Goal: Task Accomplishment & Management: Manage account settings

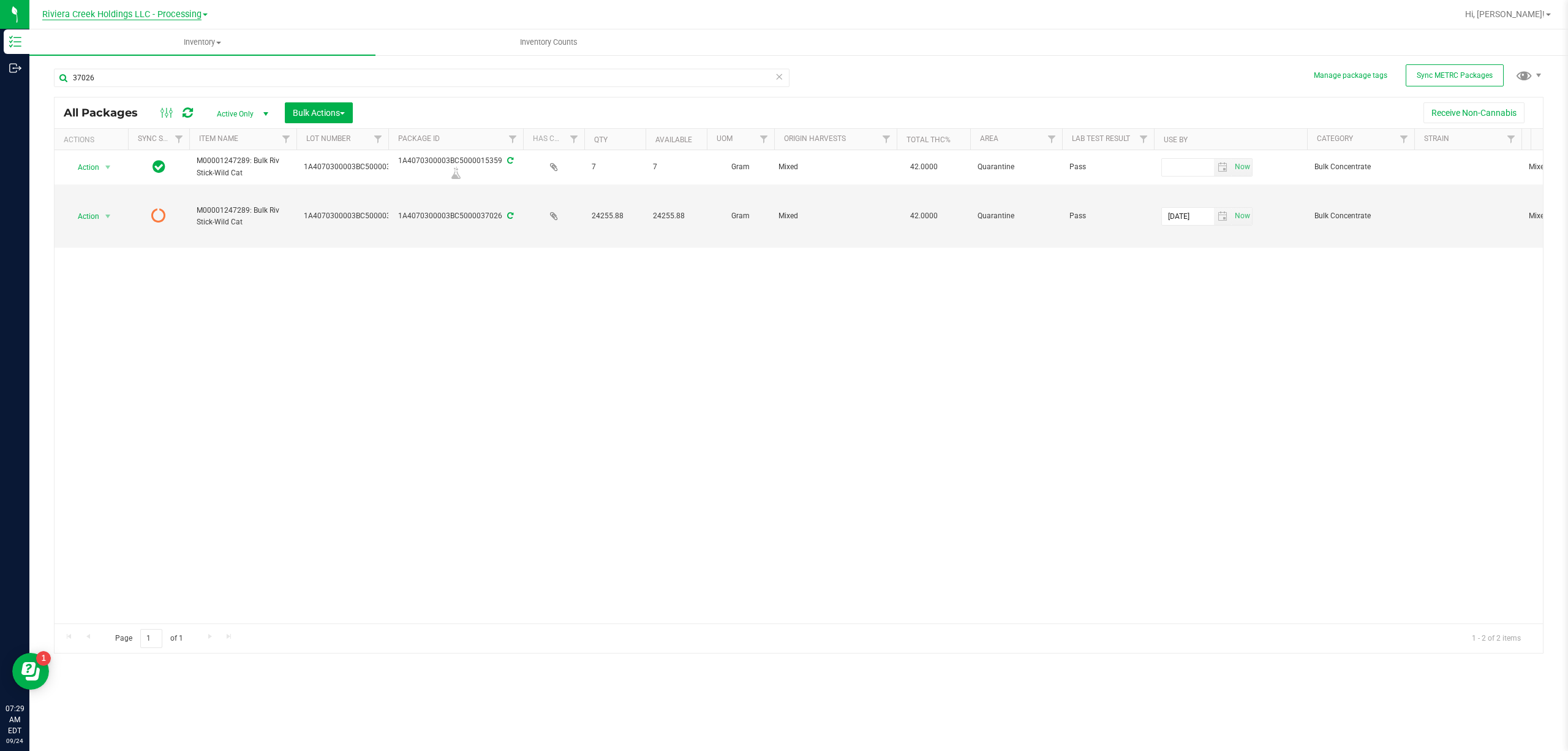
click at [111, 12] on span "Riviera Creek Holdings LLC - Processing" at bounding box center [122, 14] width 159 height 11
click at [120, 39] on link "Riviera Creek Holdings LLC - Cultivation" at bounding box center [125, 42] width 179 height 17
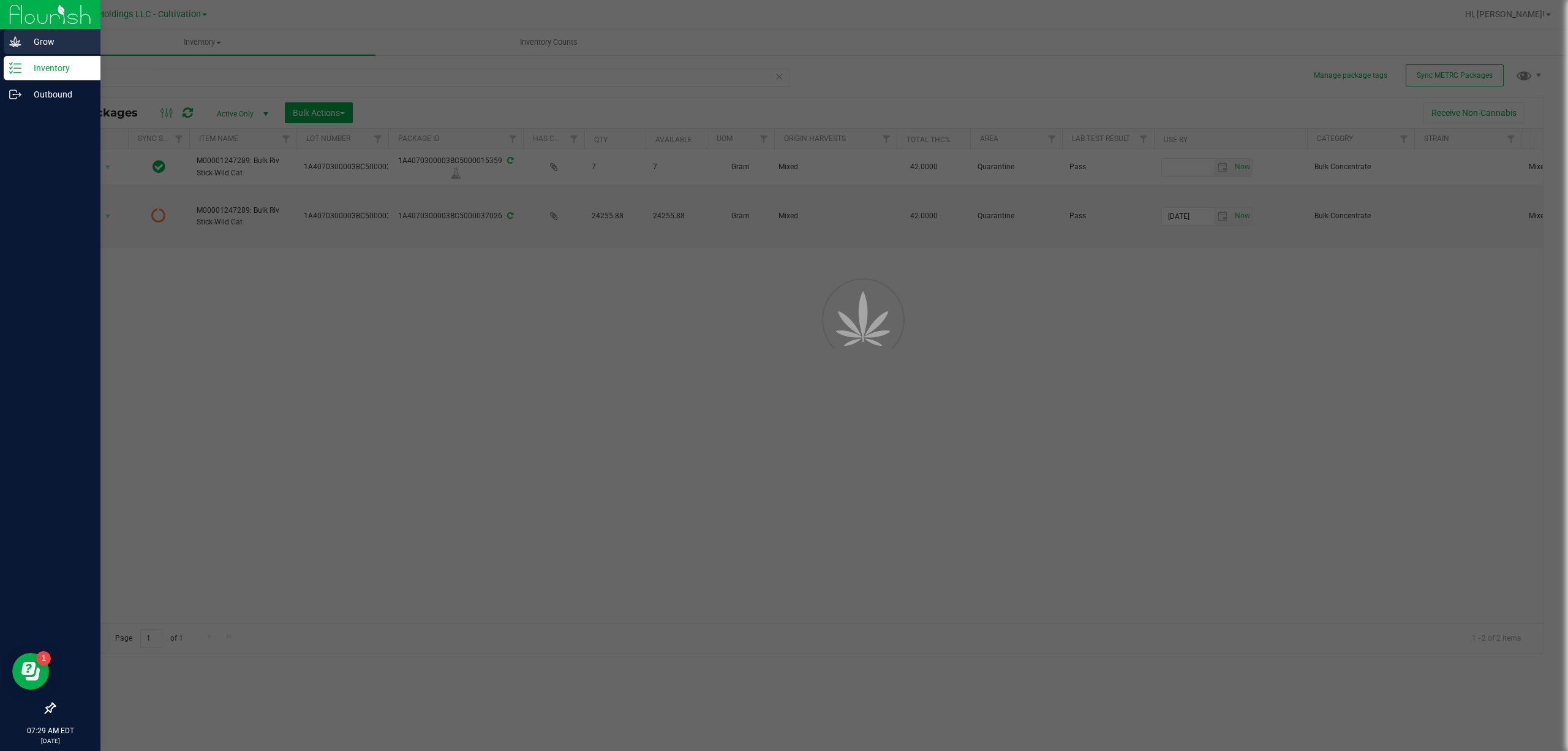
click at [11, 42] on icon at bounding box center [15, 42] width 12 height 12
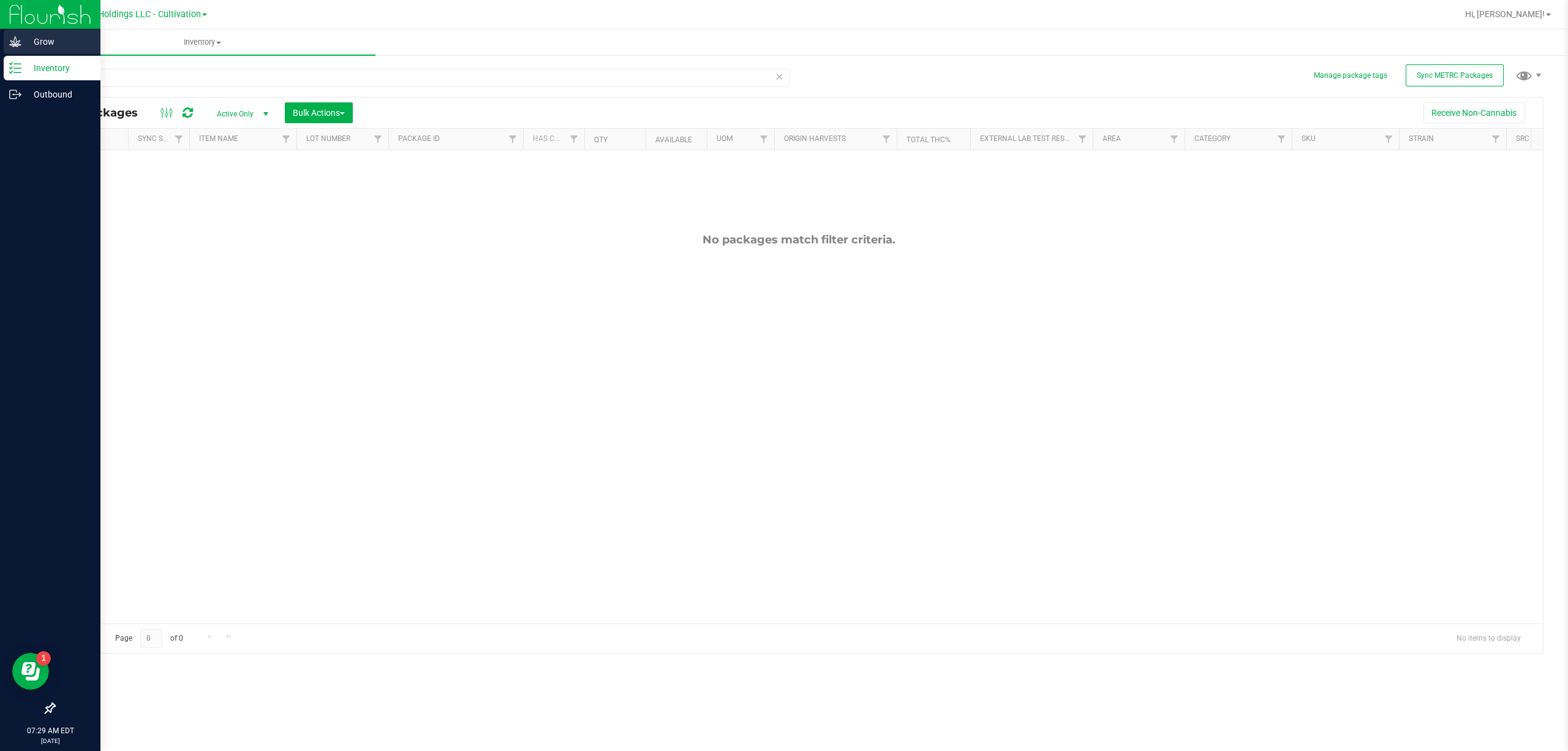
click at [11, 42] on icon at bounding box center [15, 42] width 12 height 12
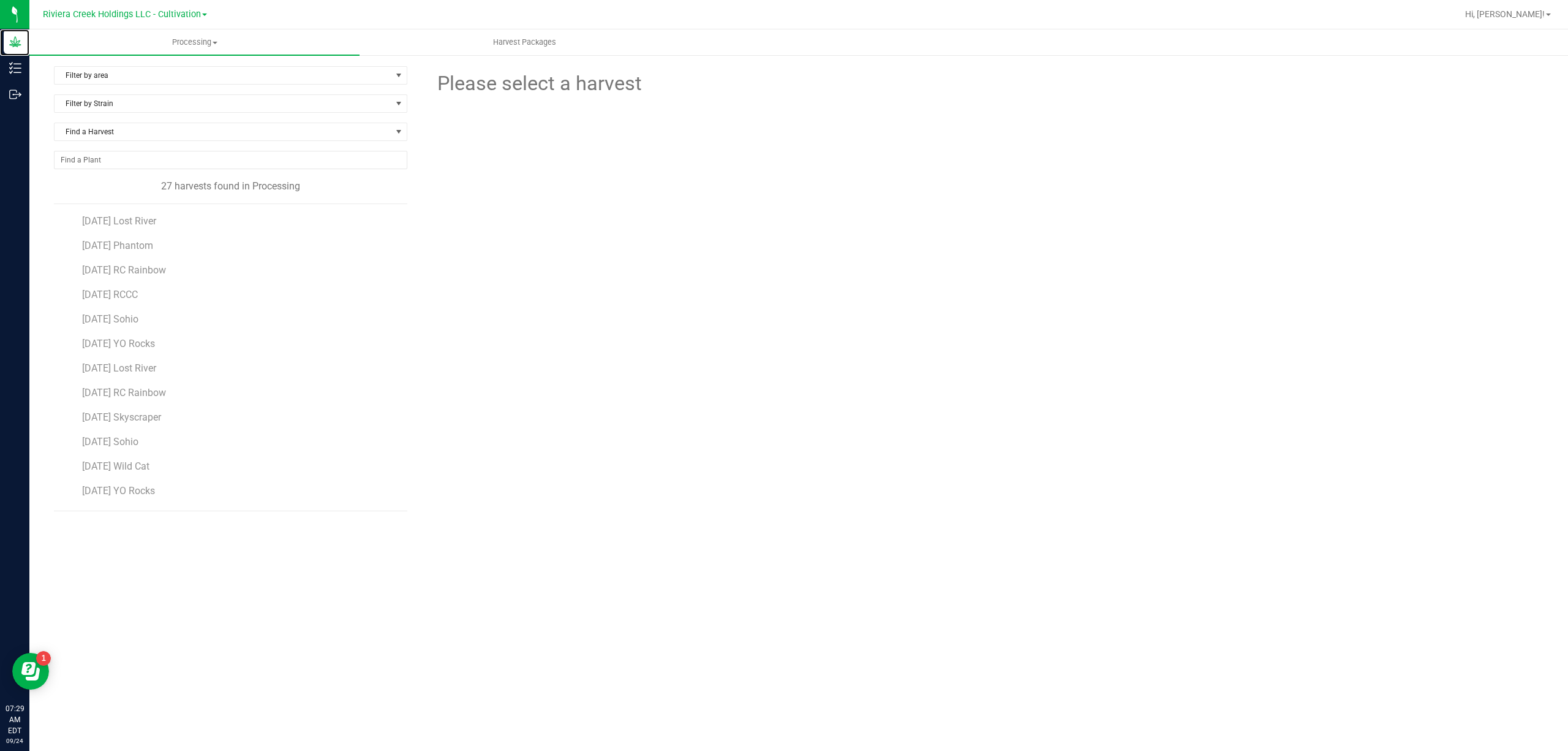
scroll to position [365, 0]
click at [156, 492] on span "[DATE] YO Rocks" at bounding box center [119, 493] width 73 height 11
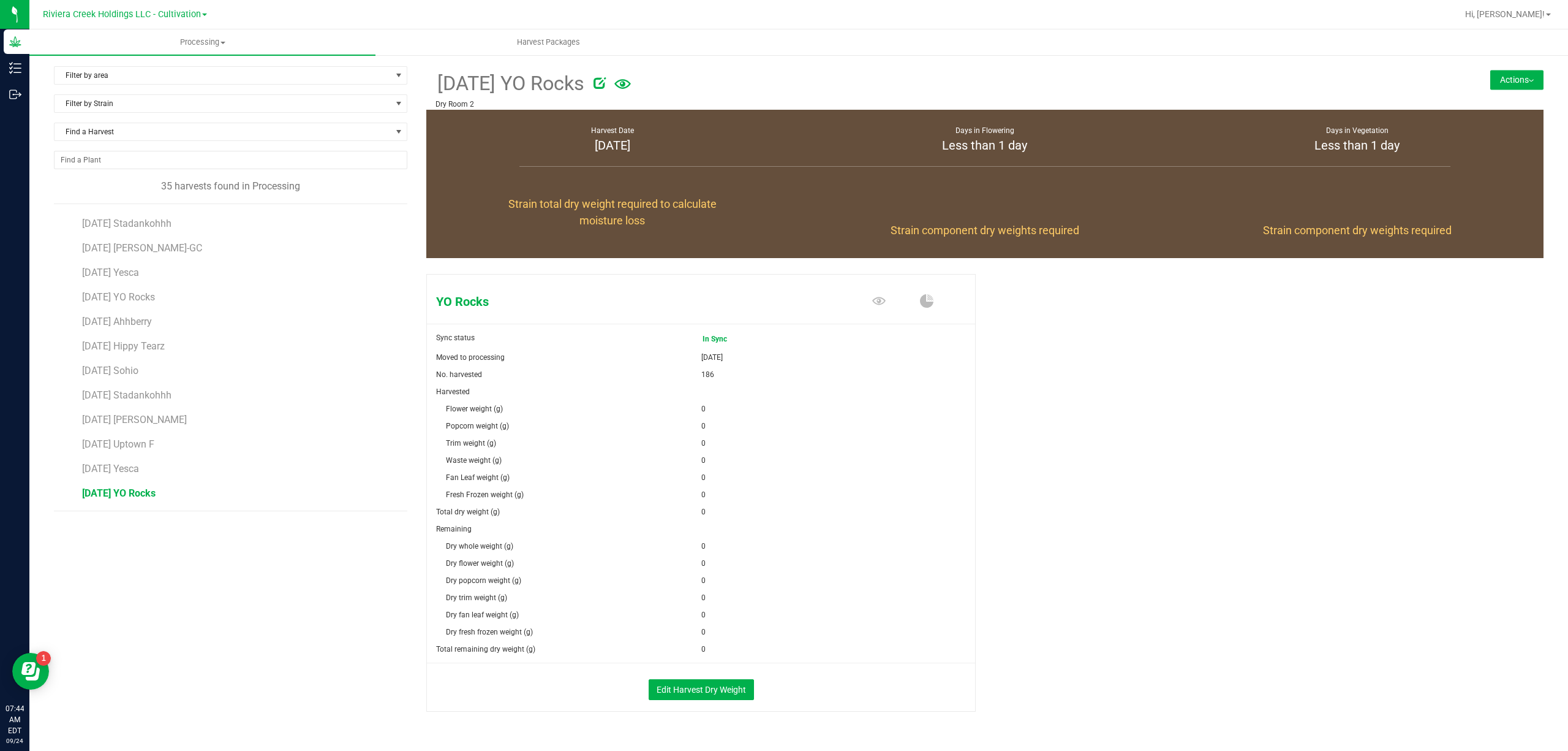
click at [1525, 87] on button "Actions" at bounding box center [1517, 80] width 53 height 19
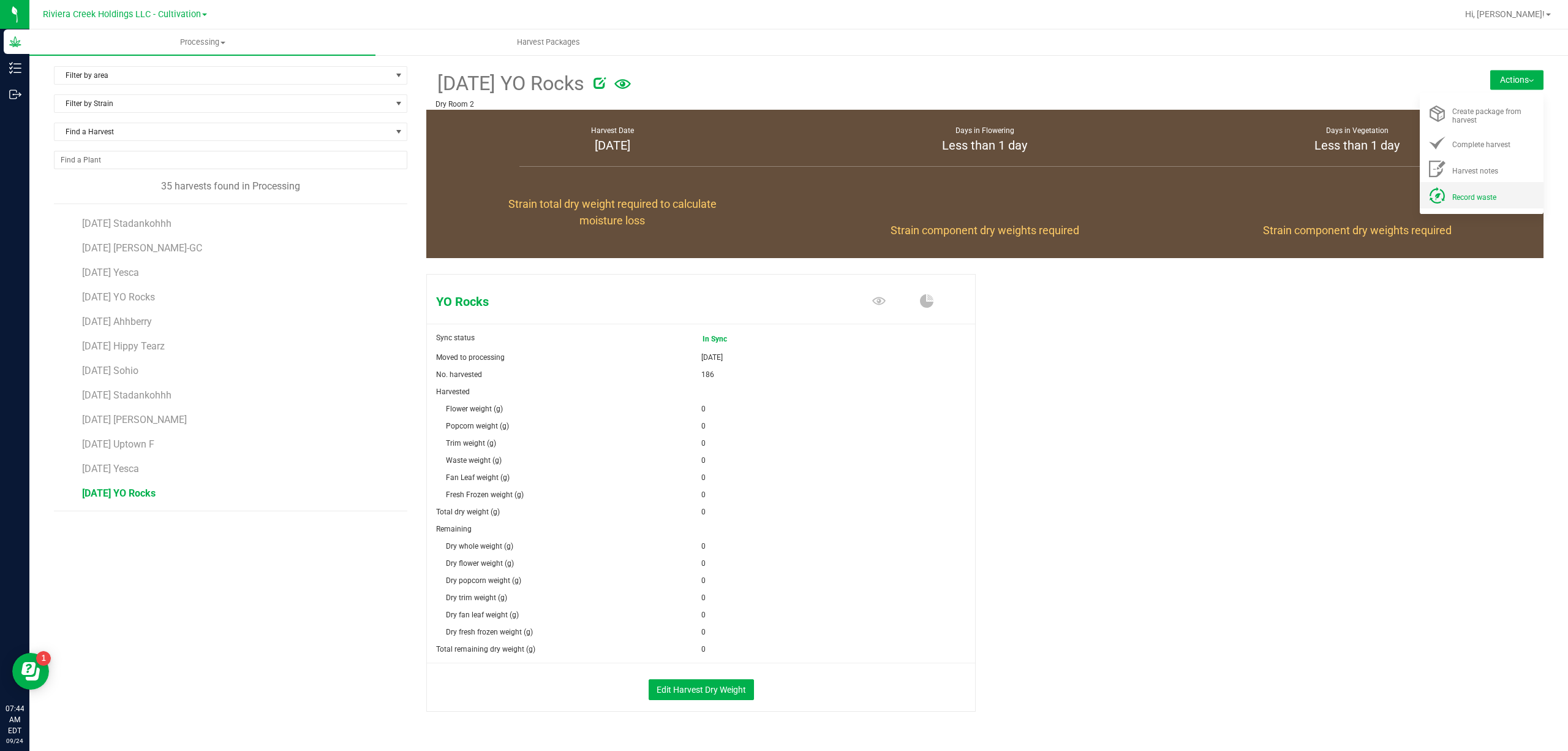
click at [1490, 189] on div "Record waste" at bounding box center [1494, 195] width 83 height 13
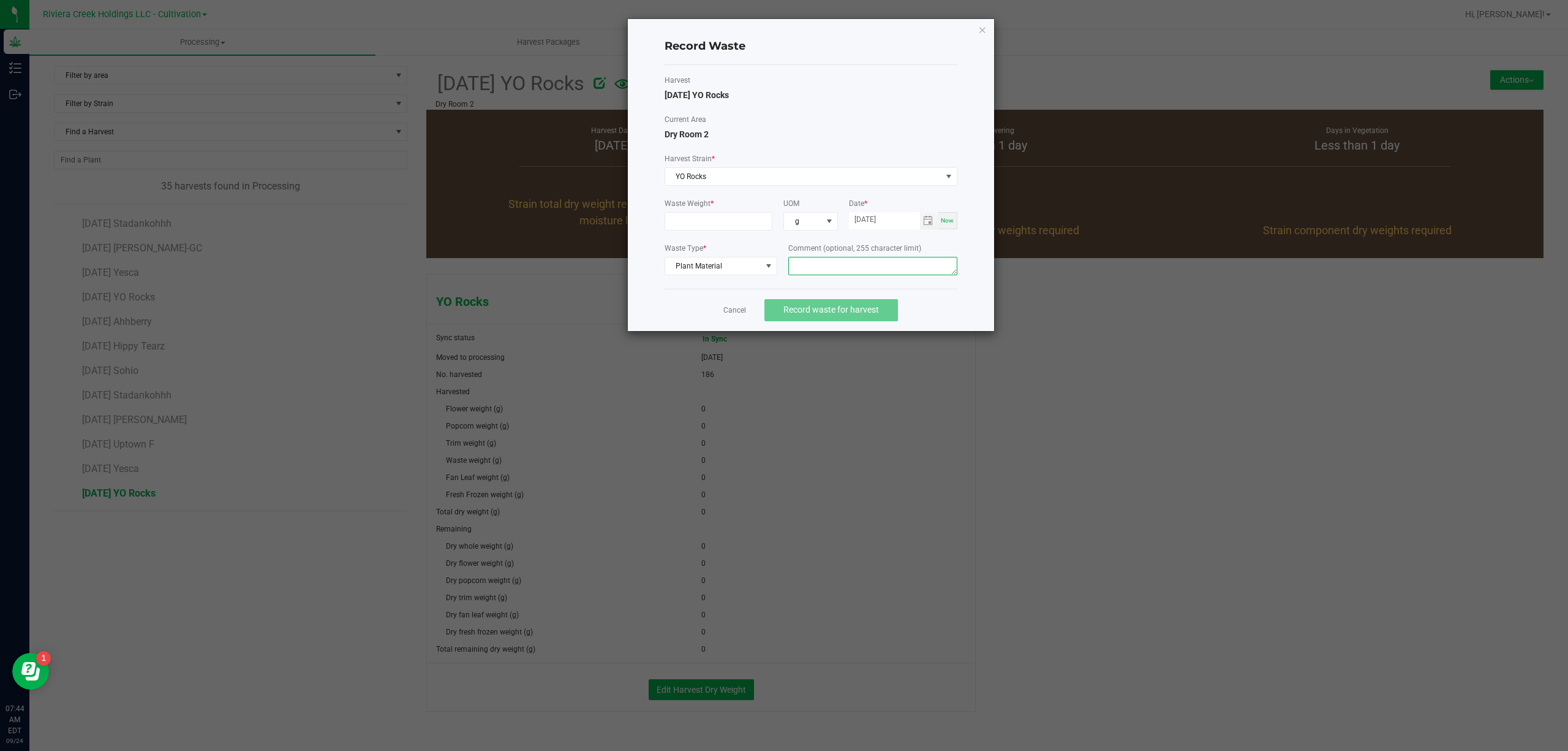
click at [902, 262] on textarea at bounding box center [872, 265] width 169 height 19
type textarea "Bin Floor Waste"
click at [740, 226] on input at bounding box center [718, 220] width 107 height 17
type input "22.0000 g"
click at [849, 272] on textarea "Bin Floor Waste" at bounding box center [872, 265] width 169 height 19
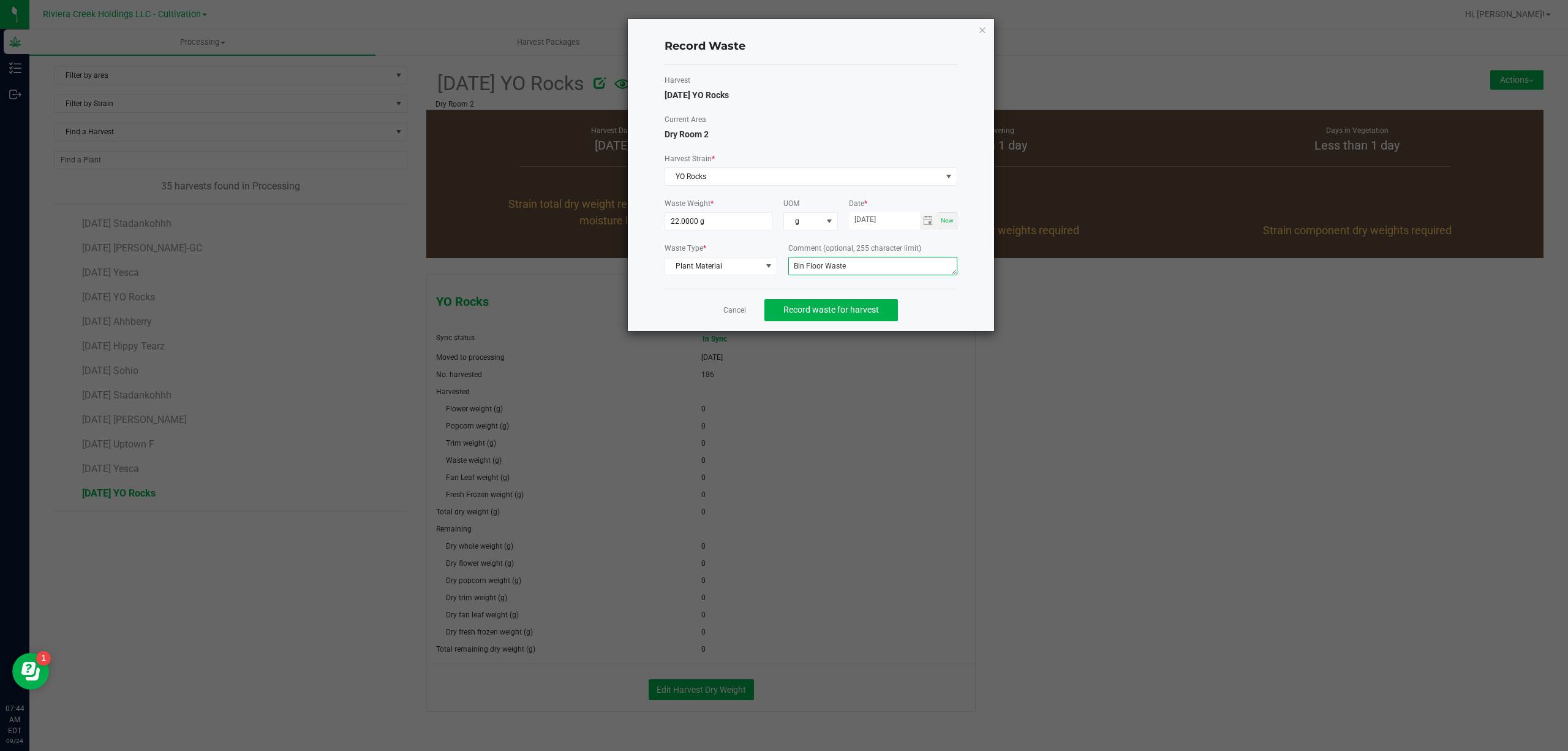
click at [849, 272] on textarea "Bin Floor Waste" at bounding box center [872, 265] width 169 height 19
click at [927, 221] on span "Toggle calendar" at bounding box center [928, 220] width 10 height 10
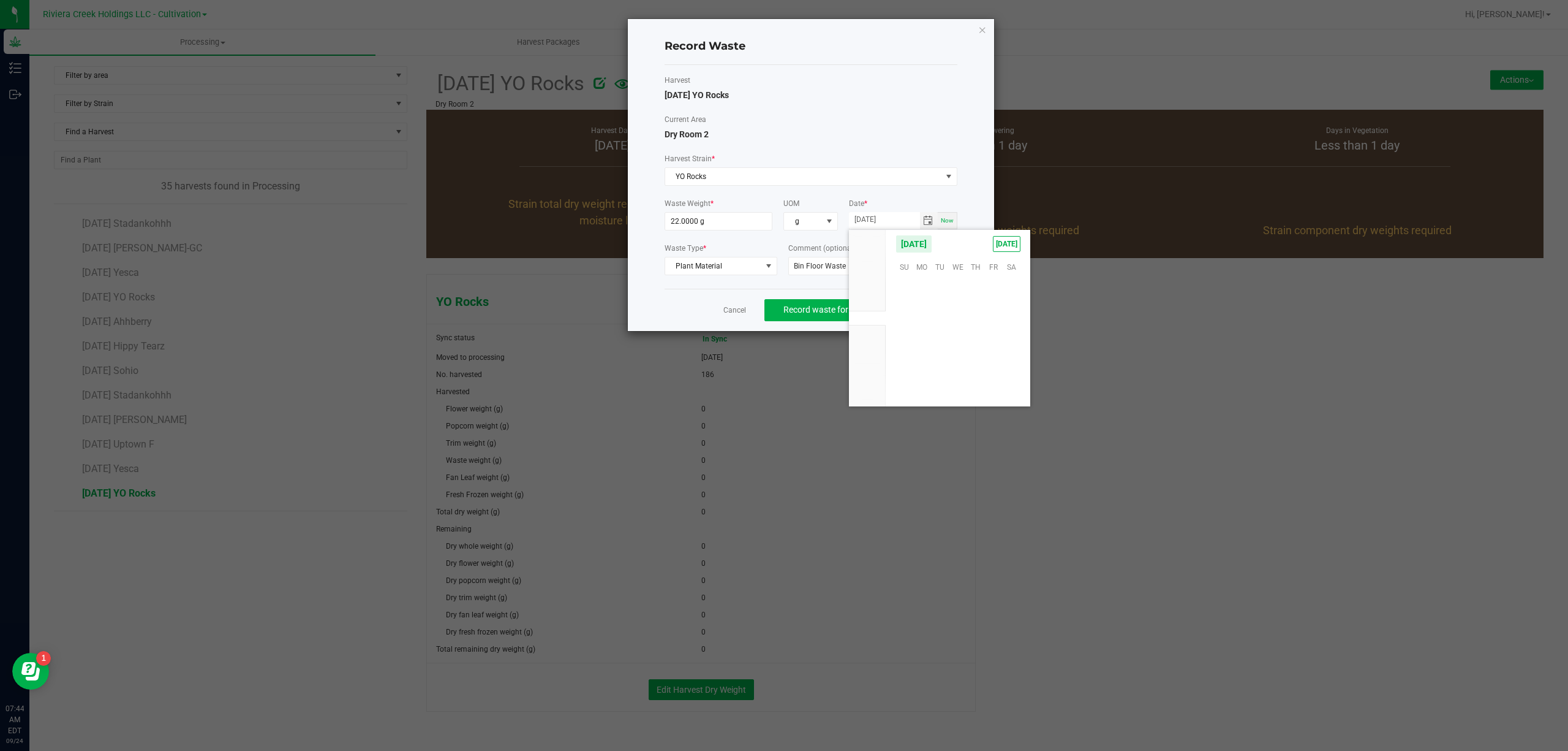
scroll to position [198651, 0]
click at [932, 341] on span "23" at bounding box center [940, 342] width 18 height 19
type input "[DATE]"
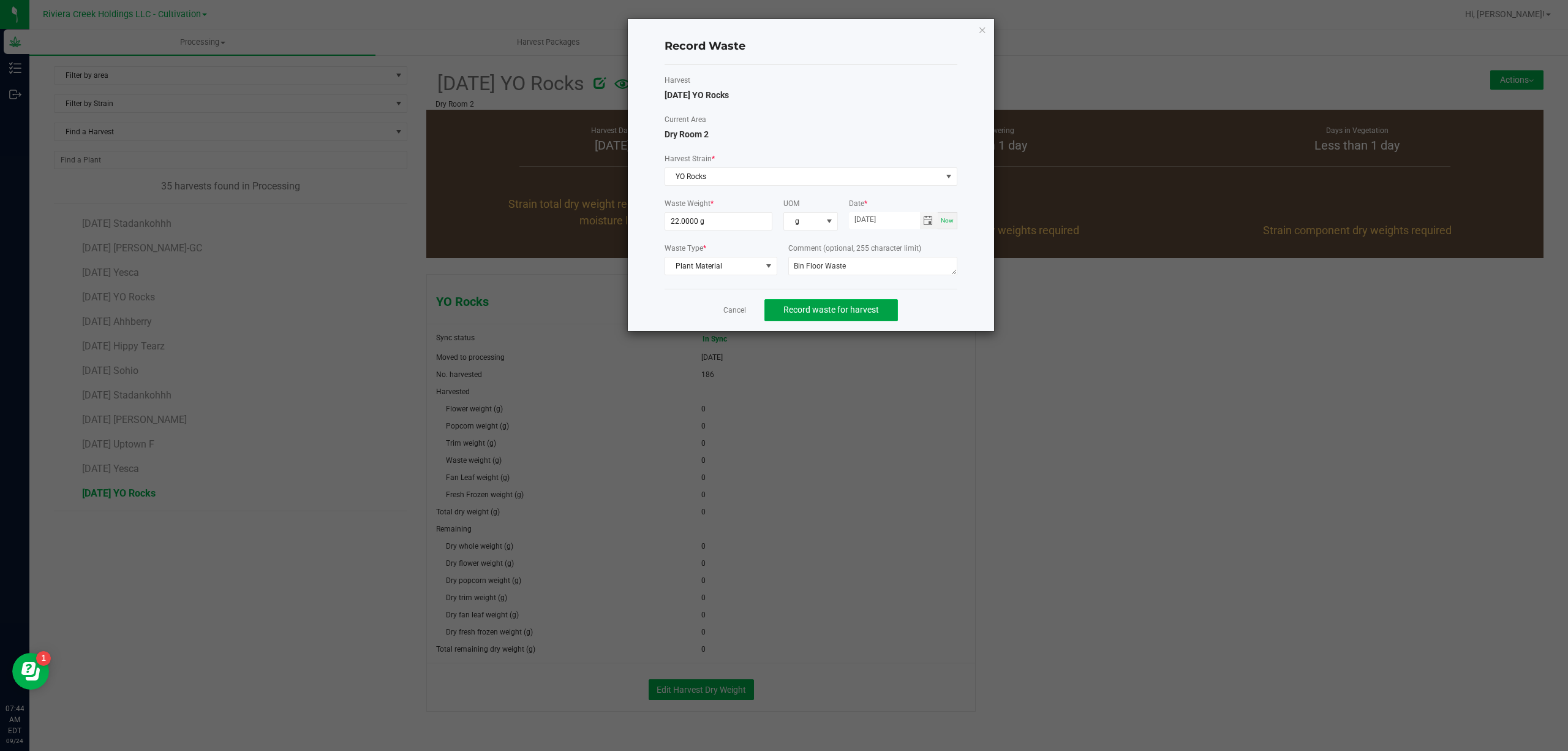
click at [820, 310] on span "Record waste for harvest" at bounding box center [831, 309] width 96 height 10
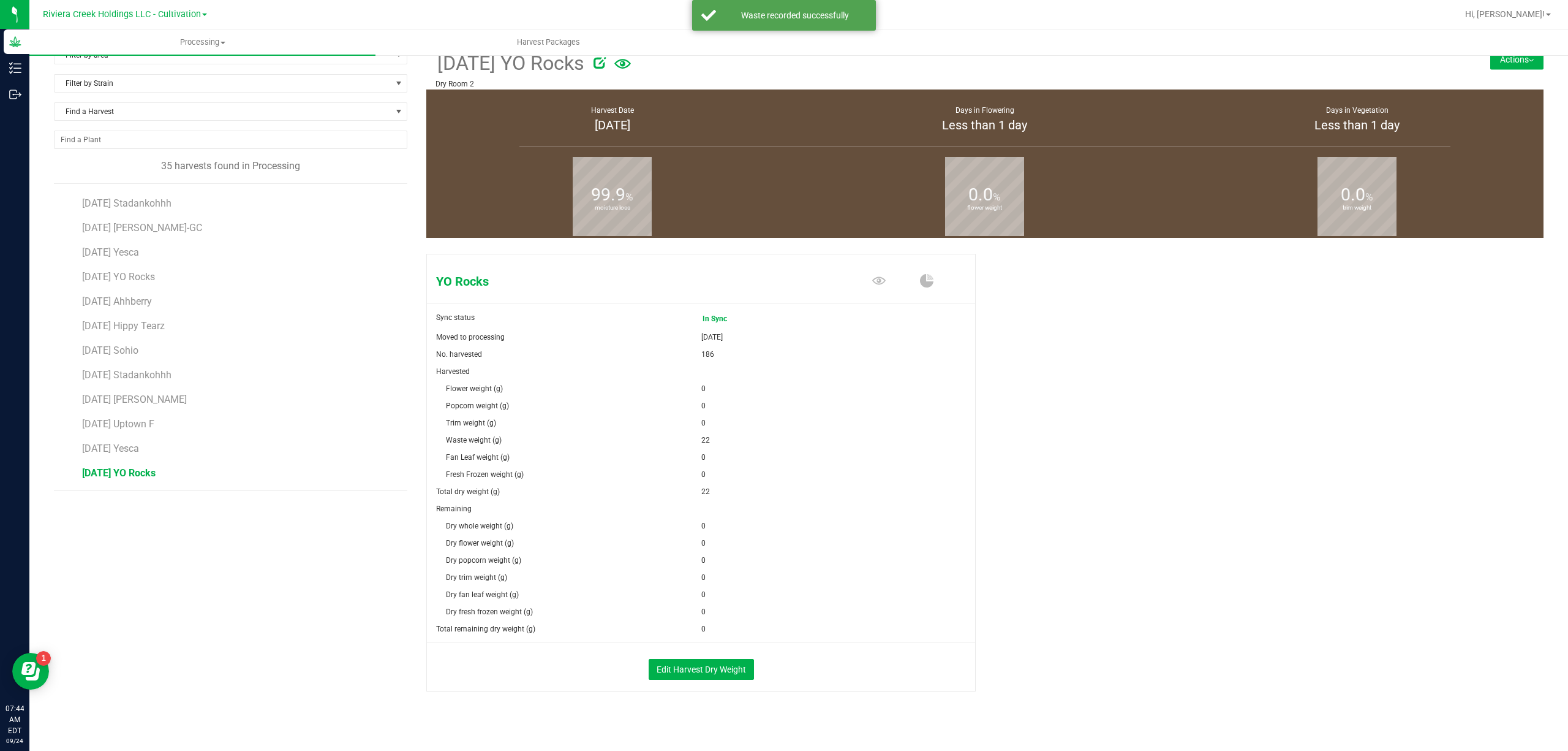
scroll to position [32, 0]
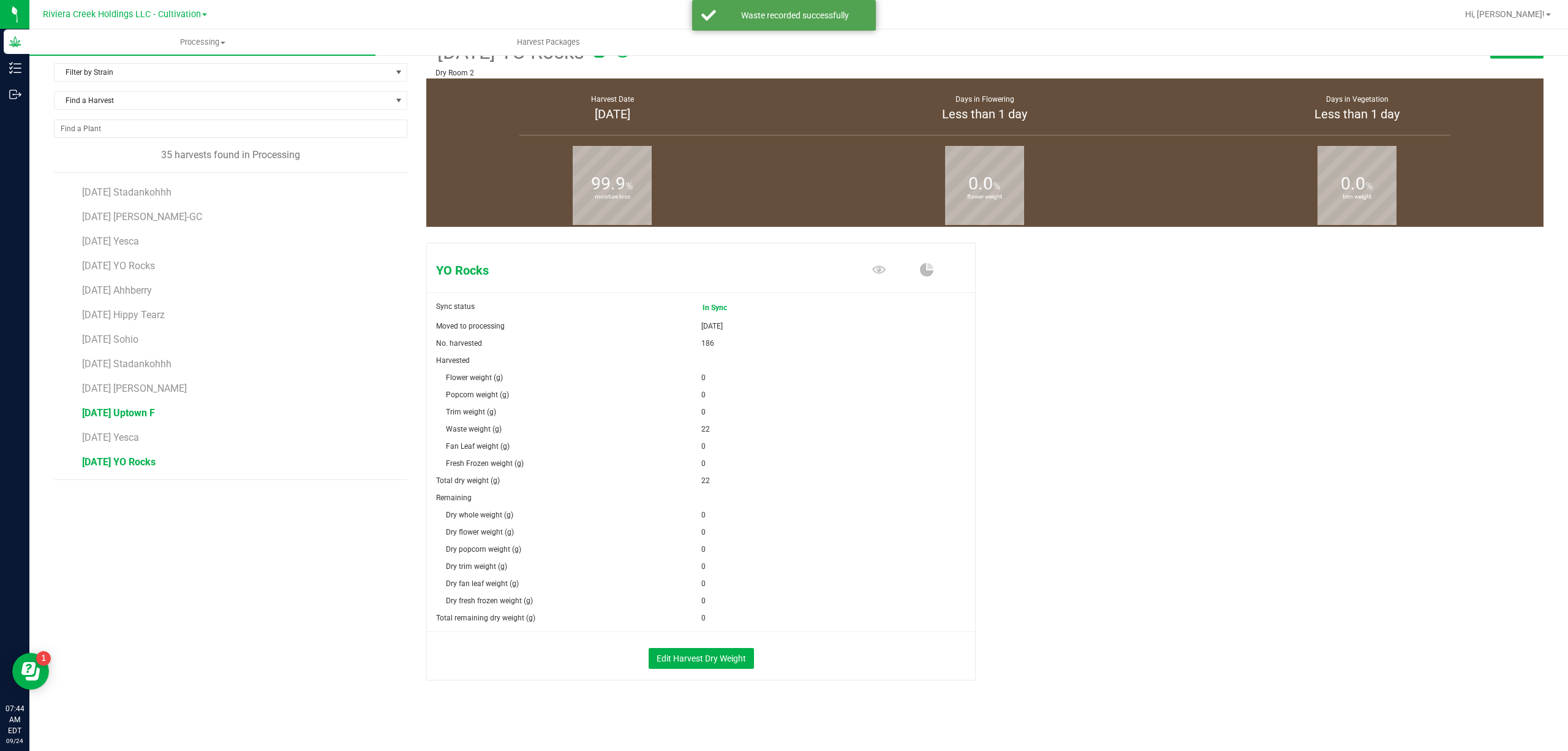
click at [131, 410] on span "[DATE] Uptown F" at bounding box center [119, 412] width 73 height 11
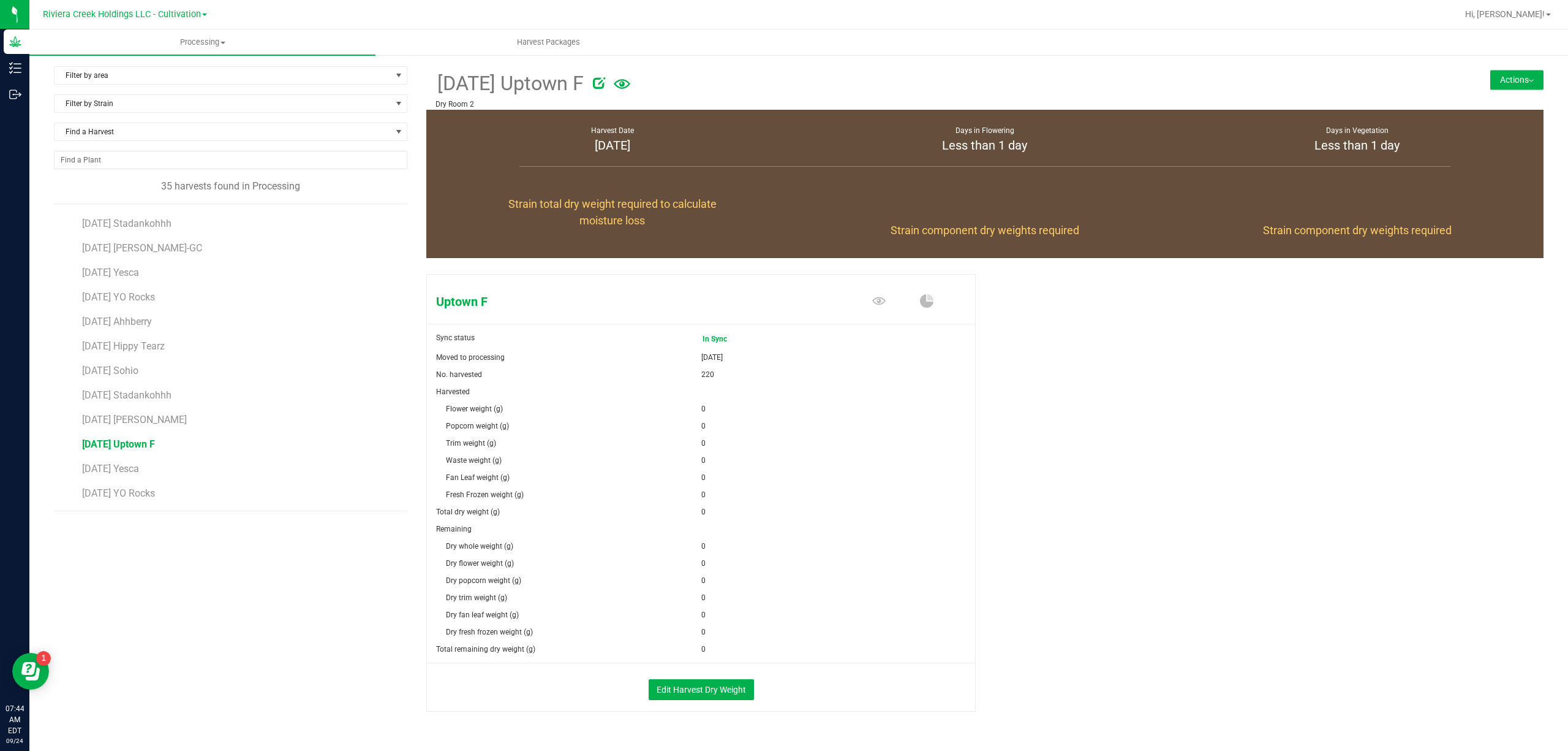
click at [1515, 71] on button "Actions" at bounding box center [1517, 80] width 53 height 19
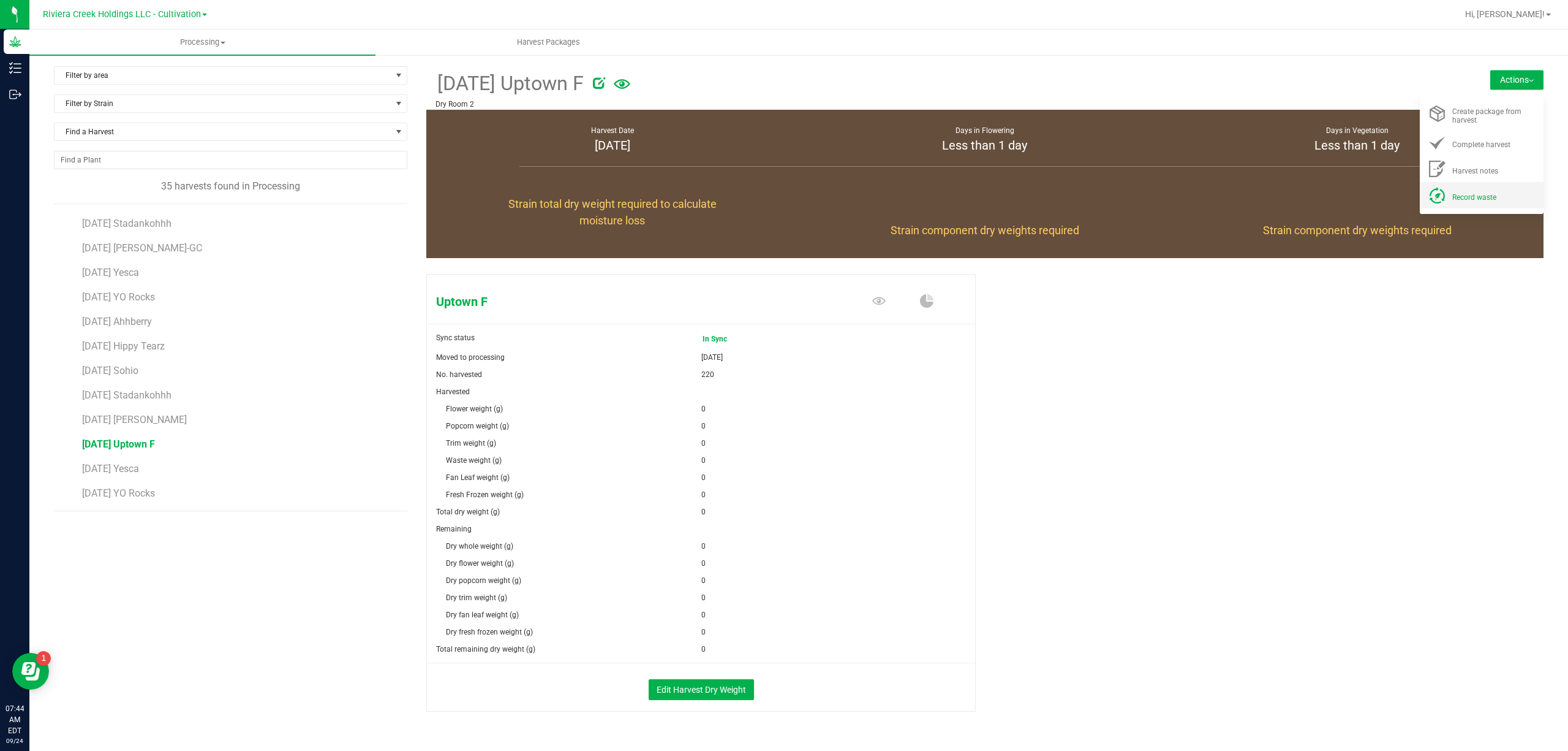
click at [1478, 189] on div "Record waste" at bounding box center [1494, 195] width 83 height 13
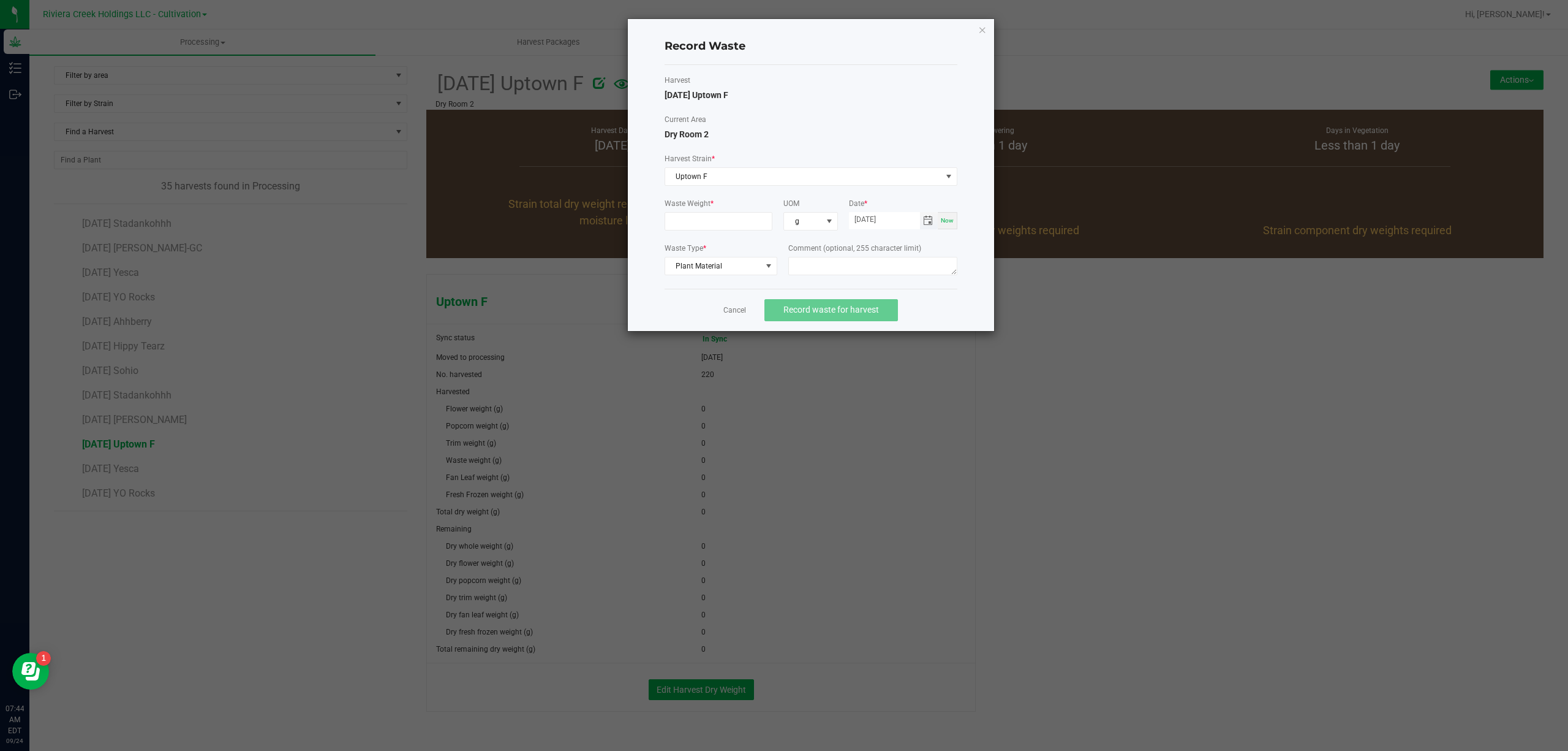
click at [932, 220] on span "Toggle calendar" at bounding box center [928, 220] width 10 height 10
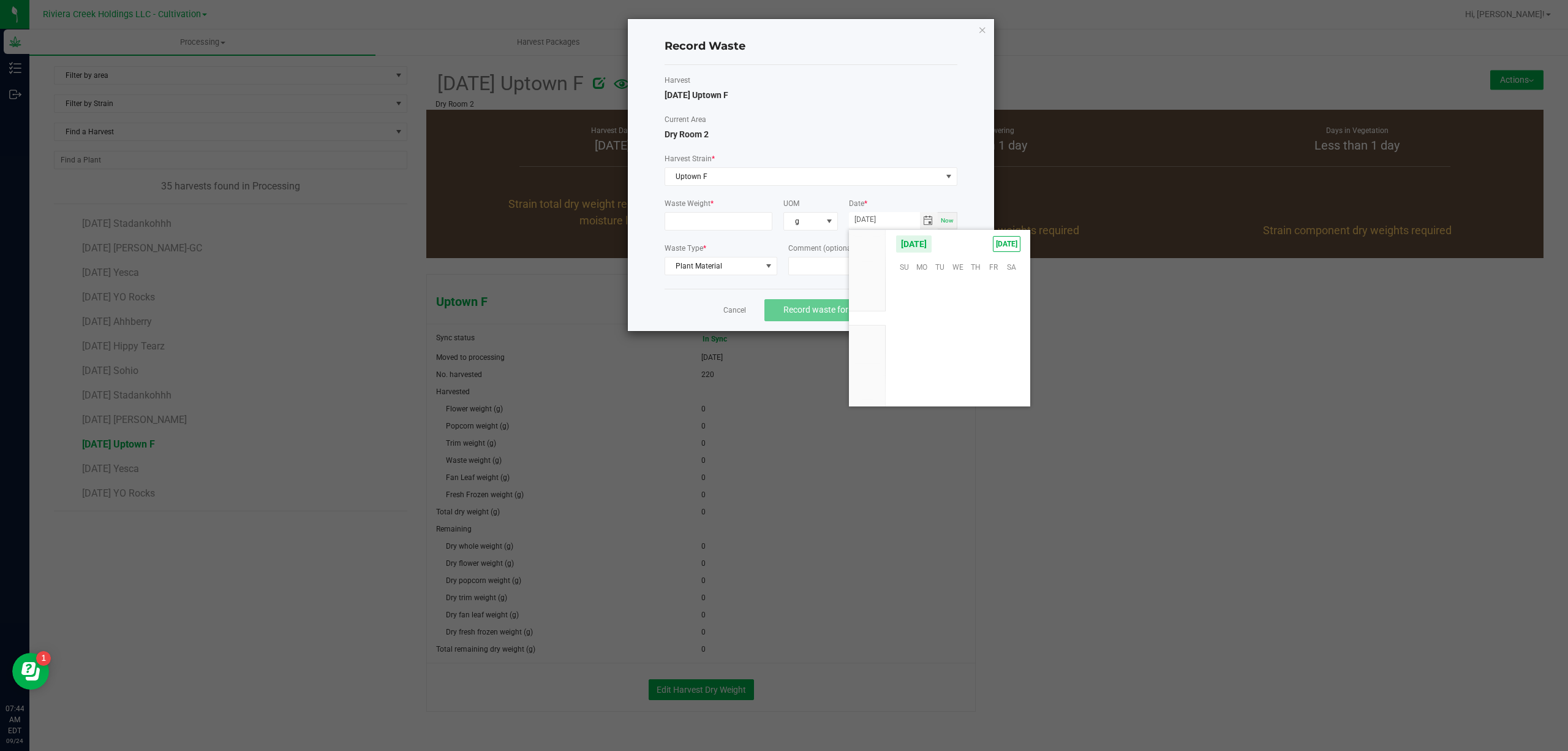
scroll to position [198651, 0]
click at [945, 343] on span "23" at bounding box center [940, 342] width 18 height 19
type input "[DATE]"
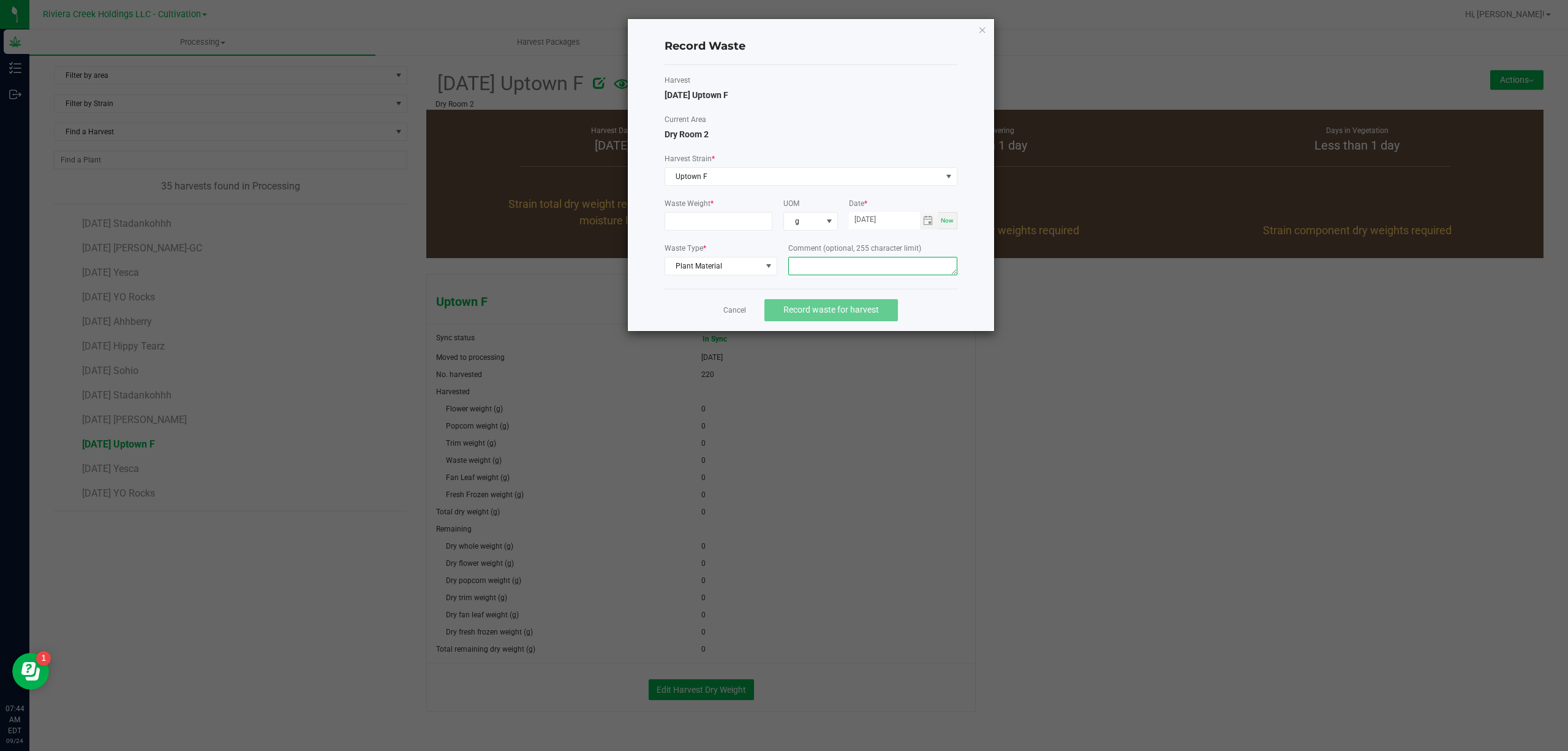
paste textarea "Bin Floor Waste"
type textarea "Bin Floor Waste"
click at [724, 225] on input at bounding box center [718, 220] width 107 height 17
type input "22.0000 g"
click at [785, 278] on div "Waste Type * Plant Material Comment (optional, 255 character limit) Bin Floor W…" at bounding box center [811, 260] width 293 height 36
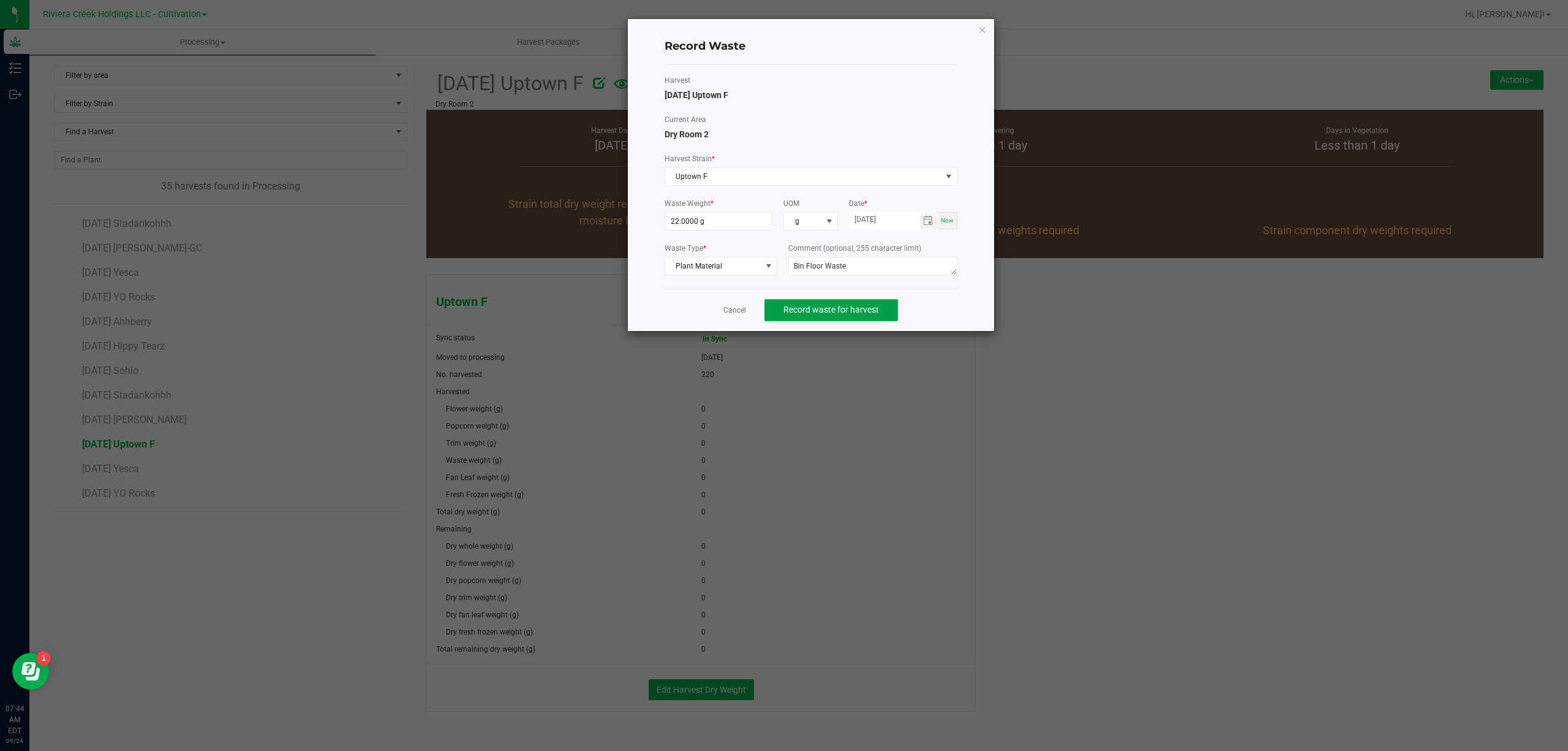
click at [811, 310] on span "Record waste for harvest" at bounding box center [831, 309] width 96 height 10
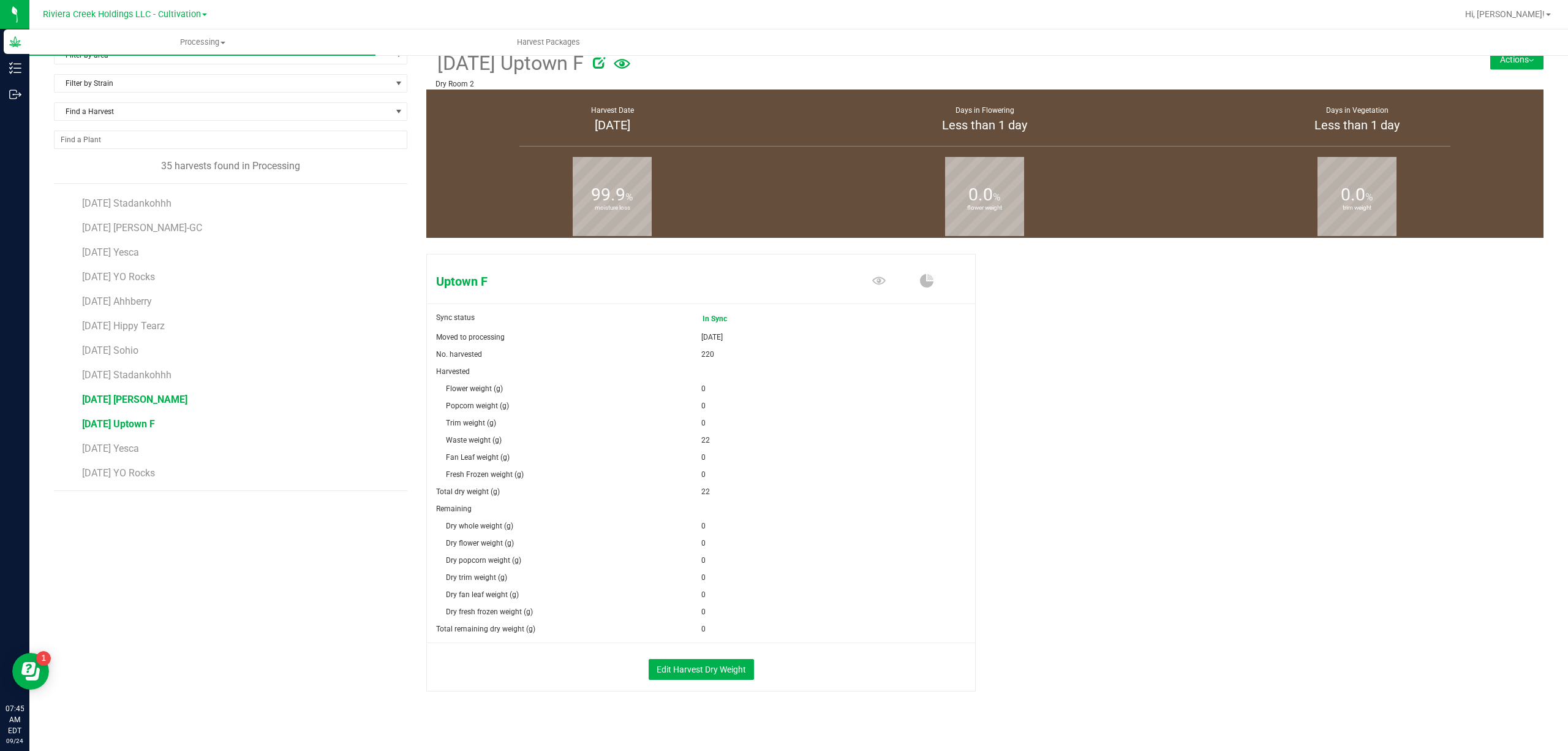
scroll to position [32, 0]
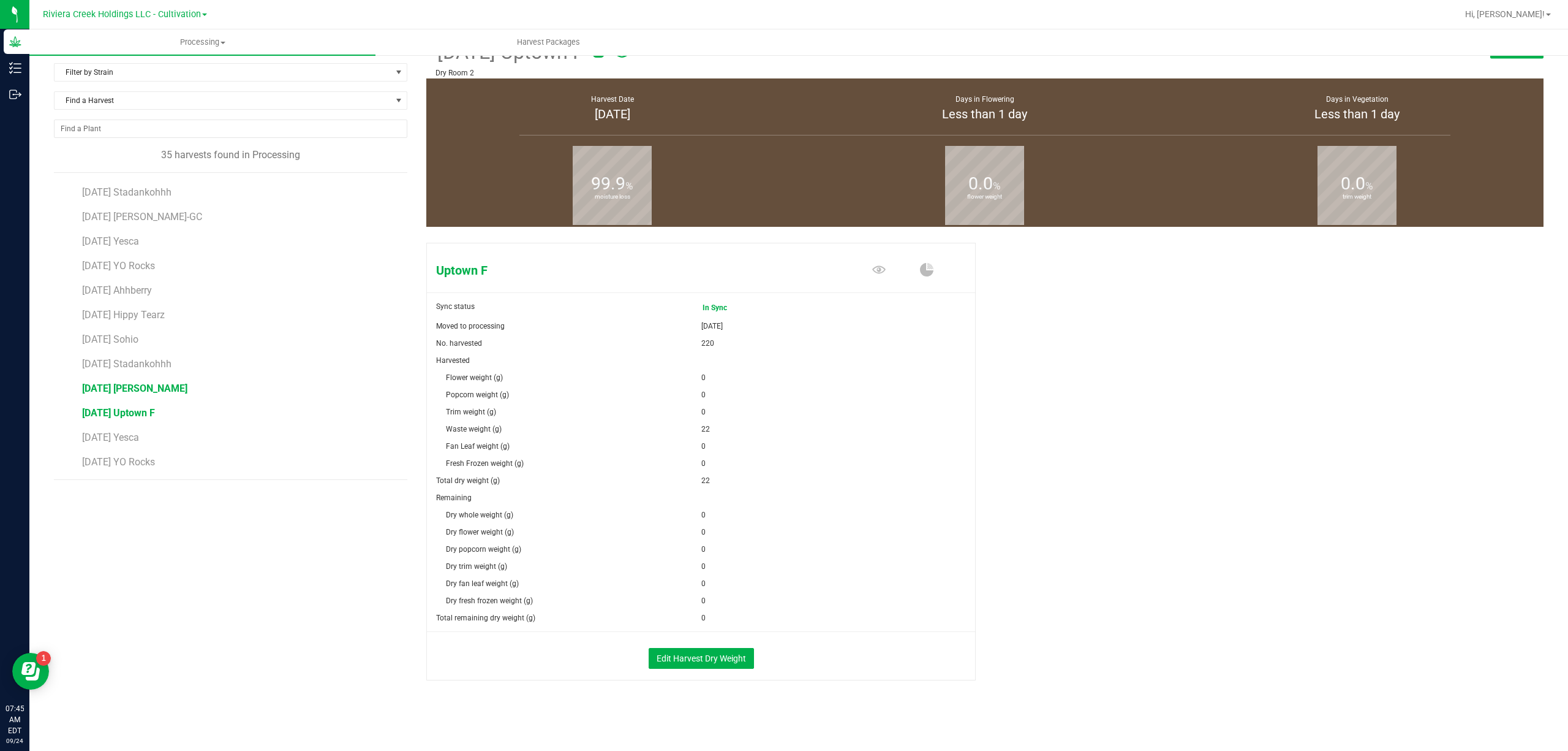
click at [172, 390] on span "[DATE] [PERSON_NAME]" at bounding box center [134, 387] width 105 height 11
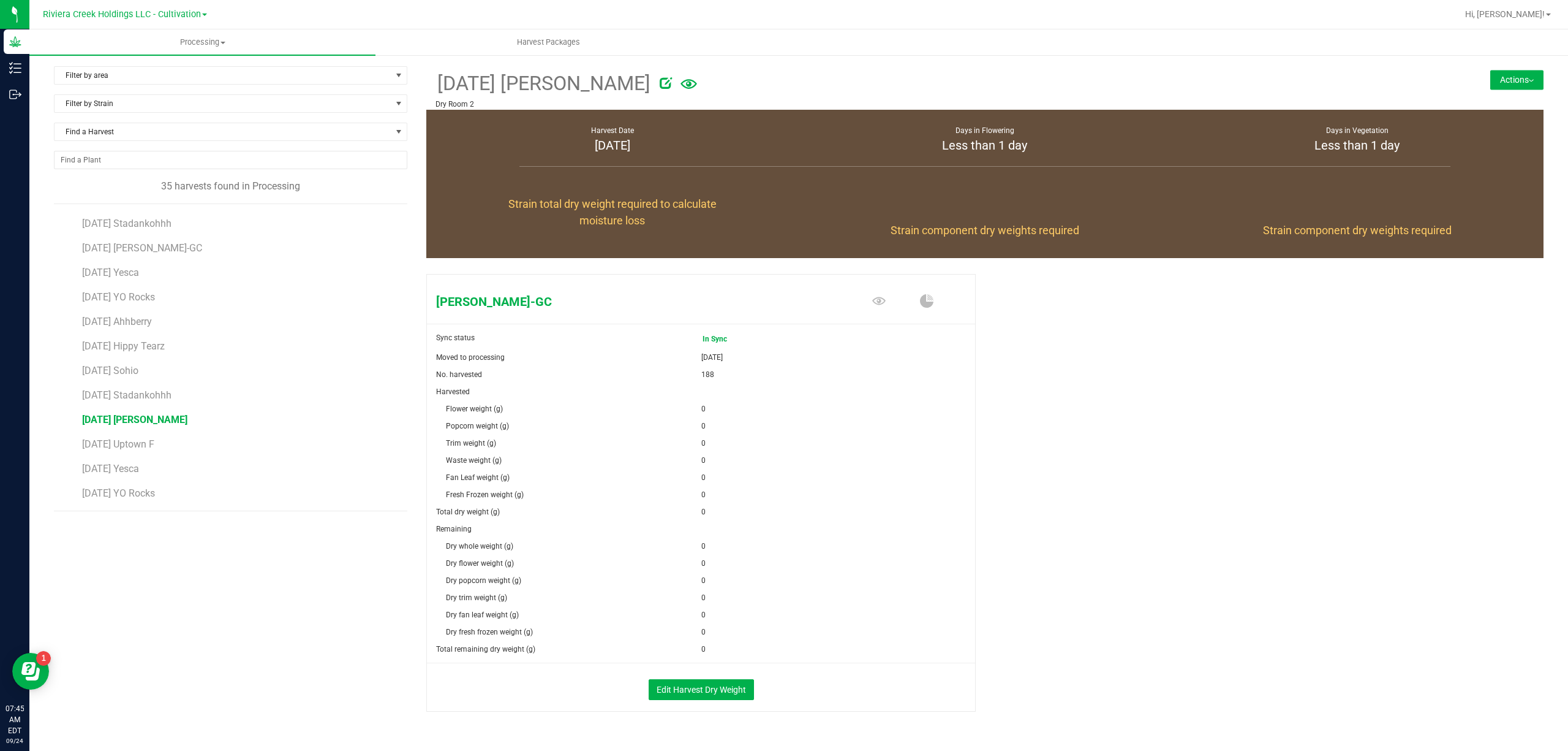
click at [1495, 81] on button "Actions" at bounding box center [1517, 80] width 53 height 19
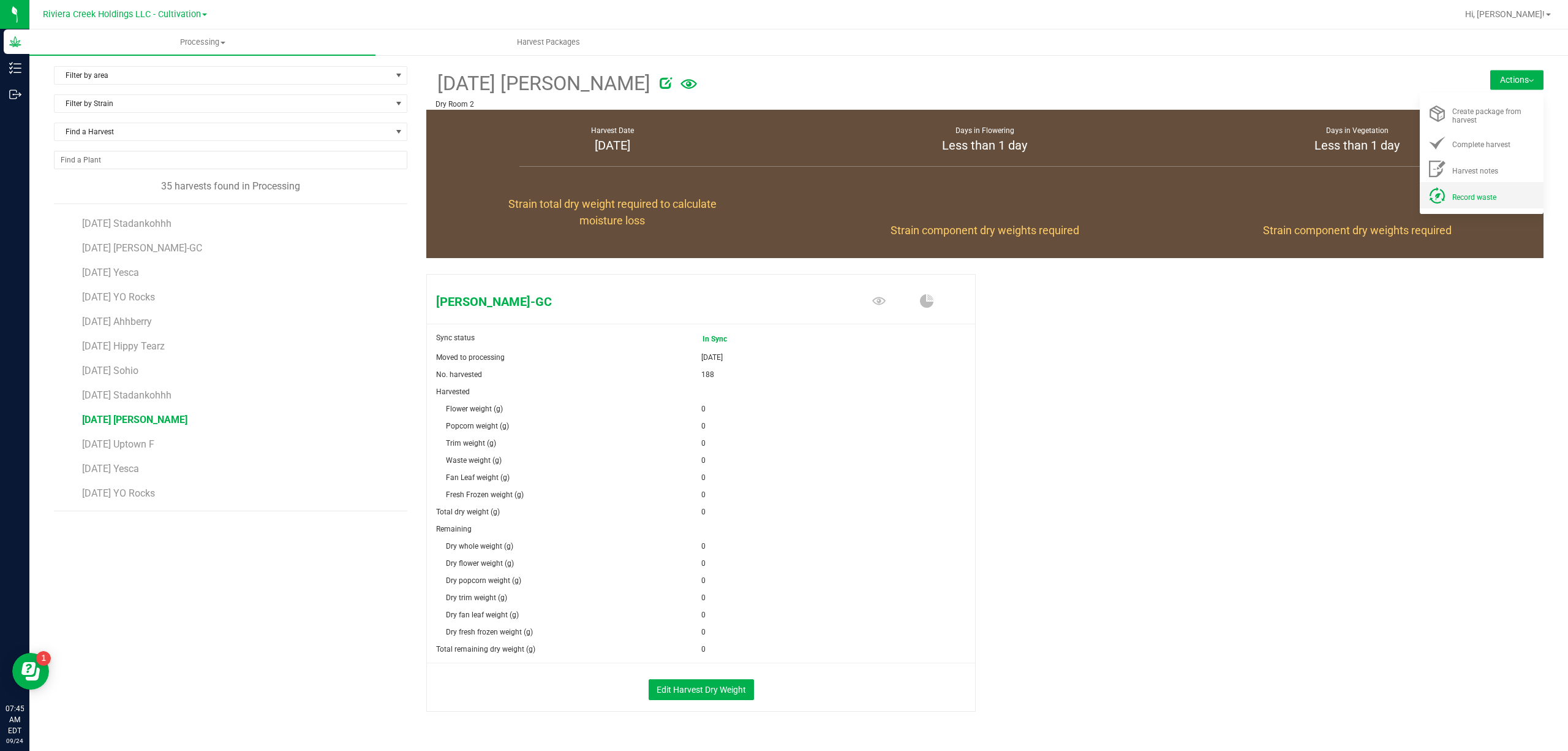
click at [1464, 203] on li "Record waste" at bounding box center [1482, 195] width 124 height 27
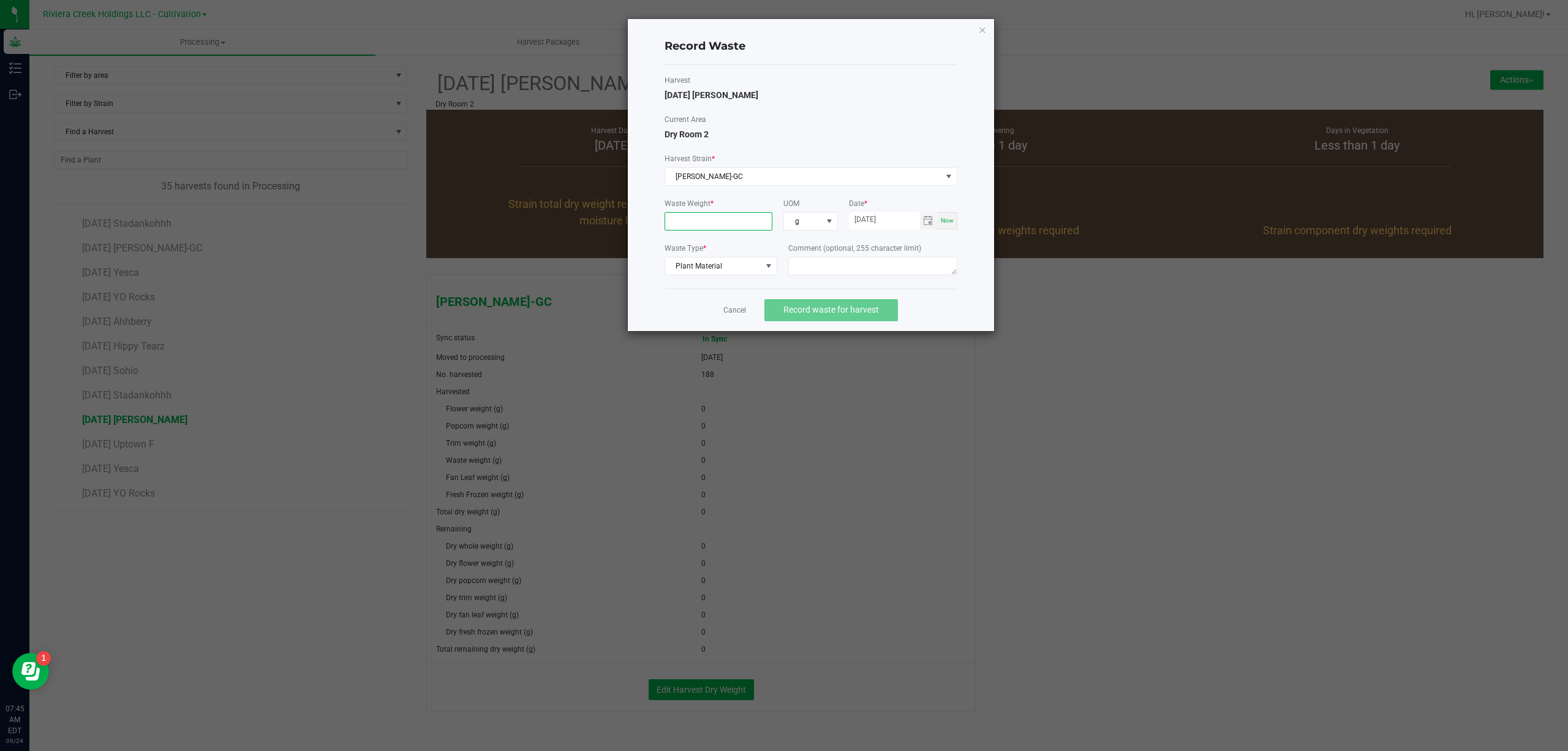
click at [716, 228] on input at bounding box center [718, 220] width 107 height 17
type input "20.0000 g"
paste textarea "Bin Floor Waste"
click at [923, 218] on span "Toggle calendar" at bounding box center [928, 220] width 10 height 10
type textarea "Bin Floor Waste"
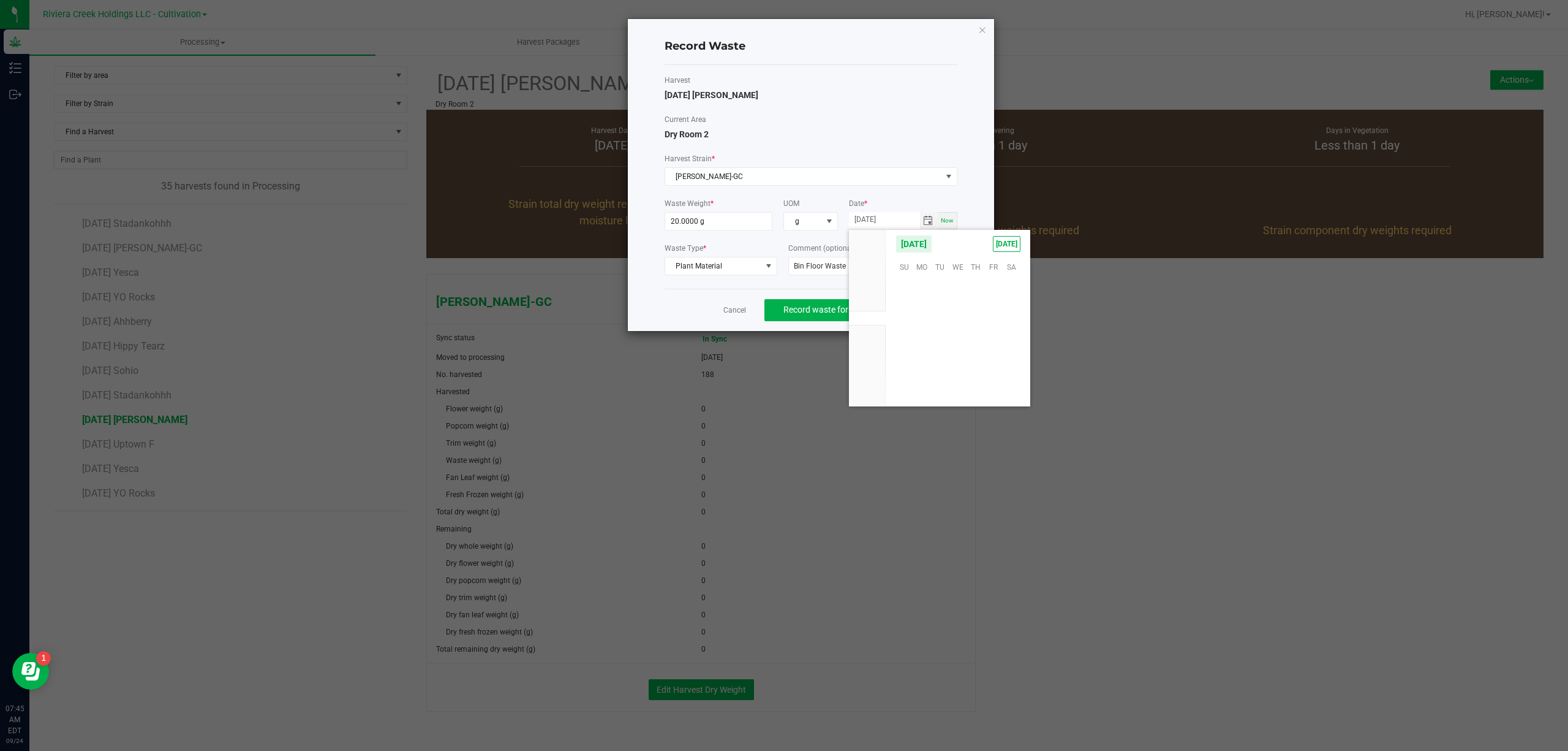
scroll to position [198651, 0]
click at [942, 341] on span "23" at bounding box center [940, 342] width 18 height 19
type input "[DATE]"
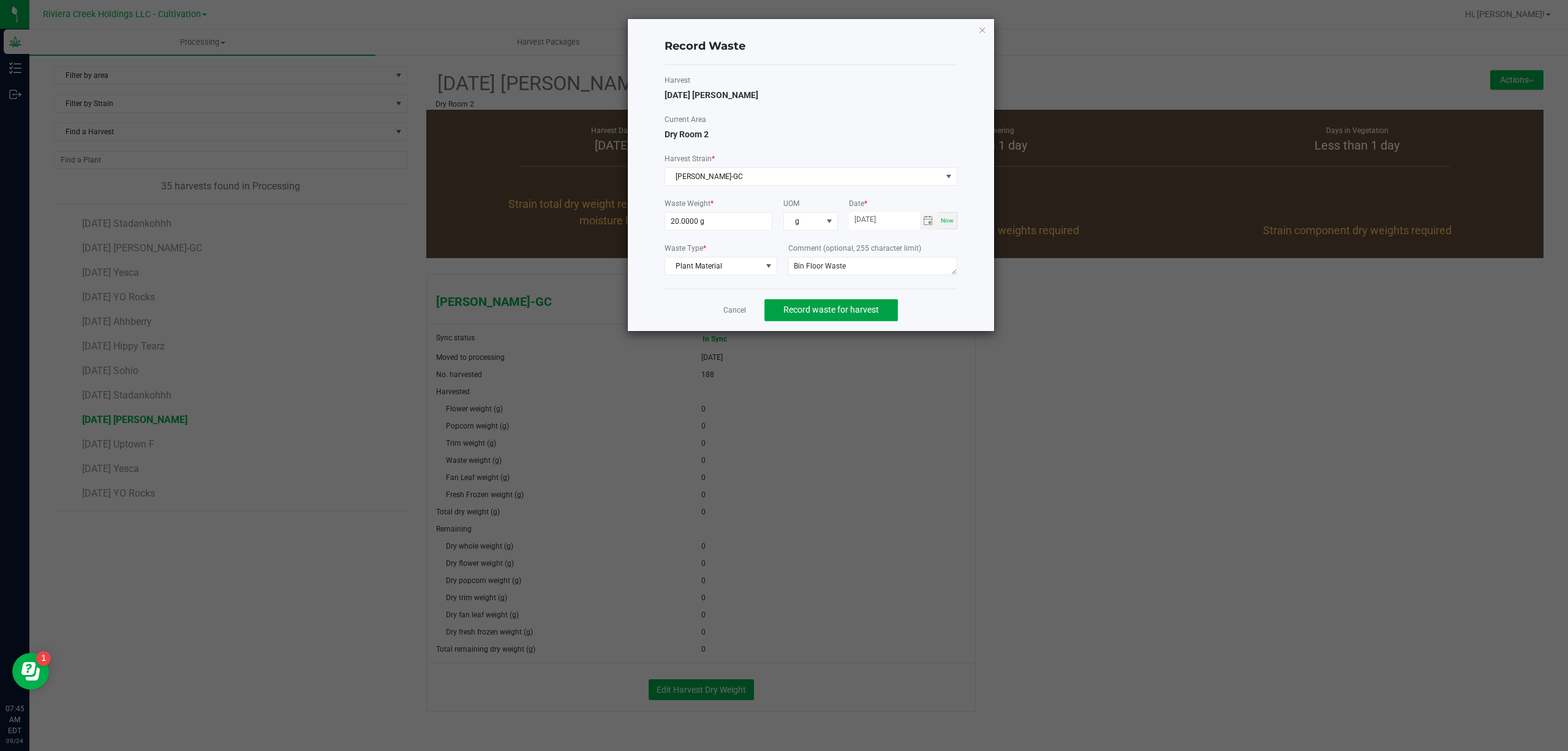
click at [856, 312] on span "Record waste for harvest" at bounding box center [831, 309] width 96 height 10
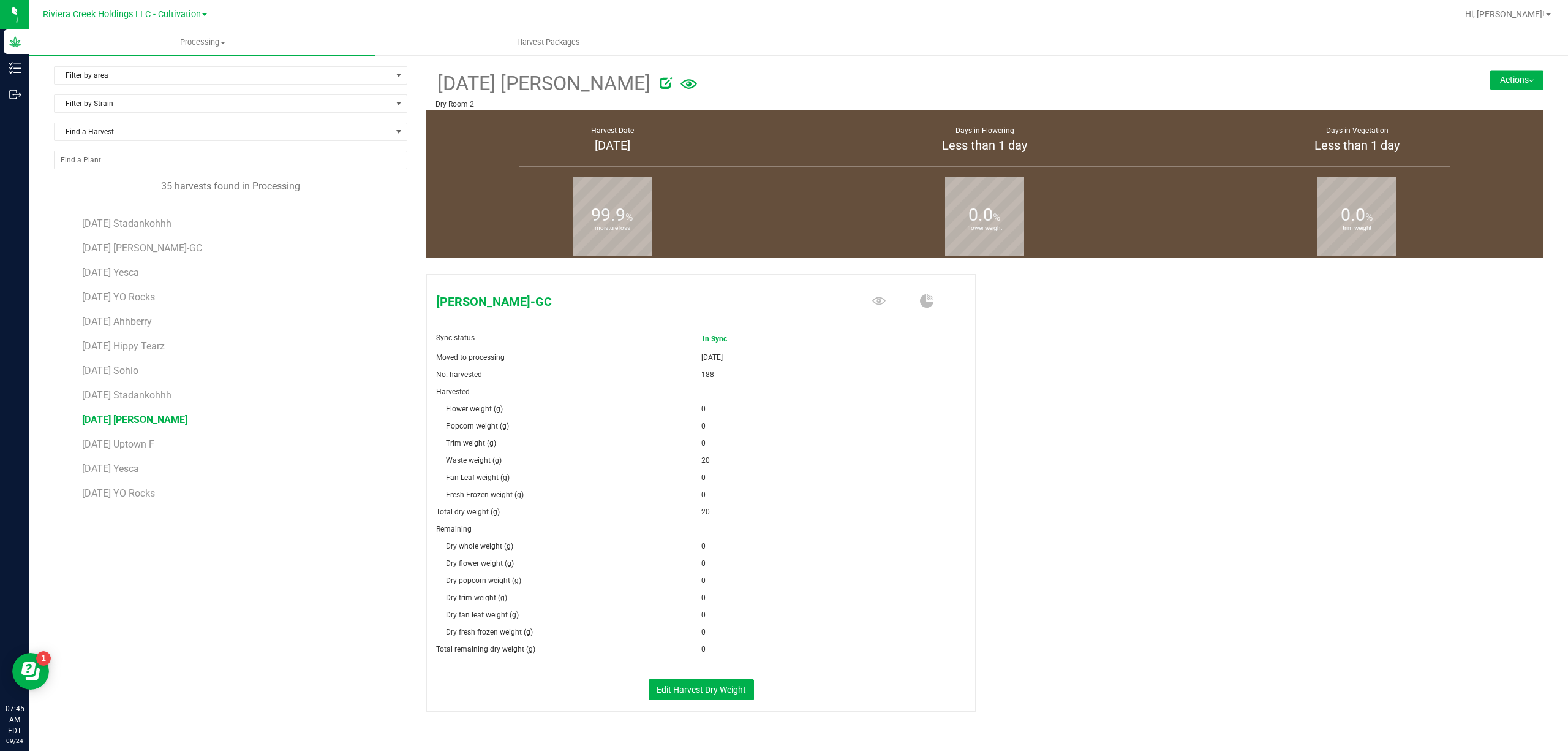
scroll to position [32, 0]
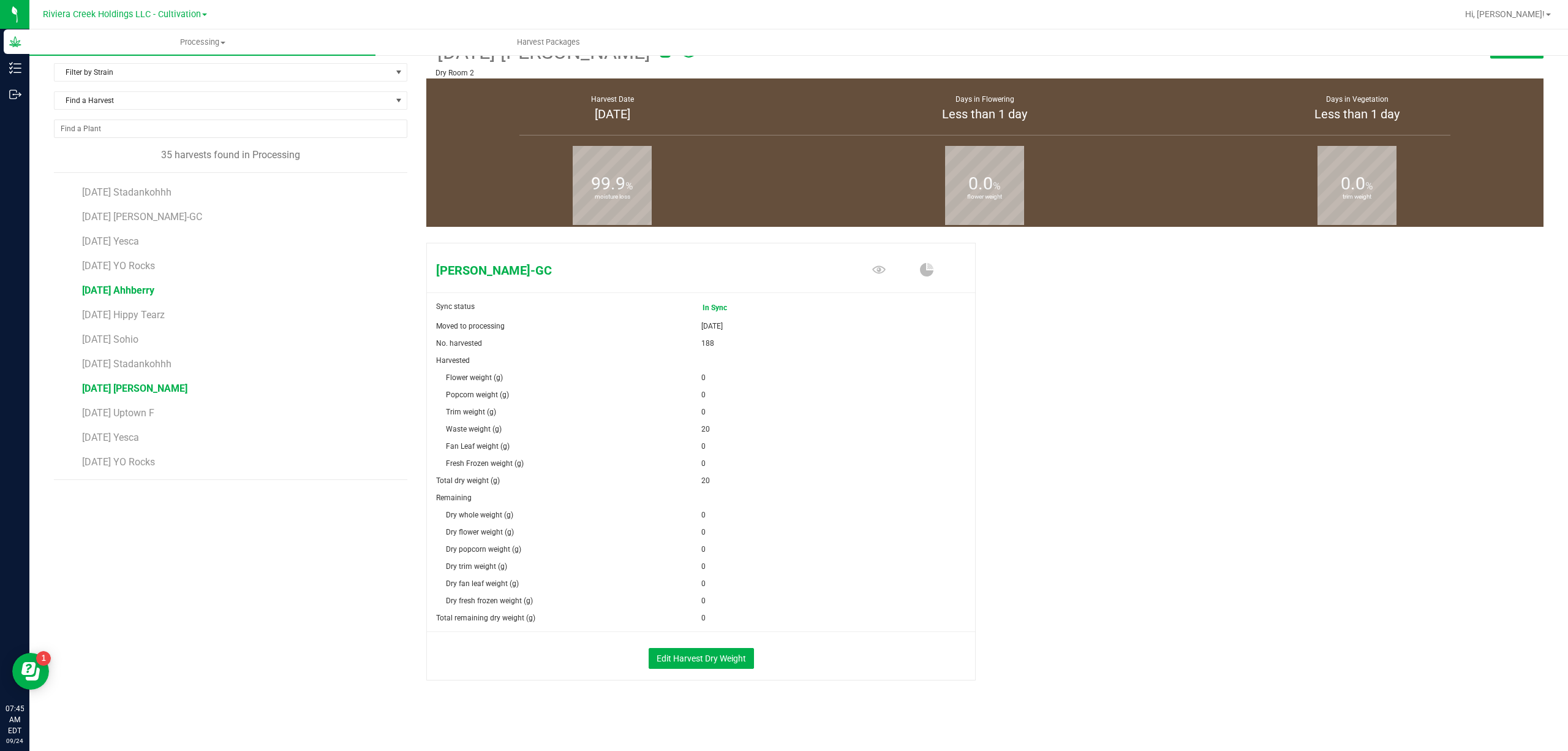
click at [155, 292] on span "[DATE] Ahhberry" at bounding box center [119, 289] width 73 height 11
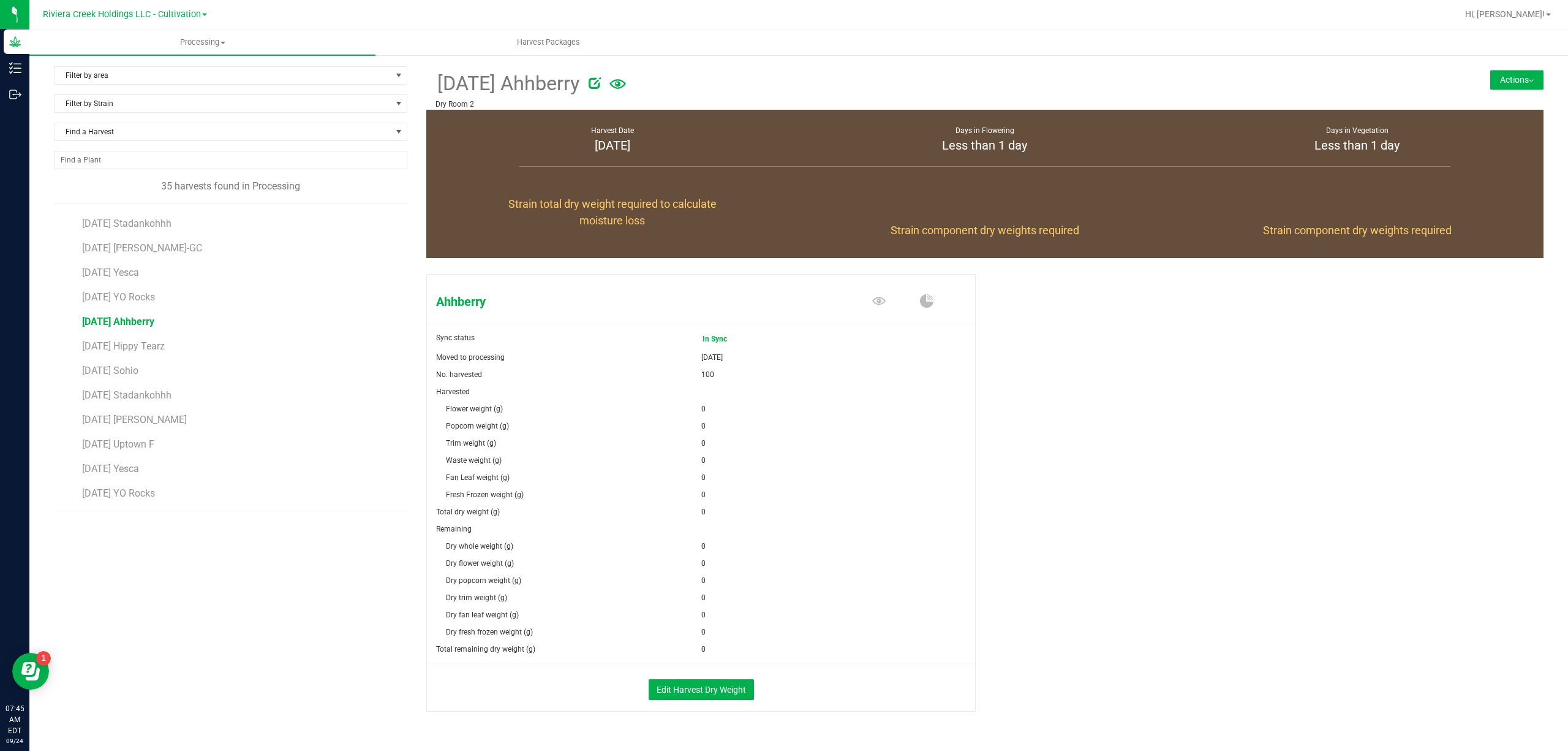
click at [1501, 76] on button "Actions" at bounding box center [1517, 80] width 53 height 19
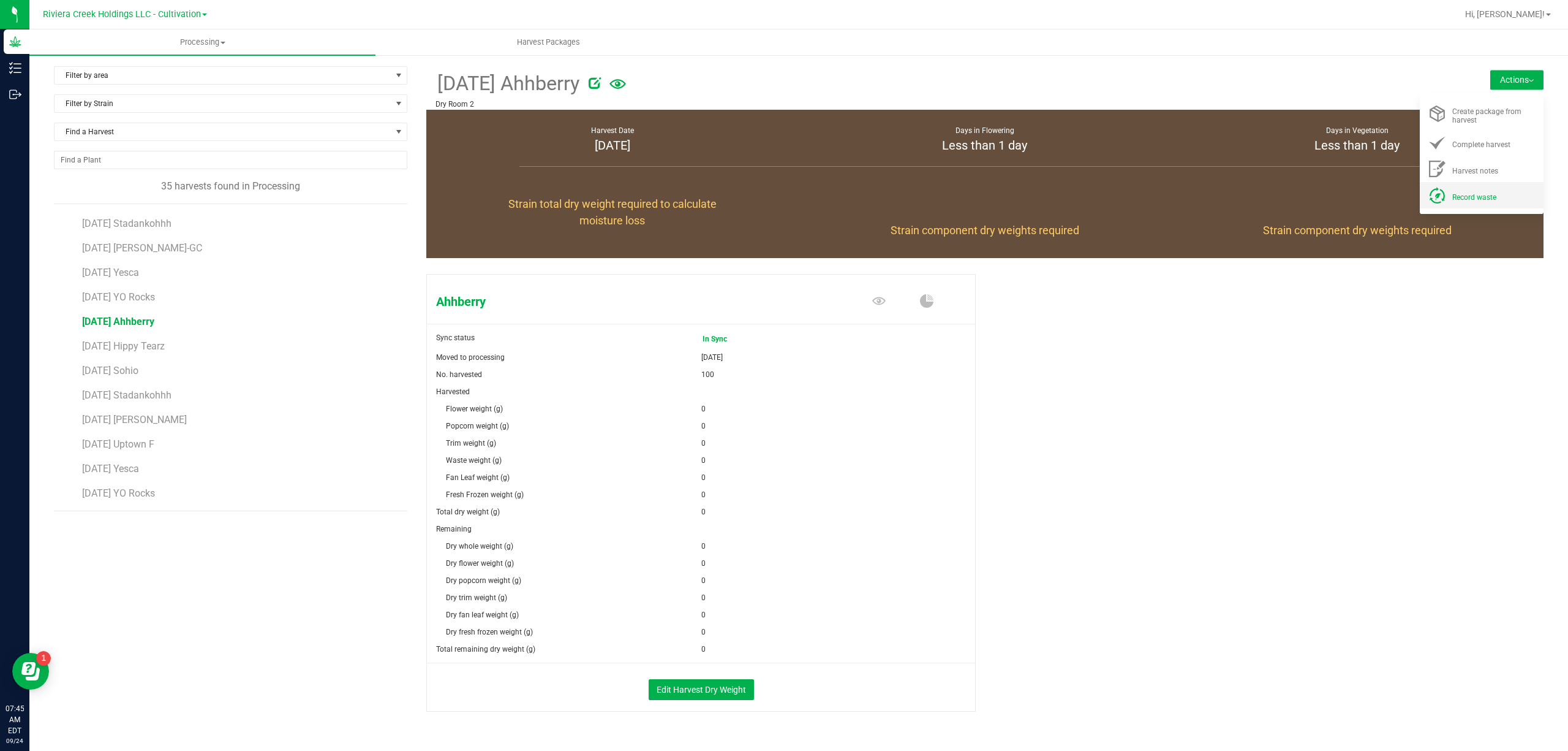
click at [1466, 193] on span "Record waste" at bounding box center [1474, 197] width 44 height 9
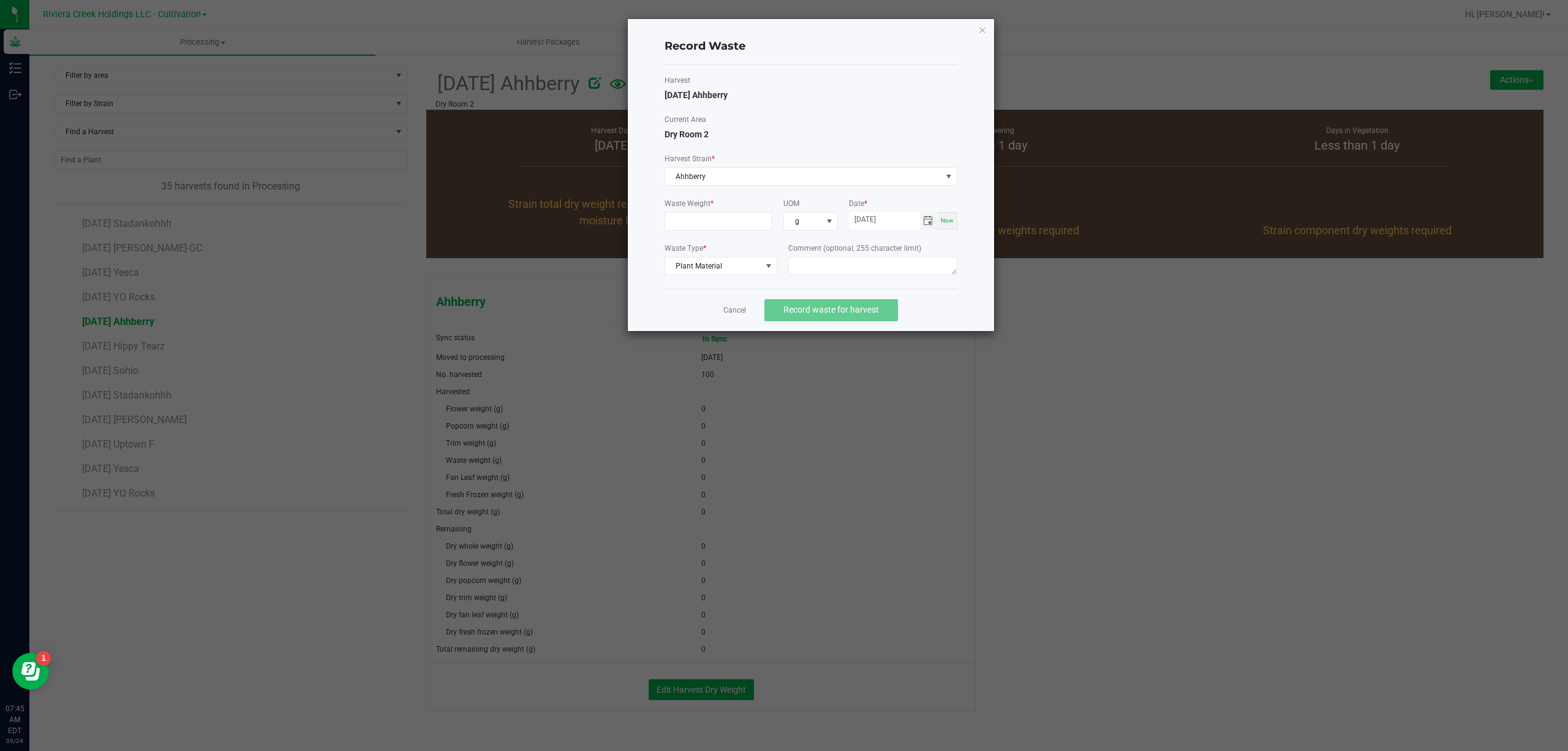
click at [928, 220] on span "Toggle calendar" at bounding box center [928, 220] width 10 height 10
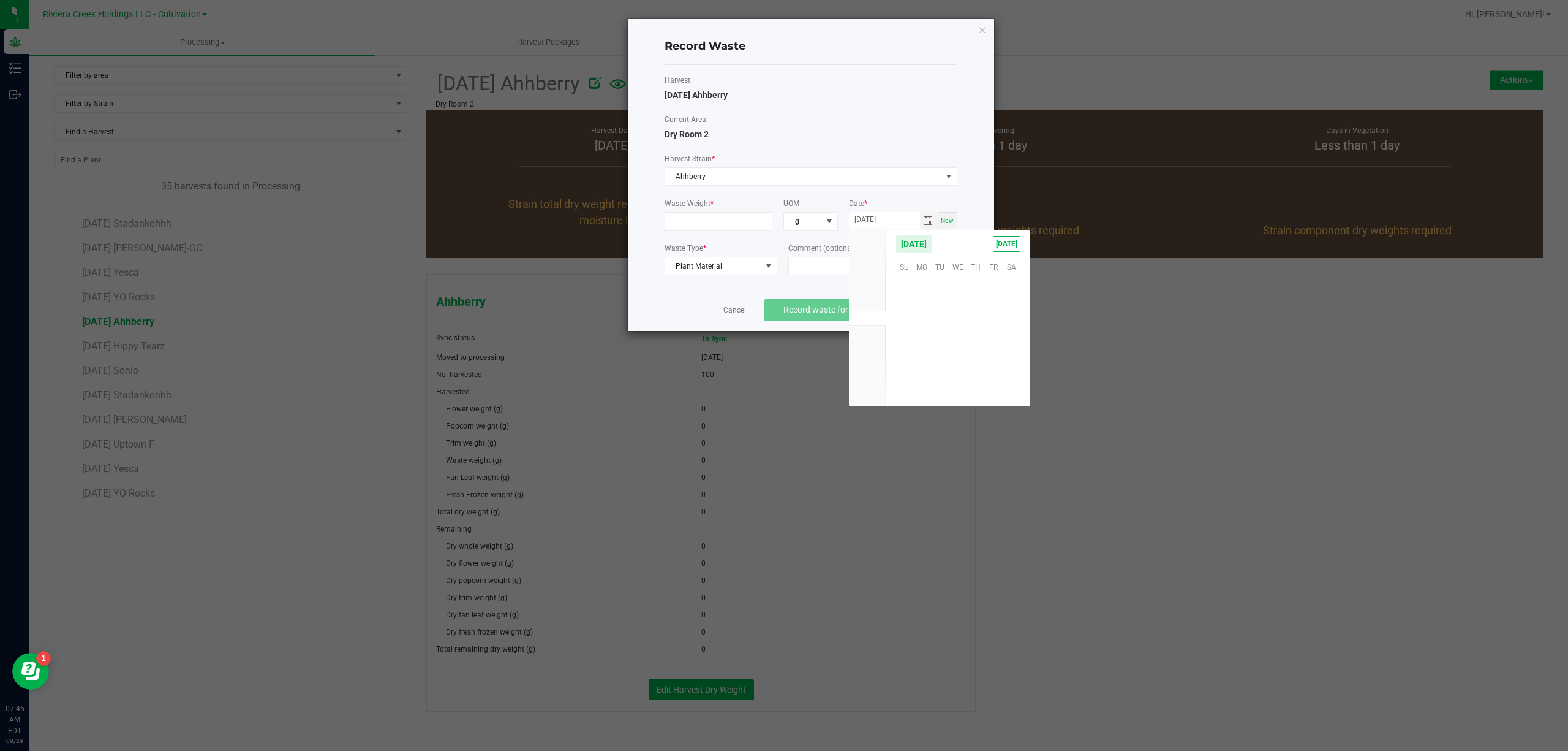
scroll to position [198651, 0]
click at [937, 336] on span "23" at bounding box center [940, 342] width 18 height 19
type input "[DATE]"
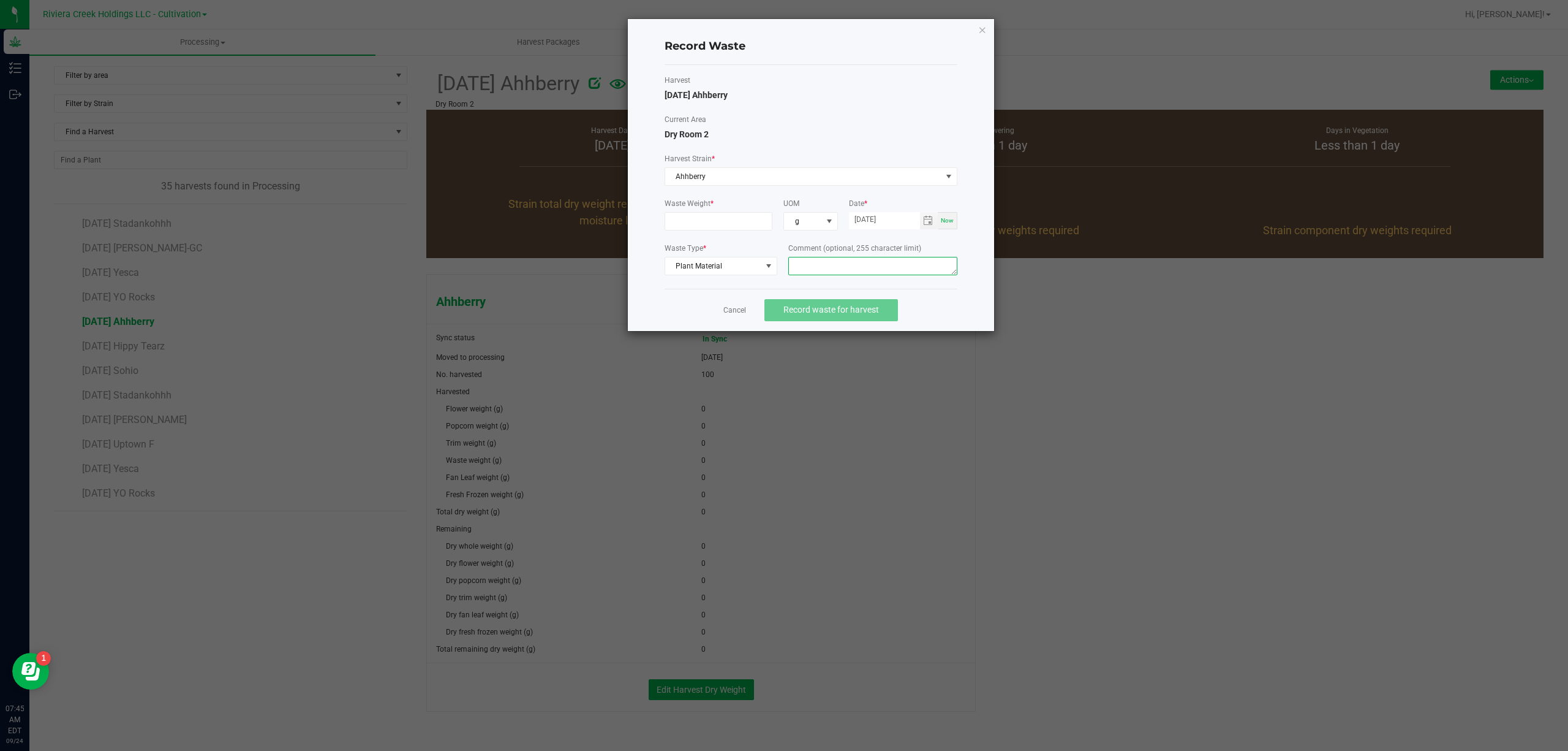
paste textarea "Bin Floor Waste"
type textarea "Bin Floor Waste"
click at [731, 220] on input at bounding box center [718, 220] width 107 height 17
type input "22.0000 g"
click at [882, 101] on div "Harvest [DATE] Ahhberry" at bounding box center [811, 88] width 293 height 27
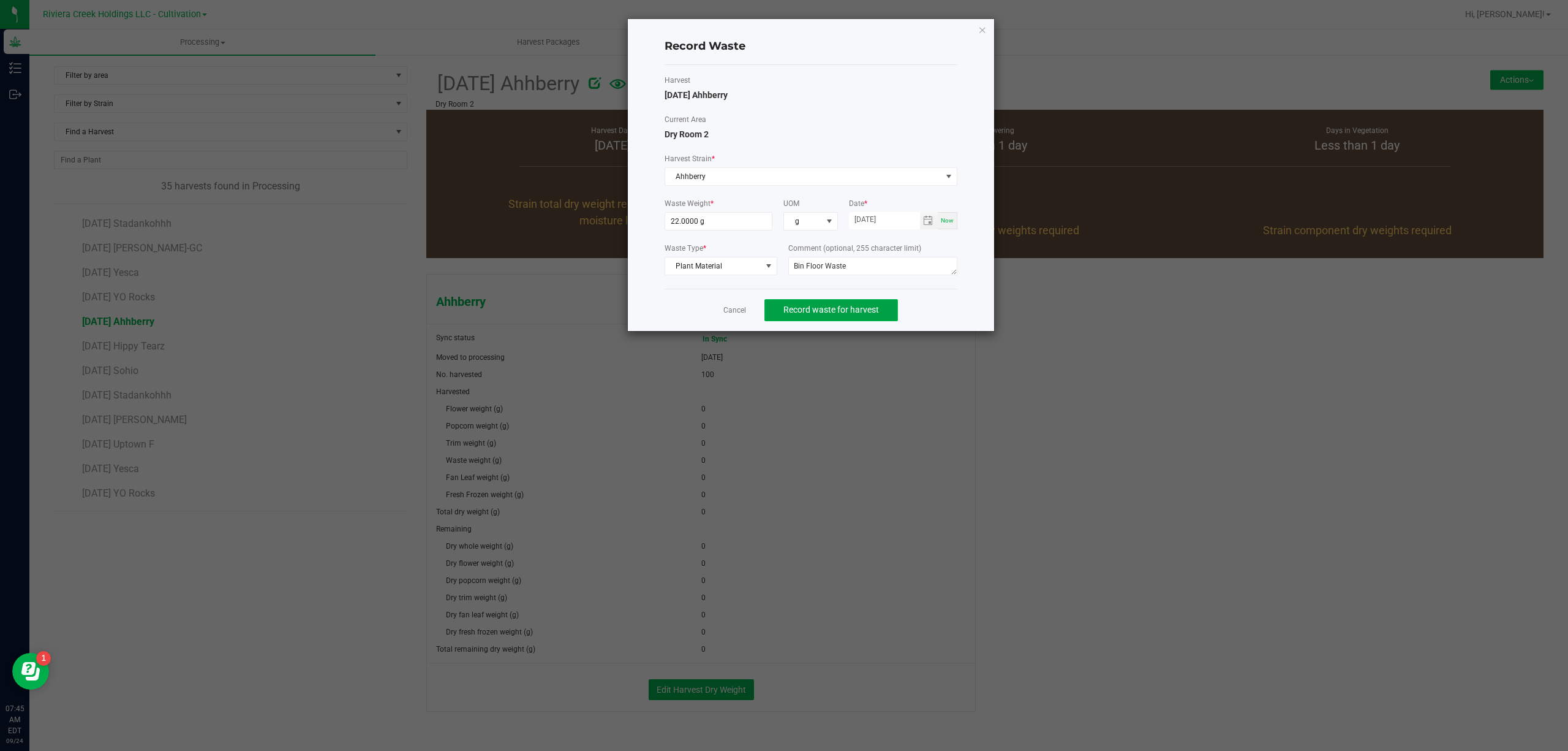
click at [856, 308] on span "Record waste for harvest" at bounding box center [831, 309] width 96 height 10
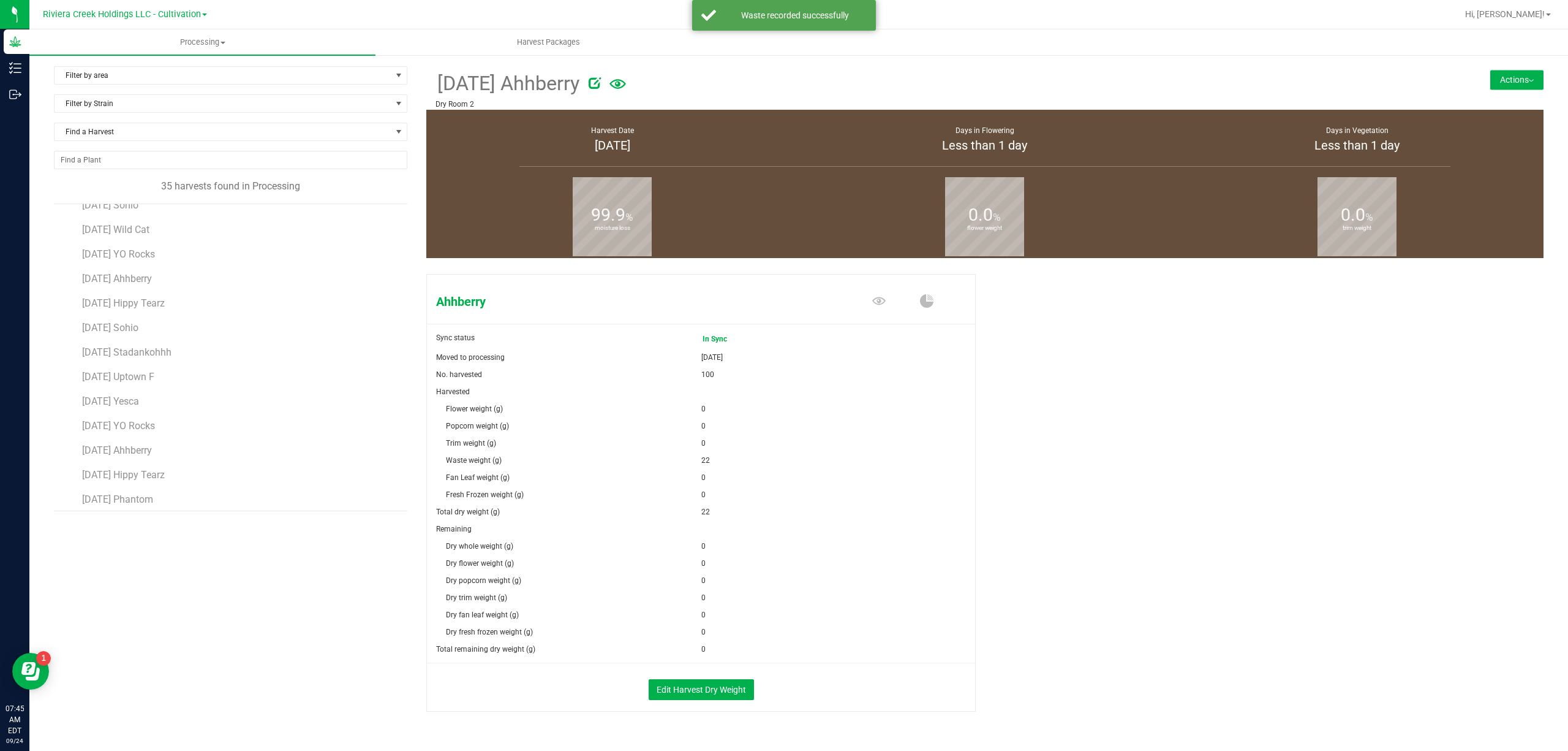
scroll to position [561, 0]
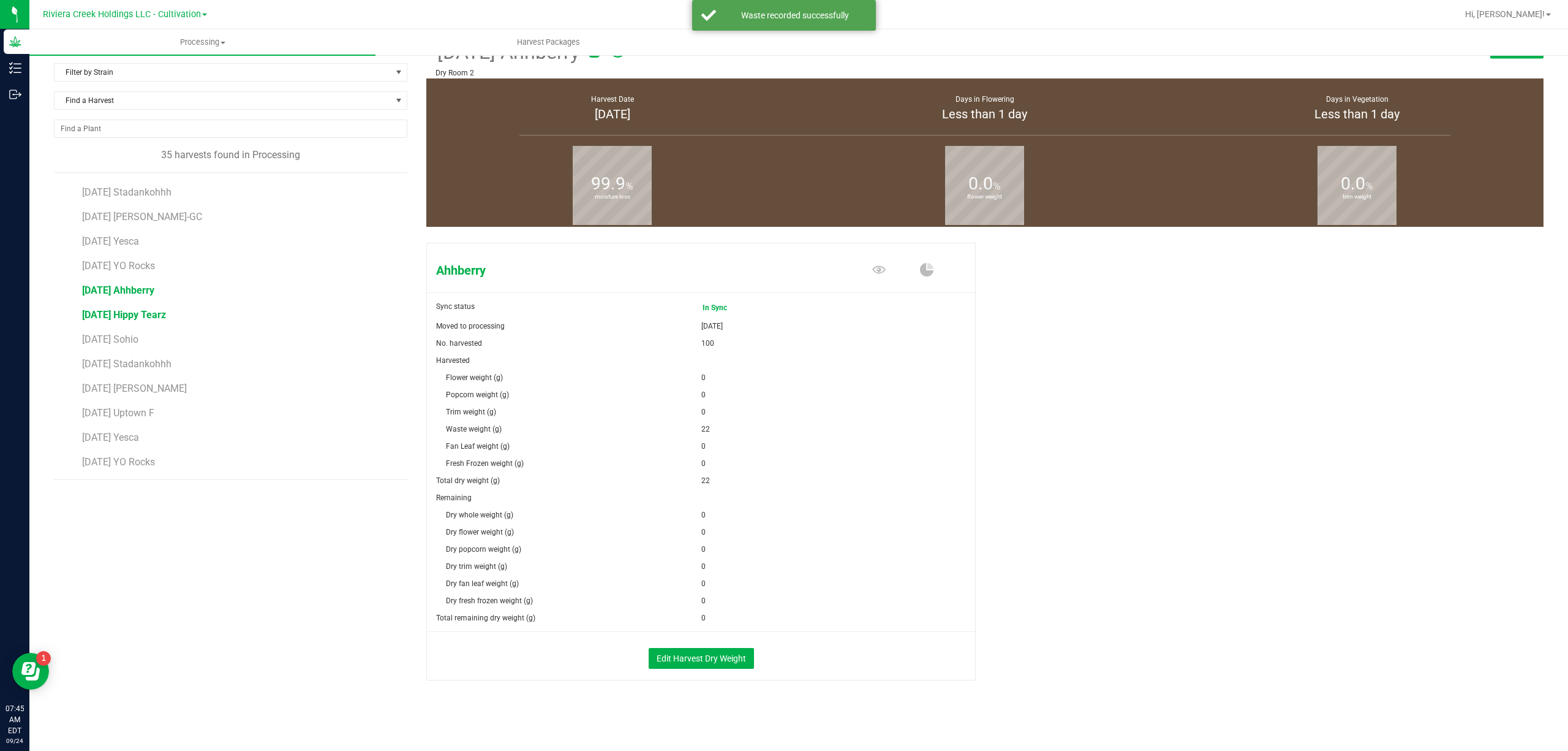
click at [166, 312] on span "[DATE] Hippy Tearz" at bounding box center [124, 314] width 84 height 11
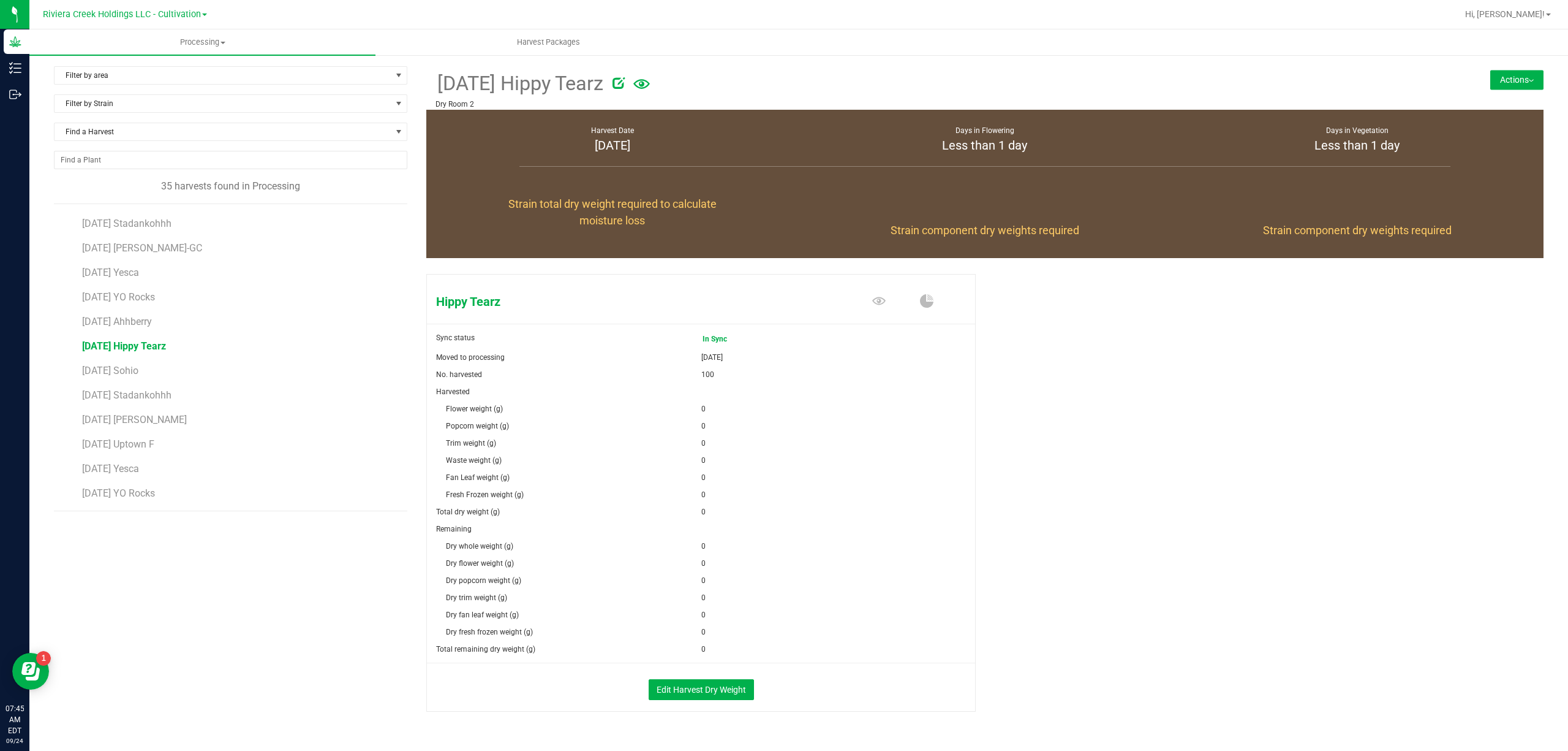
click at [1501, 81] on button "Actions" at bounding box center [1517, 80] width 53 height 19
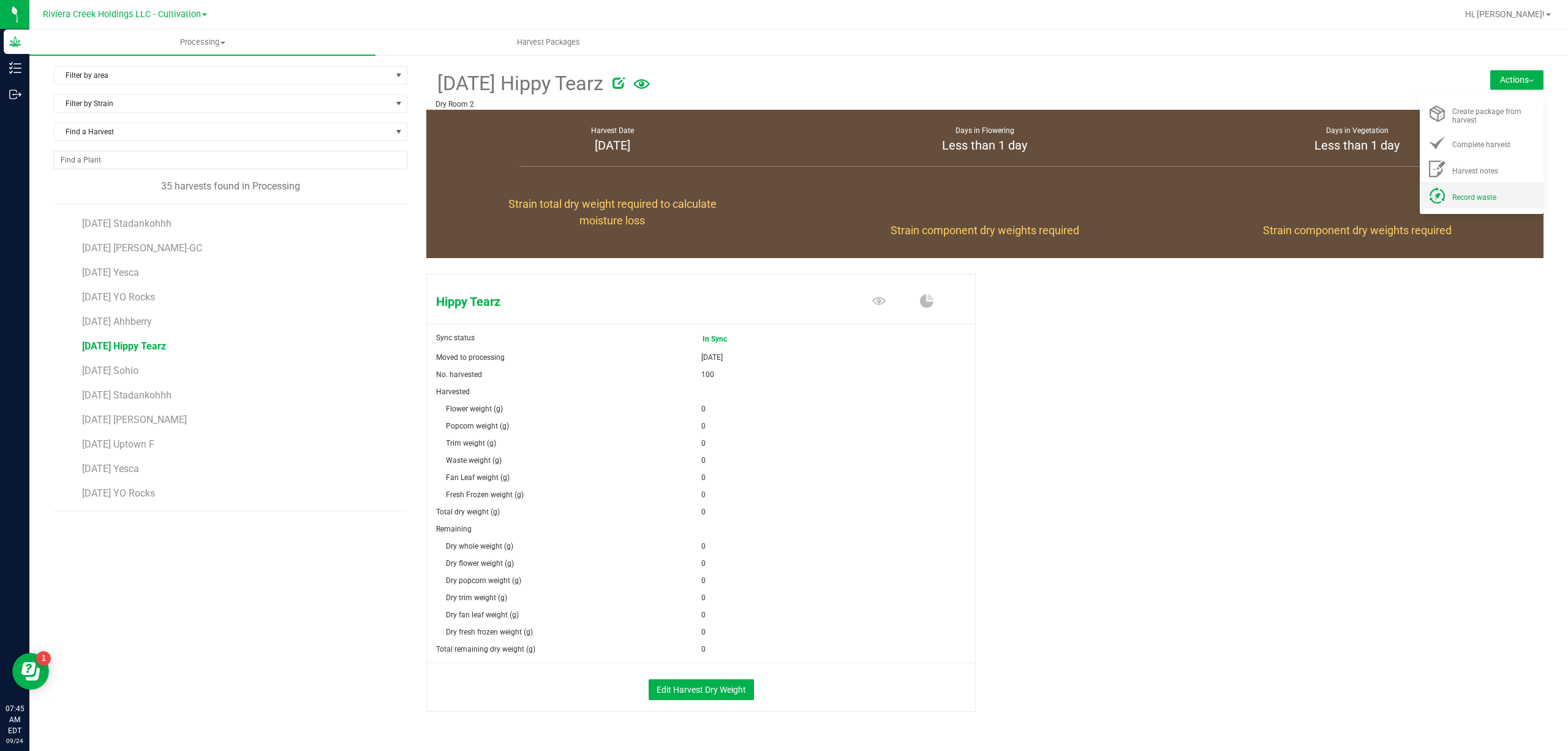
click at [1466, 187] on li "Record waste" at bounding box center [1482, 195] width 124 height 27
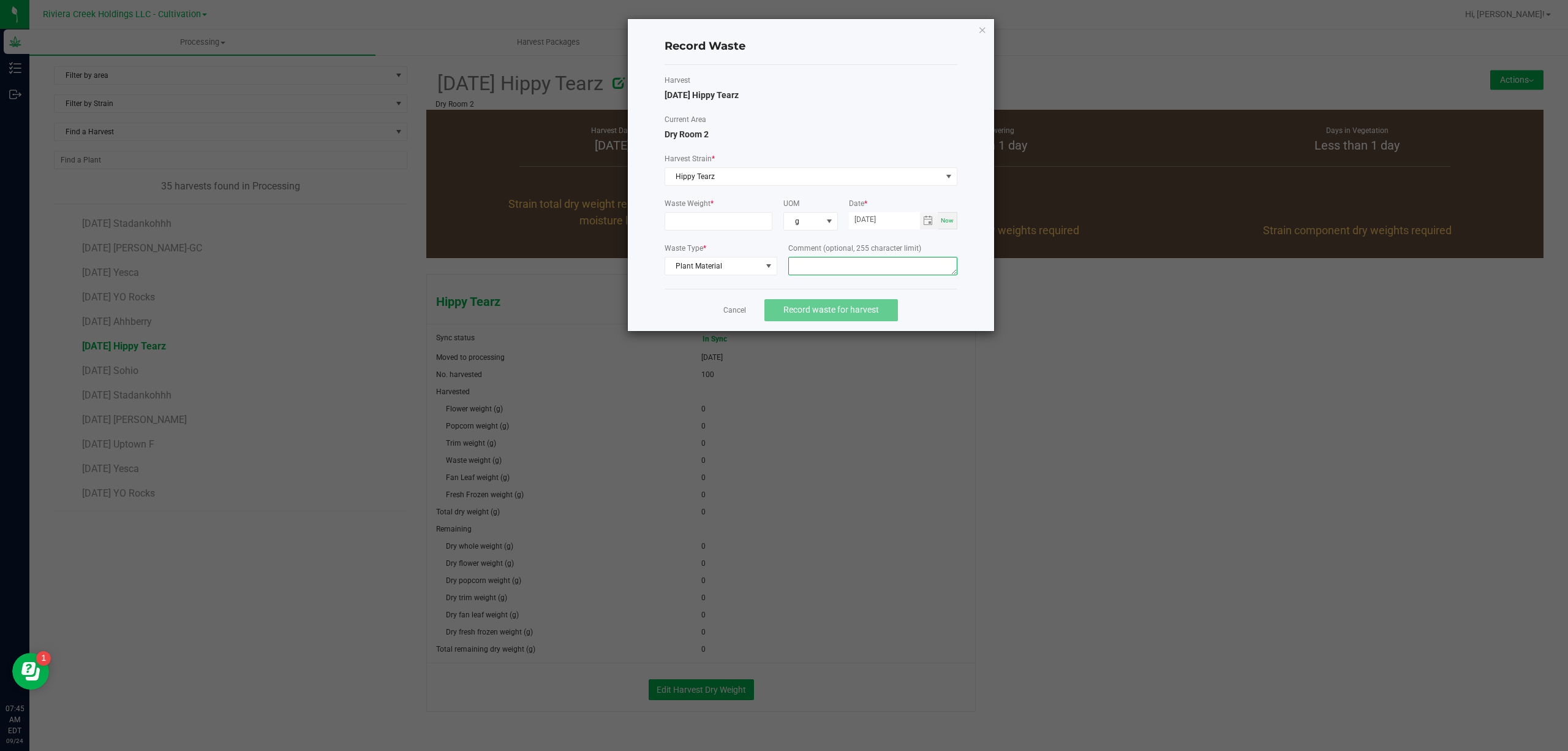
paste textarea "Bin Floor Waste"
type textarea "Bin Floor Waste"
click at [707, 219] on input at bounding box center [718, 220] width 107 height 17
click at [929, 225] on span "Toggle calendar" at bounding box center [928, 220] width 10 height 10
type input "22.0000 g"
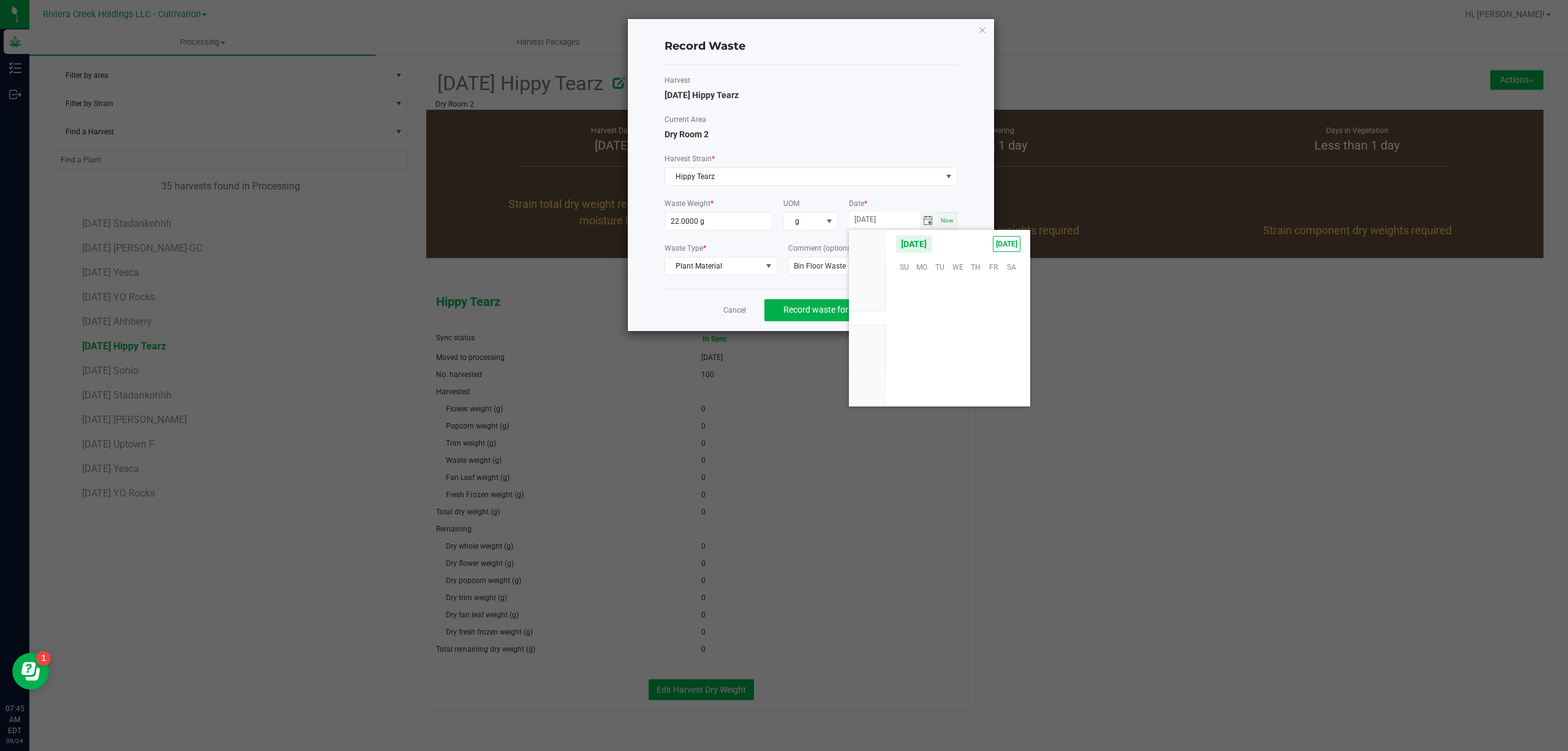
scroll to position [198651, 0]
click at [946, 334] on span "23" at bounding box center [940, 342] width 18 height 19
type input "[DATE]"
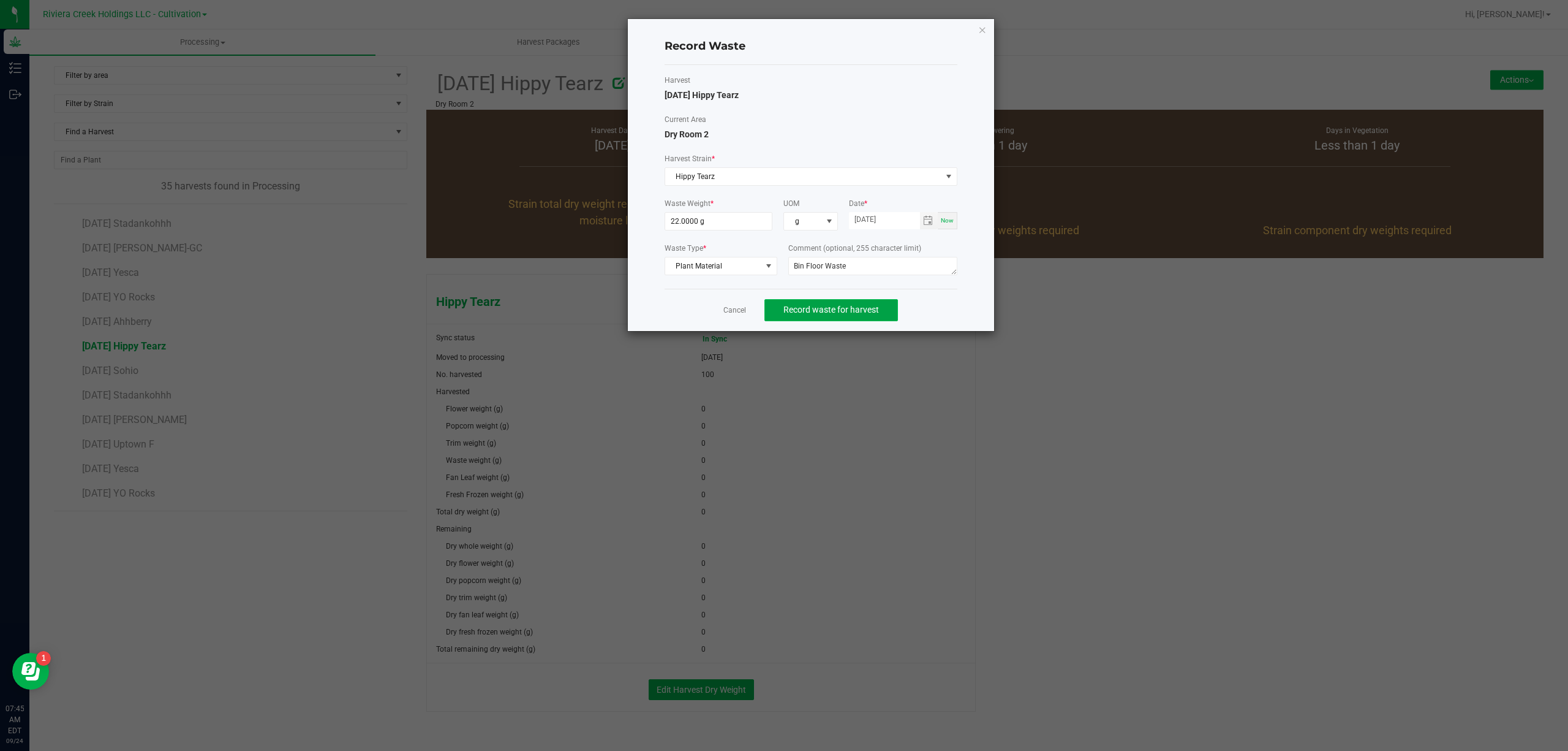
click at [852, 305] on span "Record waste for harvest" at bounding box center [831, 309] width 96 height 10
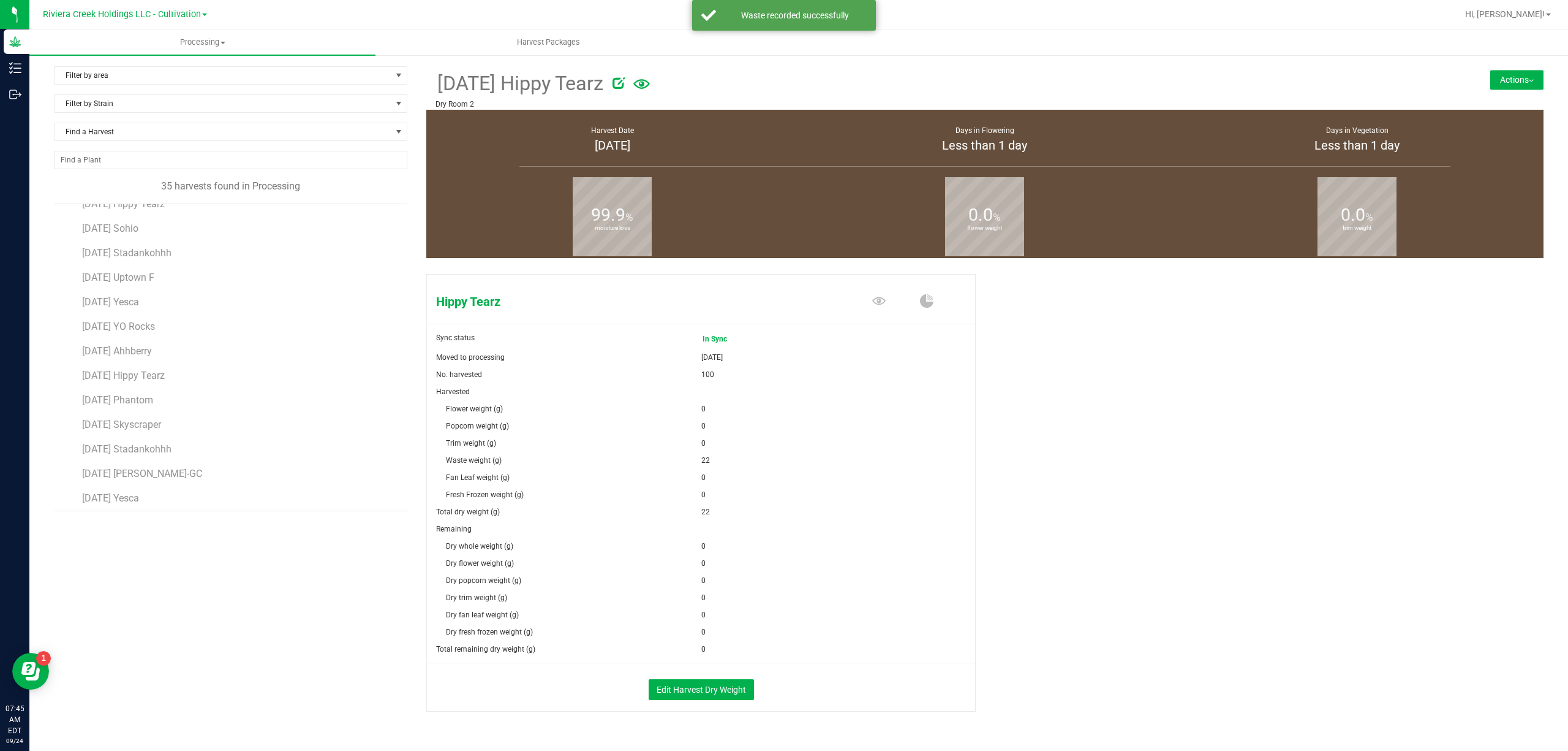
scroll to position [561, 0]
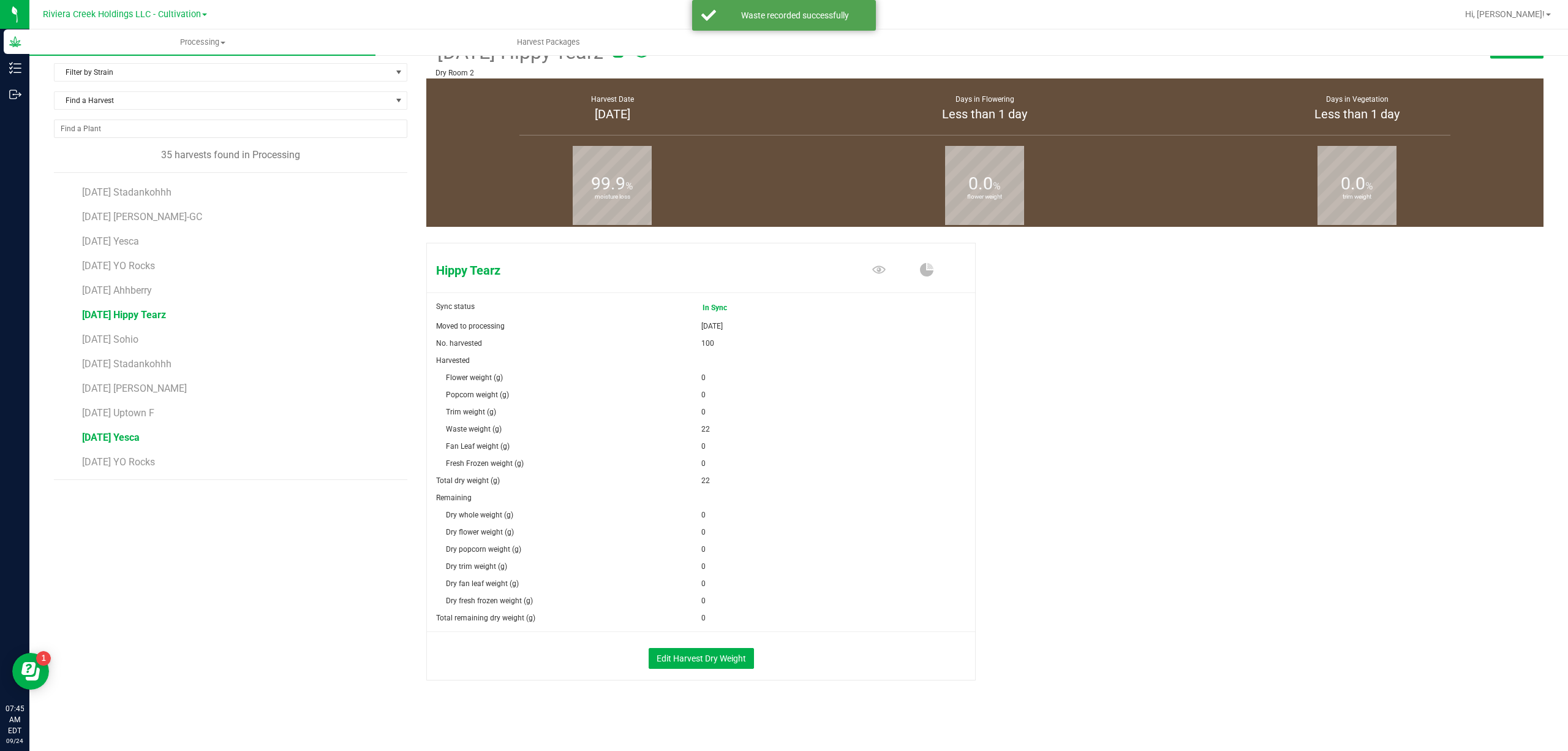
click at [140, 440] on span "[DATE] Yesca" at bounding box center [111, 437] width 57 height 11
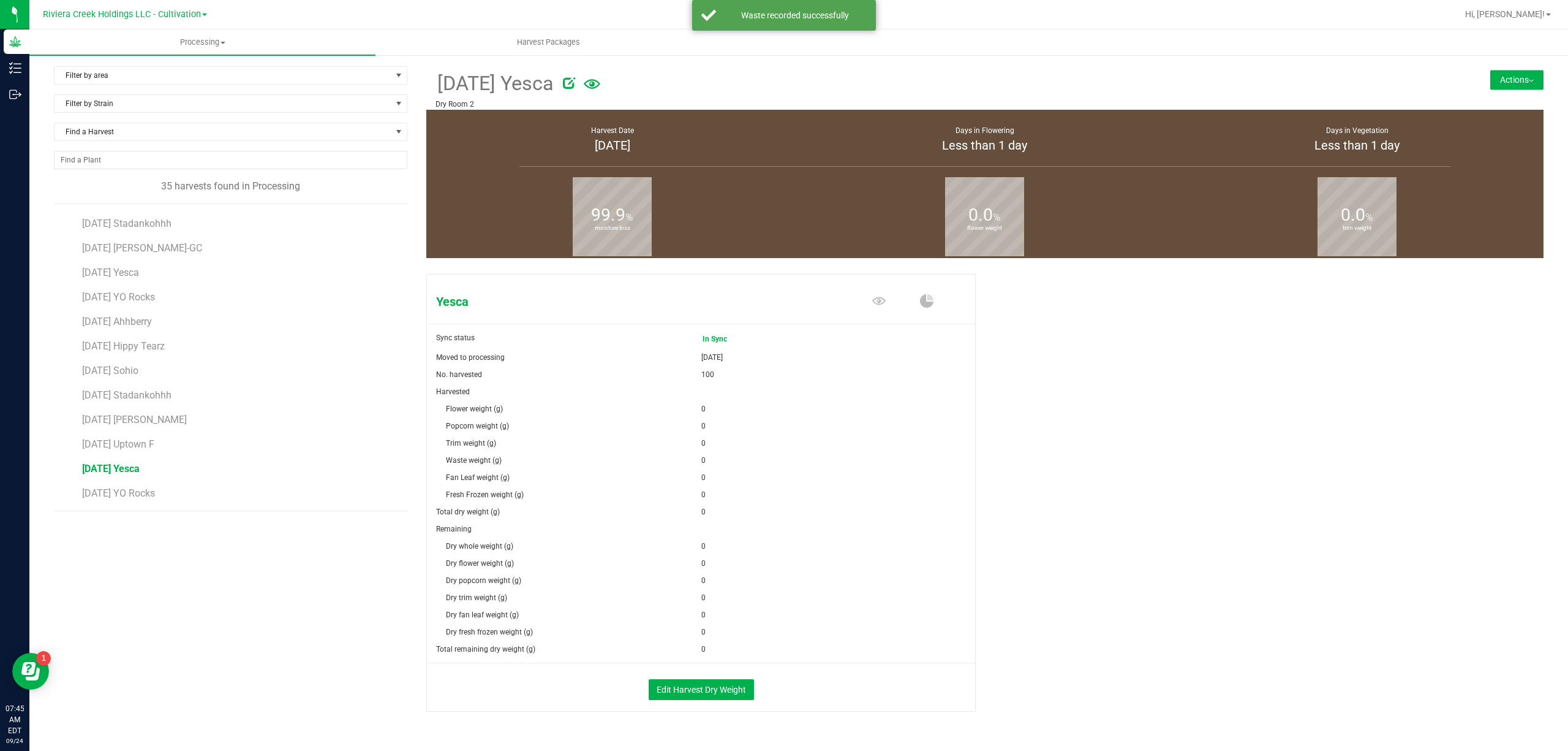
click at [1510, 81] on button "Actions" at bounding box center [1517, 80] width 53 height 19
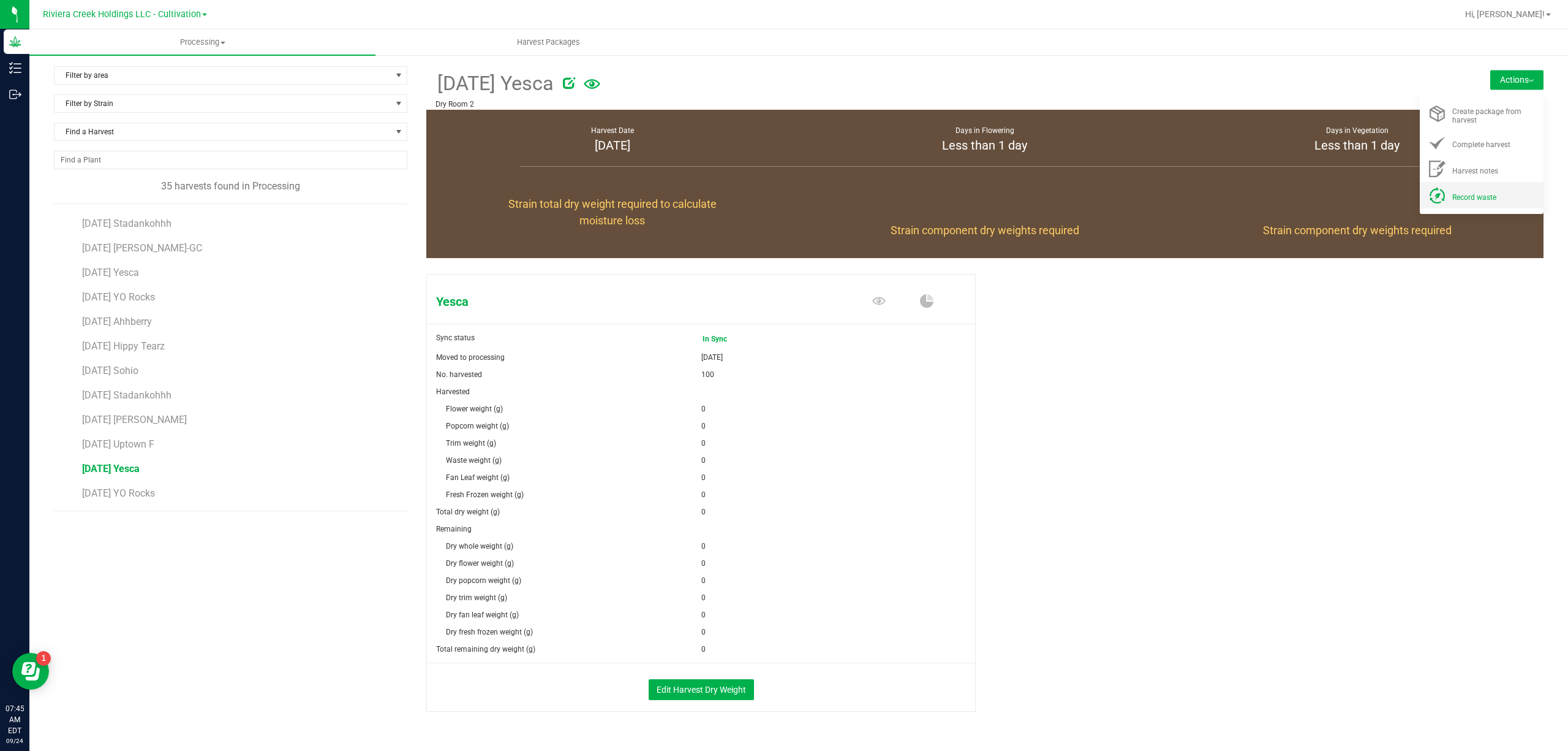
click at [1475, 195] on span "Record waste" at bounding box center [1474, 197] width 44 height 9
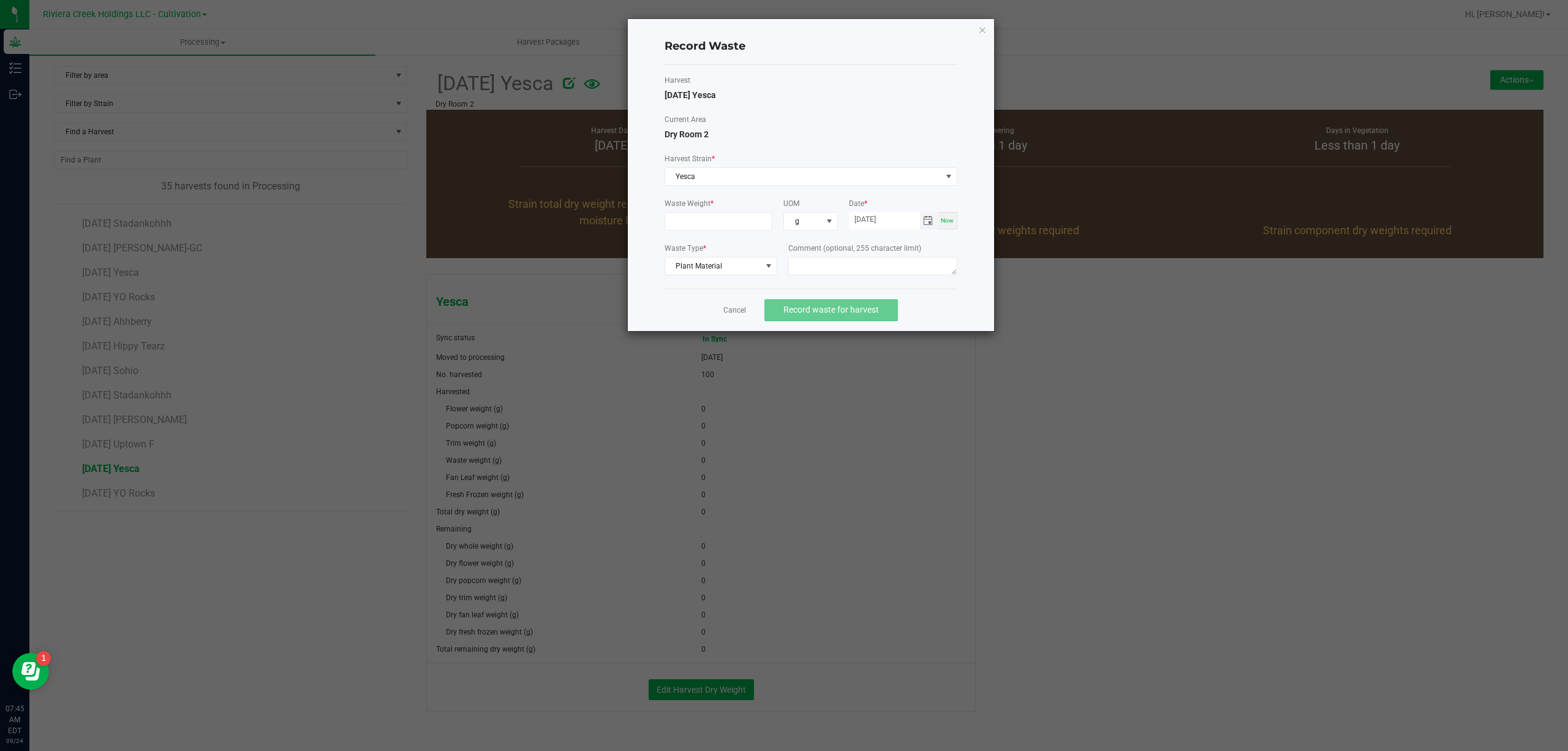
click at [932, 225] on span "Toggle calendar" at bounding box center [928, 220] width 10 height 10
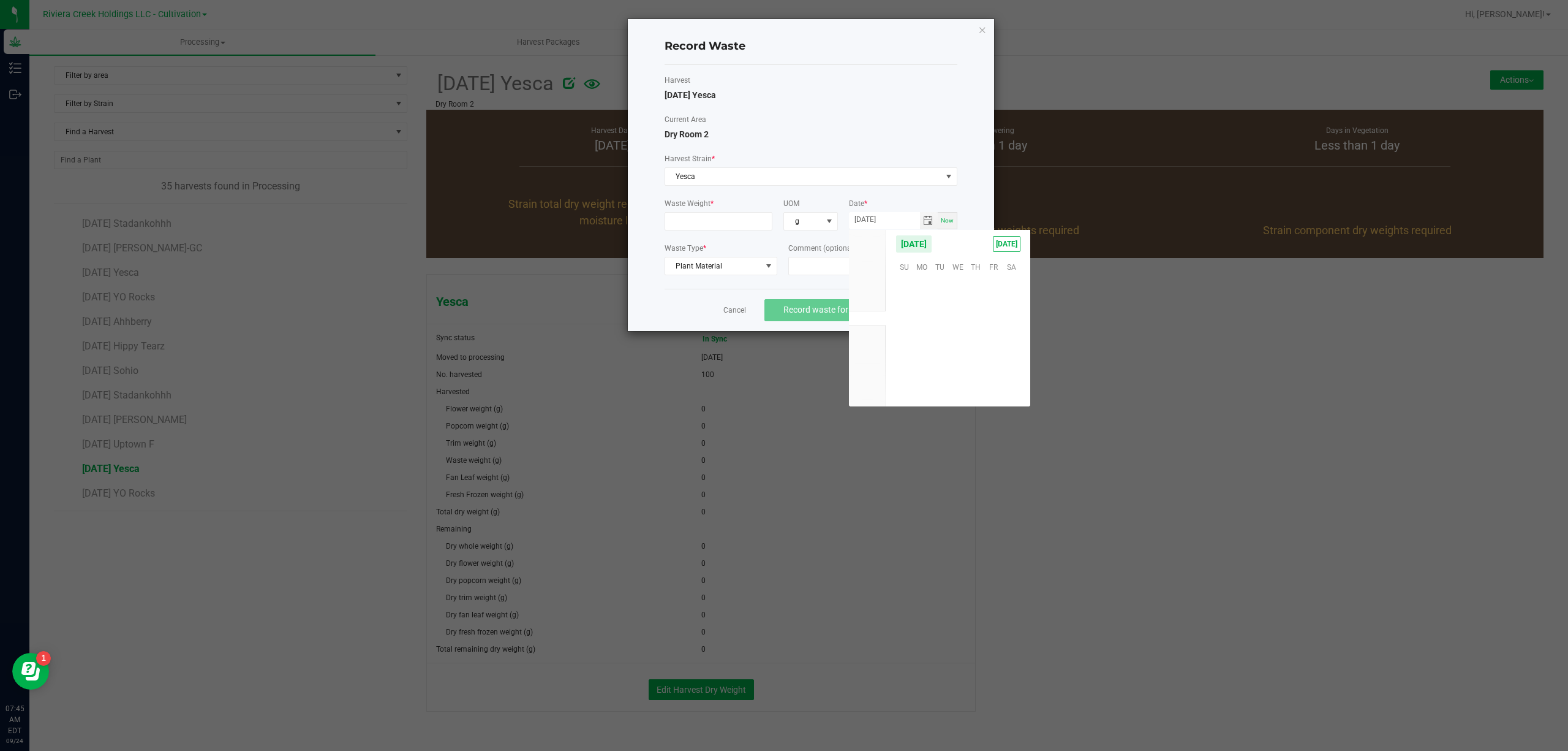
scroll to position [198651, 0]
click at [945, 344] on span "23" at bounding box center [940, 342] width 18 height 19
type input "[DATE]"
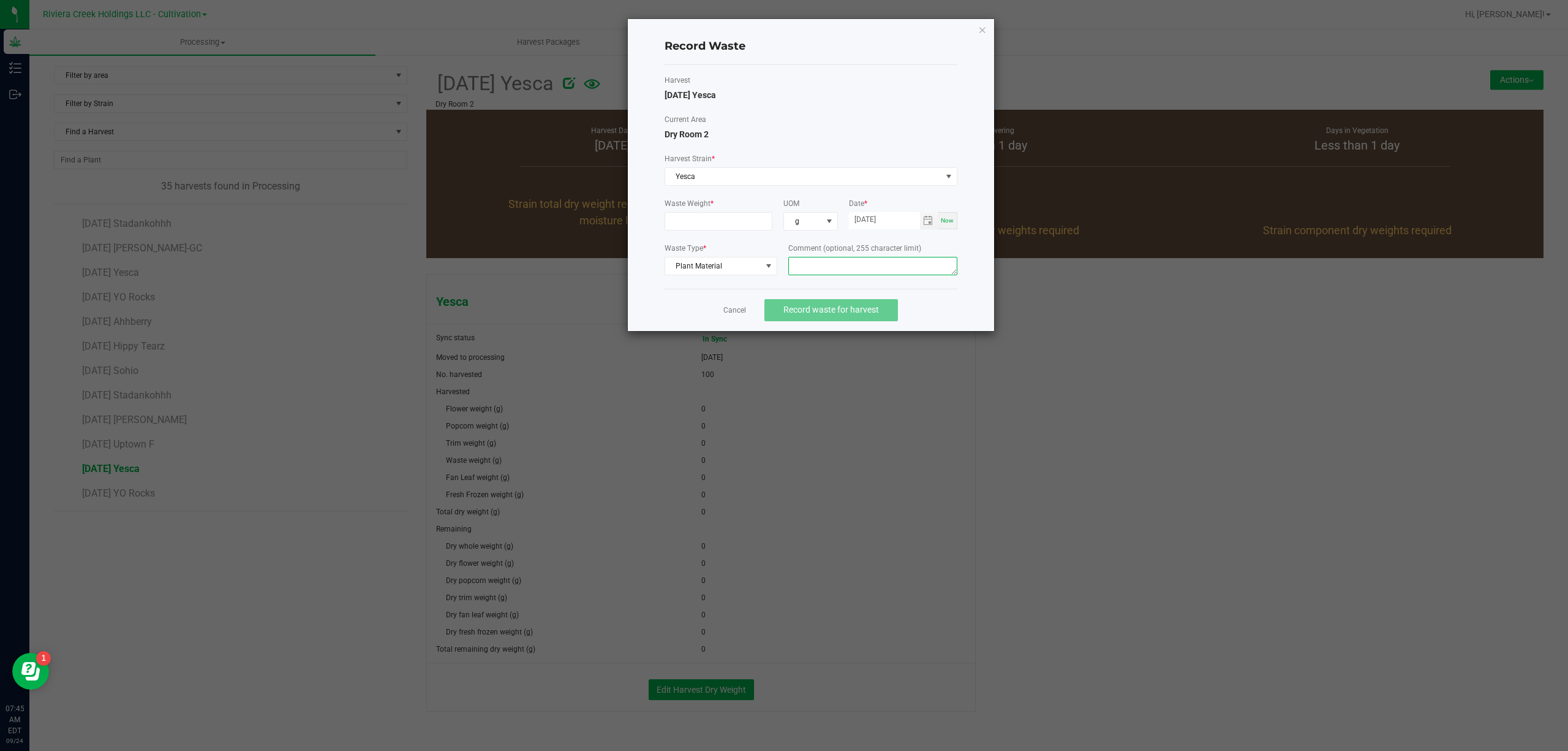
paste textarea "Bin Floor Waste"
type textarea "Bin Floor Waste"
click at [704, 217] on input at bounding box center [718, 220] width 107 height 17
type input "22.0000 g"
click at [852, 85] on label "Harvest" at bounding box center [811, 80] width 293 height 11
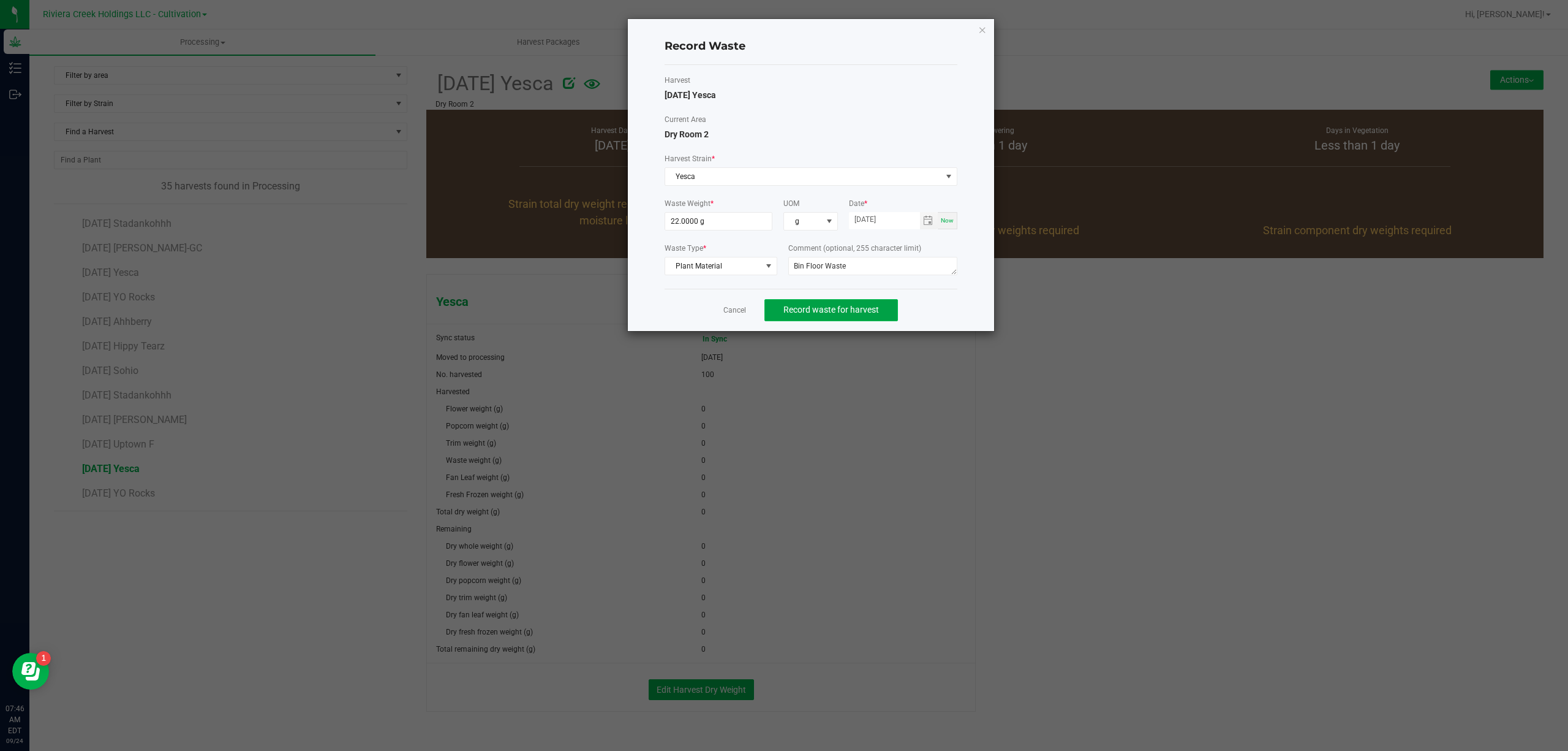
click at [858, 311] on span "Record waste for harvest" at bounding box center [831, 309] width 96 height 10
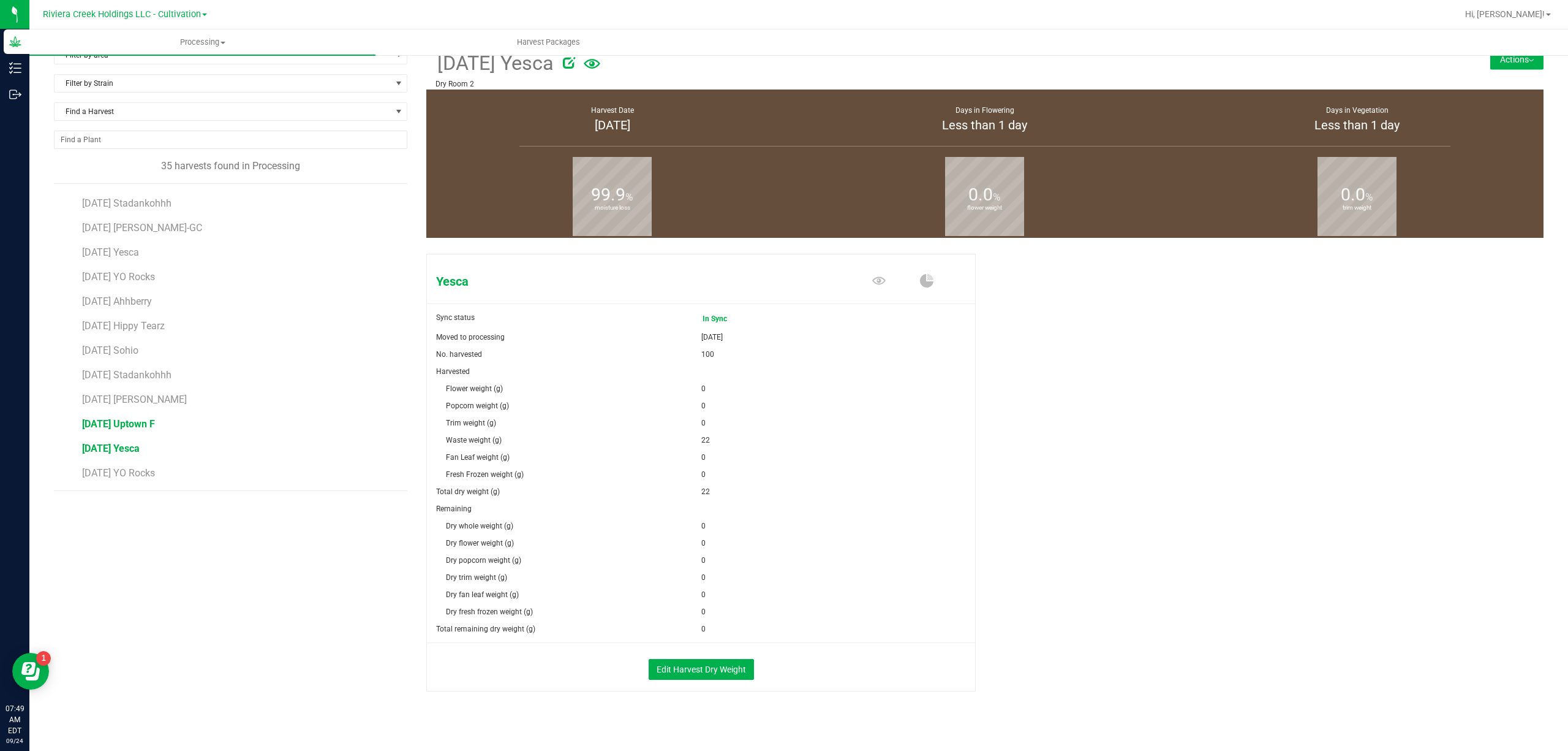
scroll to position [32, 0]
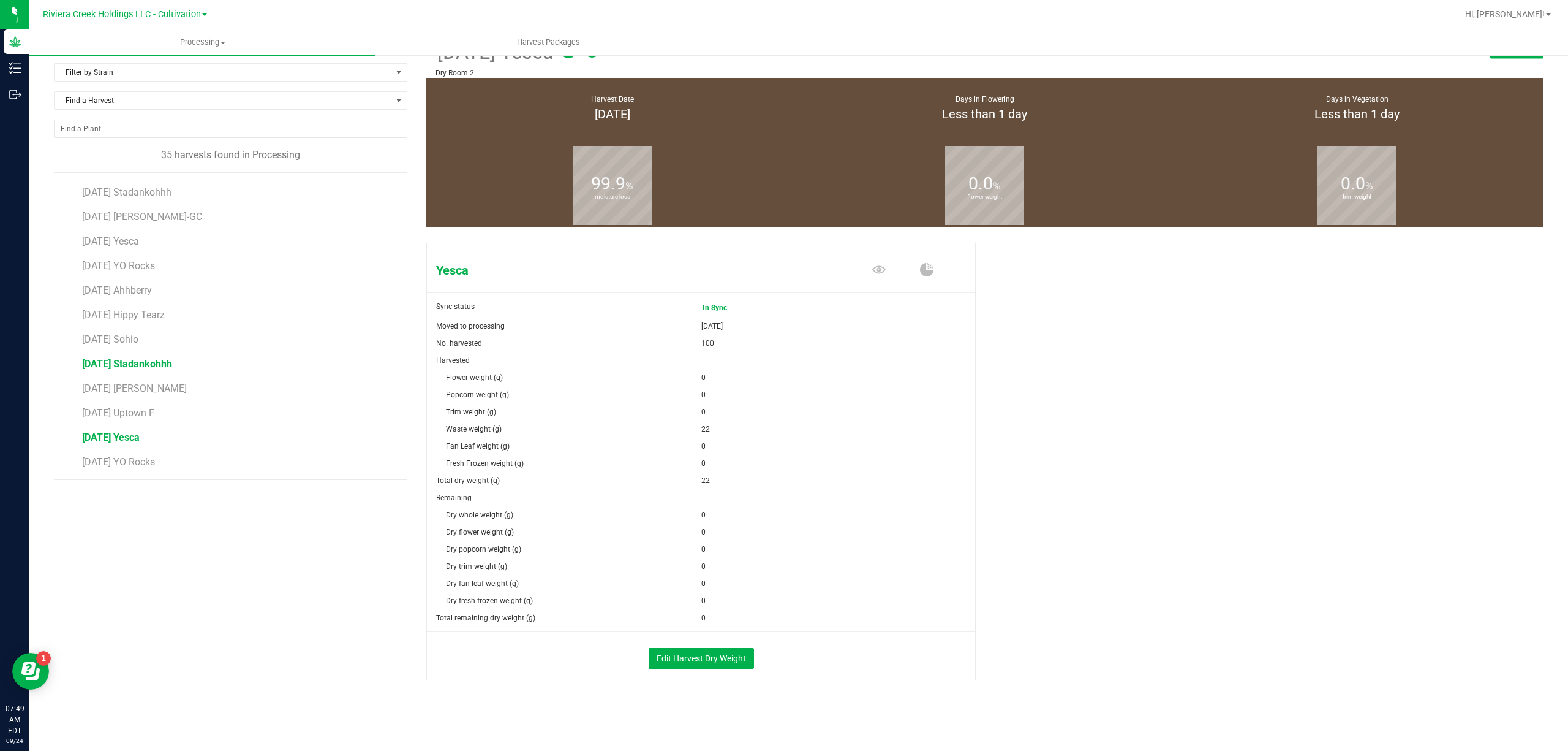
click at [172, 362] on span "[DATE] Stadankohhh" at bounding box center [127, 364] width 90 height 11
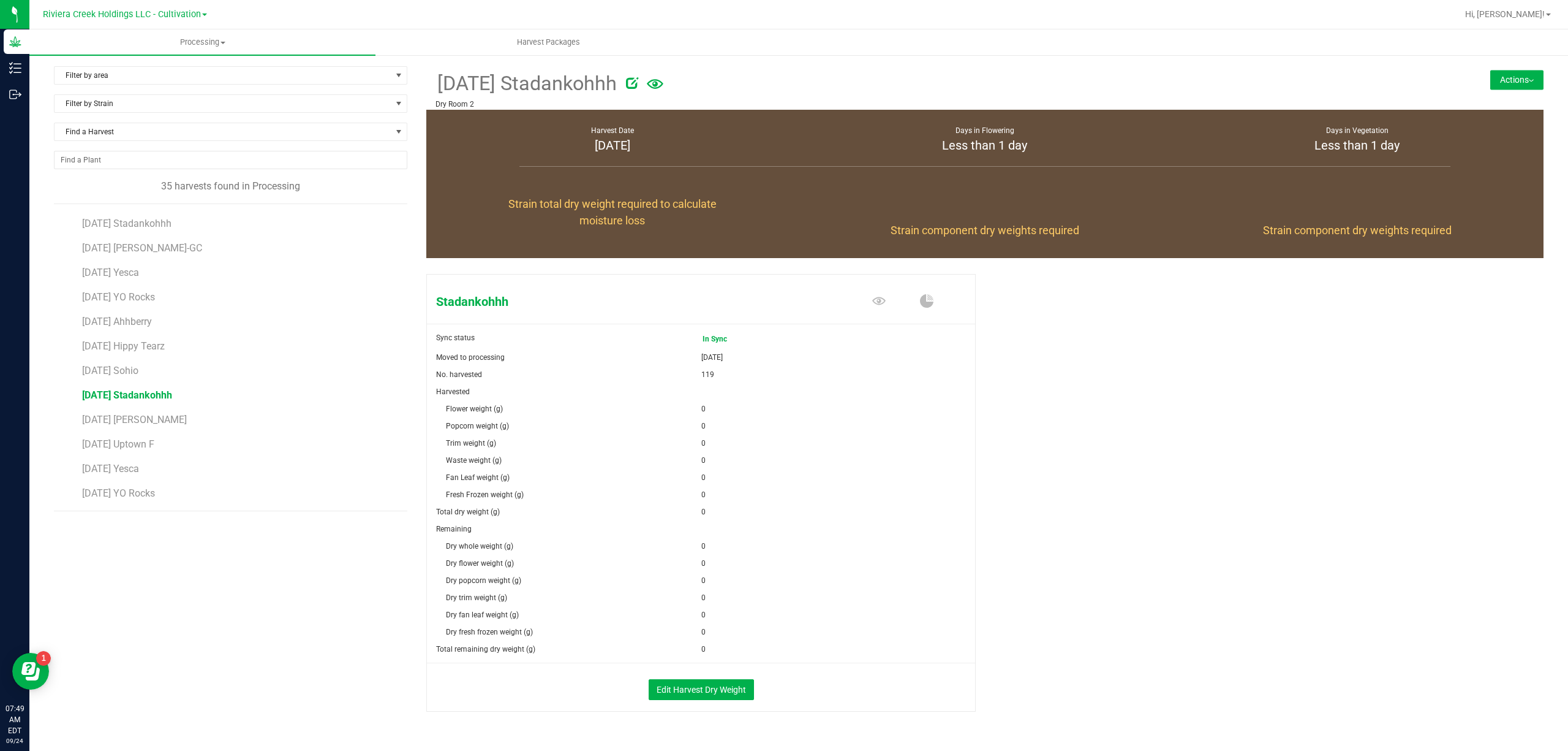
click at [1498, 79] on button "Actions" at bounding box center [1517, 80] width 53 height 19
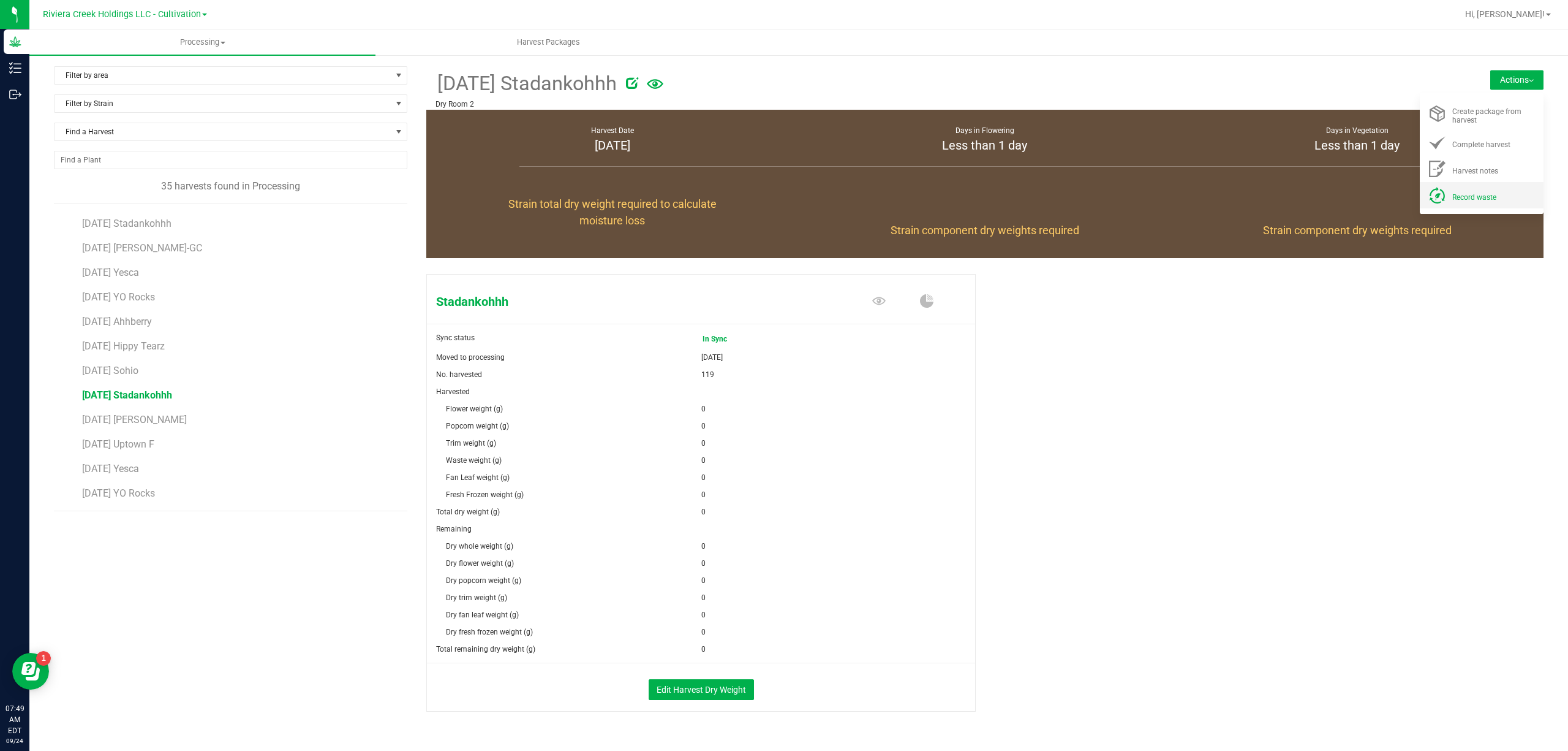
click at [1478, 191] on div "Record waste" at bounding box center [1494, 195] width 83 height 13
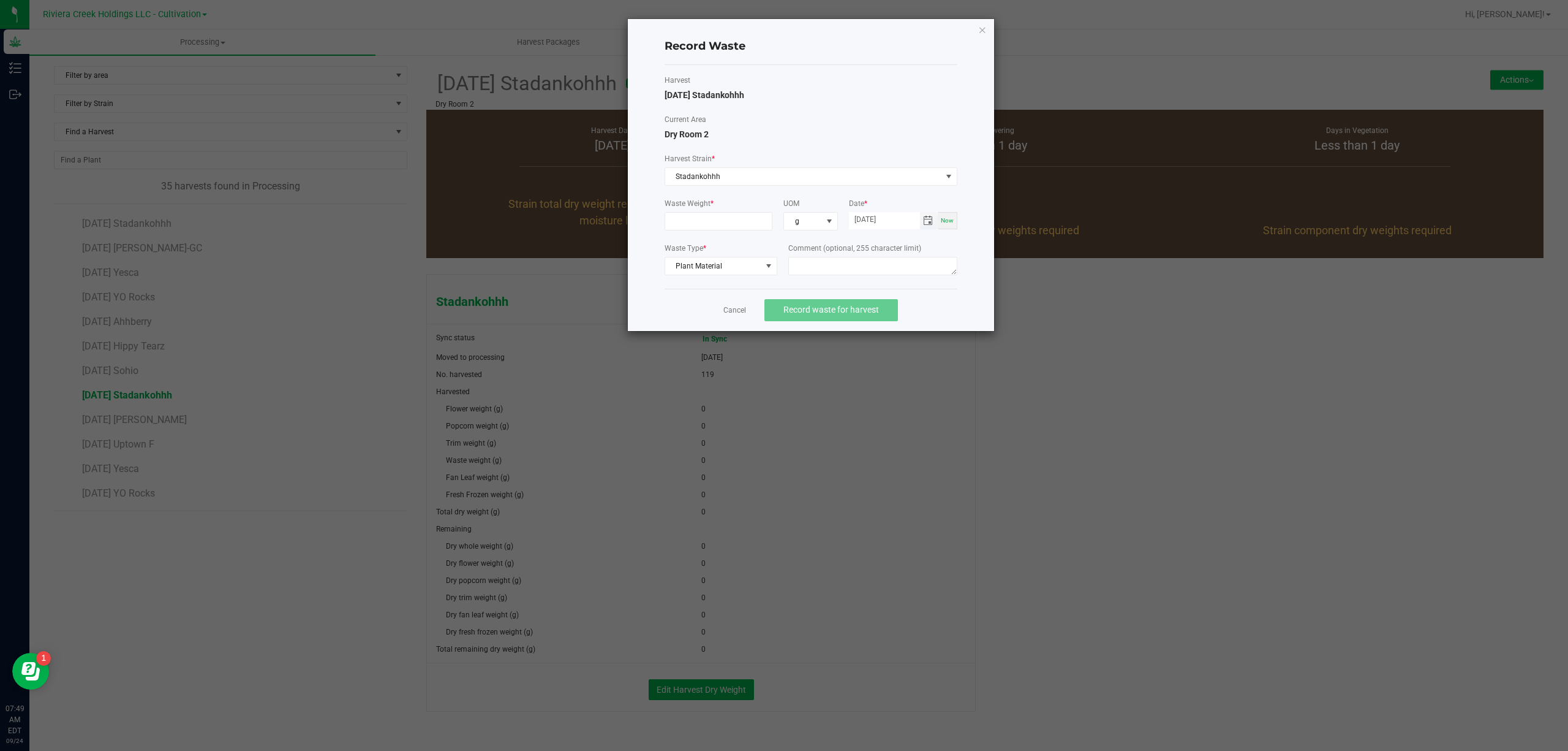
click at [931, 217] on span "Toggle calendar" at bounding box center [928, 220] width 10 height 10
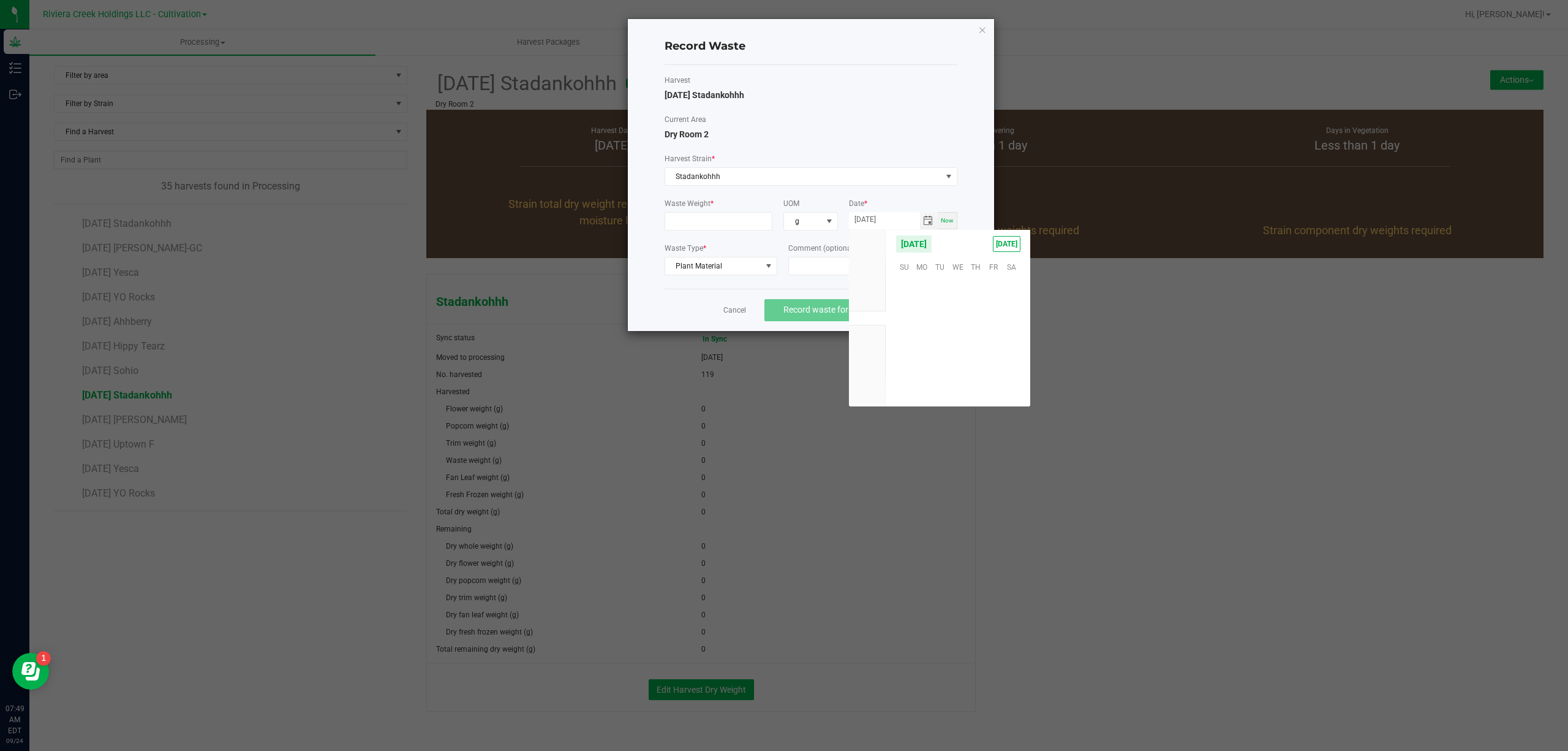
scroll to position [198651, 0]
click at [944, 341] on span "23" at bounding box center [940, 342] width 18 height 19
type input "[DATE]"
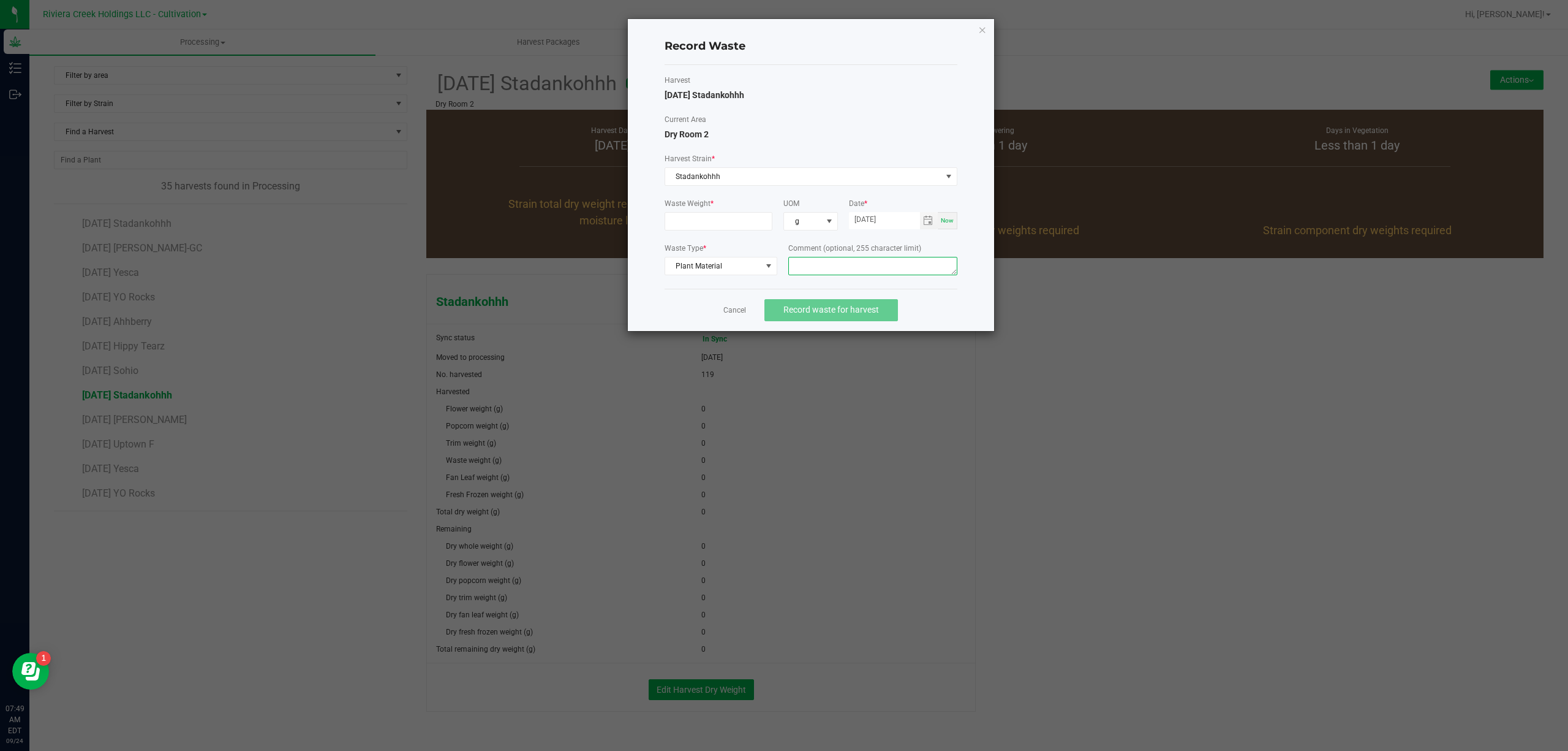
paste textarea "Bin Floor Waste"
type textarea "Bin Floor Waste"
click at [758, 234] on form "Waste Weight * UOM g Date * [DATE] Now Waste Type * Plant Material Comment (opt…" at bounding box center [811, 238] width 293 height 80
click at [756, 220] on input at bounding box center [718, 220] width 107 height 17
type input "22.0000 g"
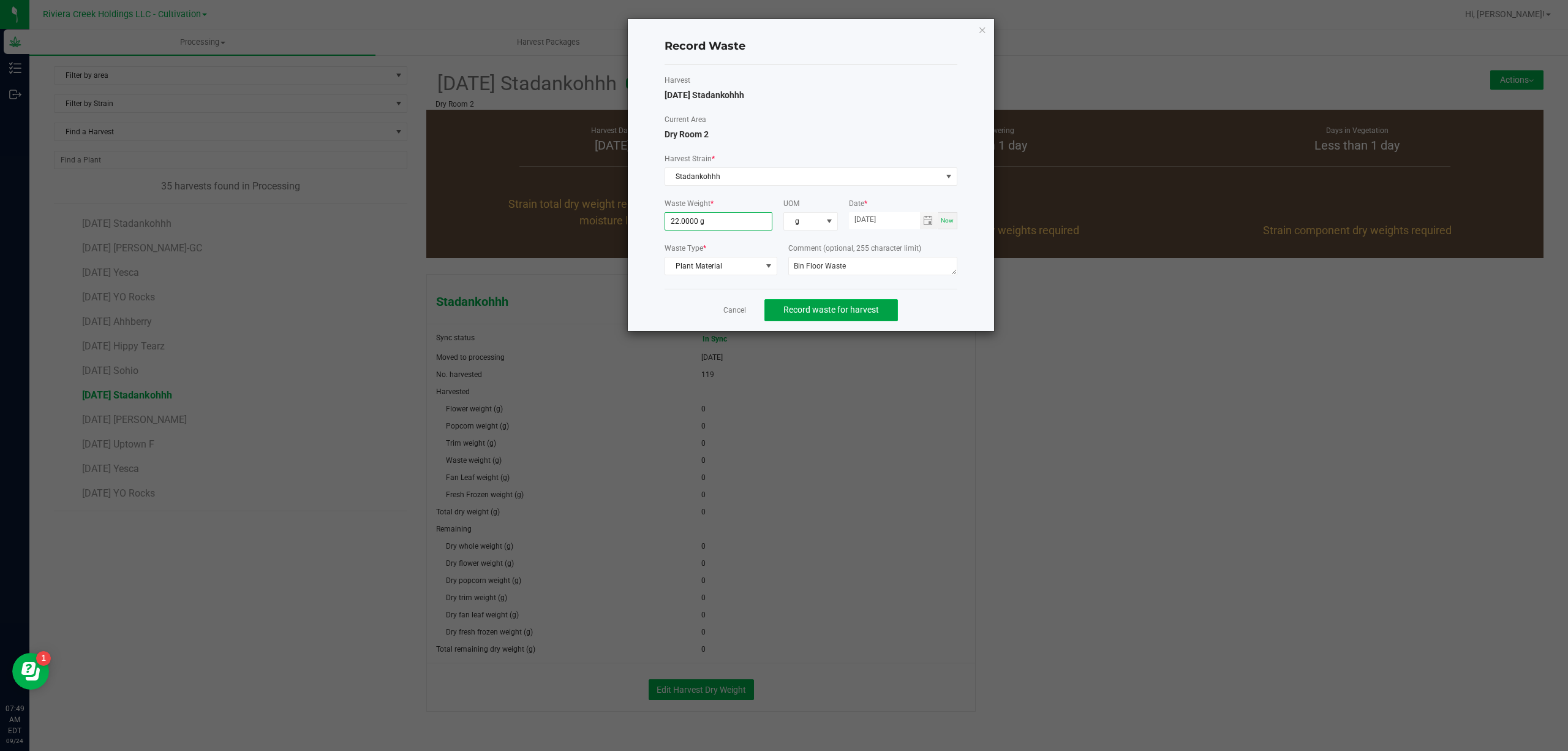
click at [824, 305] on span "Record waste for harvest" at bounding box center [831, 309] width 96 height 10
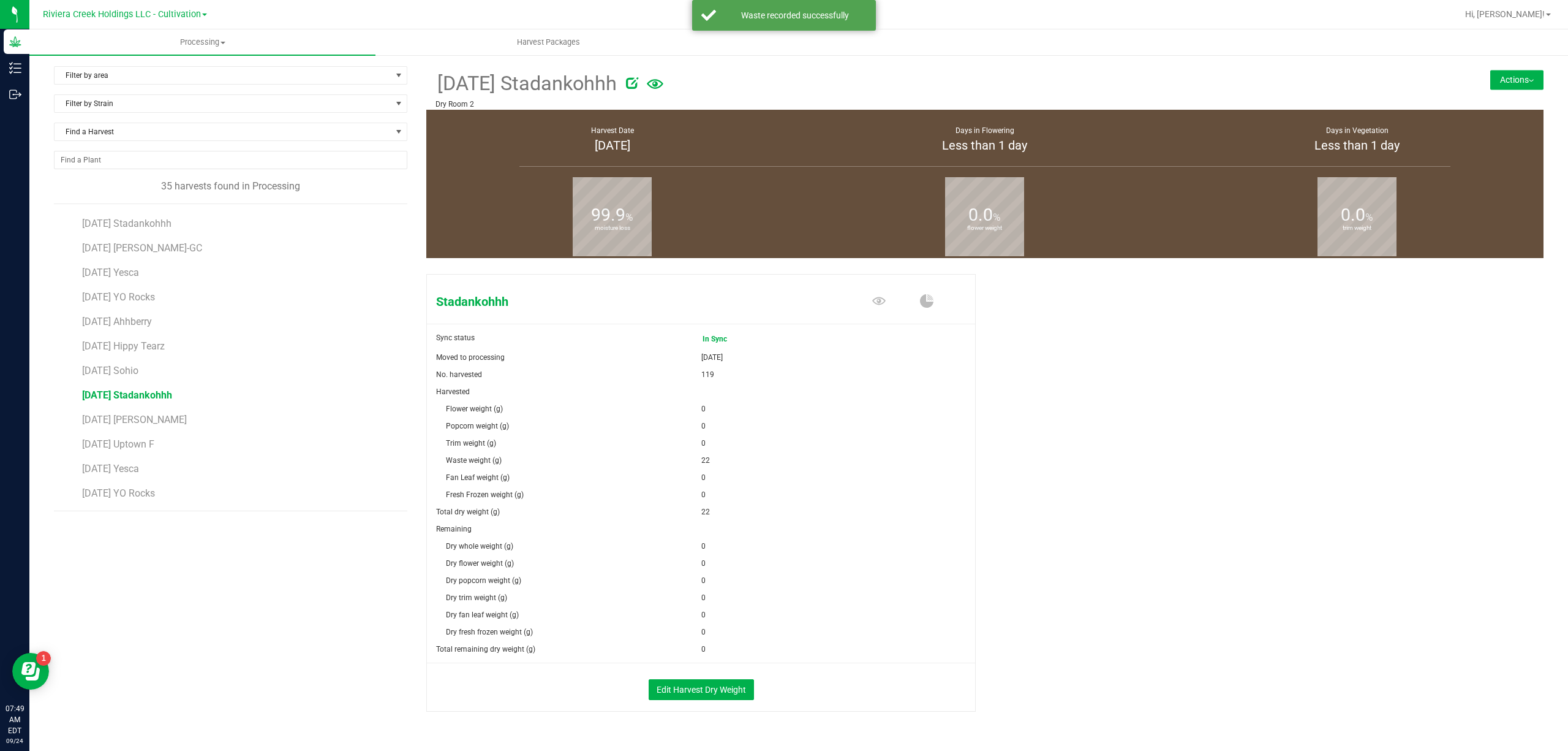
scroll to position [32, 0]
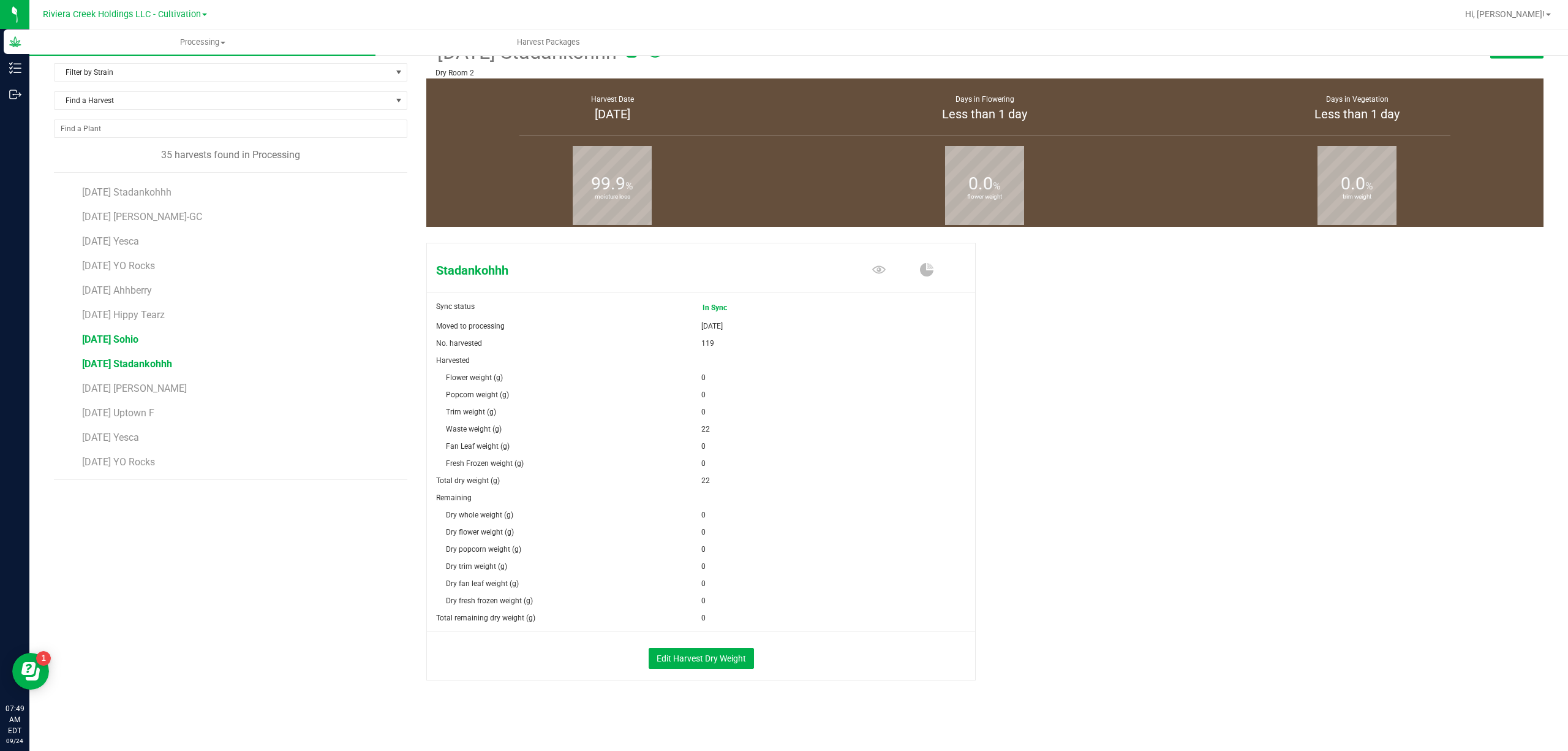
click at [139, 341] on span "[DATE] Sohio" at bounding box center [111, 339] width 57 height 11
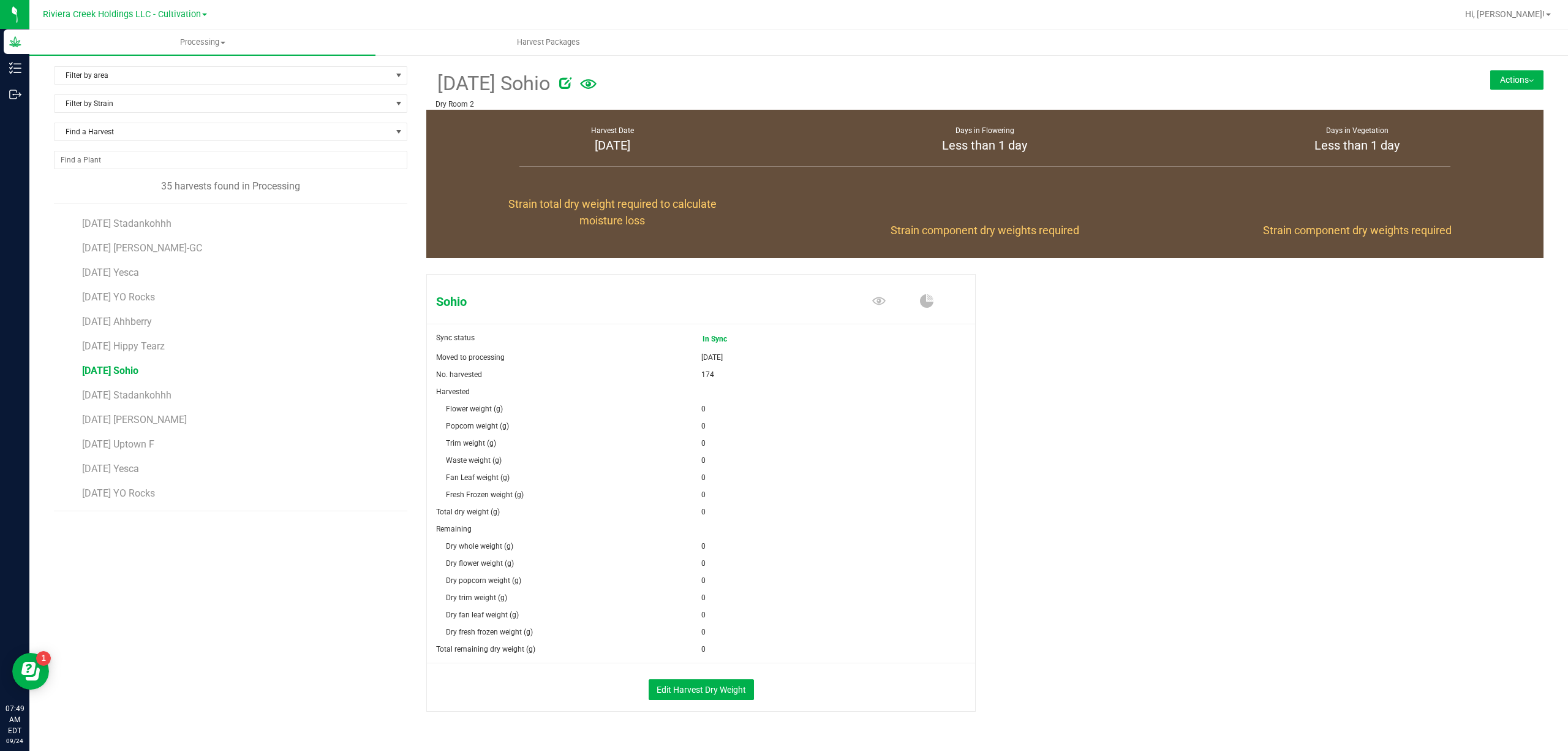
click at [1495, 84] on button "Actions" at bounding box center [1517, 80] width 53 height 19
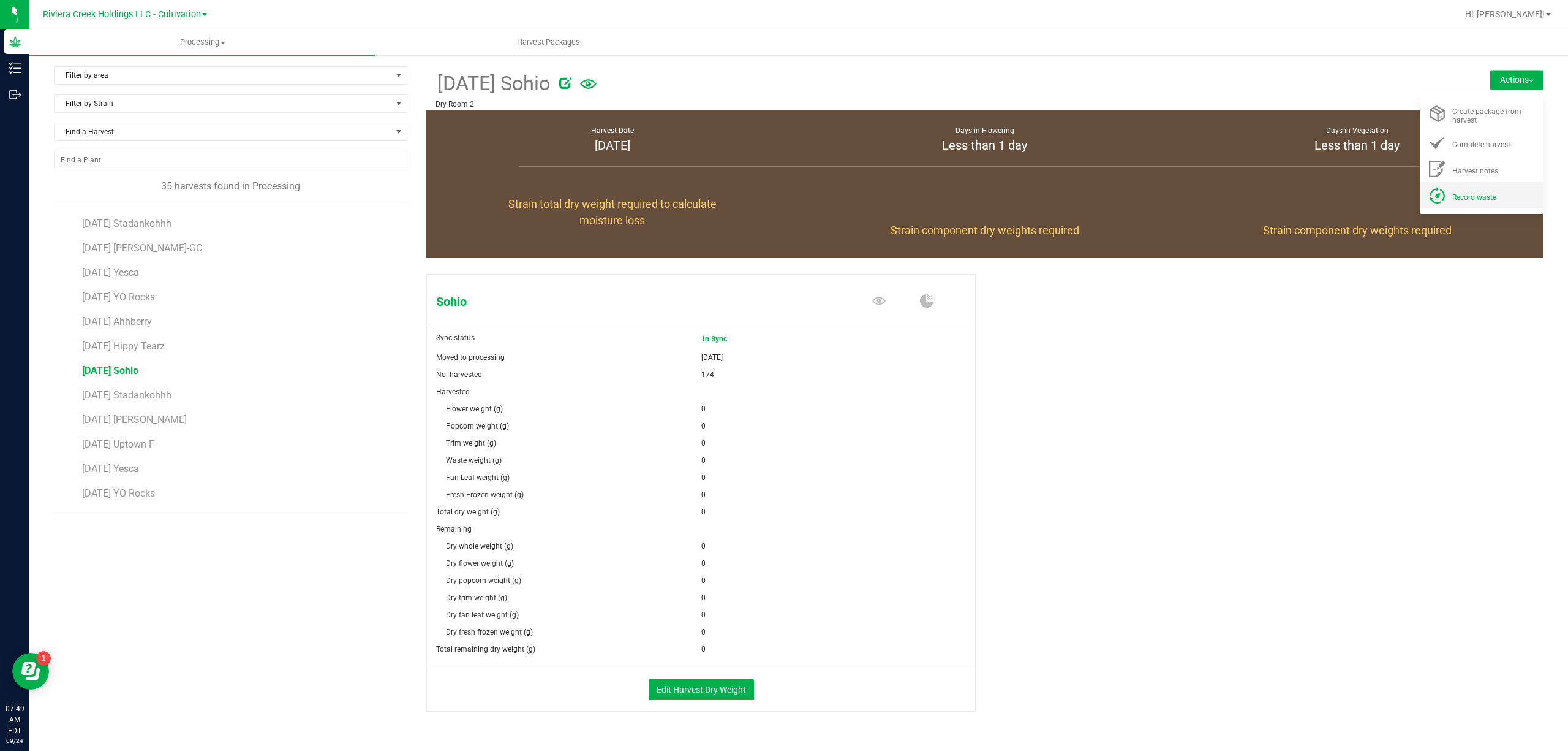
click at [1458, 196] on span "Record waste" at bounding box center [1474, 197] width 44 height 9
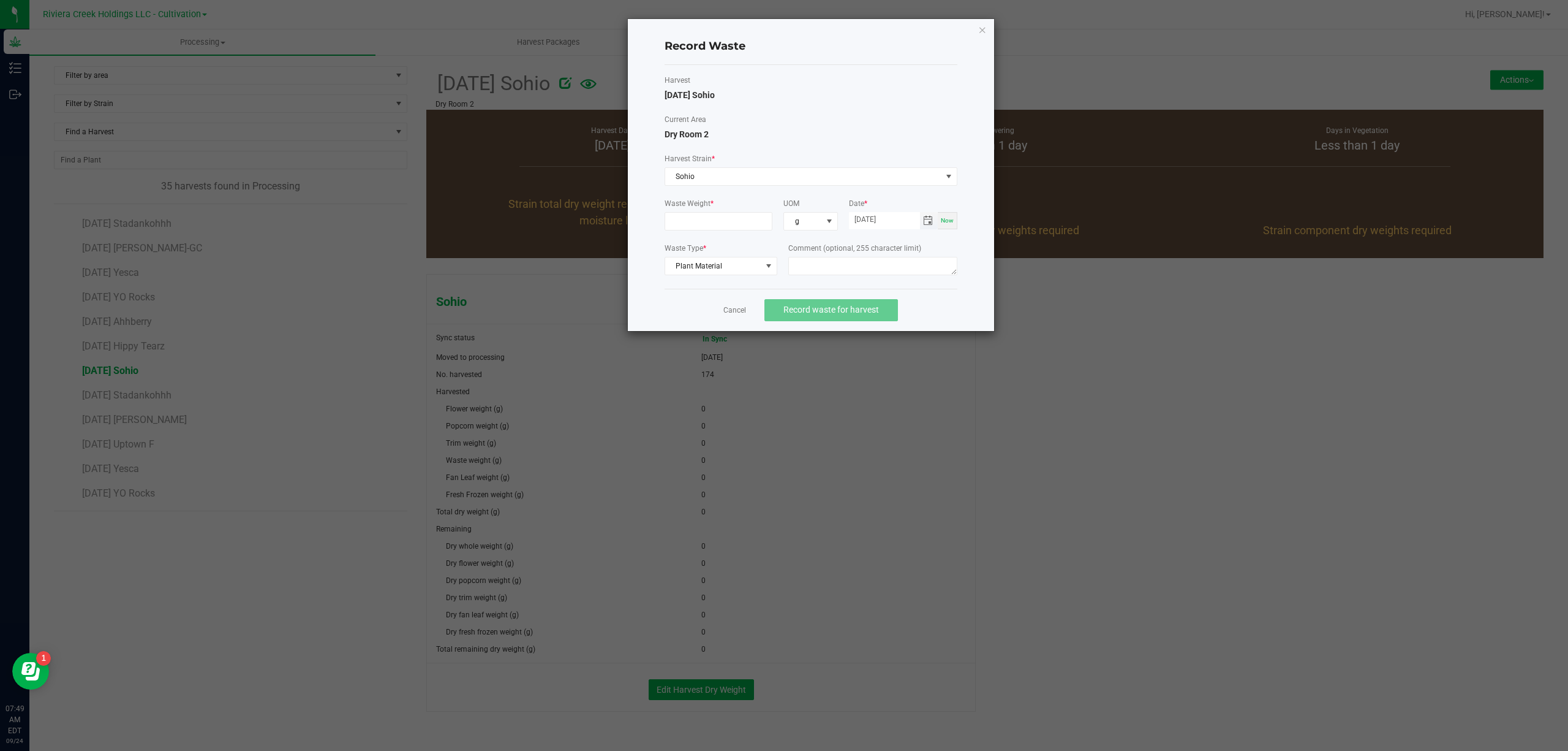
click at [932, 222] on span "Toggle calendar" at bounding box center [928, 220] width 10 height 10
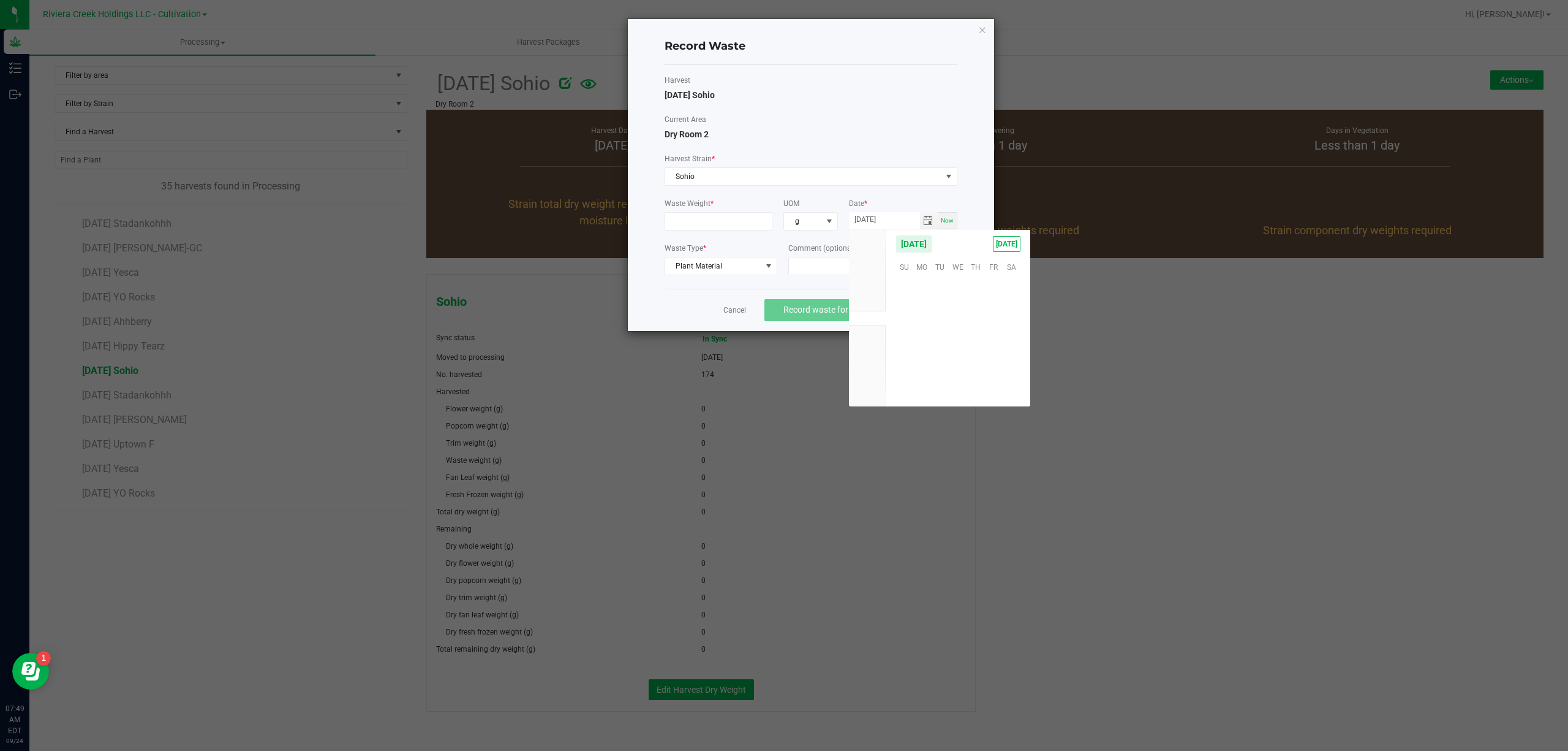
scroll to position [198651, 0]
click at [945, 341] on span "23" at bounding box center [940, 342] width 18 height 19
type input "[DATE]"
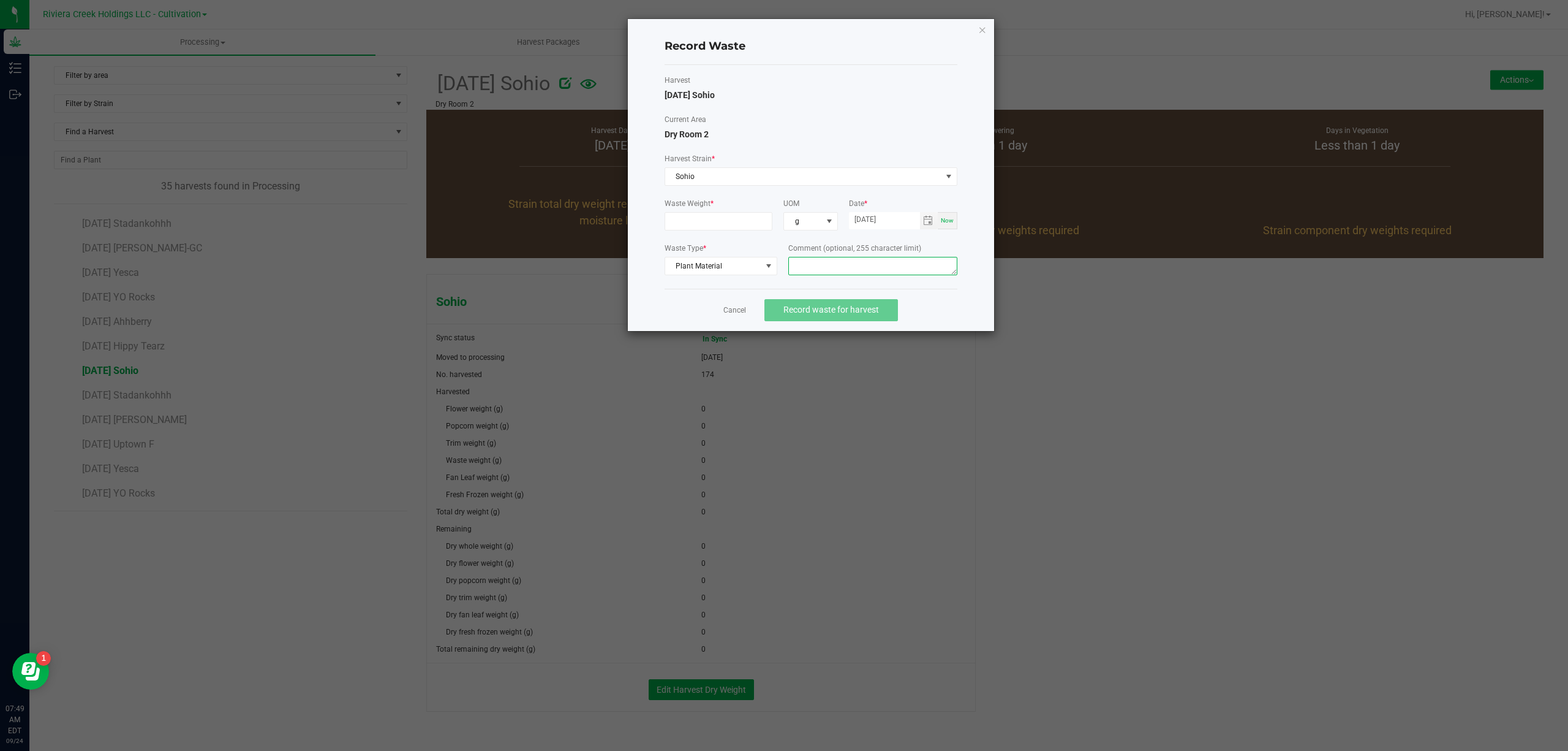
paste textarea "Bin Floor Waste"
type textarea "Bin Floor Waste"
click at [738, 226] on input at bounding box center [718, 220] width 107 height 17
type input "22.0000 g"
click at [824, 314] on span "Record waste for harvest" at bounding box center [831, 309] width 96 height 10
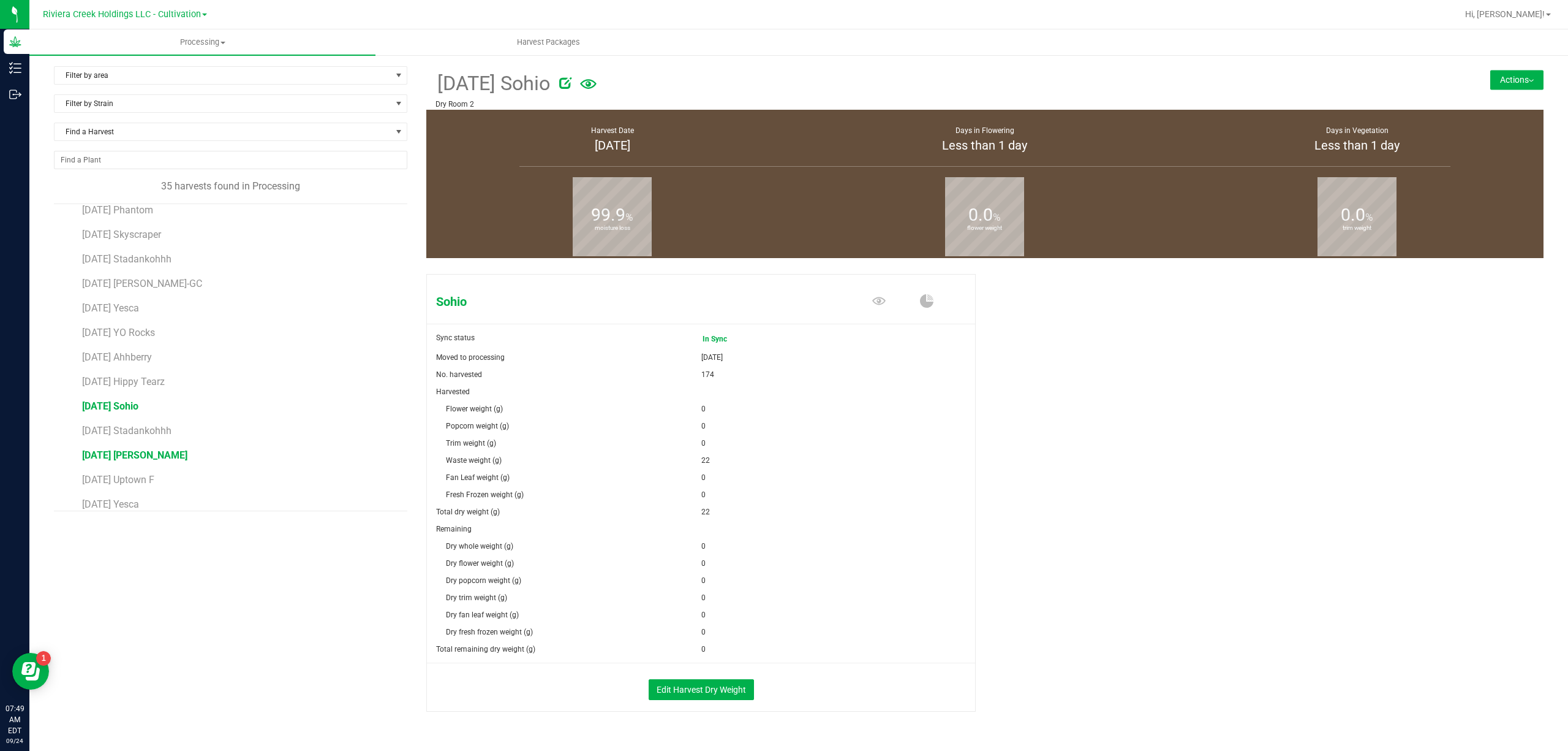
scroll to position [561, 0]
click at [174, 425] on span "[DATE] [PERSON_NAME]" at bounding box center [134, 419] width 105 height 11
click at [1506, 88] on button "Actions" at bounding box center [1517, 80] width 53 height 19
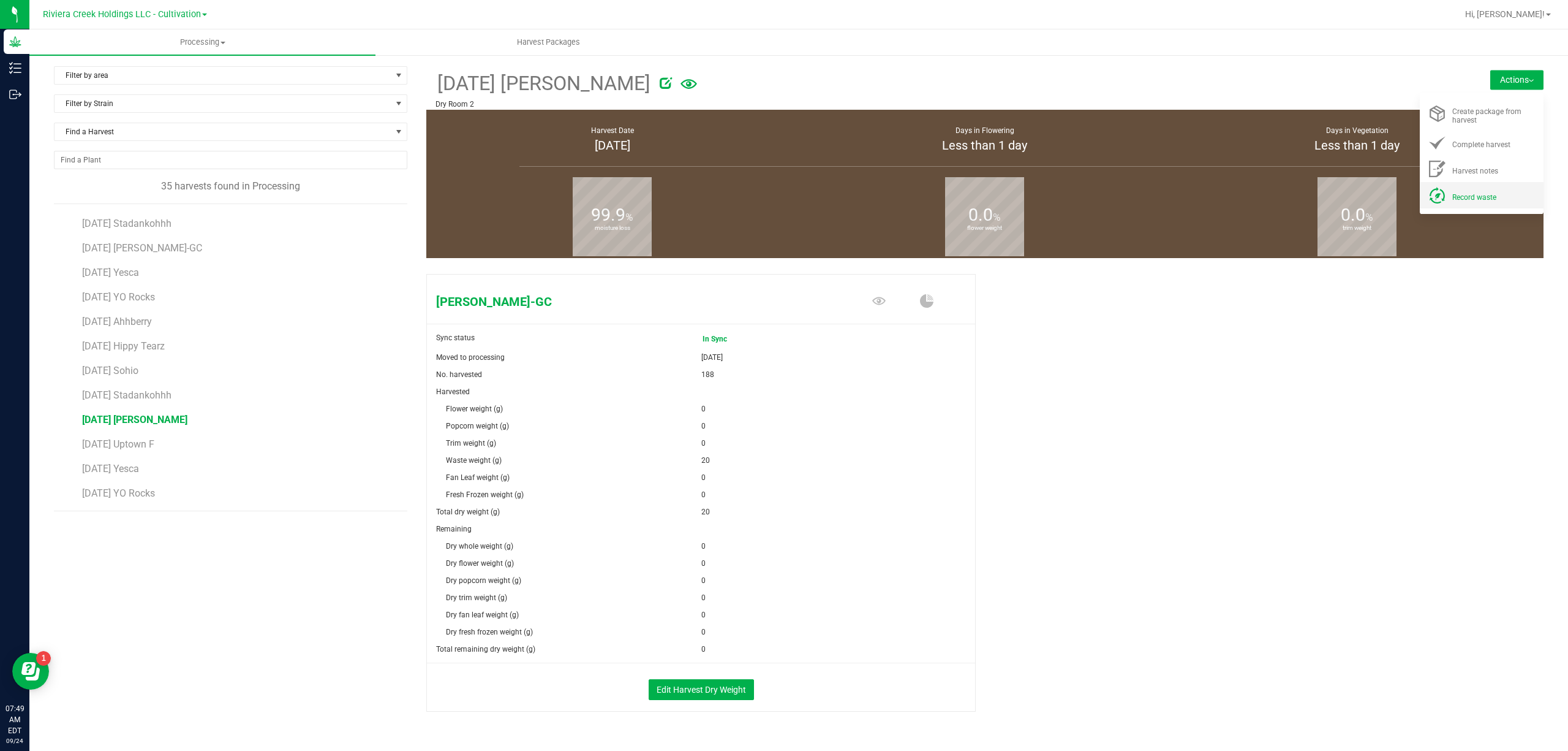
click at [1490, 201] on div "Record waste" at bounding box center [1494, 195] width 83 height 13
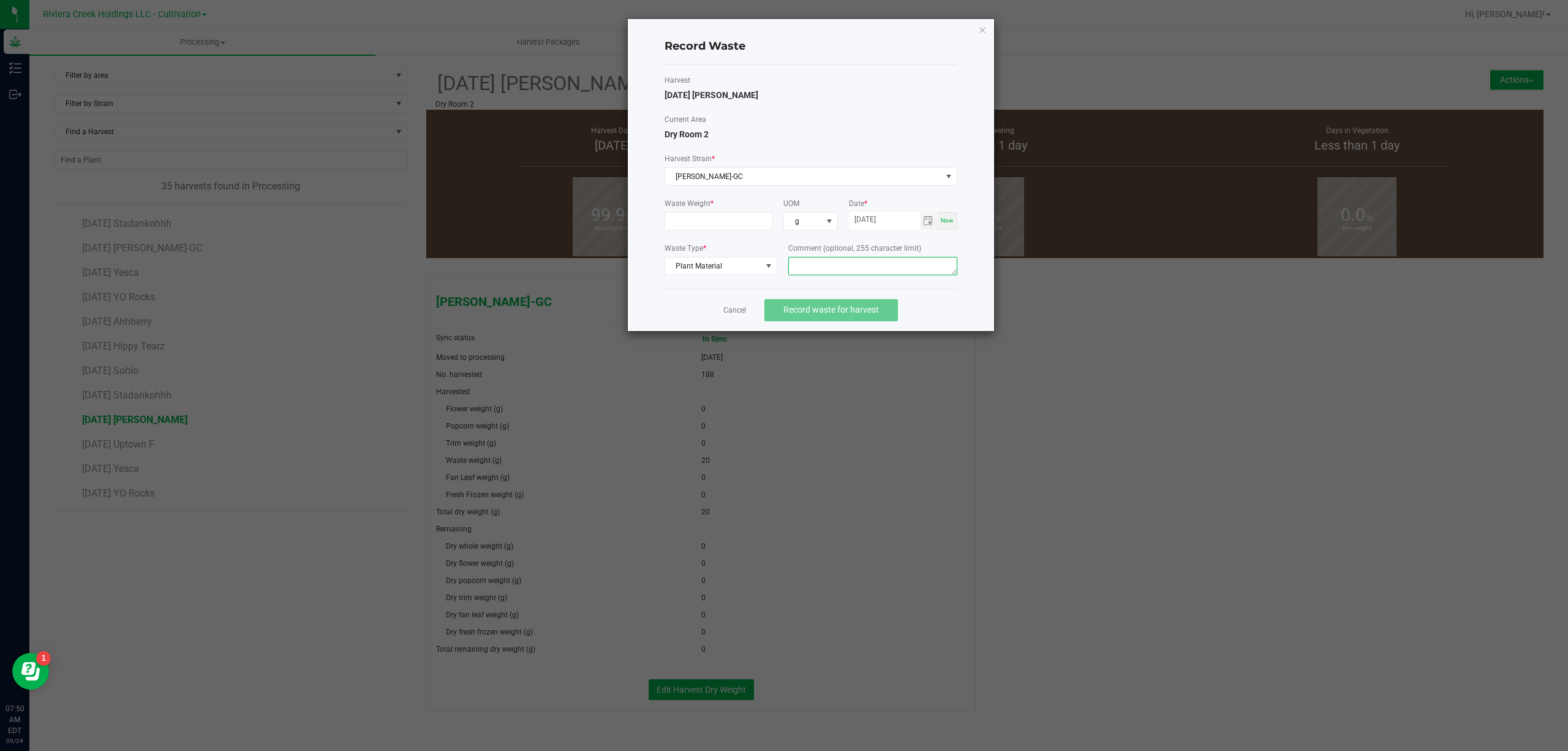
click at [896, 258] on textarea at bounding box center [872, 265] width 169 height 19
click at [935, 226] on span "Toggle calendar" at bounding box center [929, 220] width 18 height 17
type textarea "Buck Floor Waste"
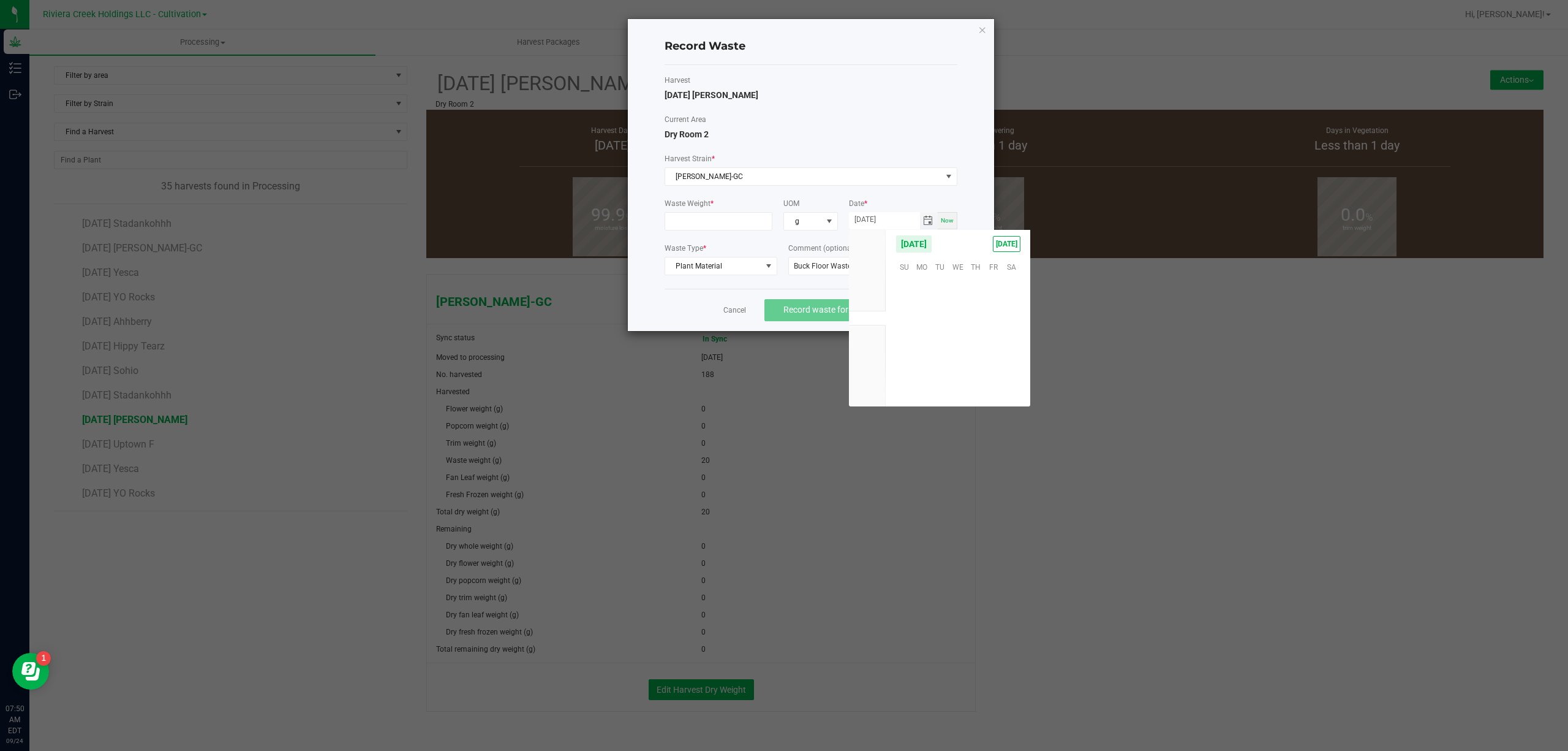
scroll to position [198651, 0]
click at [942, 346] on span "23" at bounding box center [940, 342] width 18 height 19
type input "[DATE]"
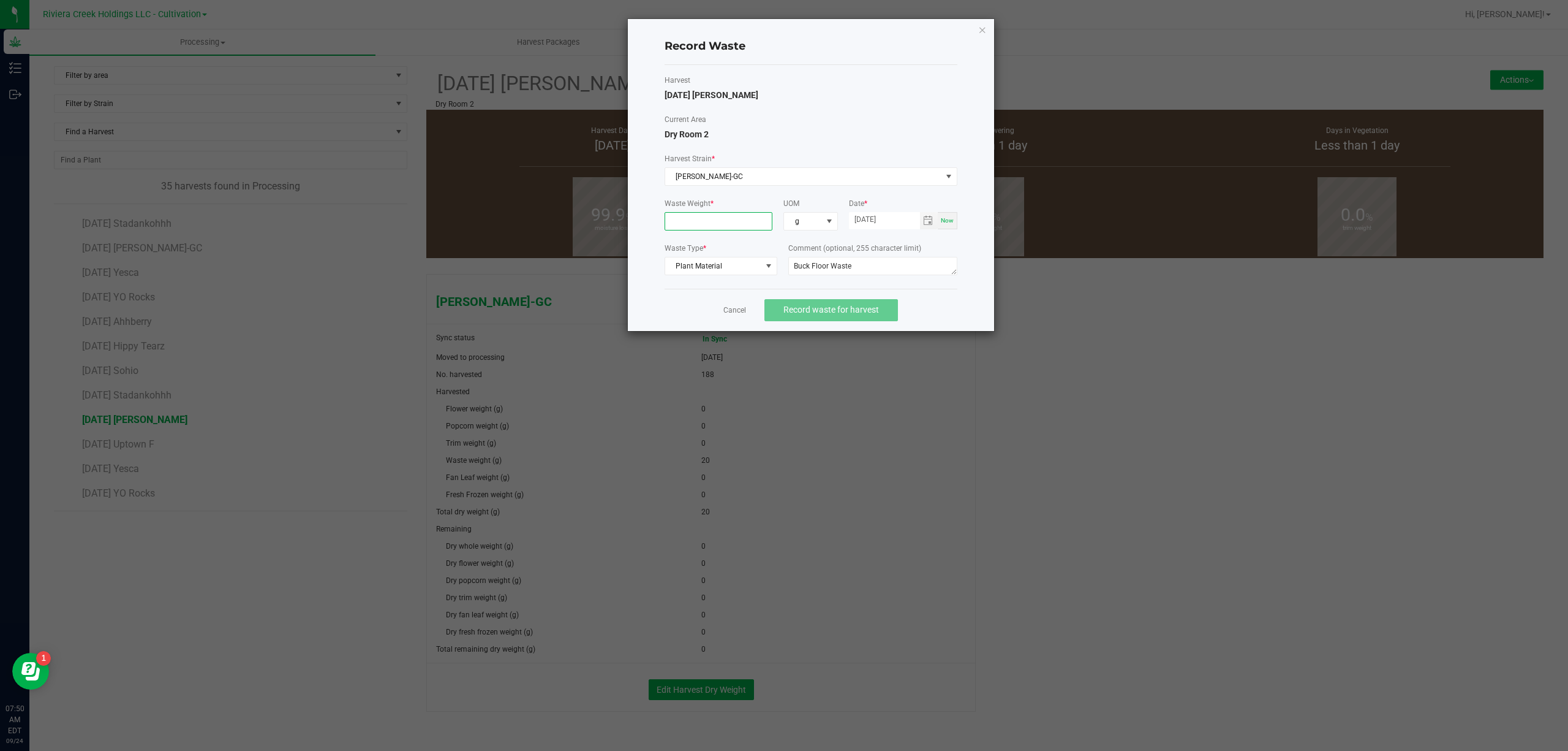
click at [751, 226] on input at bounding box center [718, 220] width 107 height 17
type input "22.0000 g"
click at [855, 309] on span "Record waste for harvest" at bounding box center [831, 309] width 96 height 10
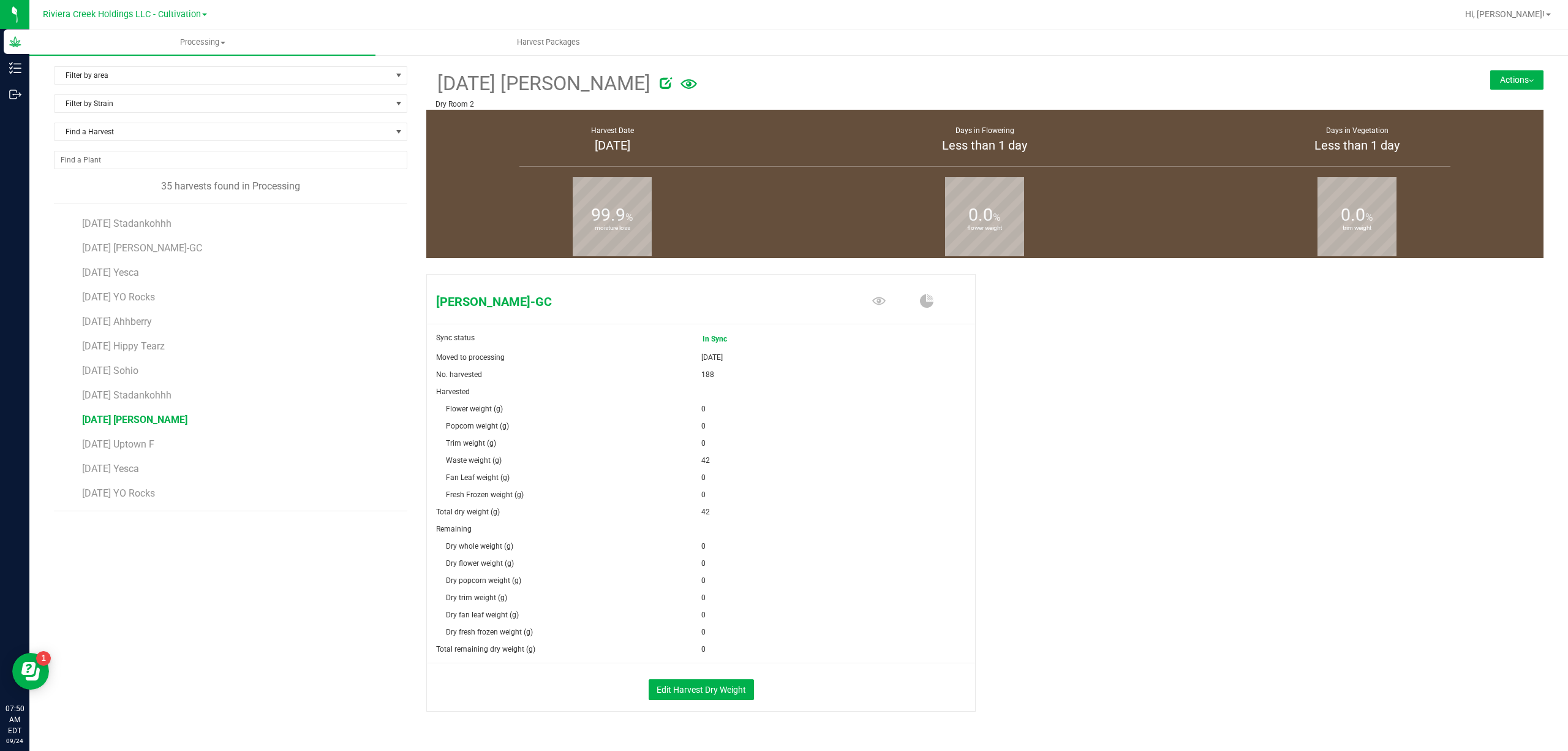
click at [1514, 86] on button "Actions" at bounding box center [1517, 80] width 53 height 19
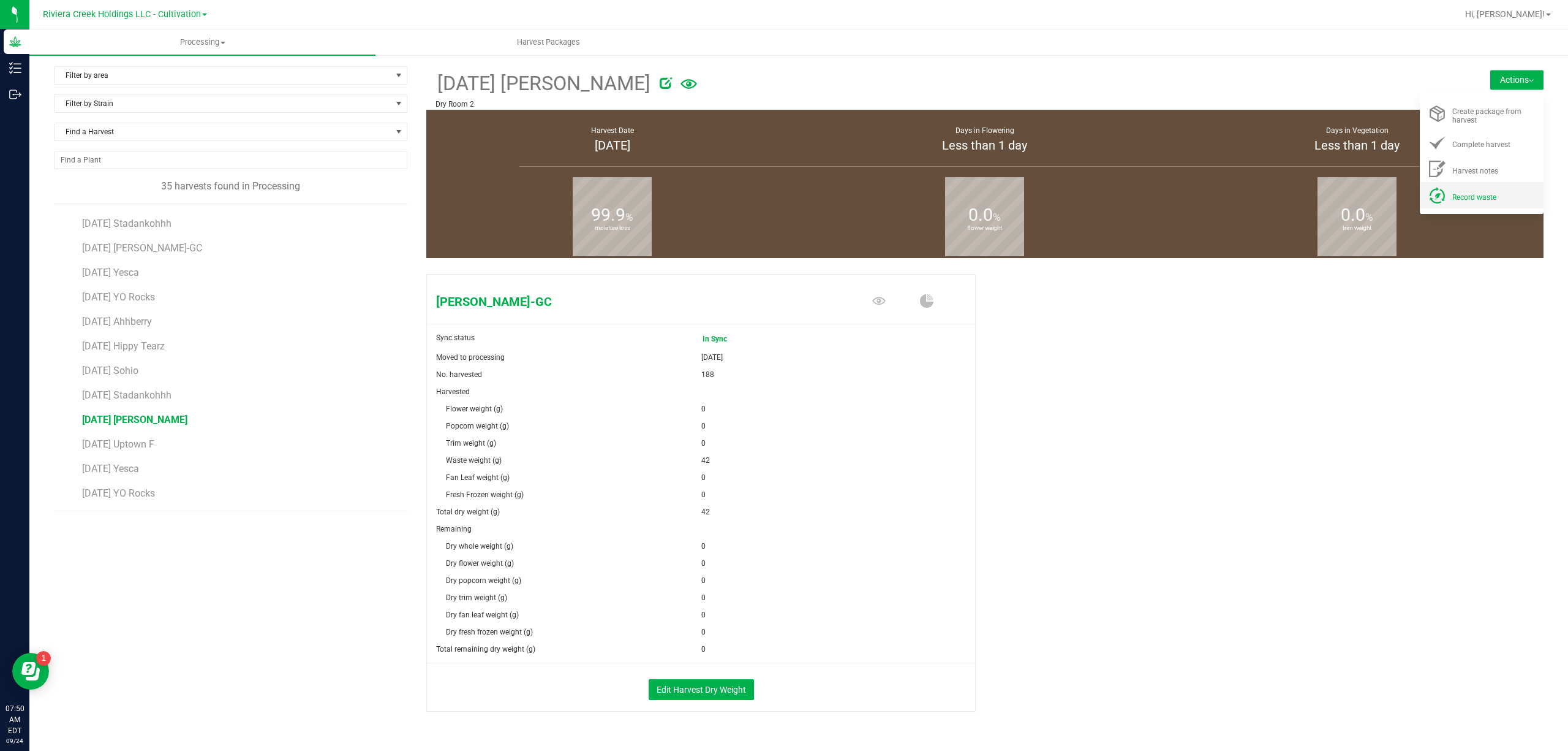
click at [1495, 190] on div "Record waste" at bounding box center [1494, 195] width 83 height 13
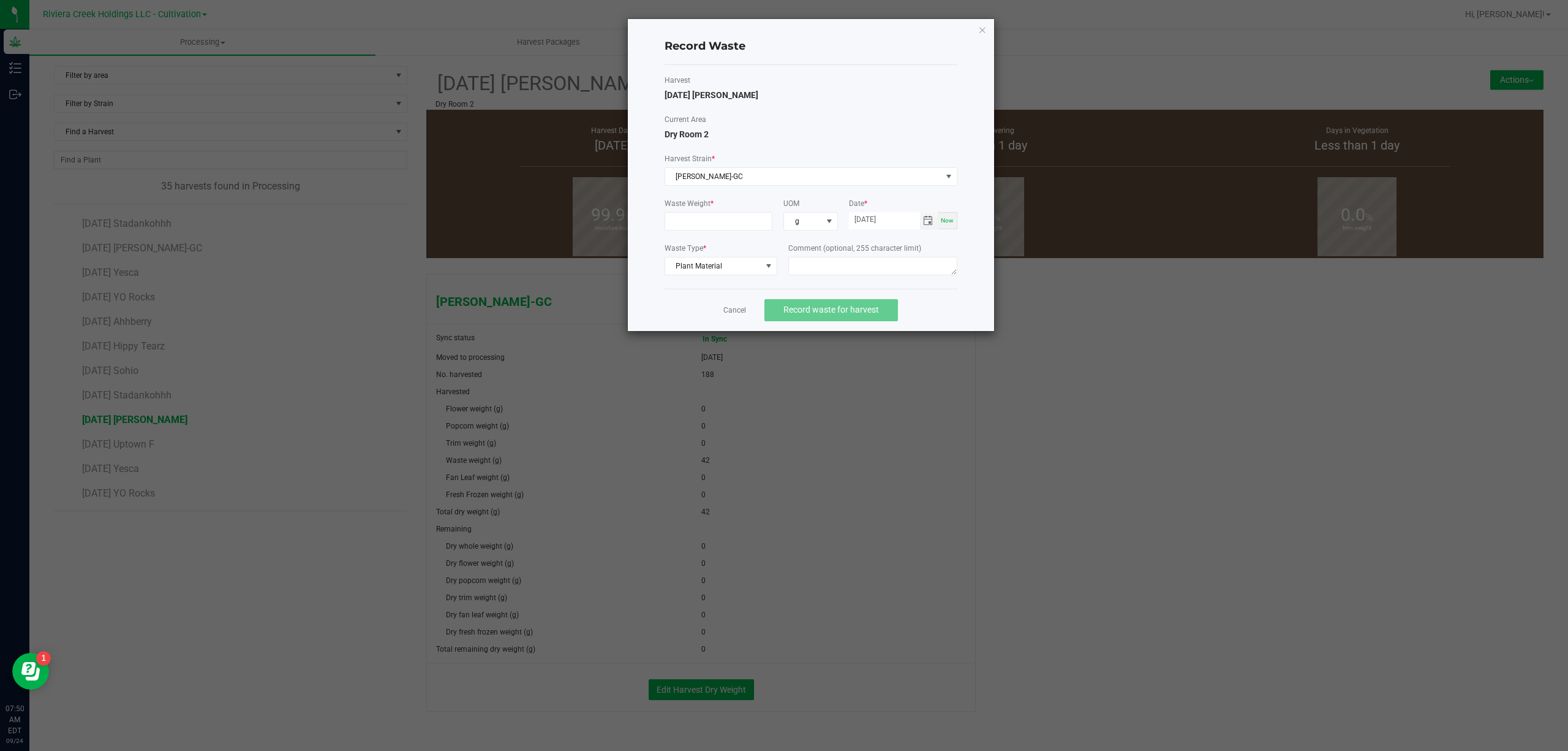
click at [924, 218] on span "Toggle calendar" at bounding box center [928, 220] width 10 height 10
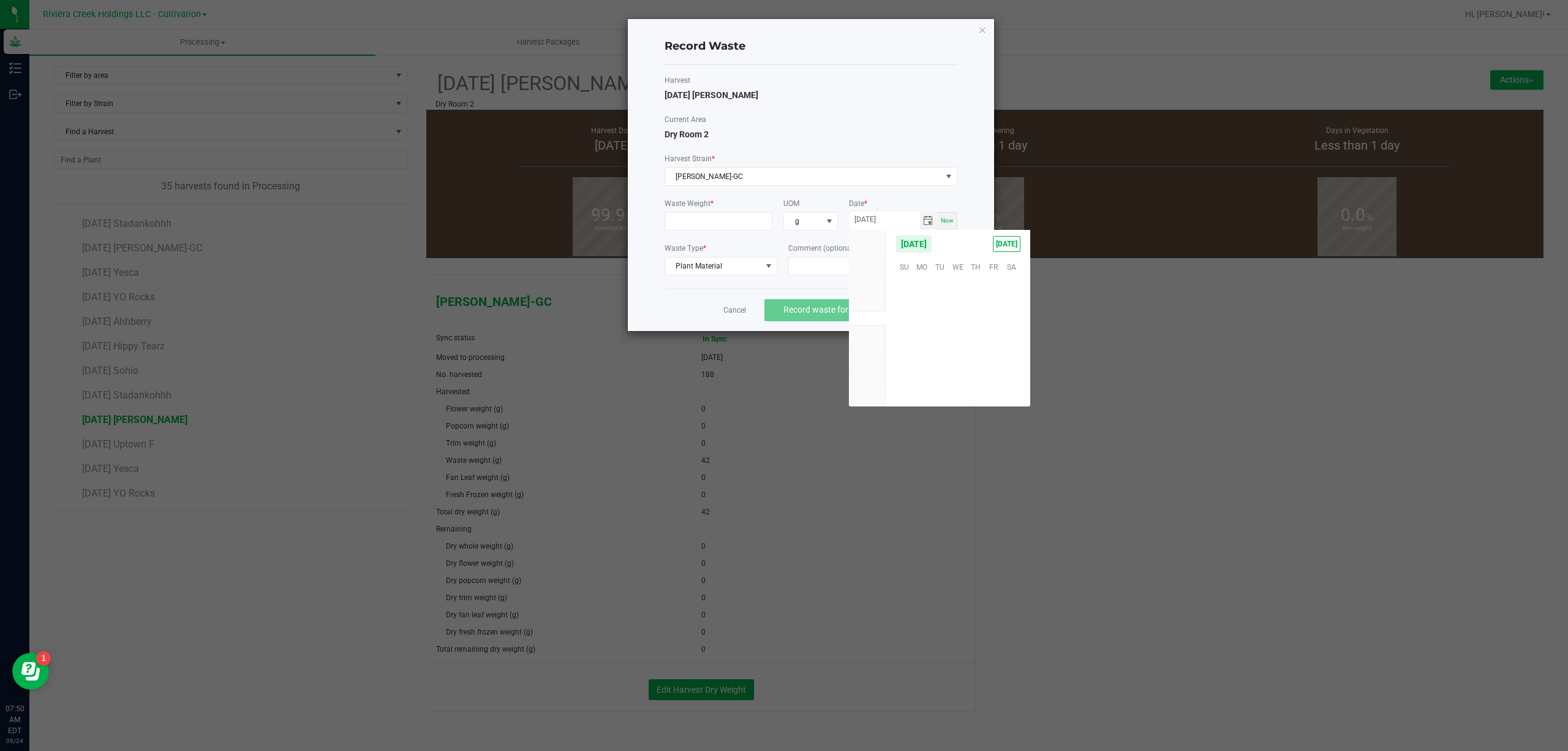
scroll to position [198651, 0]
click at [944, 344] on span "23" at bounding box center [940, 342] width 18 height 19
type input "[DATE]"
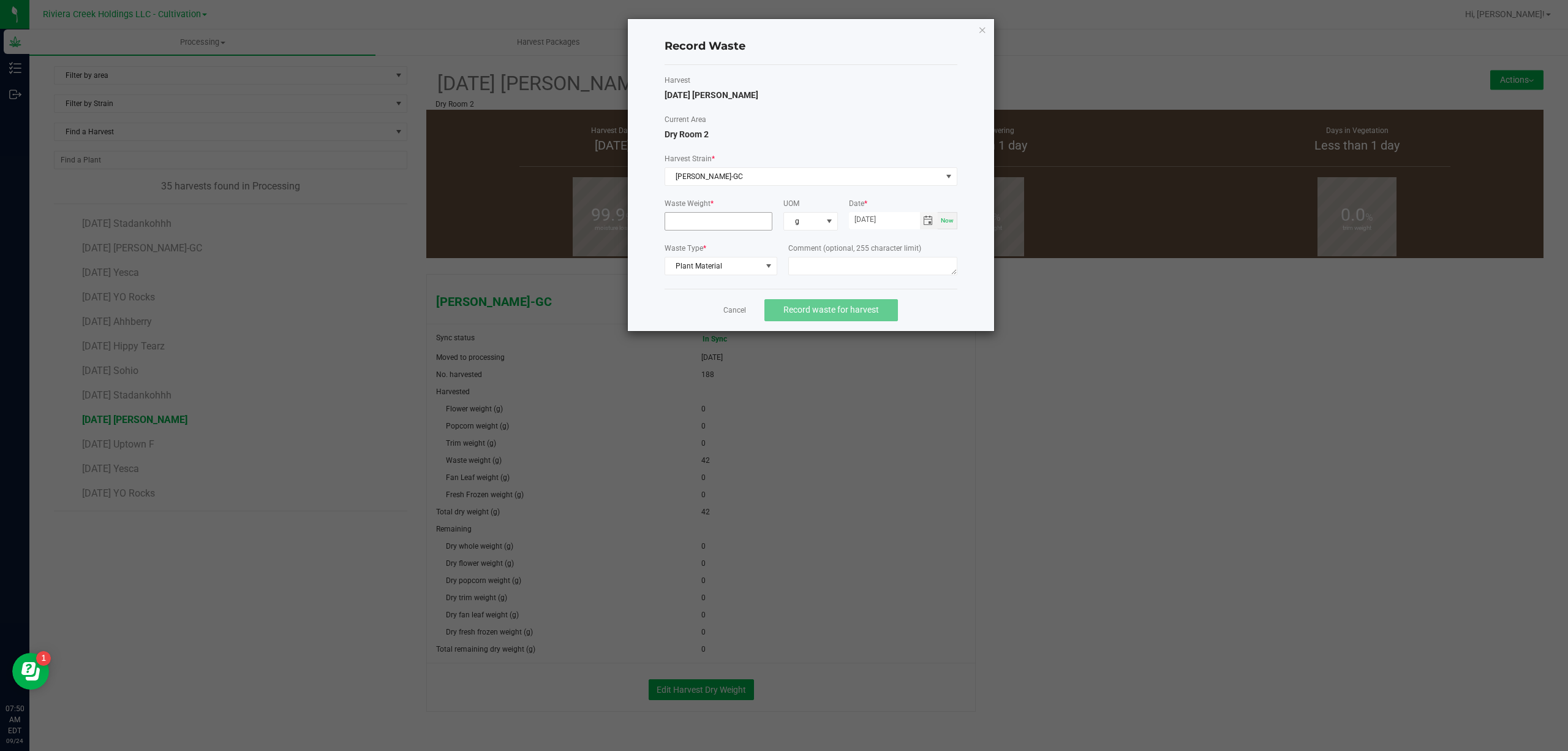
click at [738, 221] on input at bounding box center [718, 220] width 107 height 17
type input "36.0000 g"
click at [799, 264] on textarea at bounding box center [872, 265] width 169 height 19
type textarea "Trim Floor Waste"
click at [842, 308] on span "Record waste for harvest" at bounding box center [831, 309] width 96 height 10
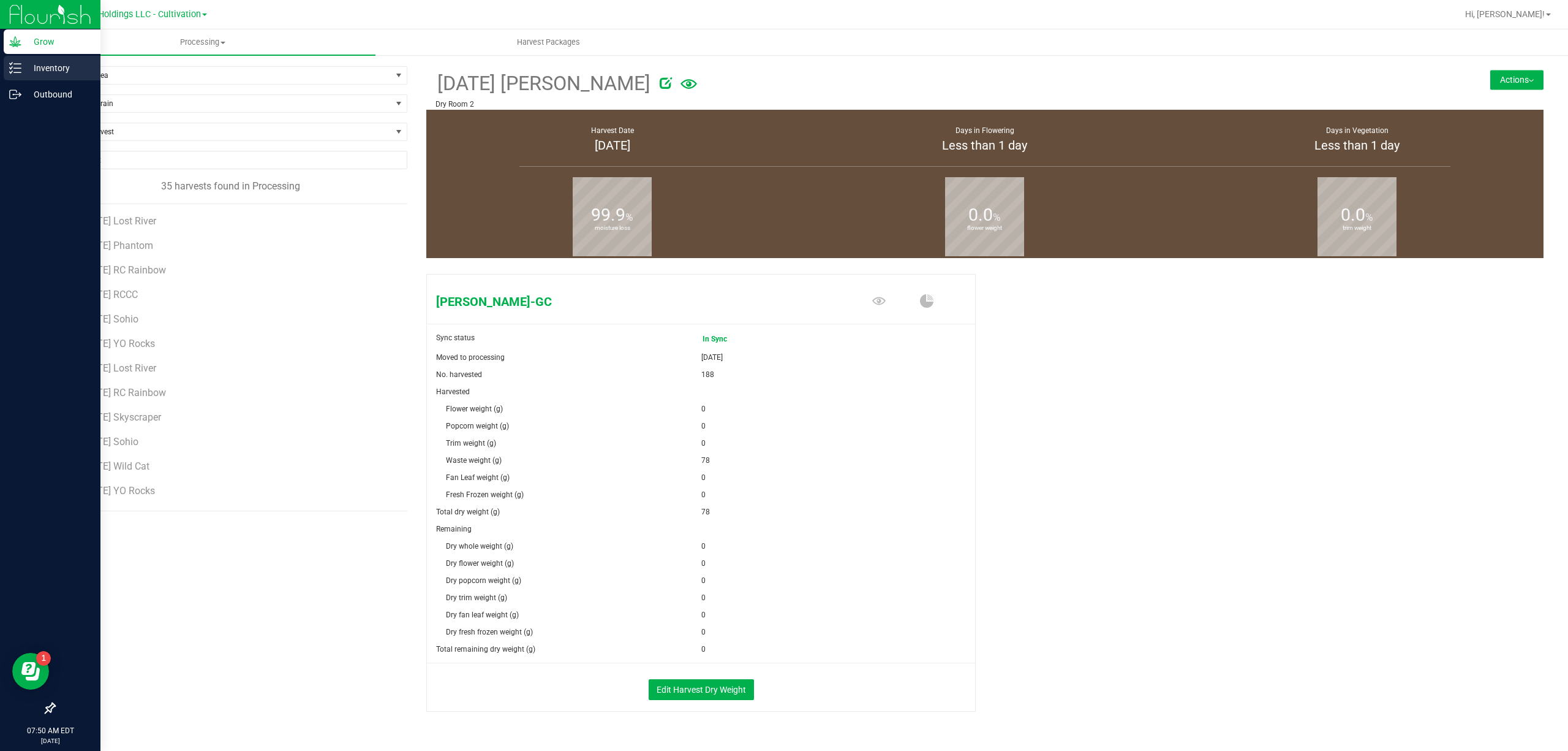
click at [30, 71] on p "Inventory" at bounding box center [57, 68] width 73 height 15
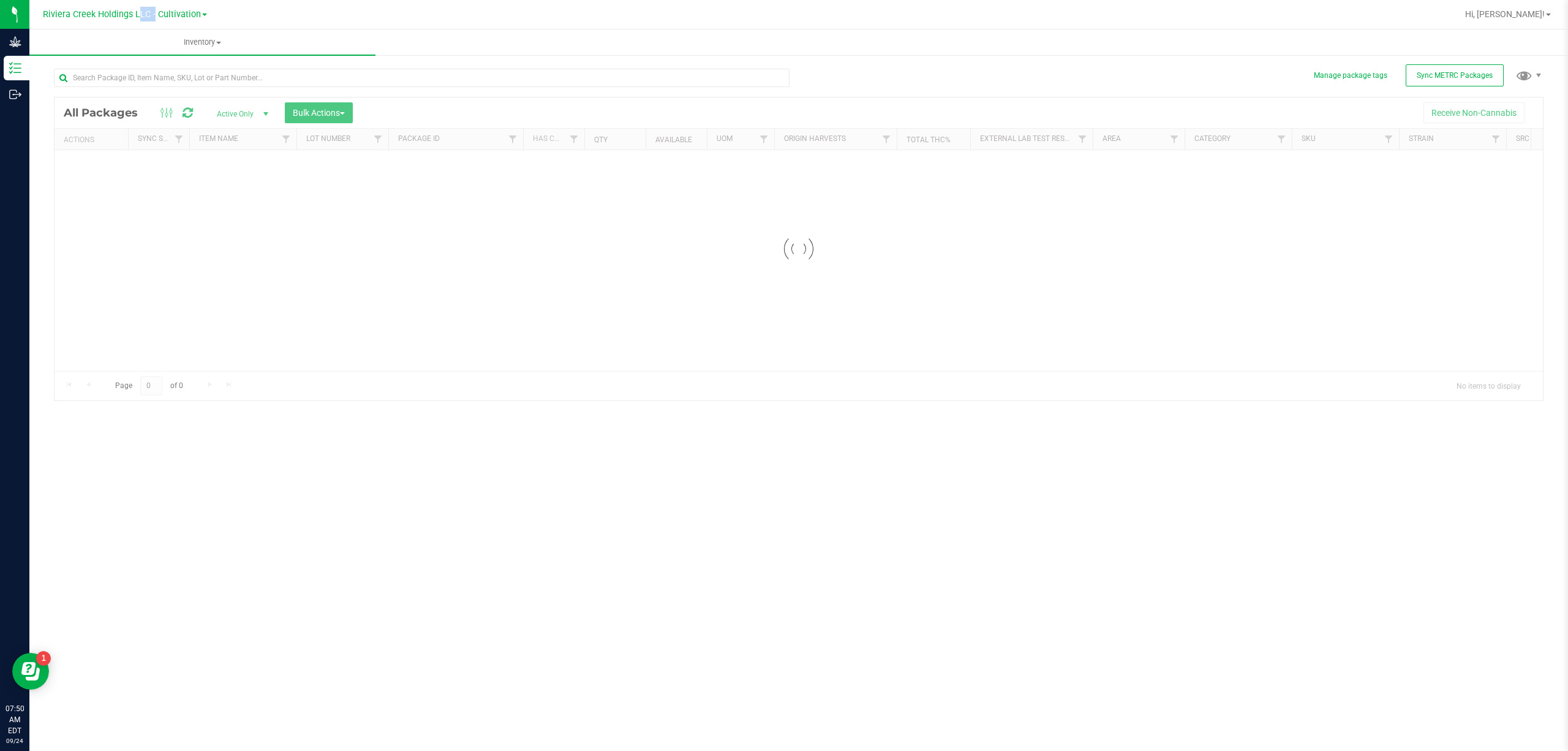
click at [134, 9] on span "Riviera Creek Holdings LLC - Cultivation" at bounding box center [121, 14] width 158 height 11
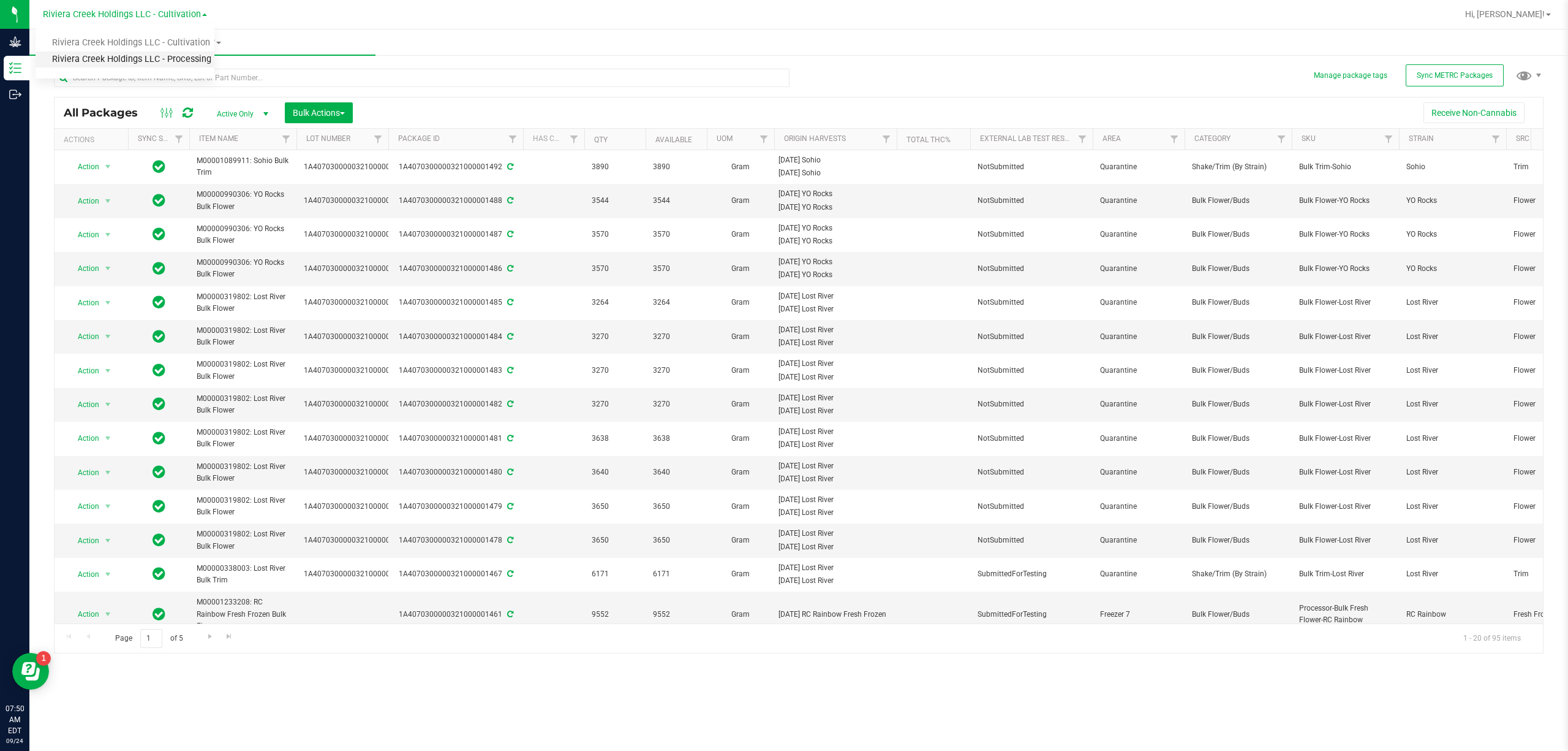
click at [184, 63] on link "Riviera Creek Holdings LLC - Processing" at bounding box center [125, 59] width 179 height 17
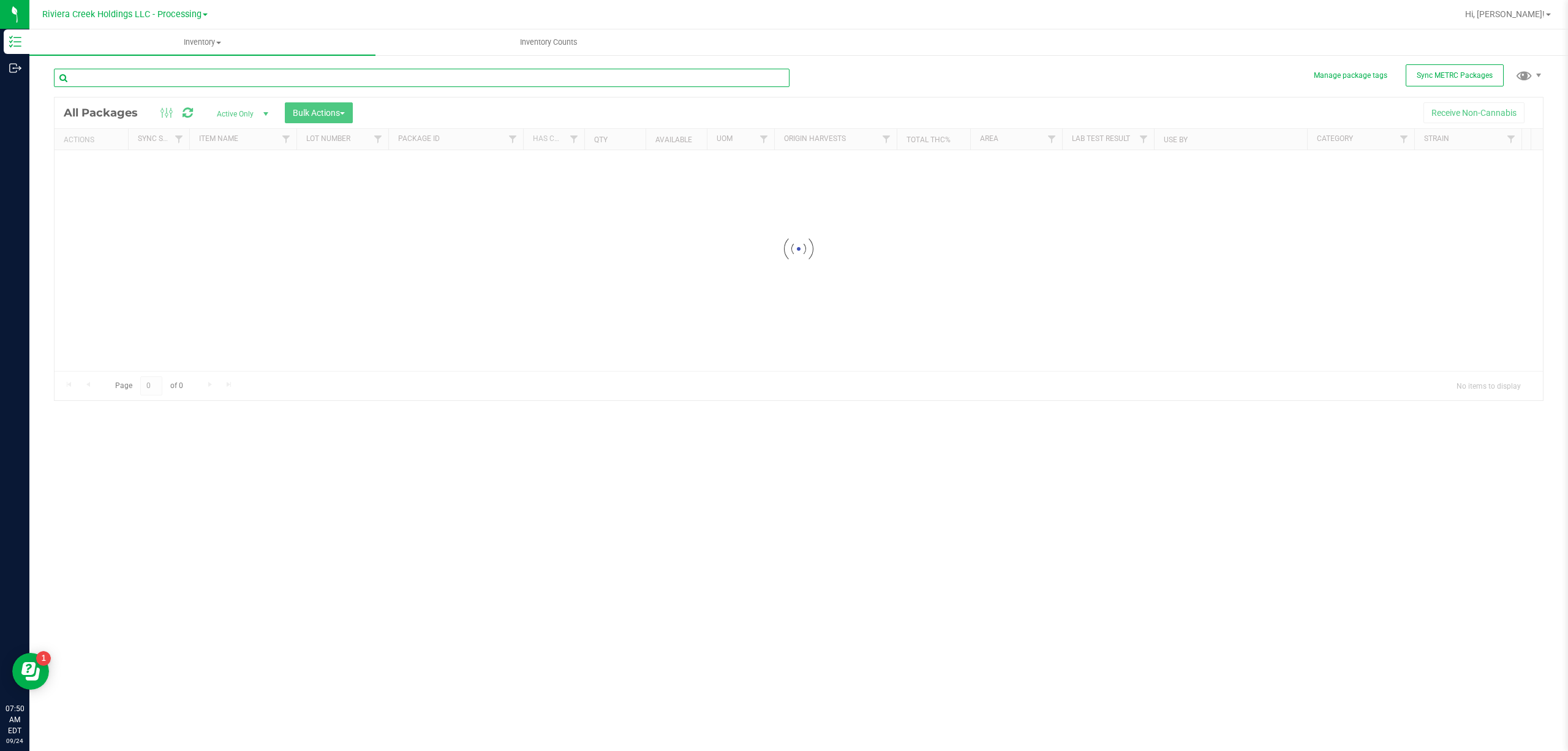
click at [199, 73] on input "text" at bounding box center [422, 78] width 736 height 19
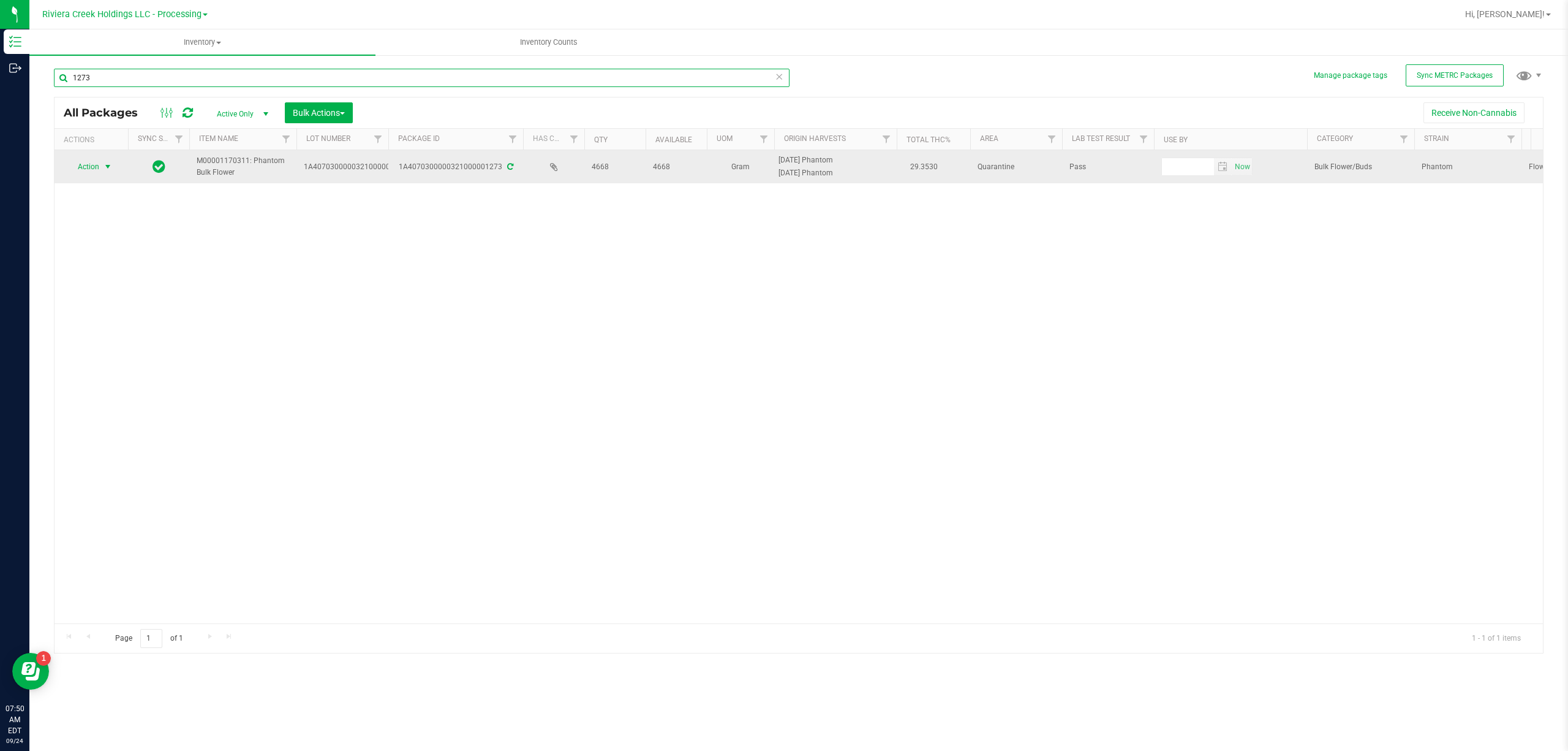
type input "1273"
click at [94, 171] on span "Action" at bounding box center [82, 166] width 33 height 17
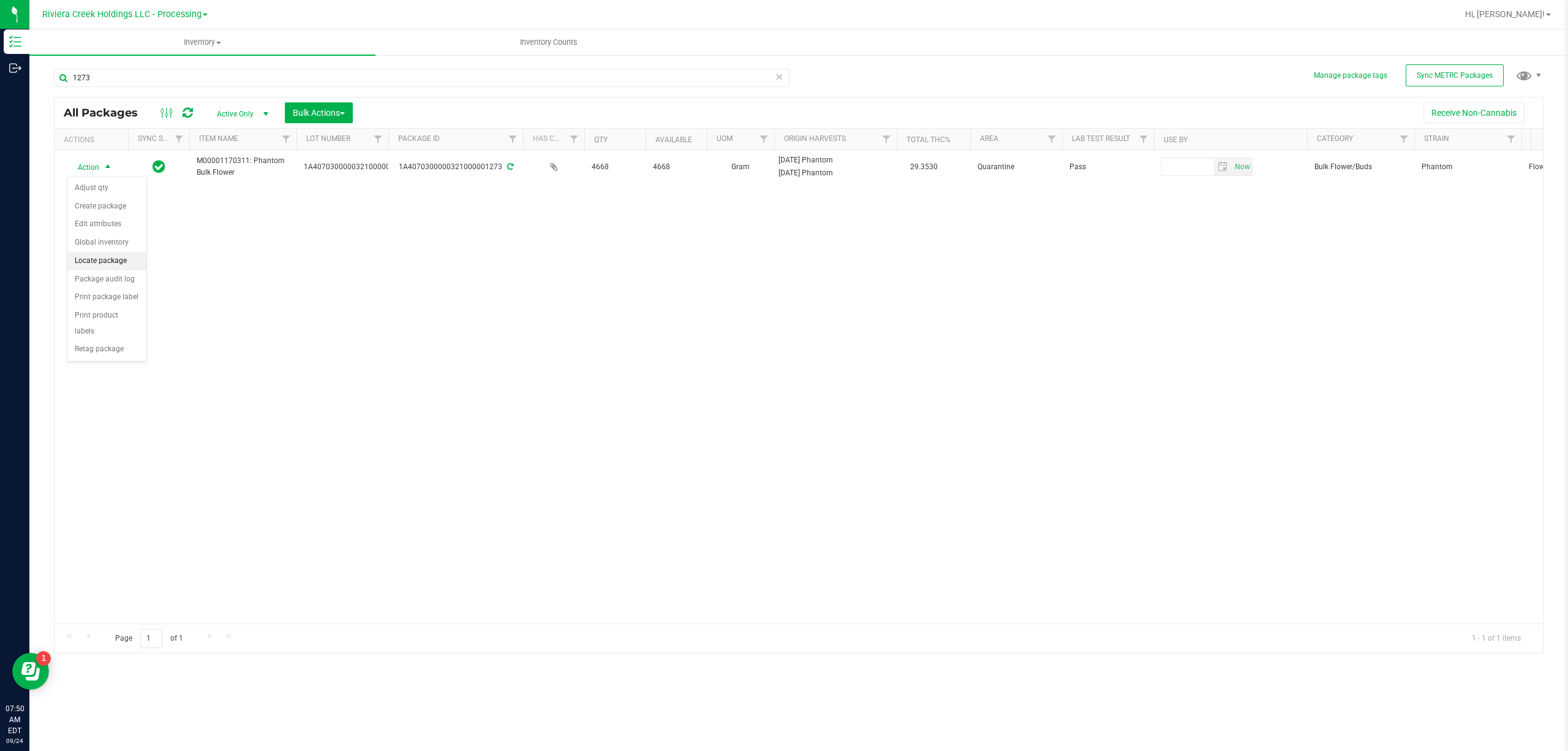
click at [115, 261] on li "Locate package" at bounding box center [106, 261] width 79 height 19
click at [780, 80] on icon at bounding box center [779, 76] width 9 height 15
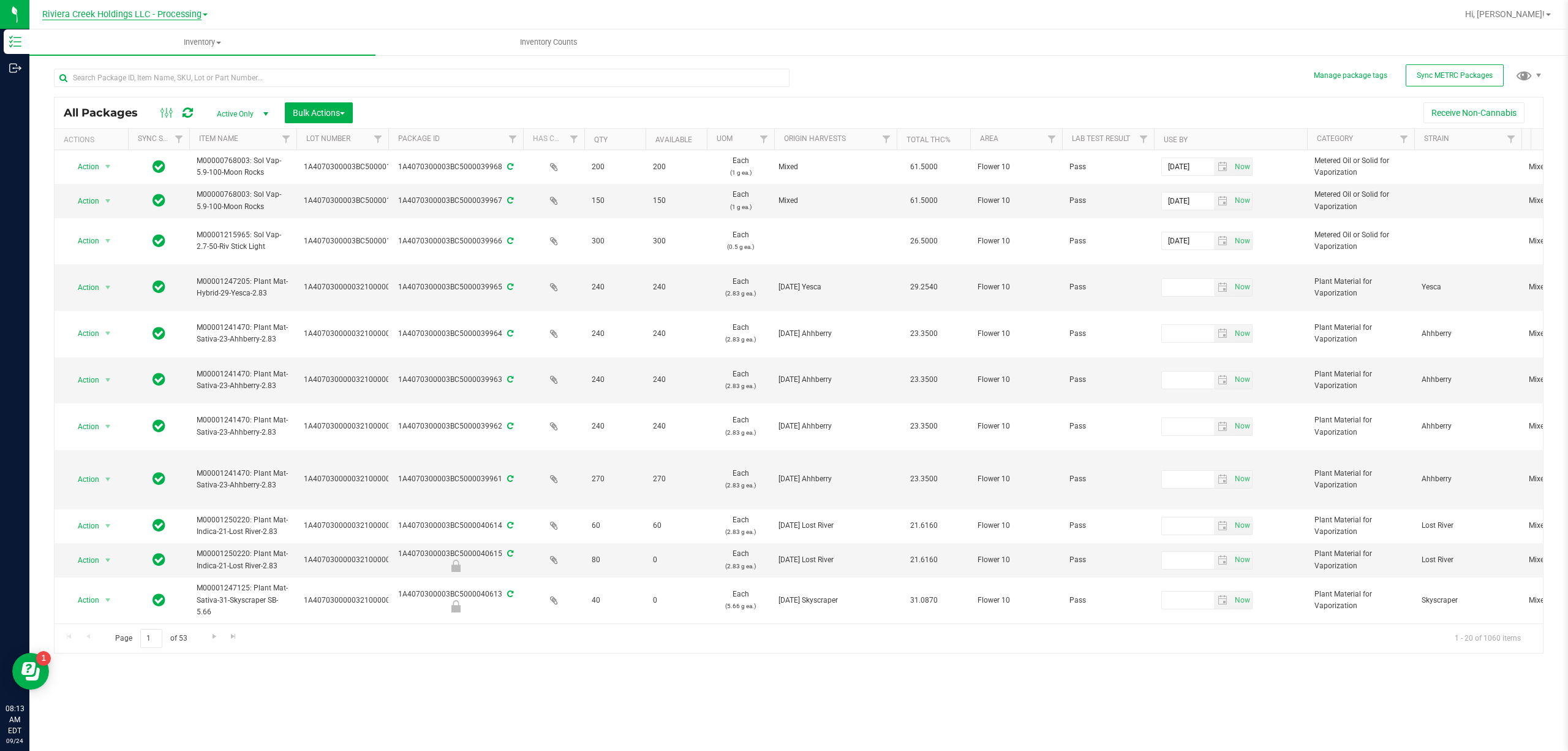
click at [164, 19] on span "Riviera Creek Holdings LLC - Processing" at bounding box center [122, 14] width 159 height 11
click at [177, 41] on link "Riviera Creek Holdings LLC - Cultivation" at bounding box center [125, 42] width 179 height 17
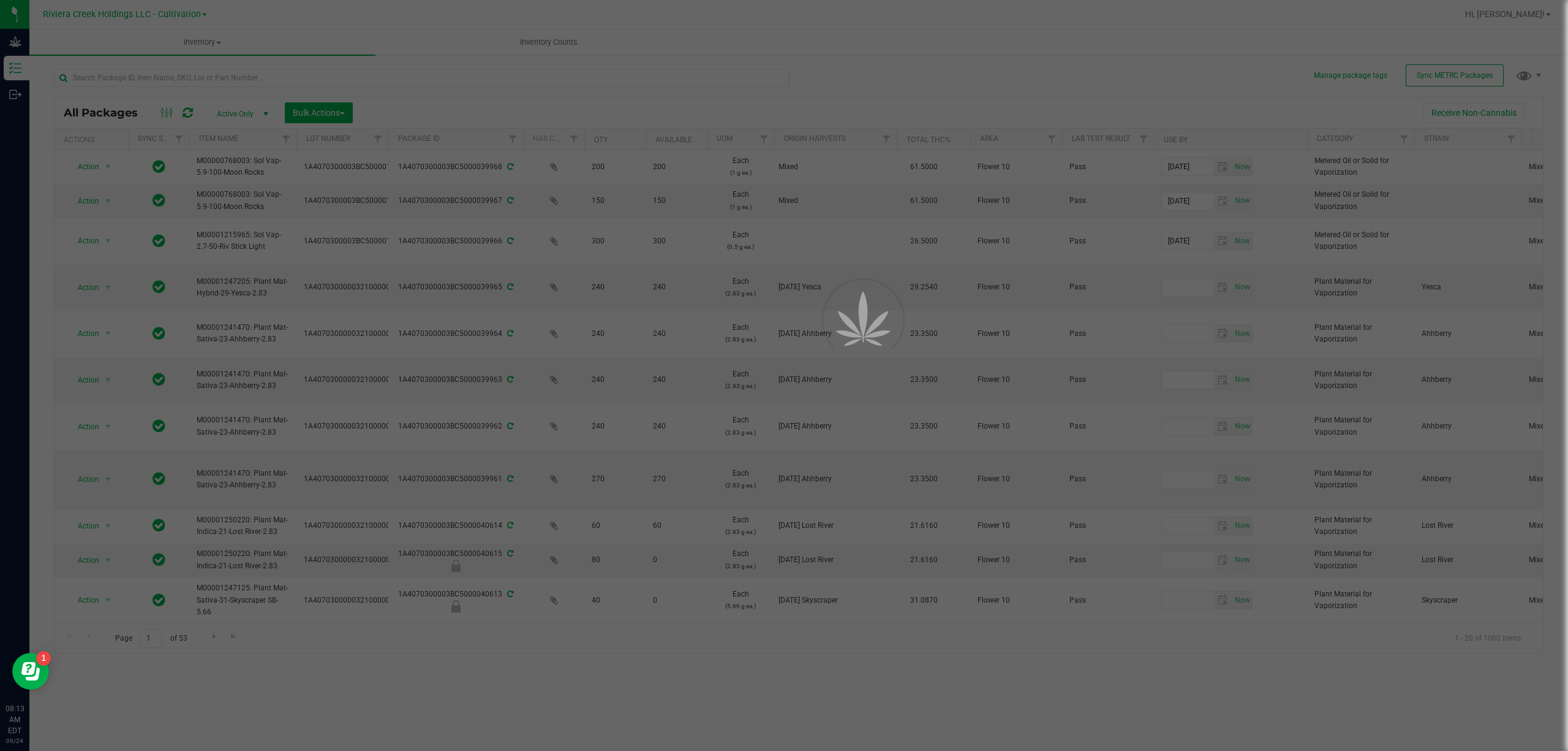
click at [19, 48] on div "Grow" at bounding box center [16, 42] width 26 height 25
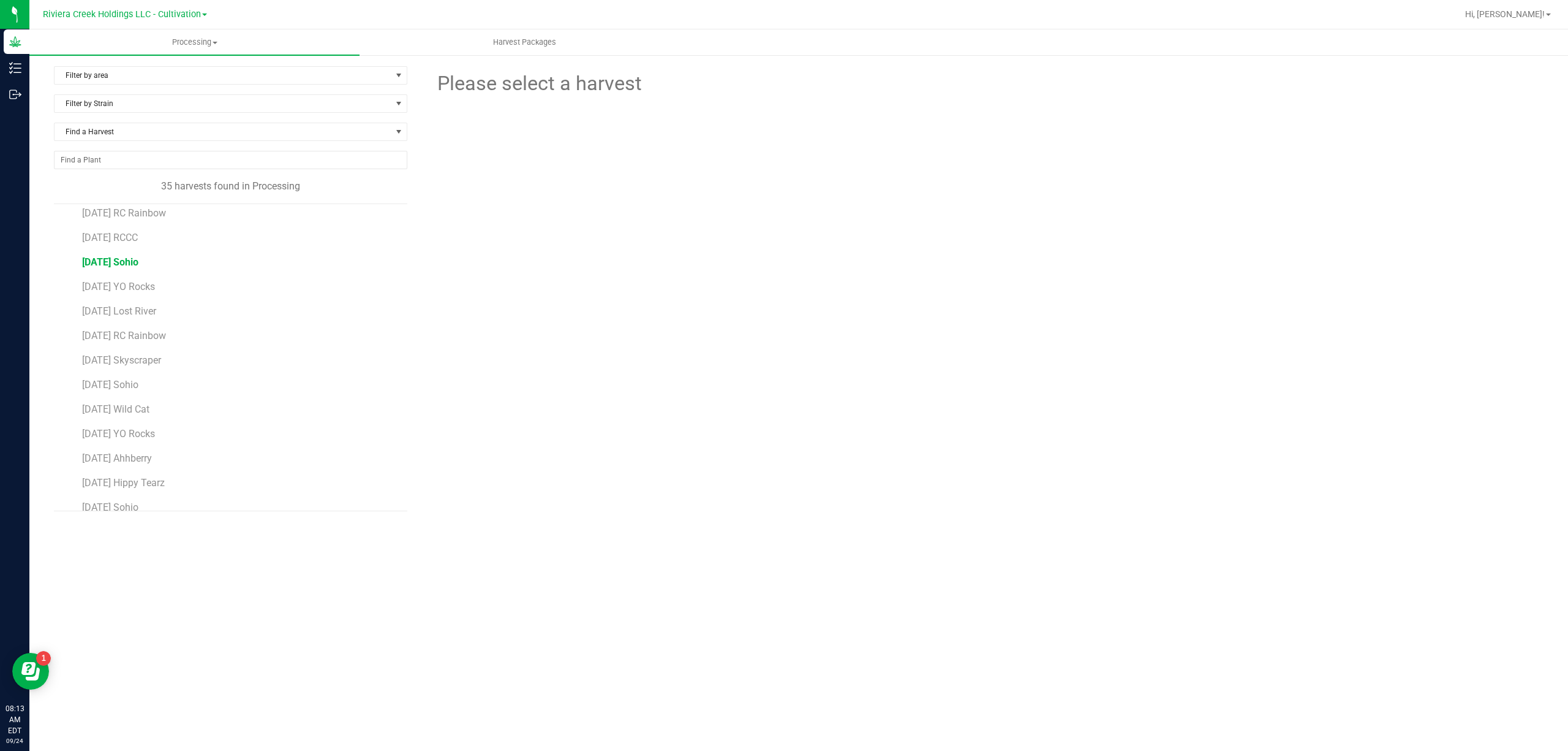
scroll to position [81, 0]
click at [157, 332] on span "[DATE] Skyscraper" at bounding box center [123, 335] width 81 height 11
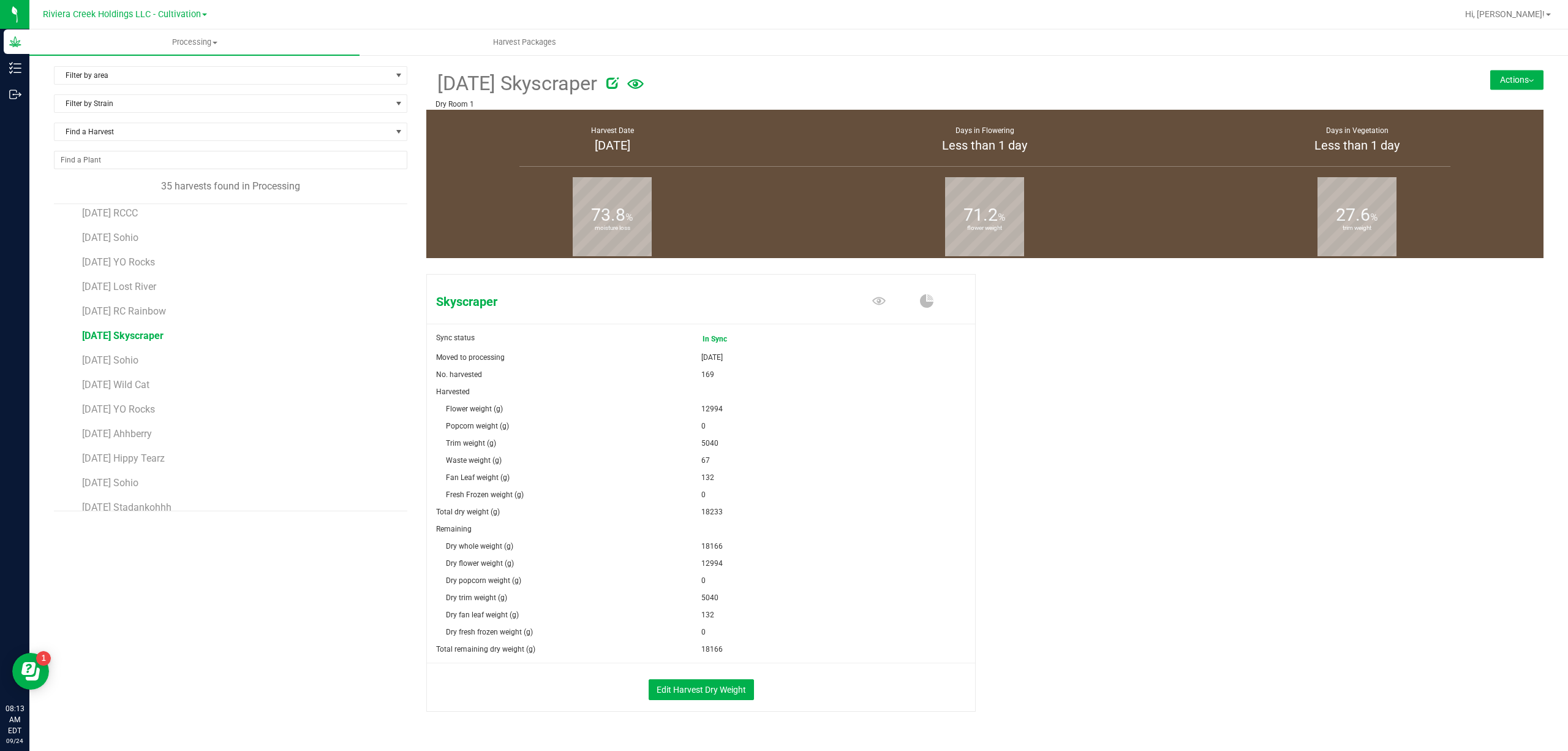
click at [1517, 73] on div "Filter by area Filter by area All Clone 3 Dry Room 1 Dry Room 2 Dry Room 3 Flow…" at bounding box center [799, 418] width 1508 height 703
click at [1504, 72] on button "Actions" at bounding box center [1517, 80] width 53 height 19
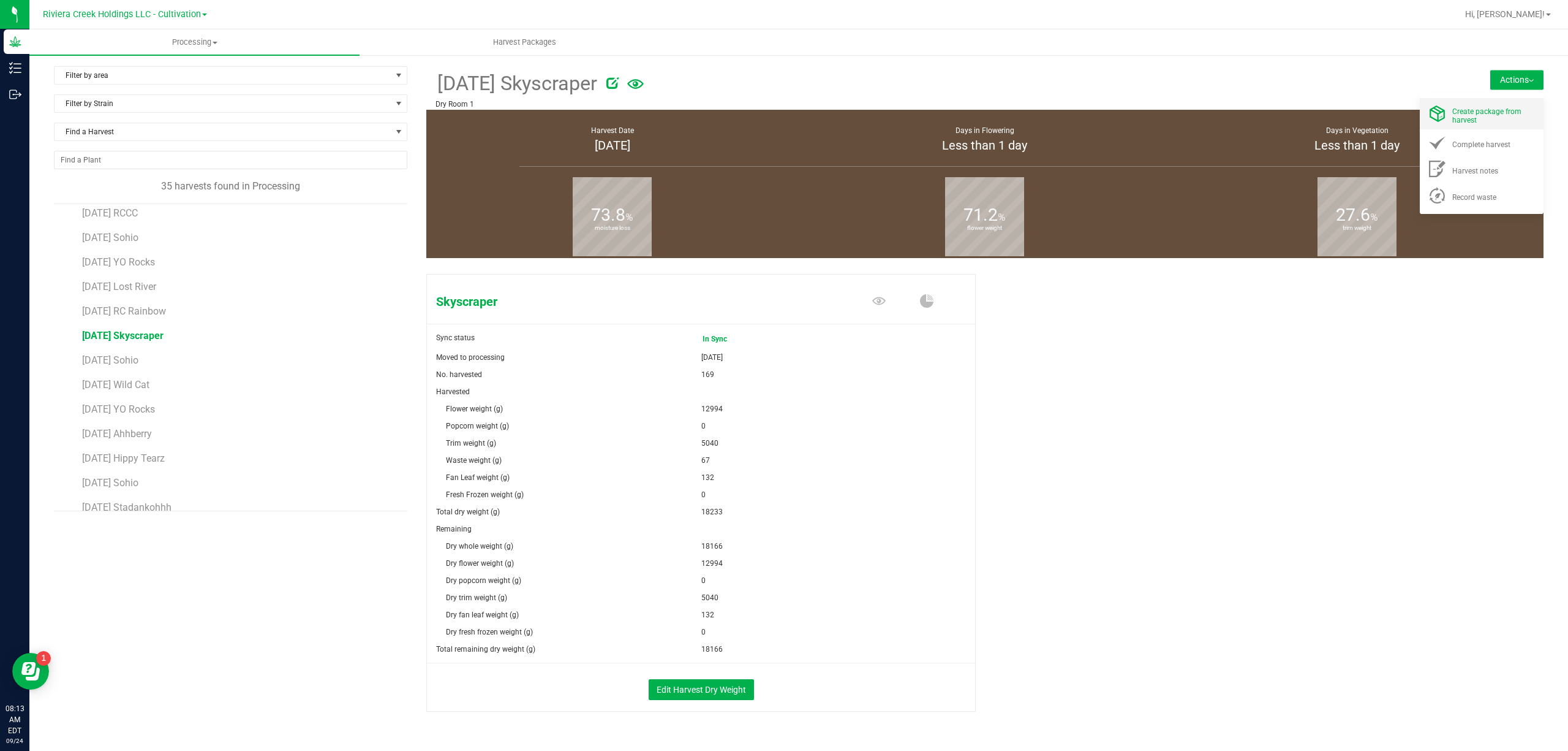
click at [1492, 113] on span "Create package from harvest" at bounding box center [1487, 115] width 69 height 17
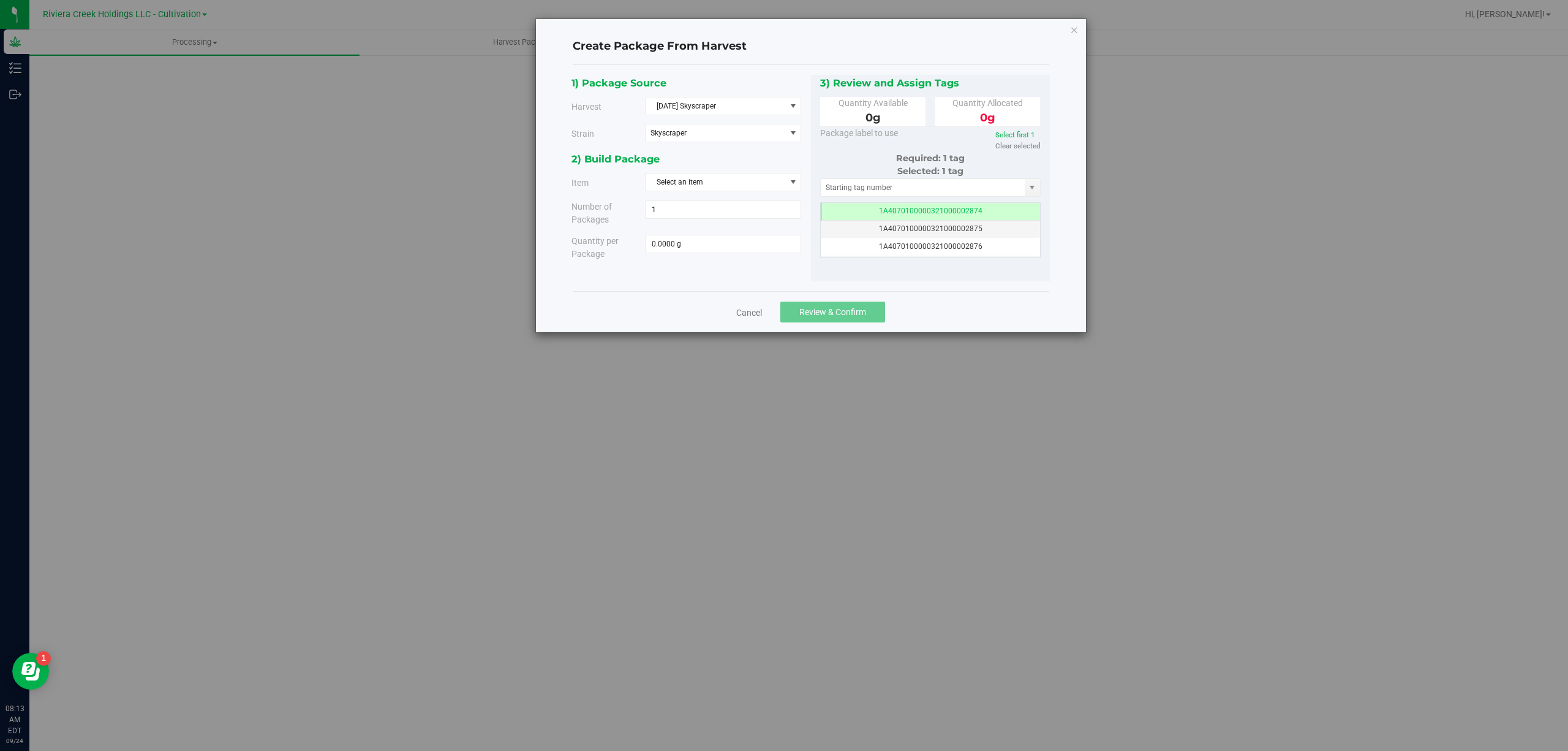
click at [740, 172] on div "2) Build Package Item Select an item M00001170005: Skyscraper Bulk Trim M000011…" at bounding box center [691, 210] width 240 height 119
click at [746, 184] on span "Select an item" at bounding box center [715, 181] width 140 height 17
click at [775, 294] on span "M00001170310: Skyscraper Bulk Flower" at bounding box center [719, 287] width 133 height 16
click at [792, 150] on div "1) Package Source Harvest [DATE] Skyscraper Select [DATE] Lost River [DATE] Pha…" at bounding box center [691, 113] width 240 height 77
click at [791, 190] on span "select" at bounding box center [792, 181] width 15 height 17
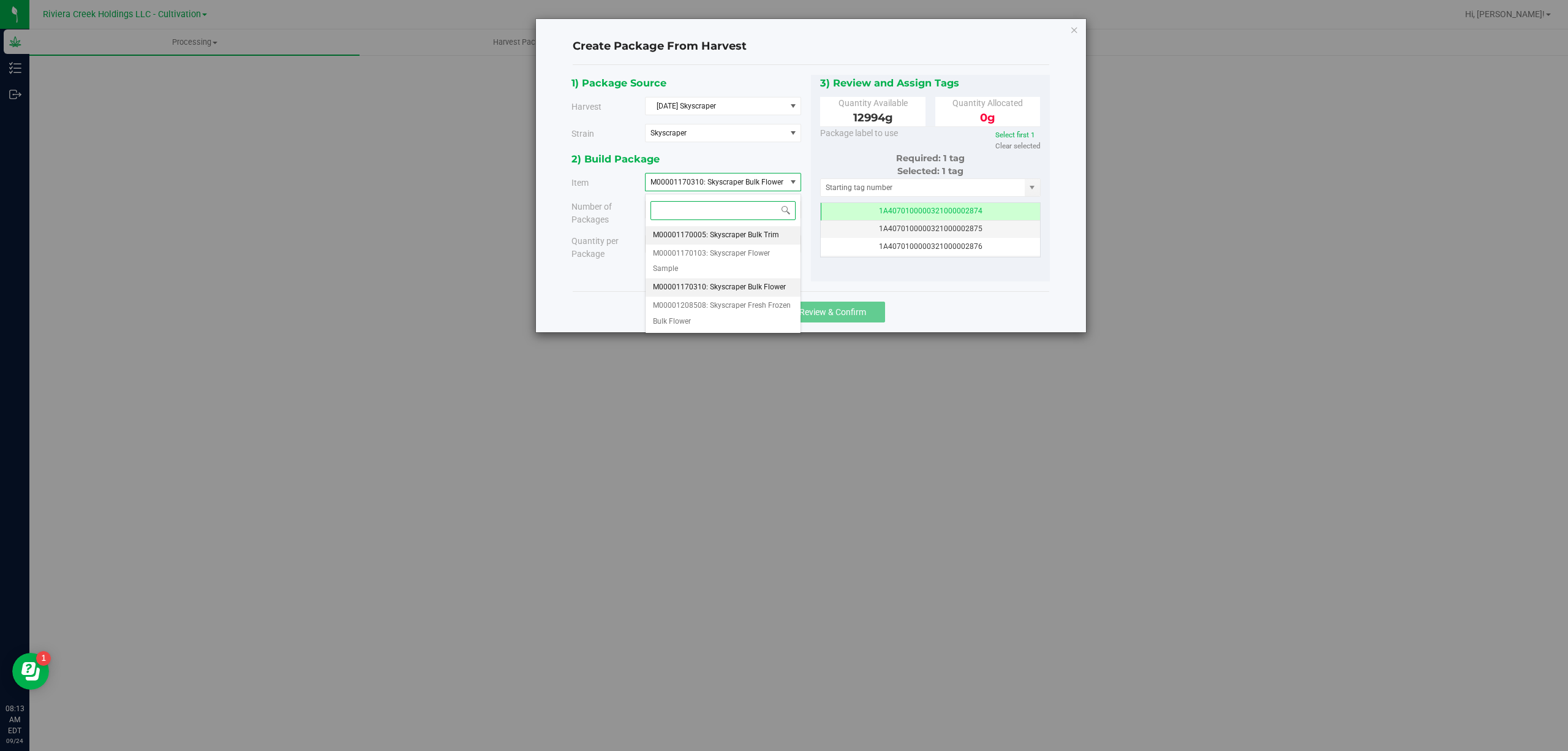
click at [785, 241] on li "M00001170005: Skyscraper Bulk Trim" at bounding box center [723, 235] width 155 height 19
click at [776, 250] on span at bounding box center [723, 243] width 157 height 19
type input "5040"
type input "5040.0000 g"
click at [885, 187] on input "text" at bounding box center [922, 187] width 204 height 17
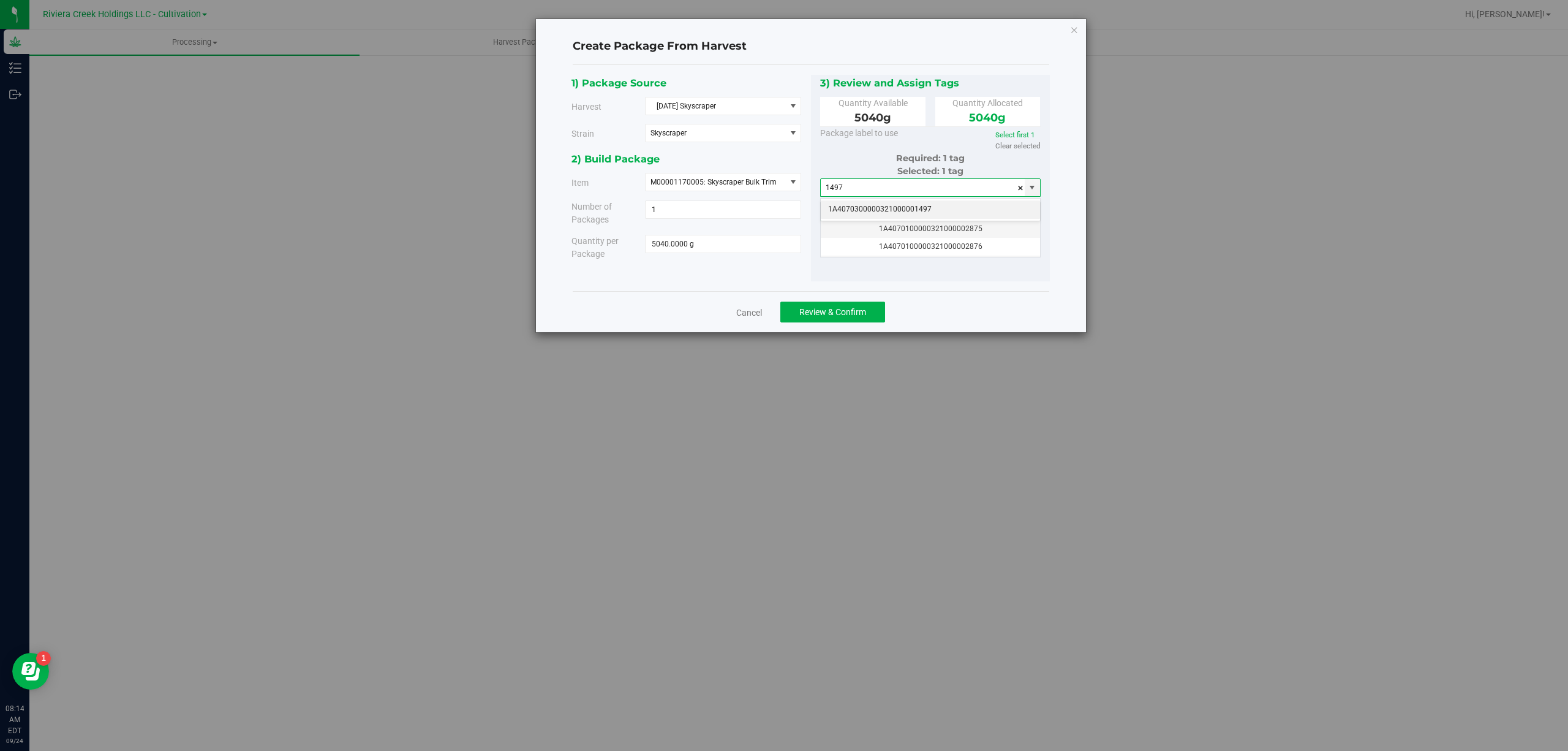
click at [912, 212] on li "1A4070300000321000001497" at bounding box center [930, 209] width 219 height 19
type input "1A4070300000321000001497"
click at [858, 312] on span "Review & Confirm" at bounding box center [832, 311] width 66 height 10
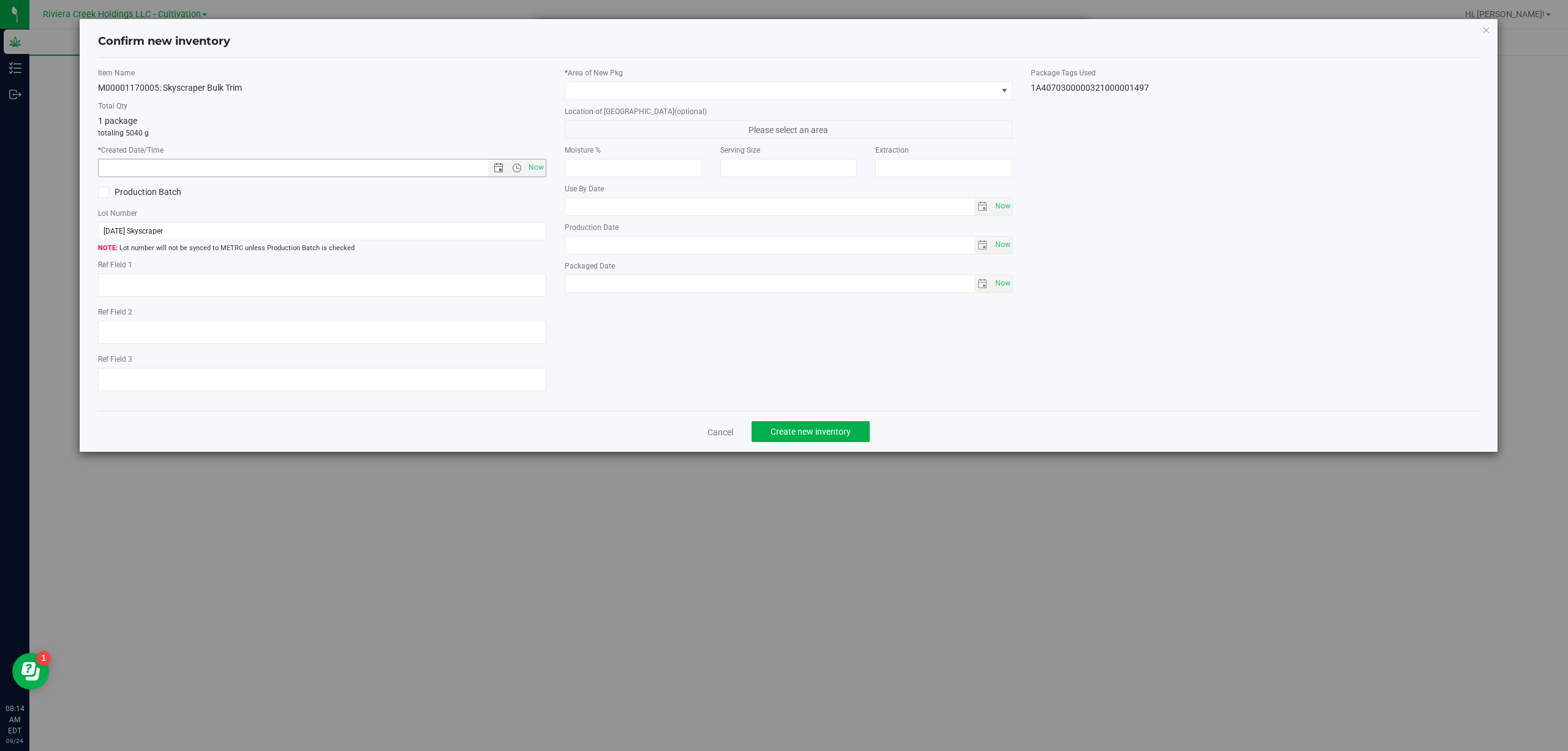
click at [537, 165] on span "Now" at bounding box center [536, 167] width 21 height 18
type input "[DATE] 8:14 AM"
click at [616, 87] on span at bounding box center [781, 90] width 432 height 17
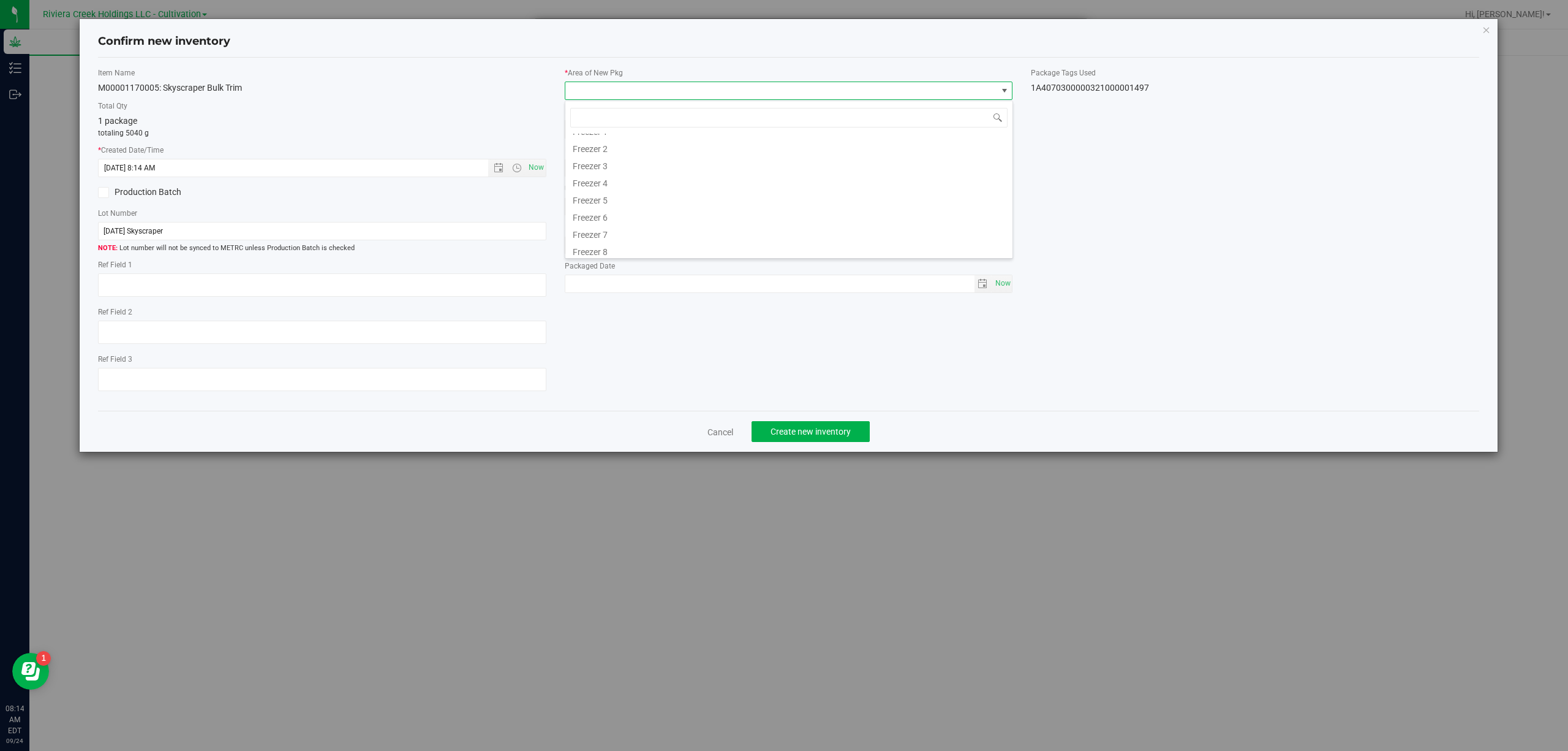
scroll to position [272, 0]
click at [628, 210] on li "Quarantine" at bounding box center [789, 212] width 447 height 17
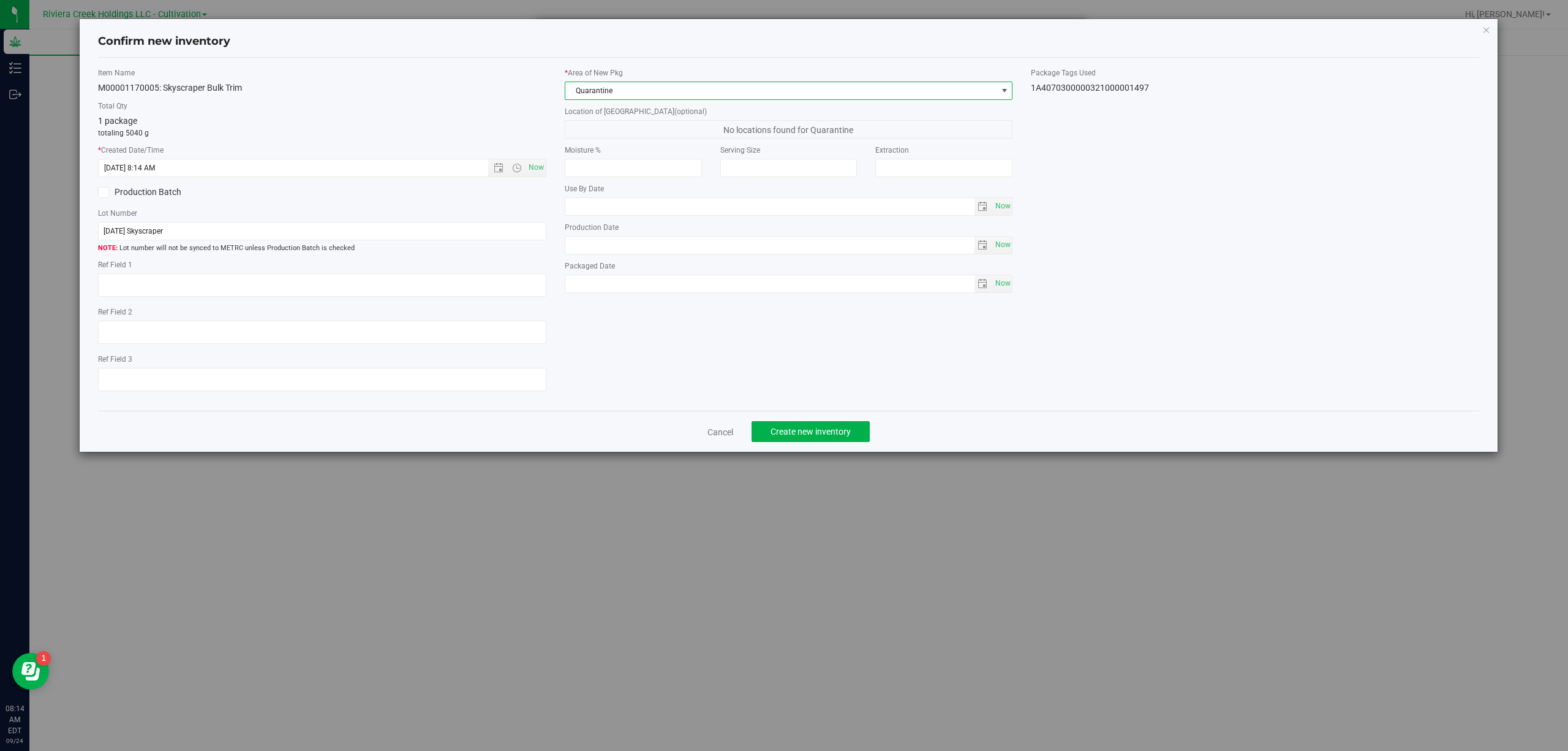
click at [1131, 95] on div "Item Name M00001170005: Skyscraper Bulk Trim Total Qty 1 package totaling 5040 …" at bounding box center [788, 234] width 1400 height 333
click at [1131, 89] on div "1A4070300000321000001497" at bounding box center [1255, 88] width 448 height 13
copy body "1A4070300000321000001497 Cancel Create new inventory"
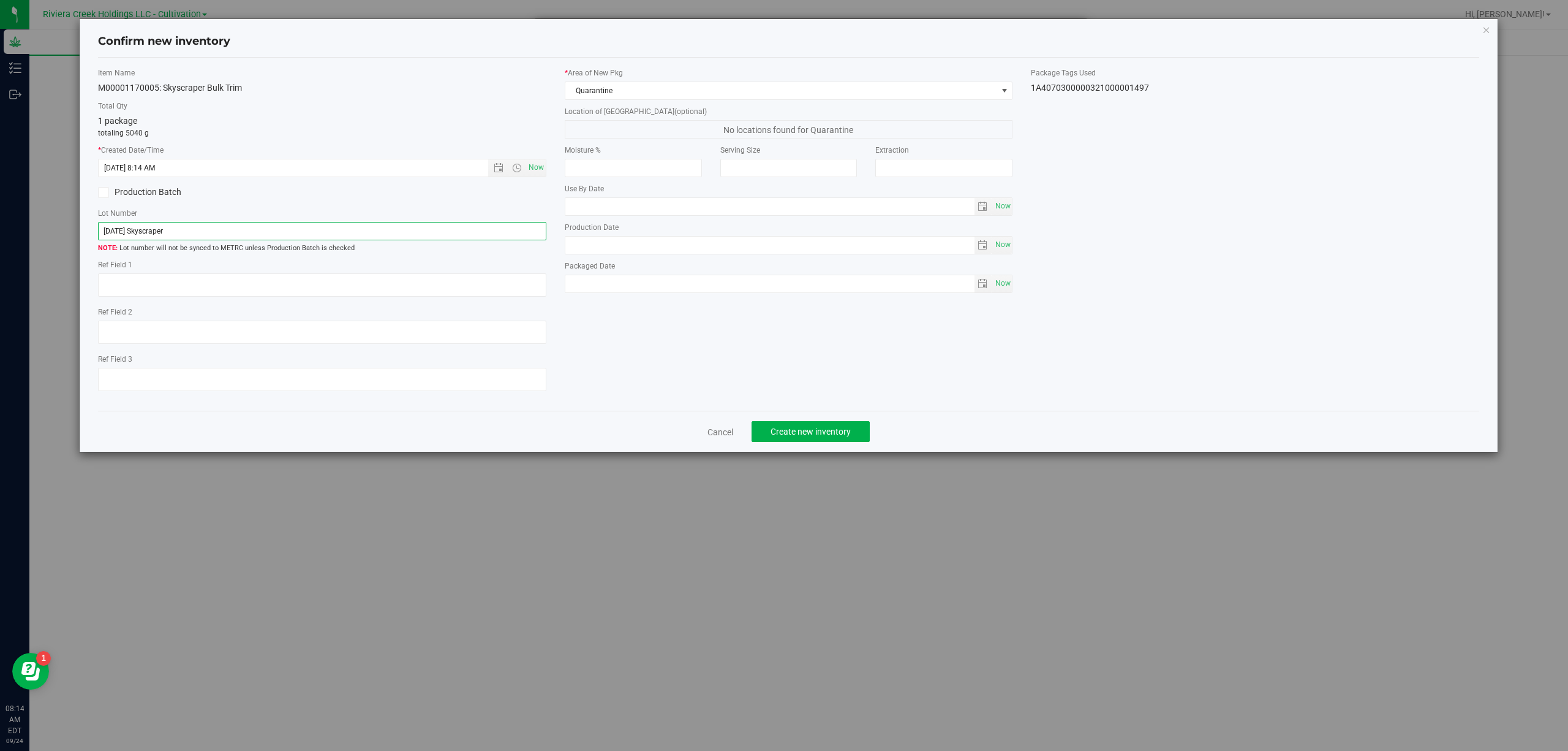
click at [451, 228] on input "[DATE] Skyscraper" at bounding box center [322, 231] width 448 height 19
paste input "1A4070300000321000001497"
type input "1A4070300000321000001497"
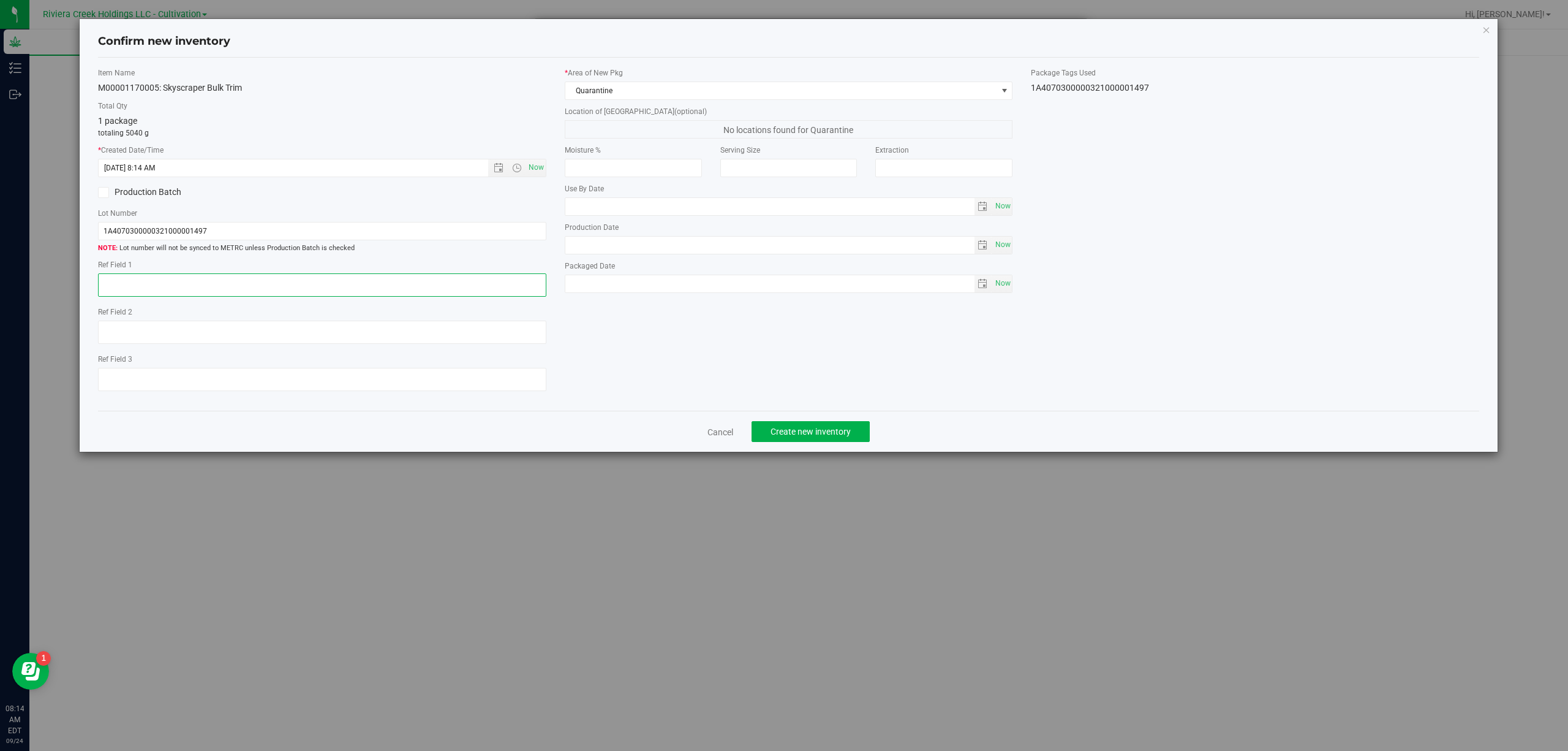
click at [337, 295] on textarea at bounding box center [322, 285] width 448 height 23
type textarea "Trim-B"
click at [848, 436] on span "Create new inventory" at bounding box center [810, 431] width 80 height 10
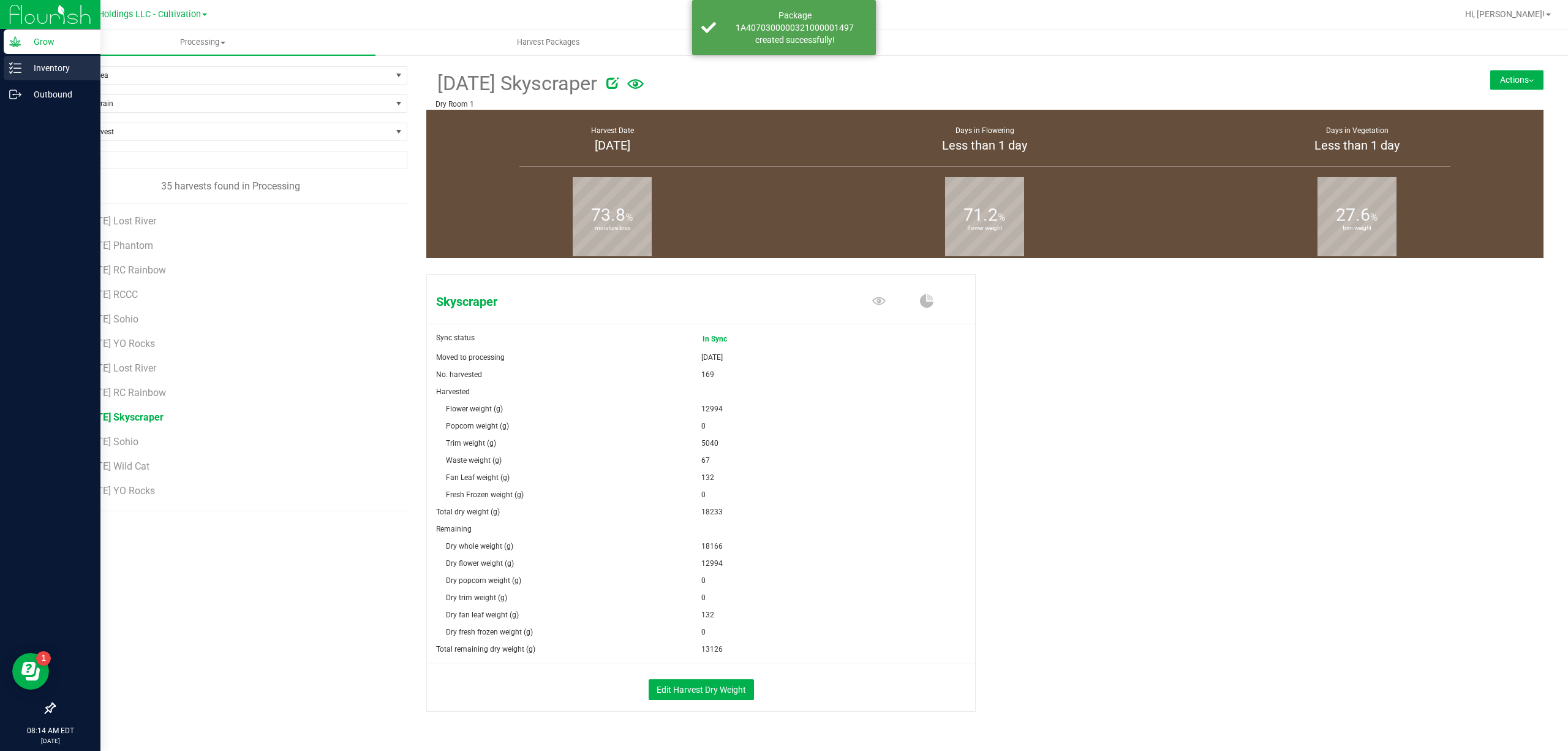
click at [11, 65] on icon at bounding box center [15, 68] width 12 height 12
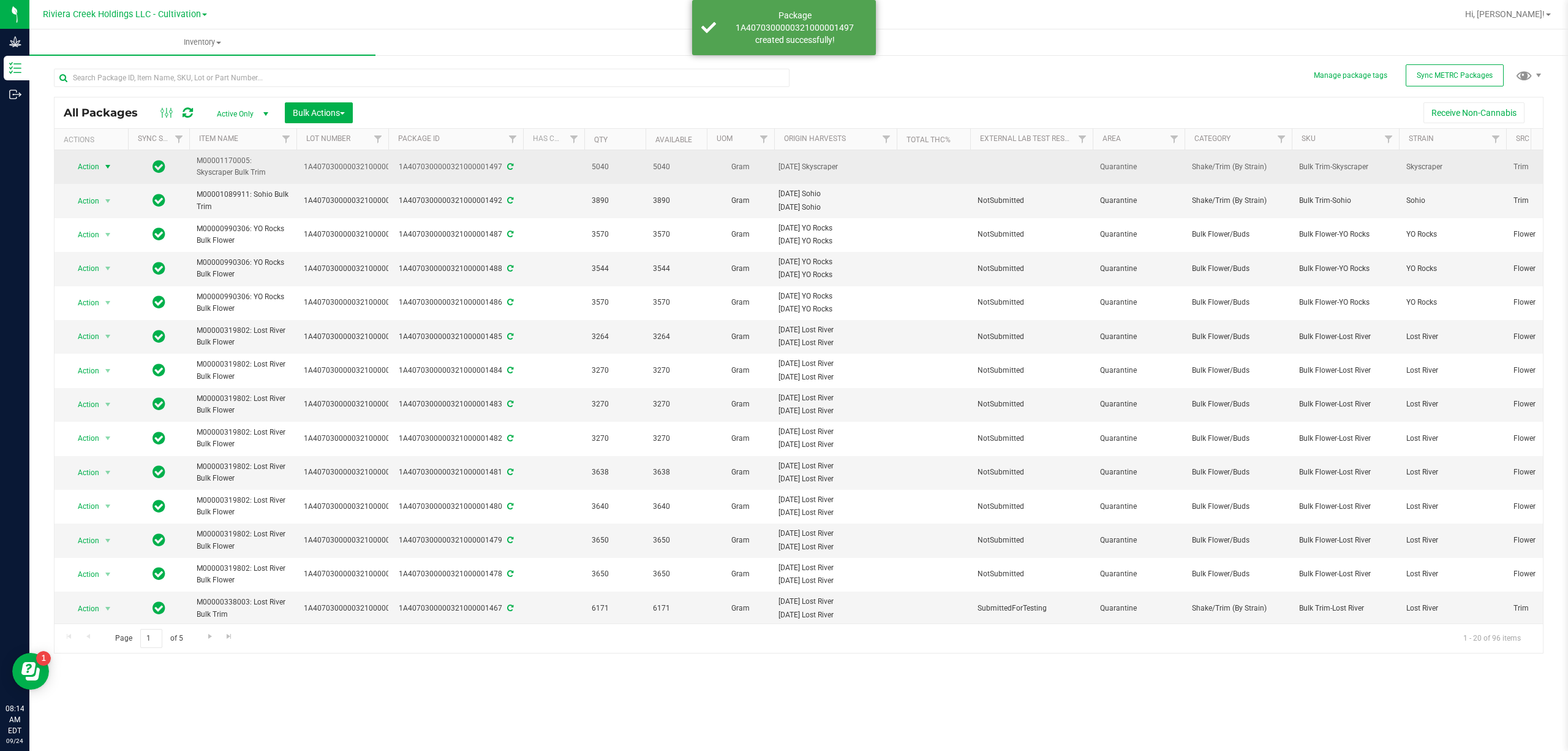
click at [96, 169] on span "Action" at bounding box center [82, 166] width 33 height 17
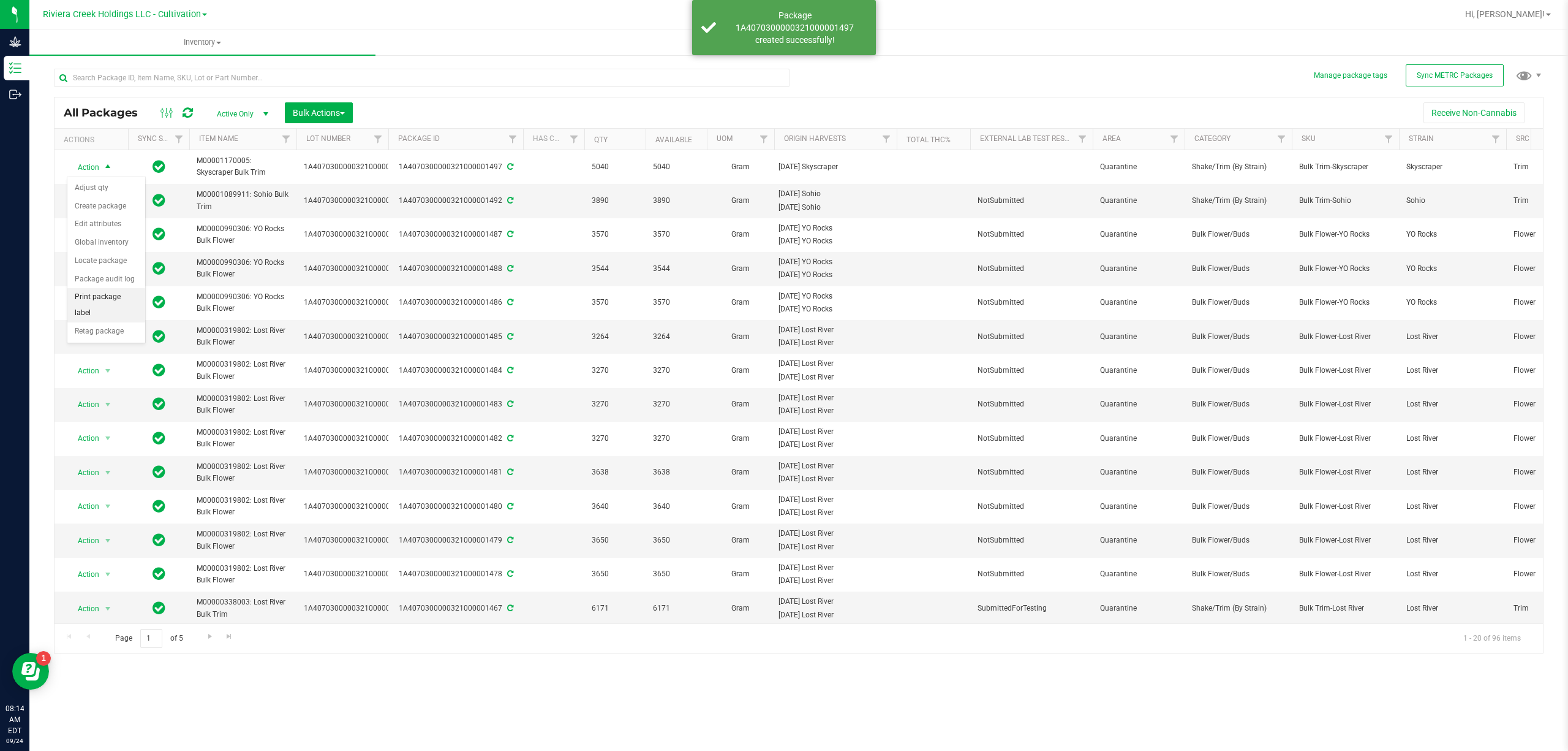
click at [109, 302] on li "Print package label" at bounding box center [106, 305] width 78 height 34
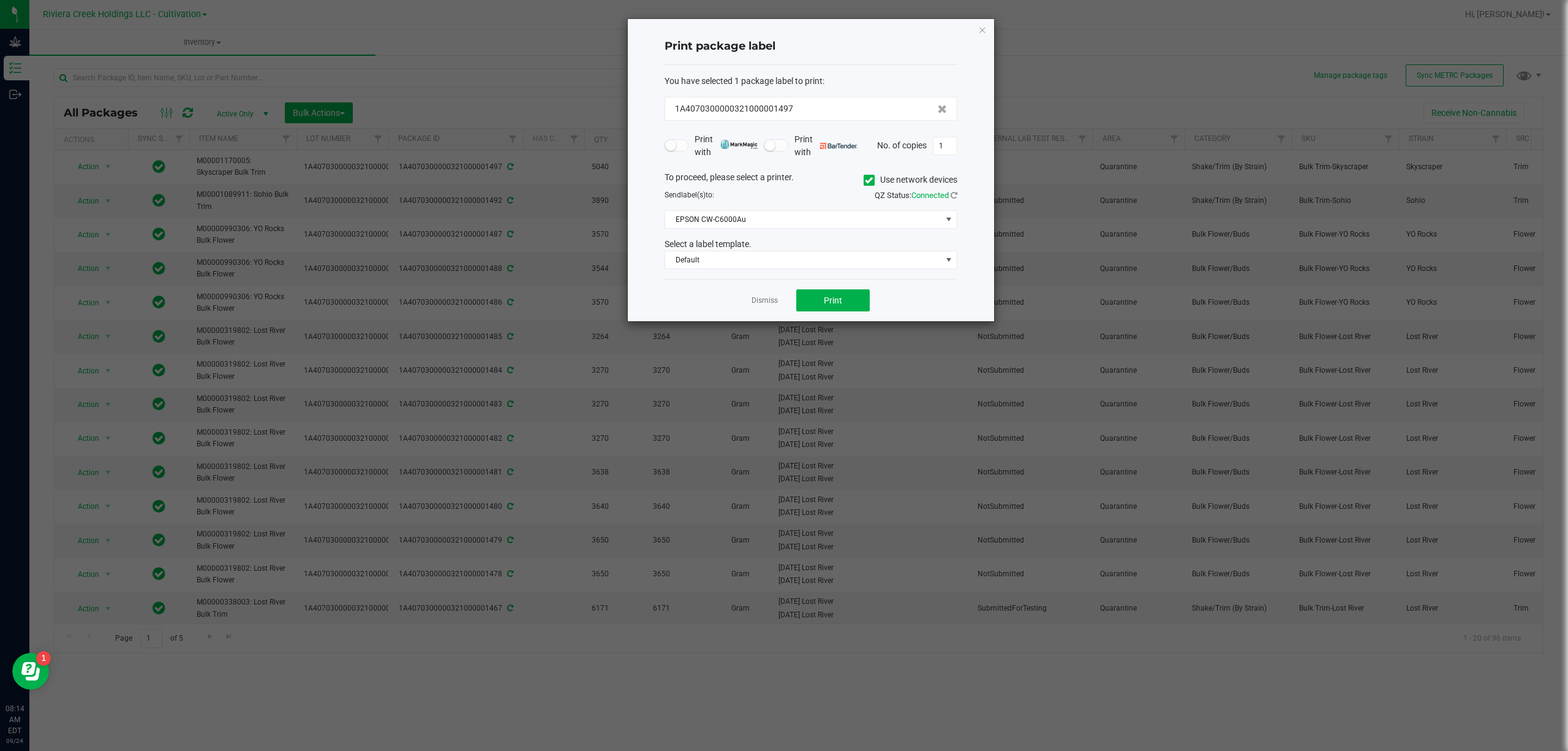
click at [858, 184] on div "To proceed, please select a printer. Use network devices" at bounding box center [811, 180] width 311 height 19
click at [865, 180] on icon at bounding box center [868, 180] width 8 height 0
click at [0, 0] on input "Use network devices" at bounding box center [0, 0] width 0 height 0
click at [819, 235] on div "To proceed, please select a printer. Use network devices Send label(s) to: QZ S…" at bounding box center [811, 220] width 293 height 99
click at [827, 217] on span at bounding box center [803, 218] width 276 height 17
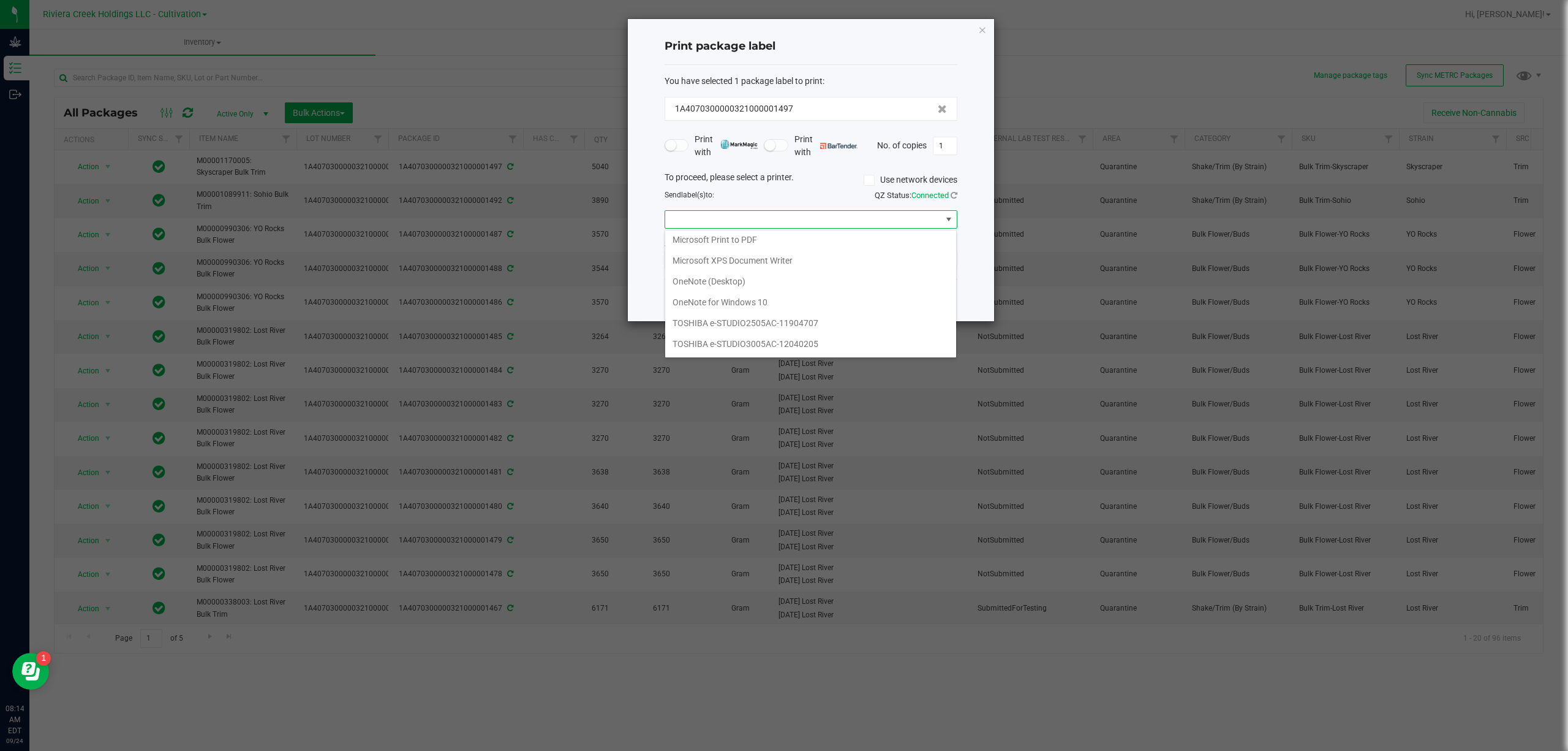
scroll to position [217, 0]
click at [761, 282] on GK420d "ZDesigner GK420d" at bounding box center [810, 283] width 291 height 21
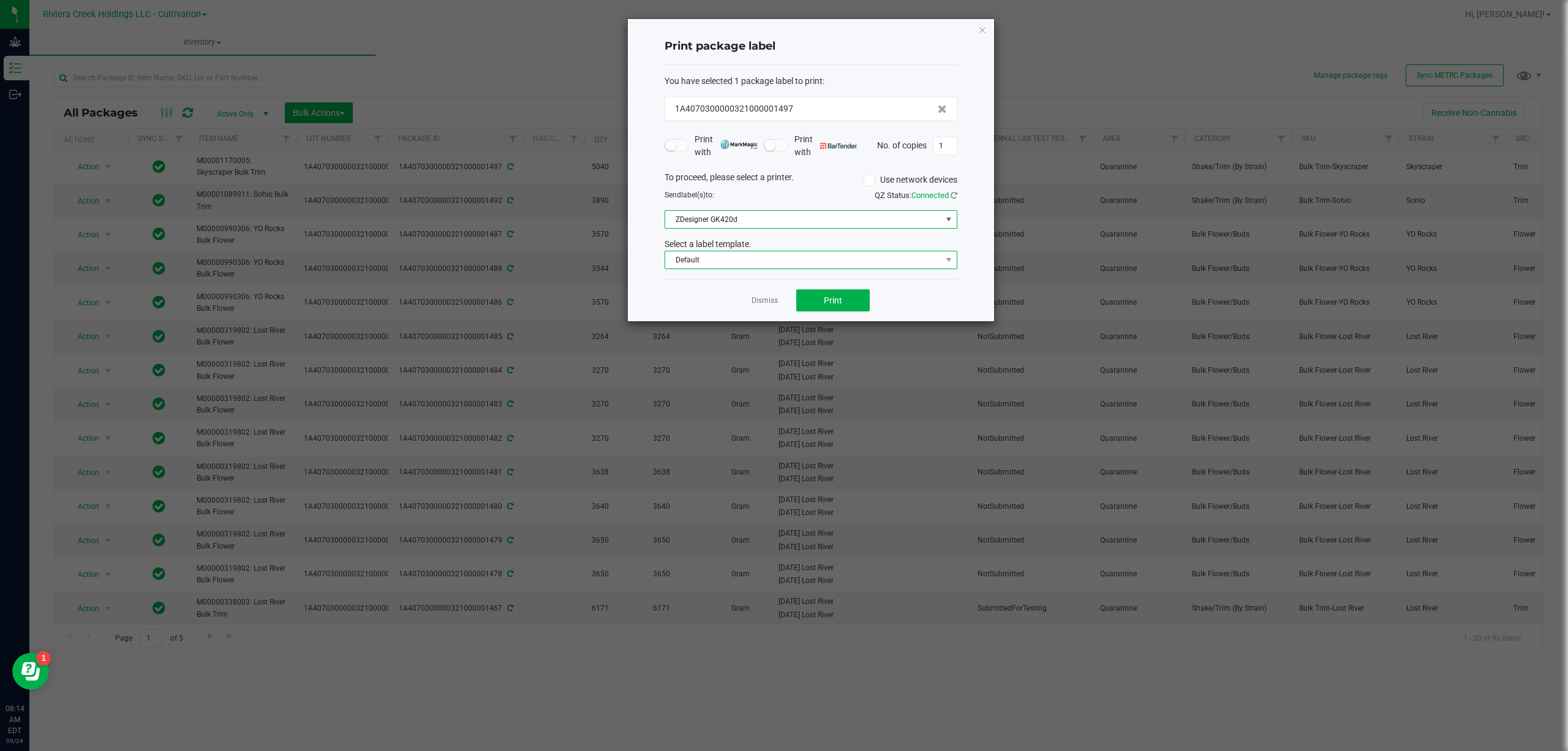
click at [759, 257] on span "Default" at bounding box center [803, 259] width 276 height 17
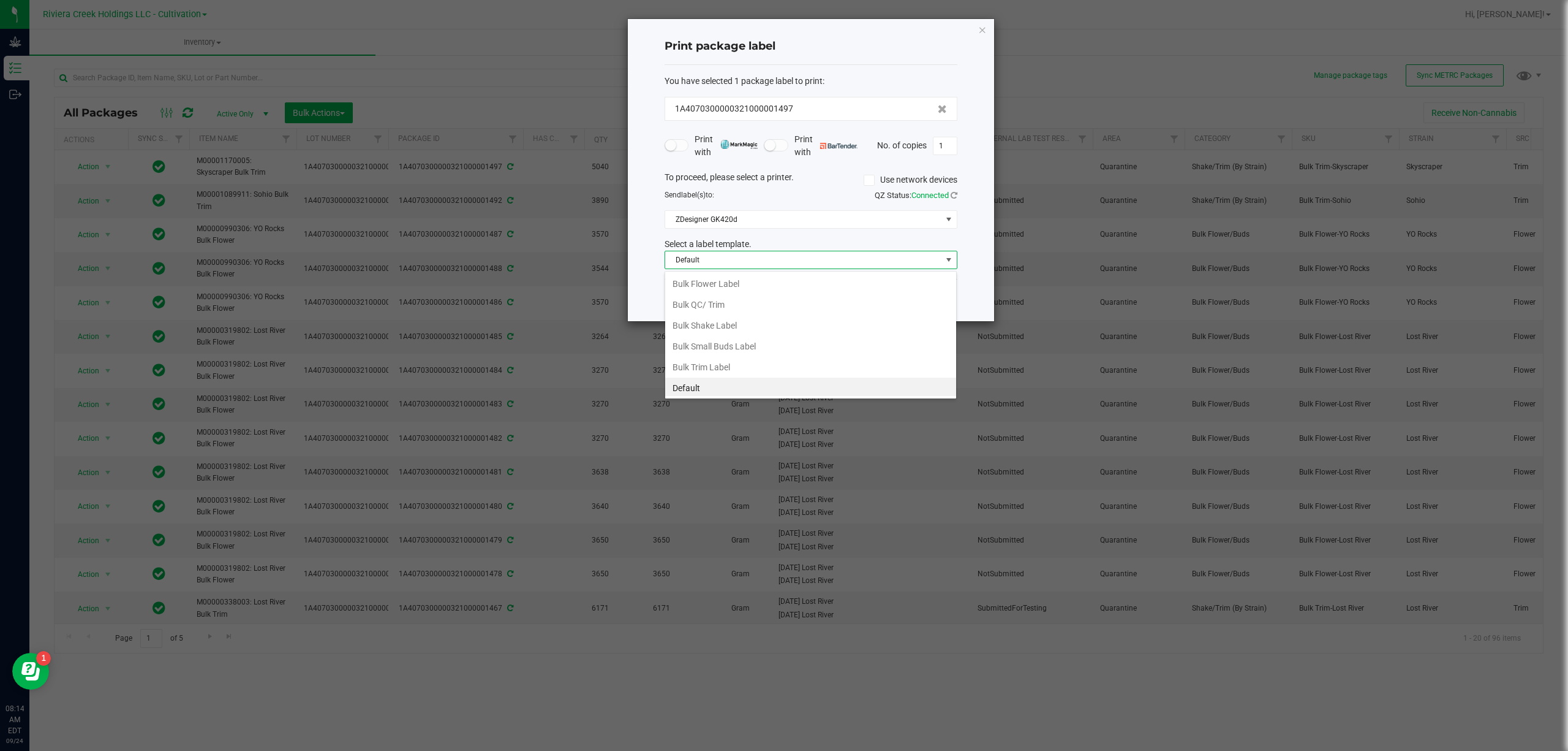
scroll to position [19, 292]
click at [745, 318] on li "Bulk Trim Label" at bounding box center [810, 323] width 291 height 21
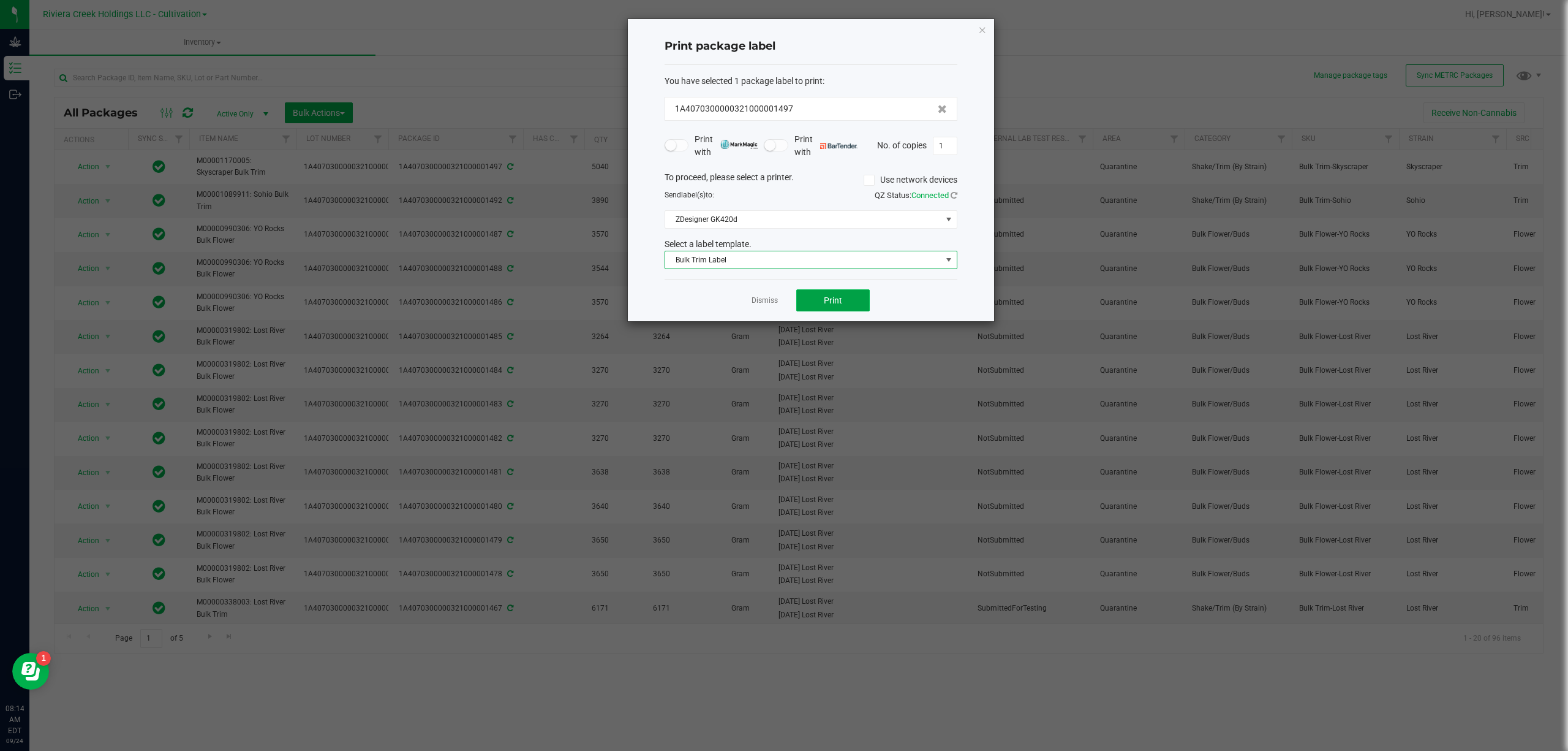
click at [838, 297] on span "Print" at bounding box center [833, 300] width 19 height 10
click at [837, 267] on span "Bulk Trim Label" at bounding box center [803, 259] width 276 height 17
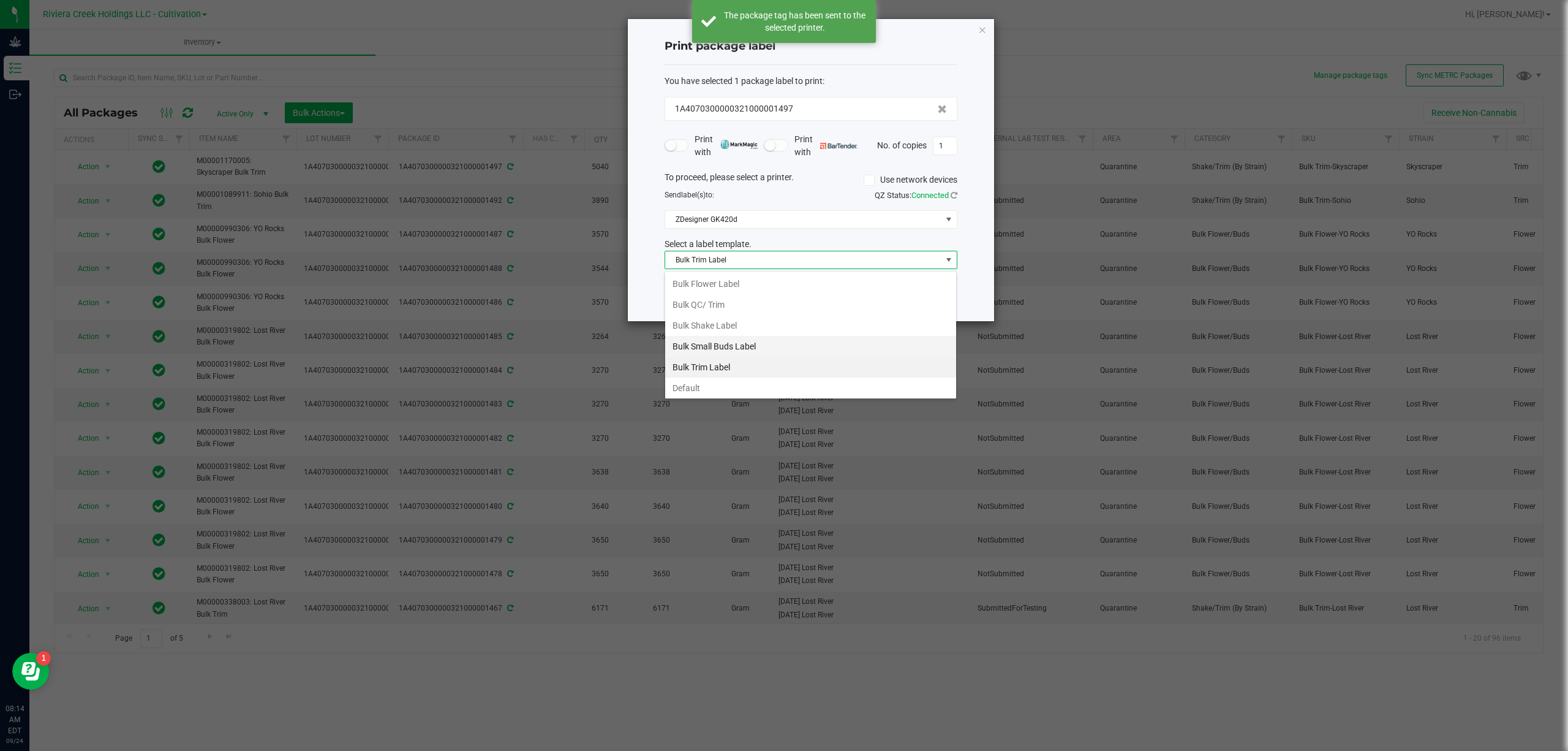
scroll to position [47, 0]
click at [738, 381] on li "Strain- Harvest Date Label" at bounding box center [810, 386] width 291 height 21
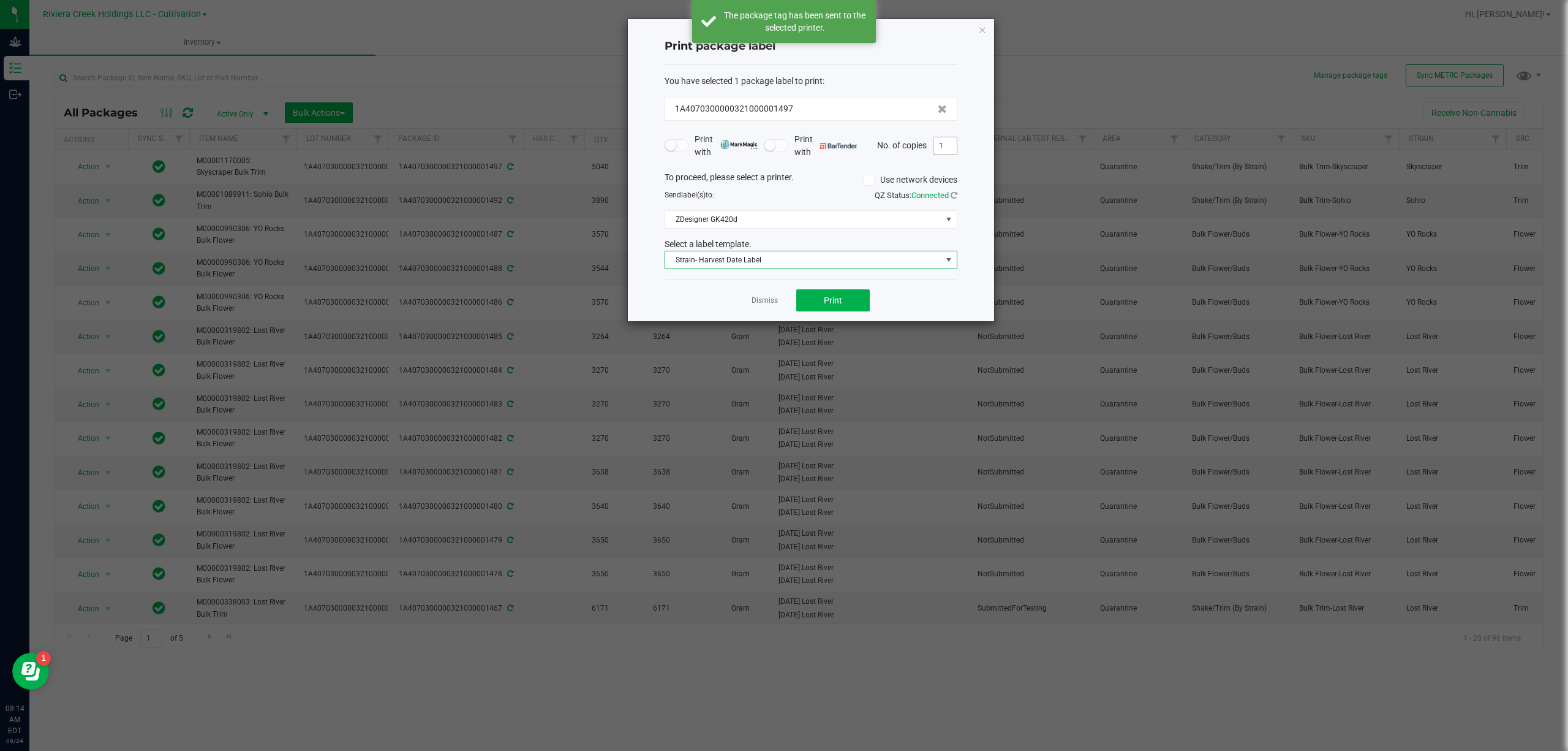
click at [939, 149] on input "1" at bounding box center [945, 145] width 23 height 17
type input "4"
click at [833, 318] on div "Dismiss Print" at bounding box center [811, 300] width 293 height 42
click at [838, 293] on button "Print" at bounding box center [832, 300] width 73 height 22
click at [976, 31] on div "Print package label You have selected 1 package label to print : 1A407030000032…" at bounding box center [811, 169] width 366 height 302
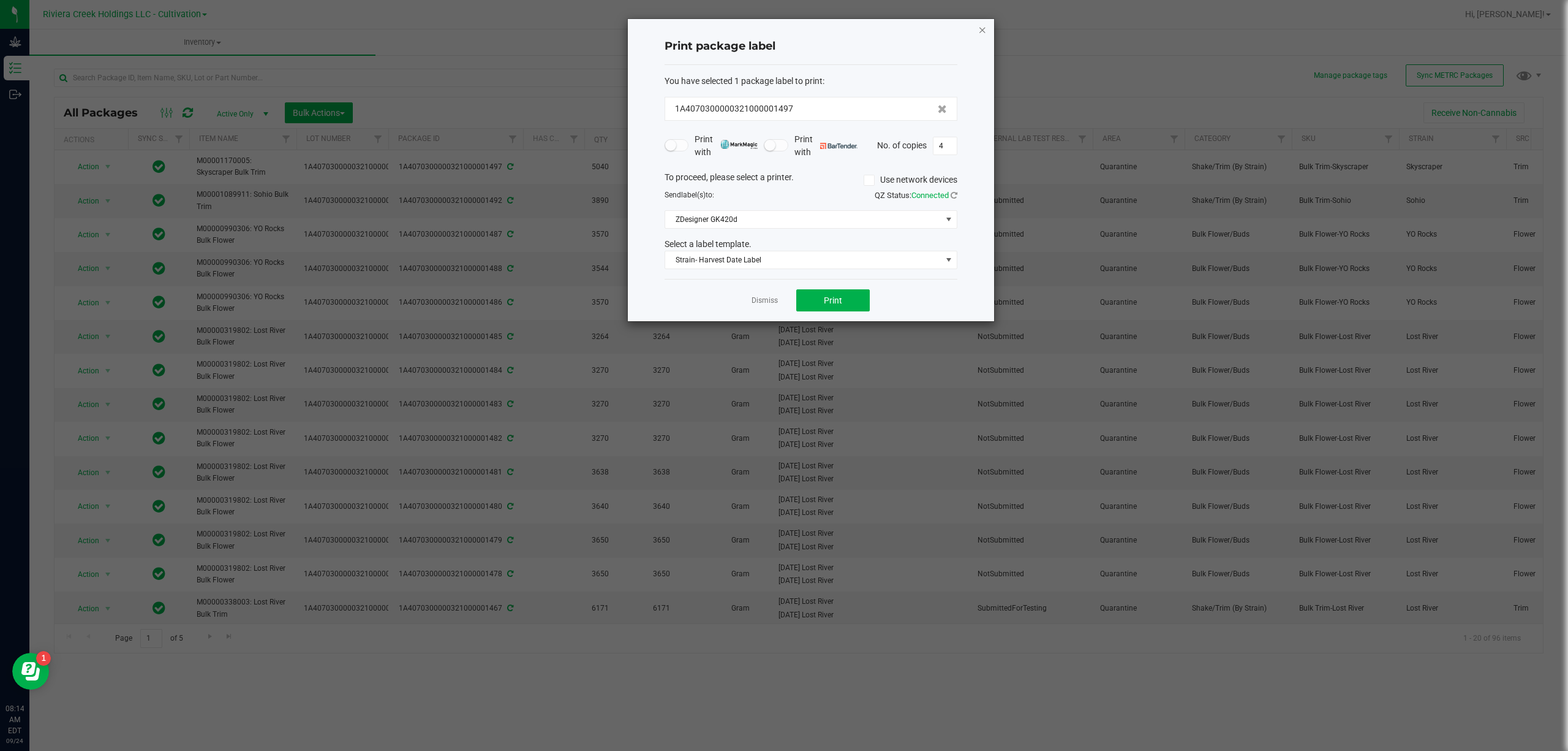
click at [980, 31] on icon "button" at bounding box center [983, 29] width 9 height 15
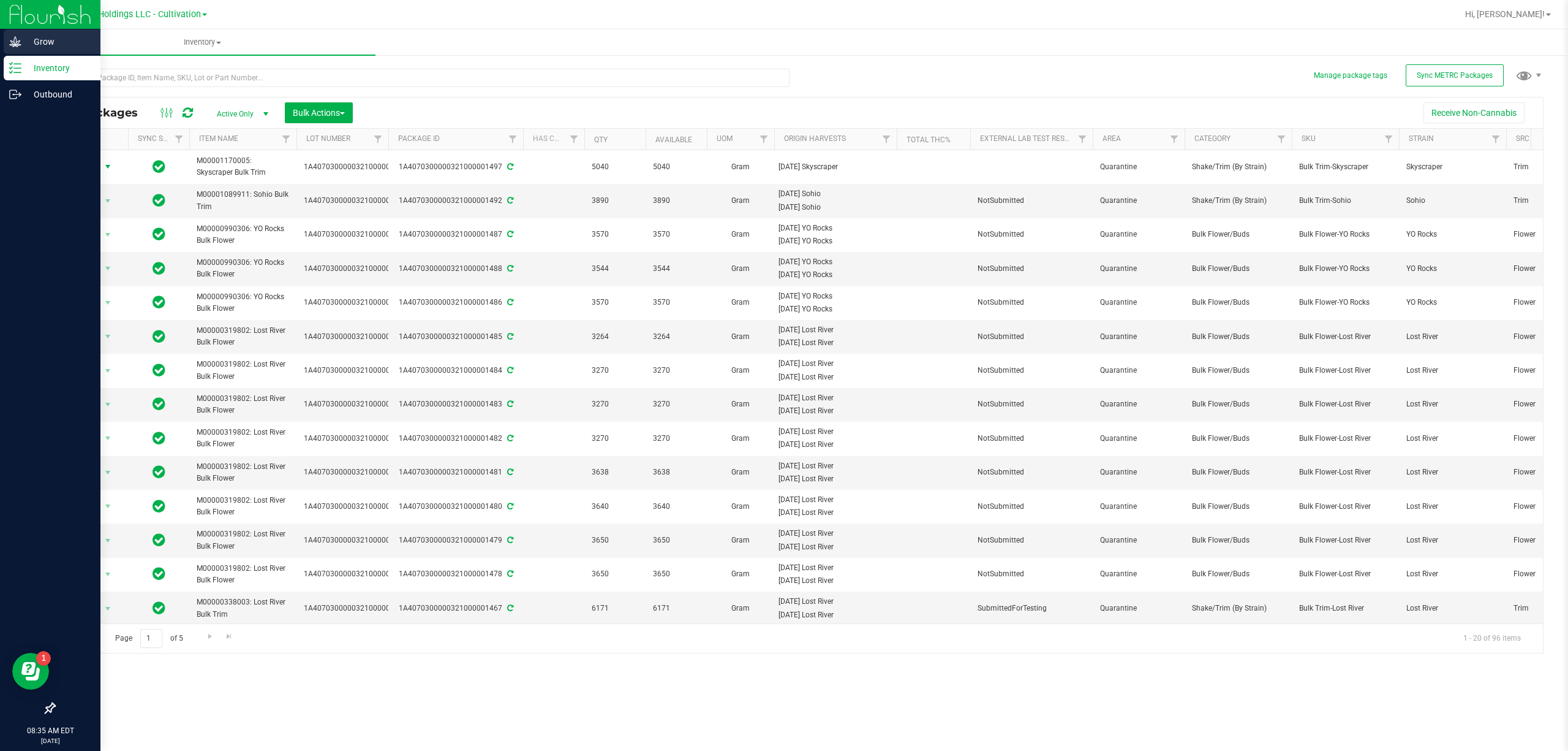
click at [17, 41] on icon at bounding box center [15, 42] width 12 height 12
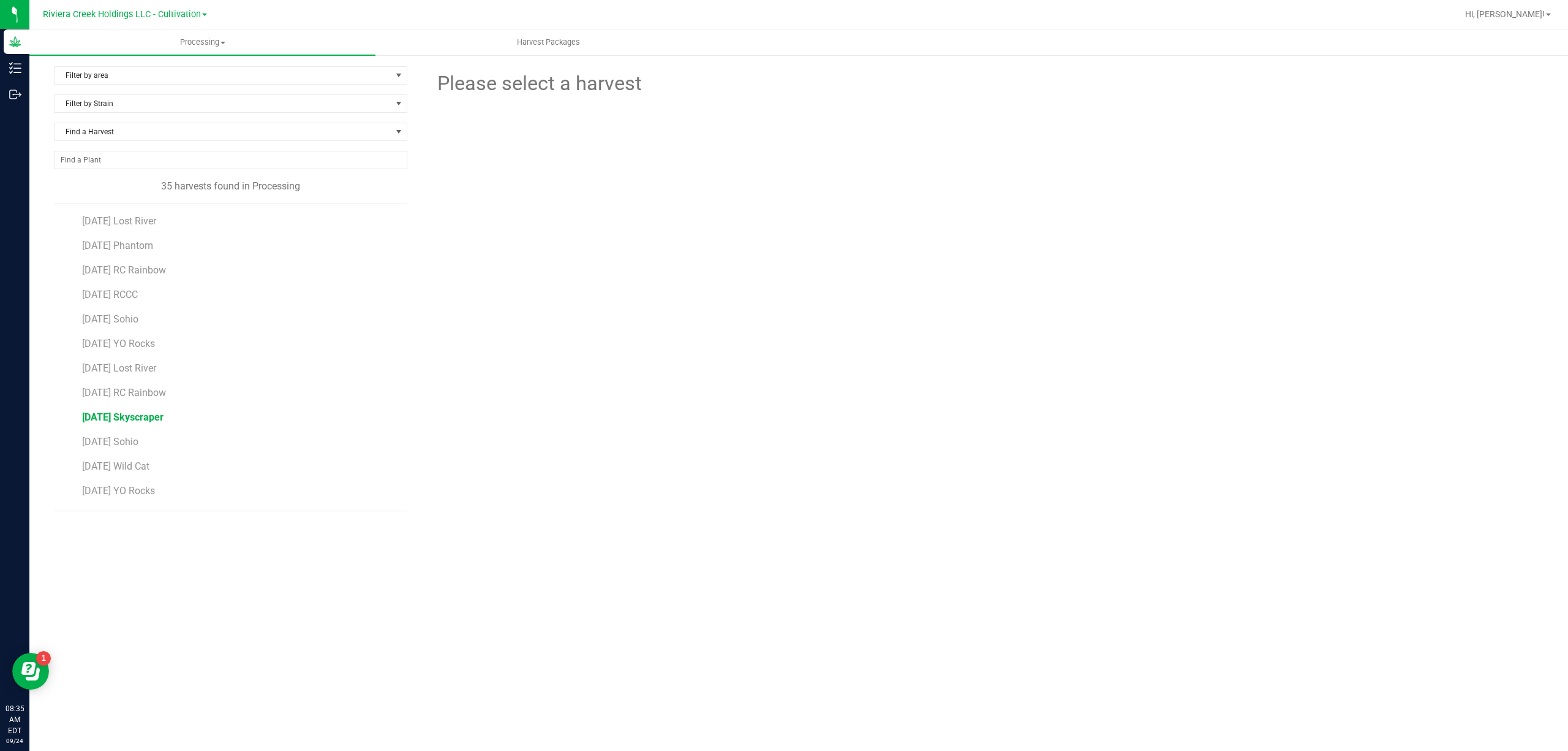
click at [164, 419] on span "[DATE] Skyscraper" at bounding box center [123, 417] width 81 height 11
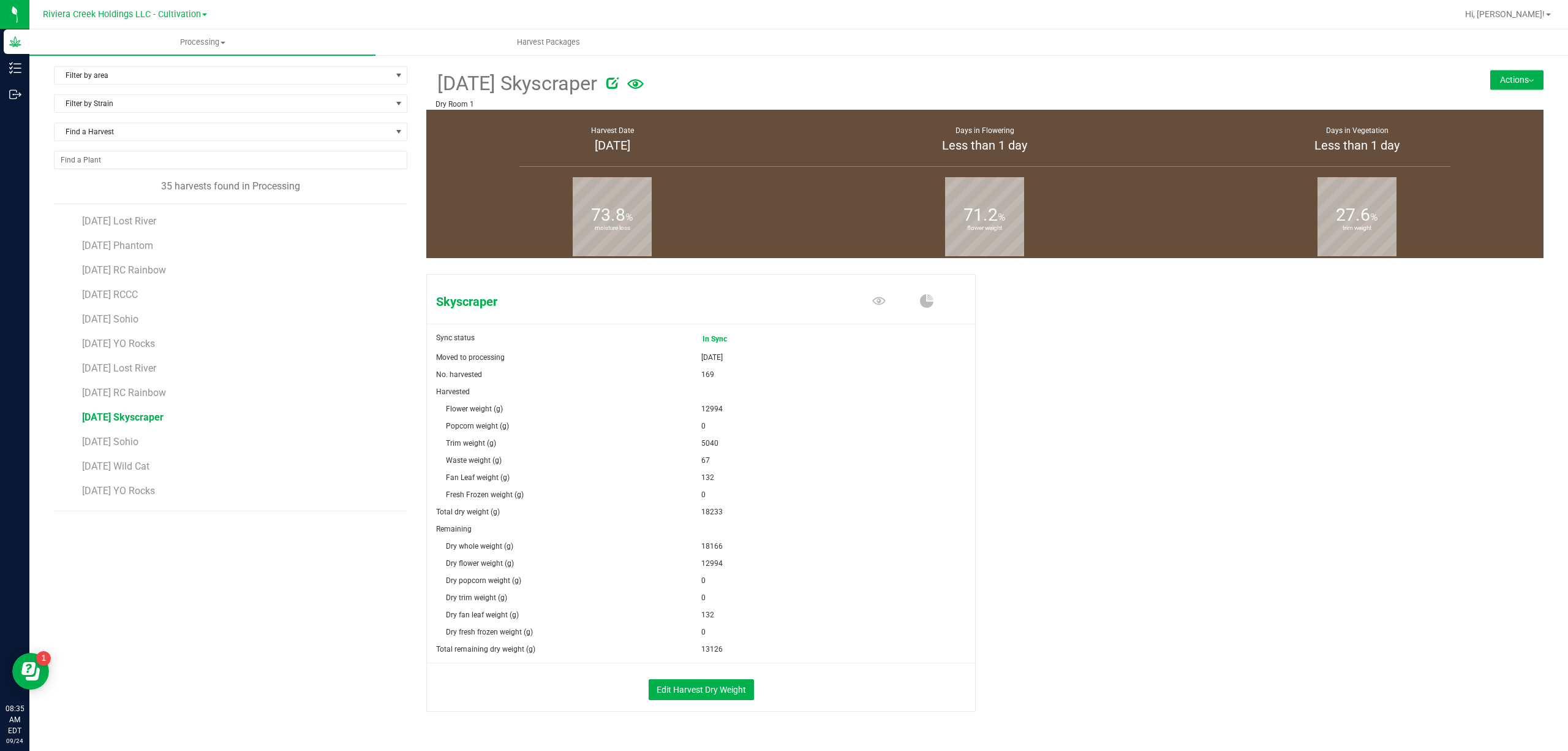
click at [1508, 77] on button "Actions" at bounding box center [1517, 80] width 53 height 19
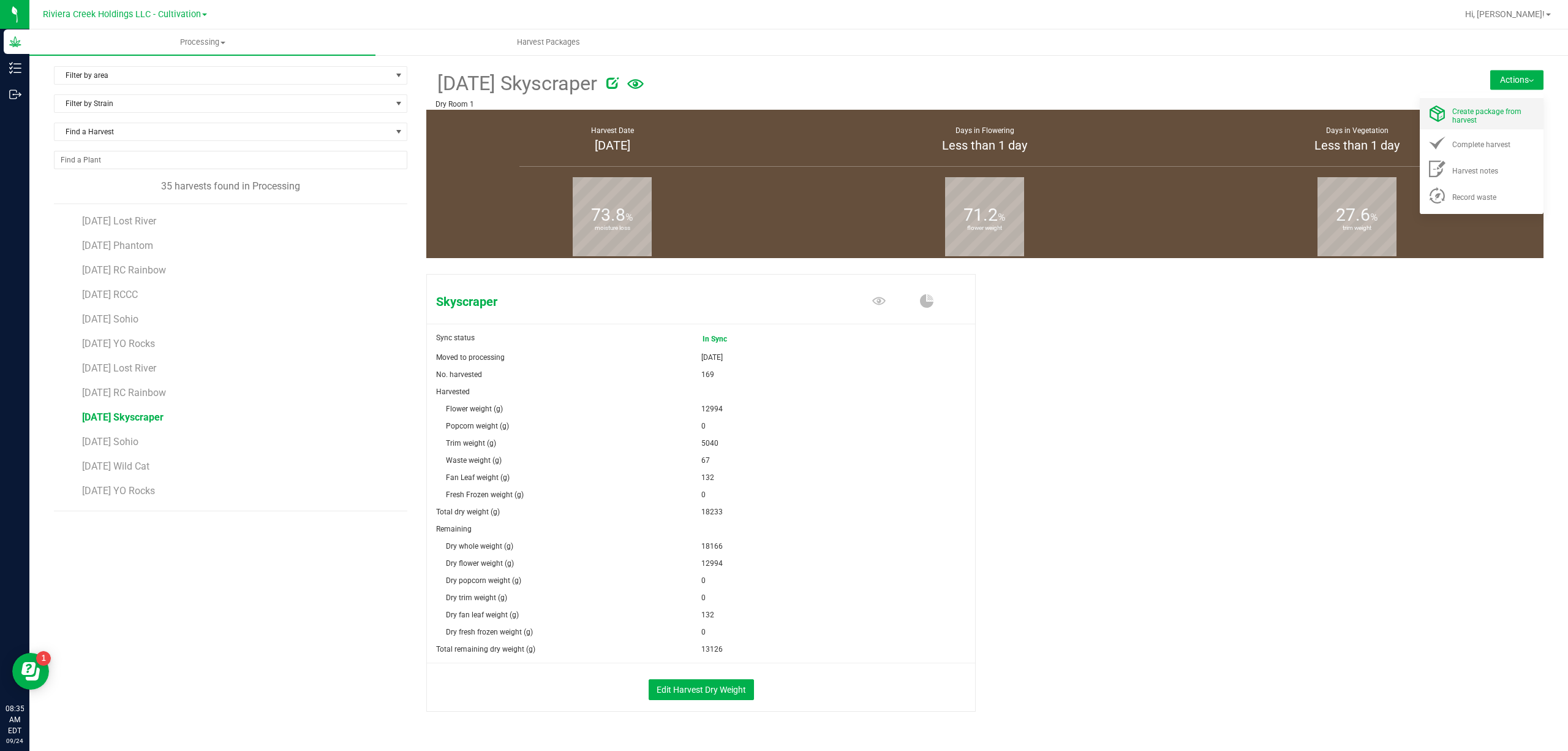
click at [1493, 104] on div "Create package from harvest" at bounding box center [1494, 113] width 83 height 21
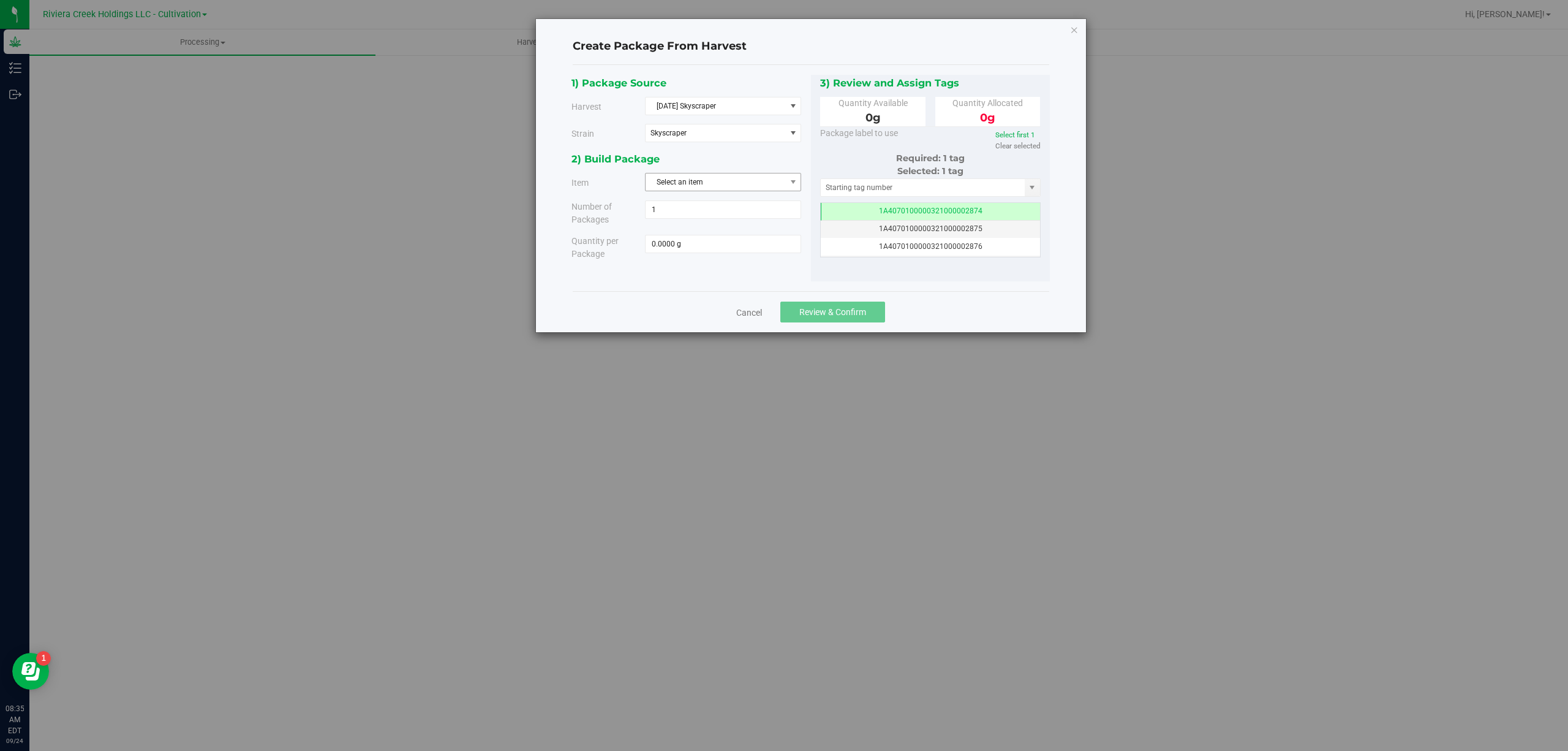
click at [716, 180] on span "Select an item" at bounding box center [715, 181] width 140 height 17
click at [783, 287] on span "M00001170310: Skyscraper Bulk Flower" at bounding box center [719, 287] width 133 height 16
click at [745, 251] on span at bounding box center [723, 243] width 157 height 19
type input "3250"
type input "3250.0000 g"
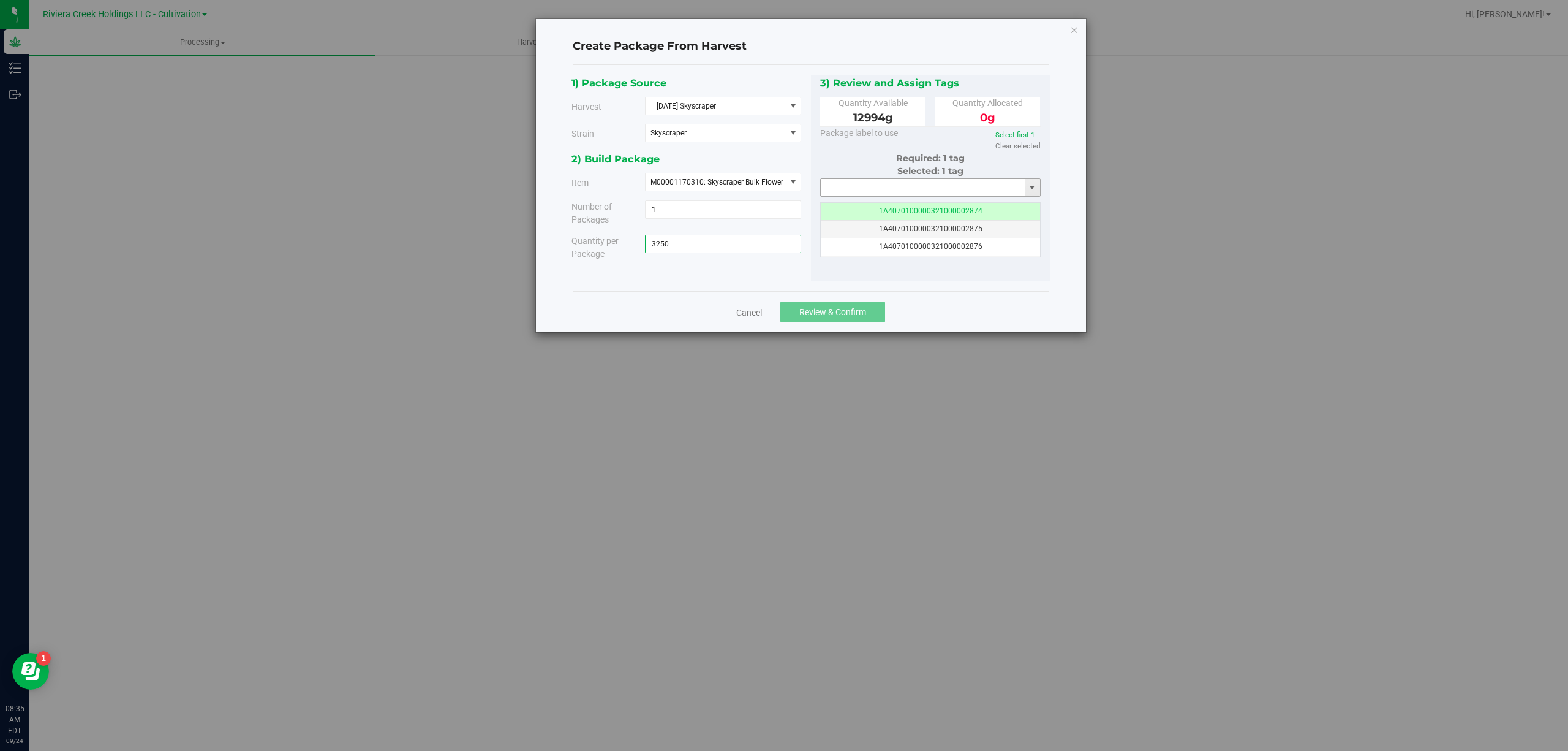
click at [878, 188] on input "text" at bounding box center [922, 187] width 204 height 17
click at [906, 206] on li "1A4070300000321000001493" at bounding box center [930, 209] width 219 height 19
type input "1A4070300000321000001493"
click at [858, 307] on span "Review & Confirm" at bounding box center [832, 311] width 66 height 10
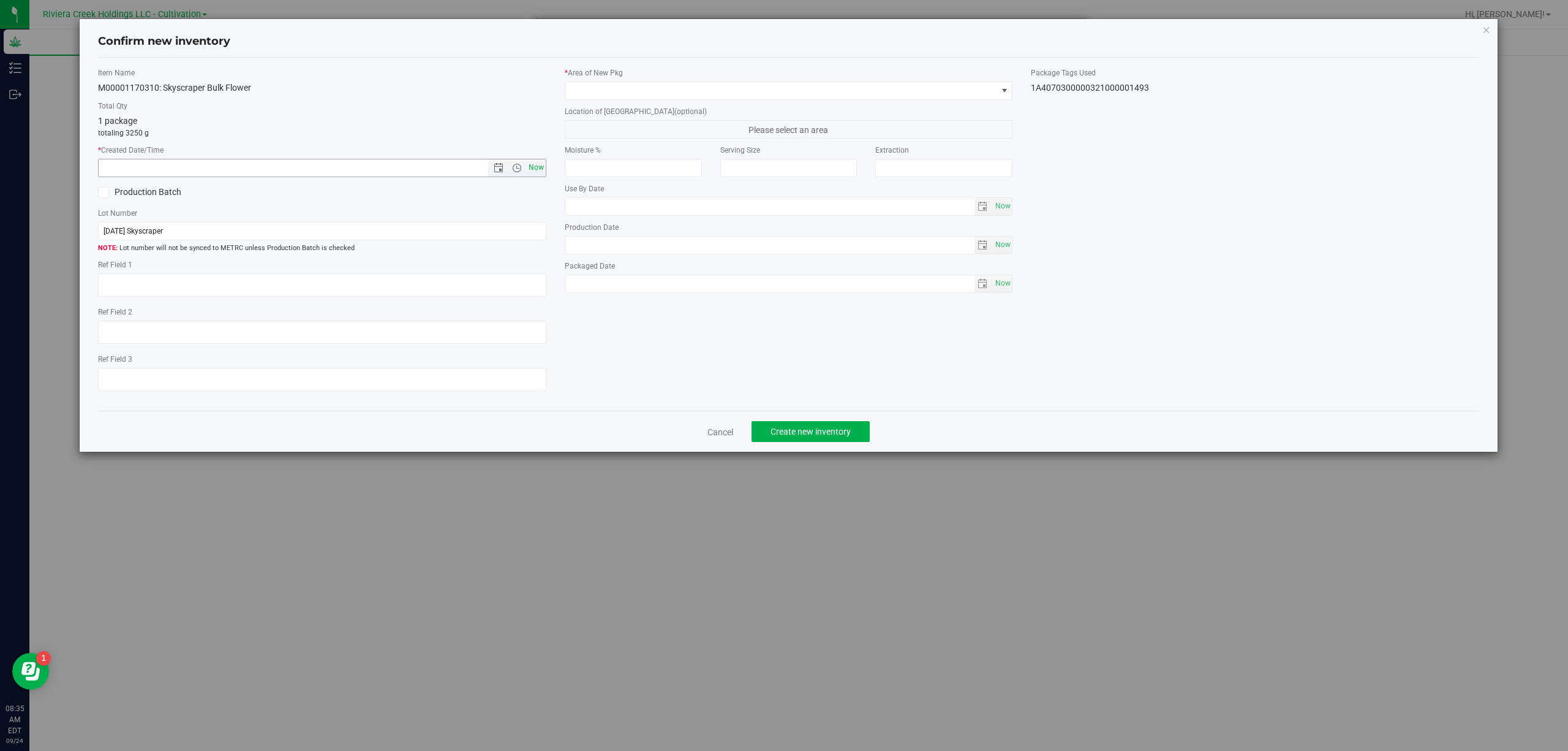
click at [538, 165] on span "Now" at bounding box center [536, 167] width 21 height 18
type input "[DATE] 8:35 AM"
click at [645, 88] on span at bounding box center [781, 90] width 432 height 17
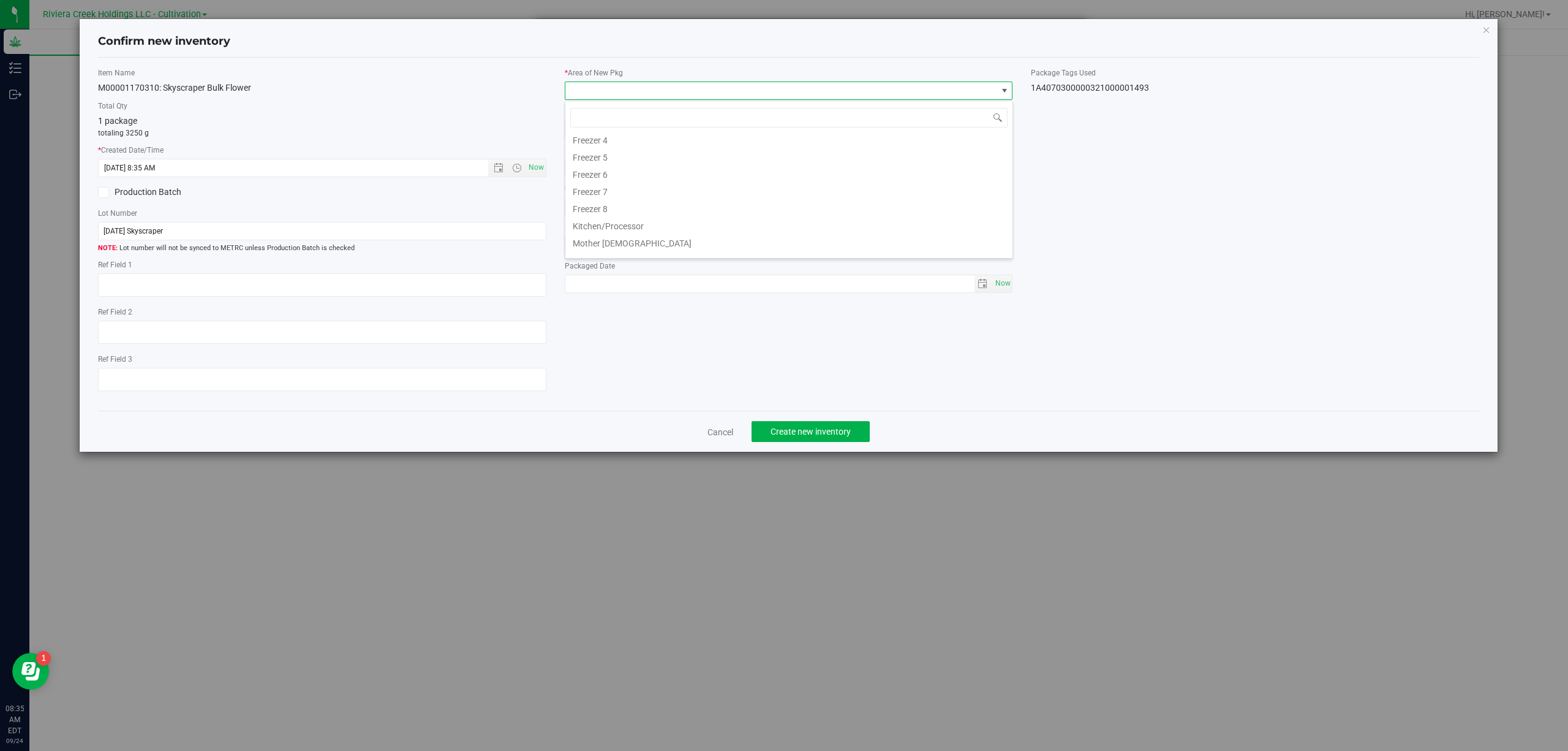
scroll to position [272, 0]
click at [618, 210] on li "Quarantine" at bounding box center [789, 212] width 447 height 17
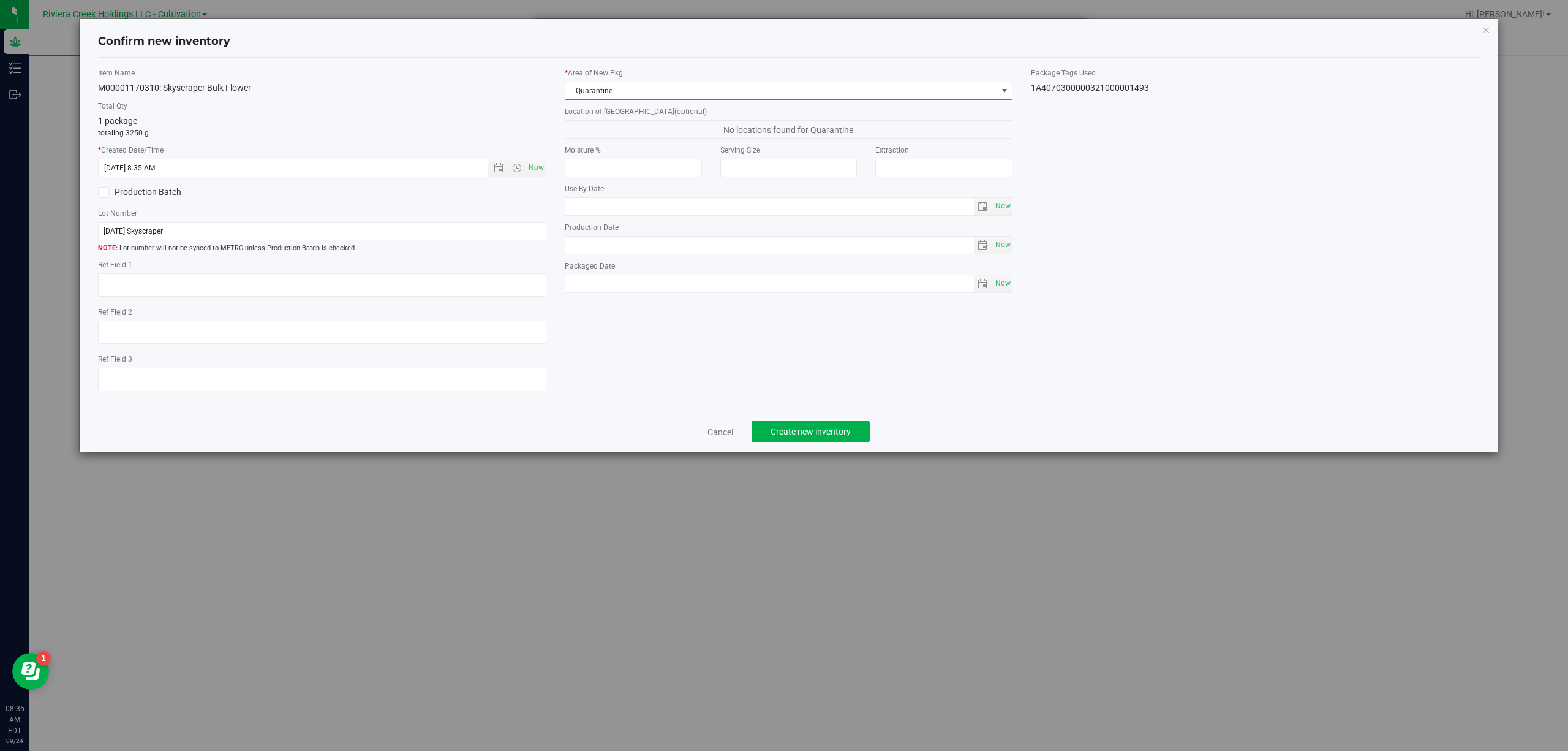
click at [1101, 88] on div "1A4070300000321000001493" at bounding box center [1255, 88] width 448 height 13
copy body "1A4070300000321000001493 Cancel Create new inventory"
click at [362, 222] on input "[DATE] Skyscraper" at bounding box center [322, 231] width 448 height 19
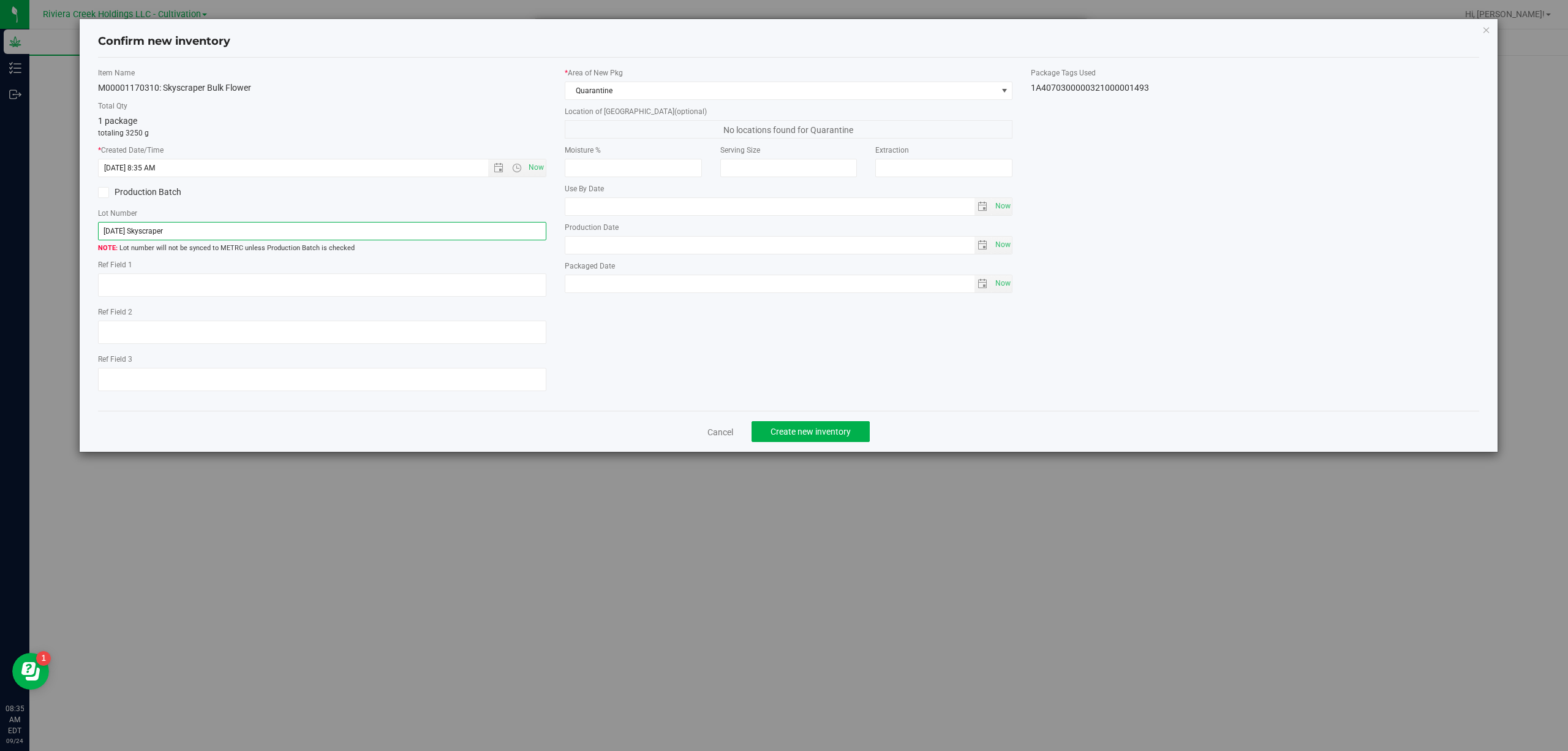
click at [361, 230] on input "[DATE] Skyscraper" at bounding box center [322, 231] width 448 height 19
paste input "1A4070300000321000001493"
type input "1A4070300000321000001493"
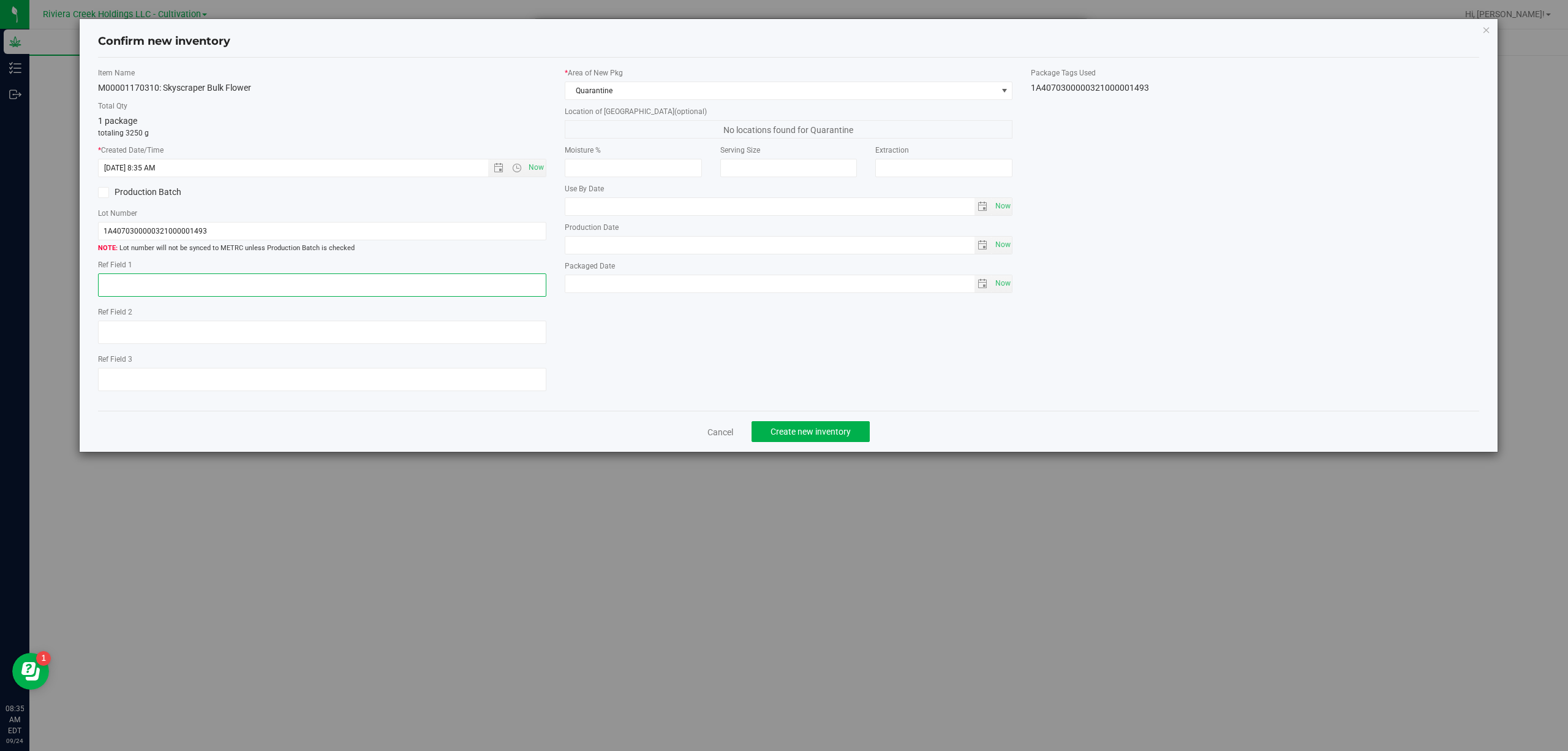
click at [330, 274] on textarea at bounding box center [322, 285] width 448 height 23
type textarea "B1-R2"
click at [810, 436] on span "Create new inventory" at bounding box center [810, 431] width 80 height 10
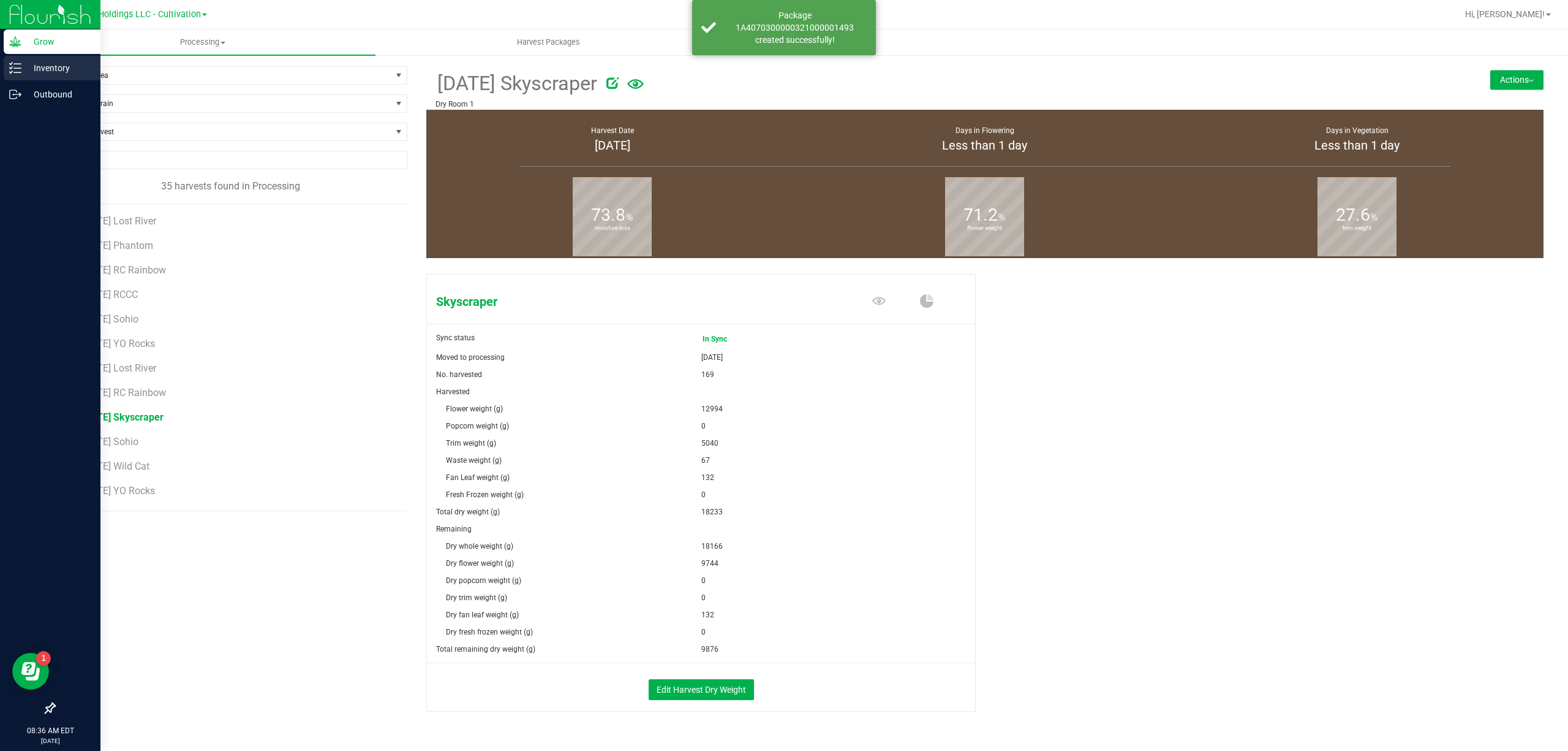
click at [6, 66] on div "Inventory" at bounding box center [51, 68] width 96 height 25
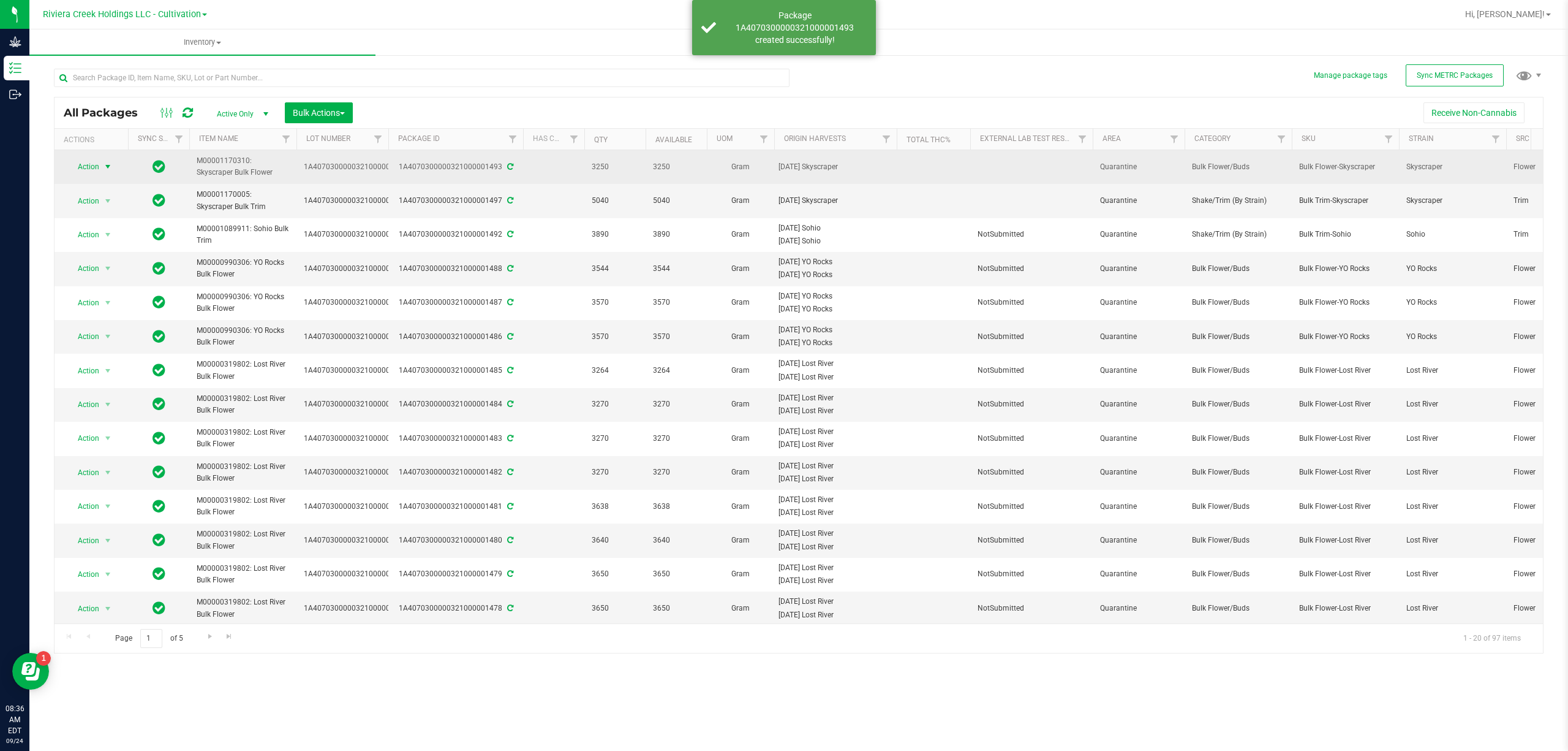
click at [88, 166] on span "Action" at bounding box center [82, 166] width 33 height 17
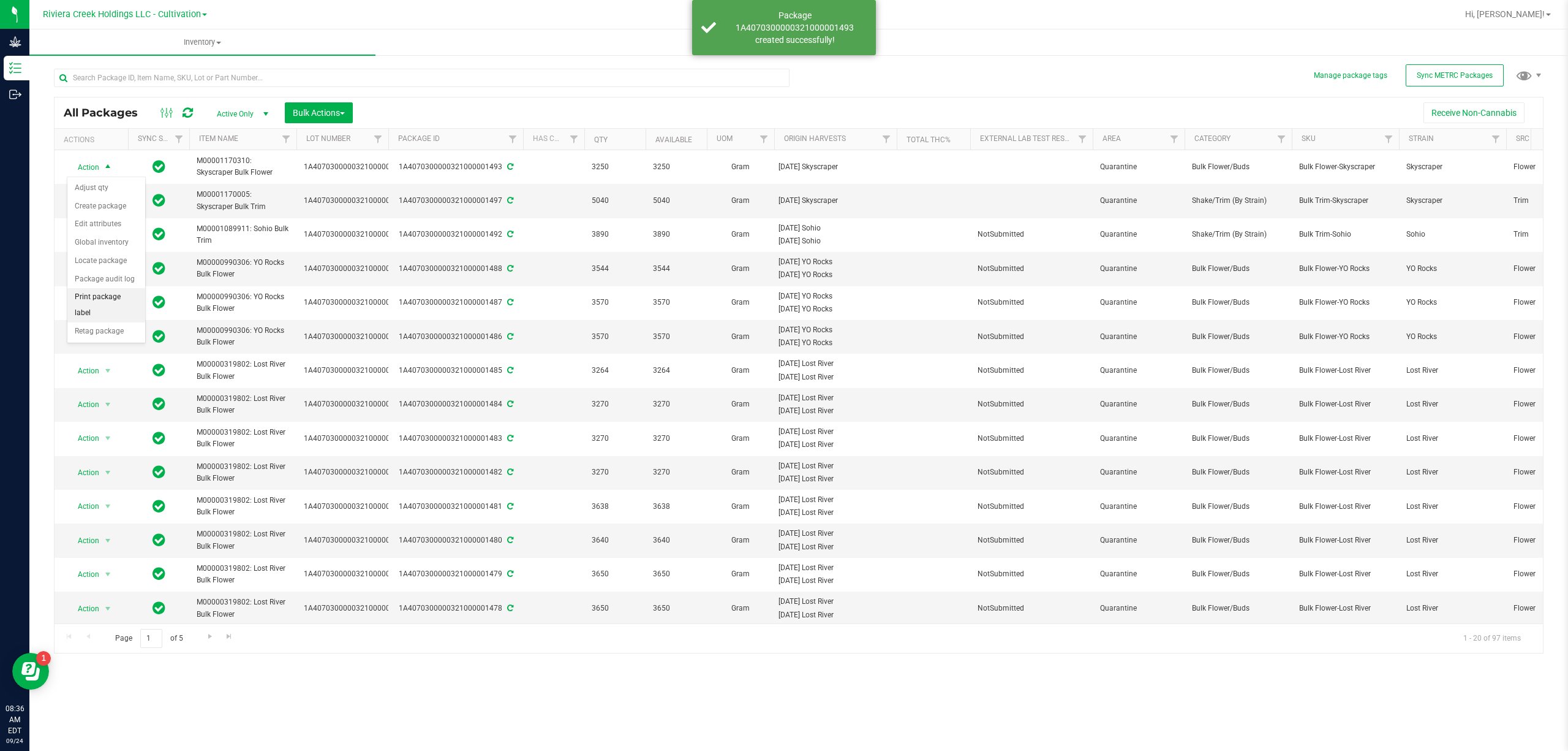
click at [113, 297] on li "Print package label" at bounding box center [106, 305] width 78 height 34
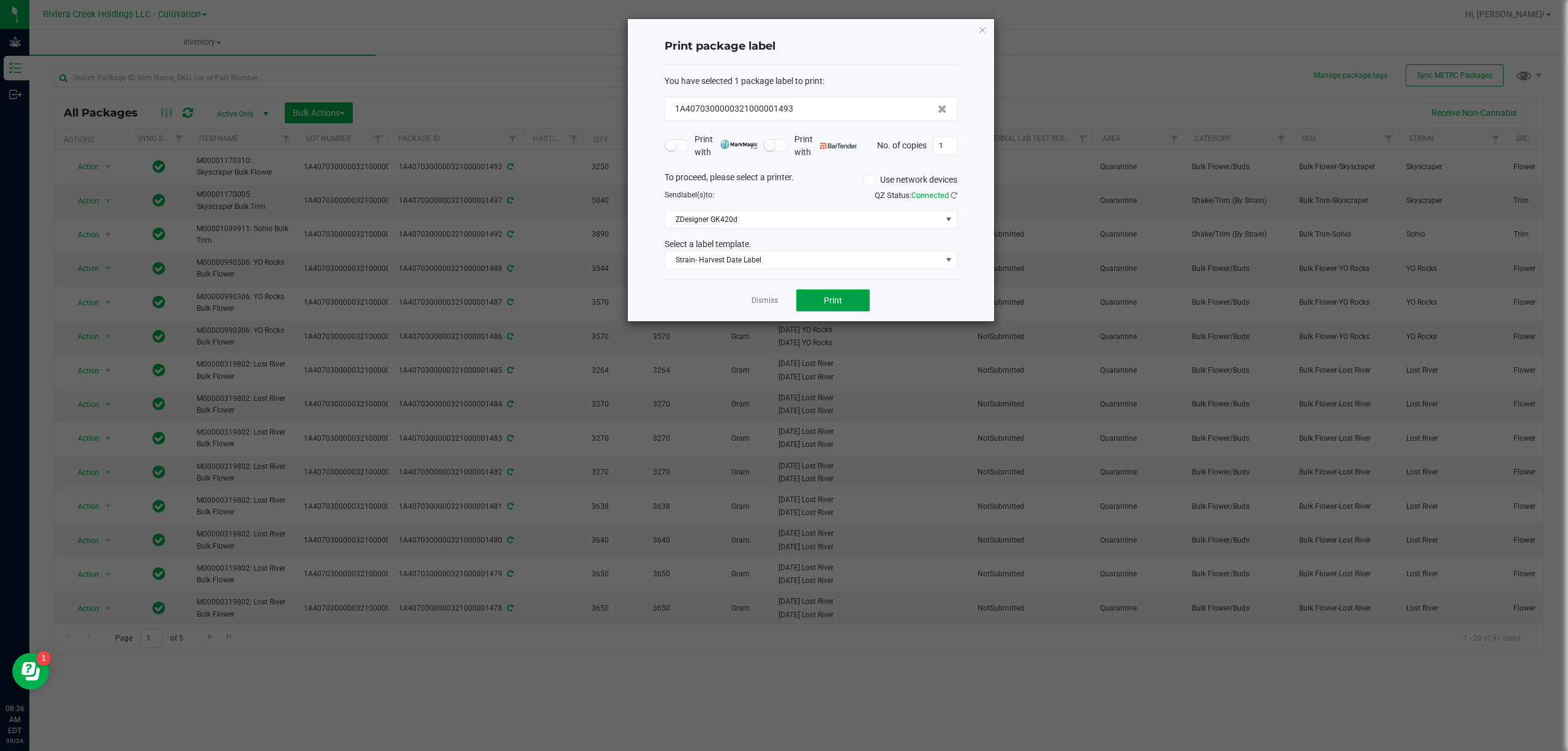
click at [848, 305] on button "Print" at bounding box center [832, 300] width 73 height 22
click at [830, 262] on span "Strain- Harvest Date Label" at bounding box center [803, 259] width 276 height 17
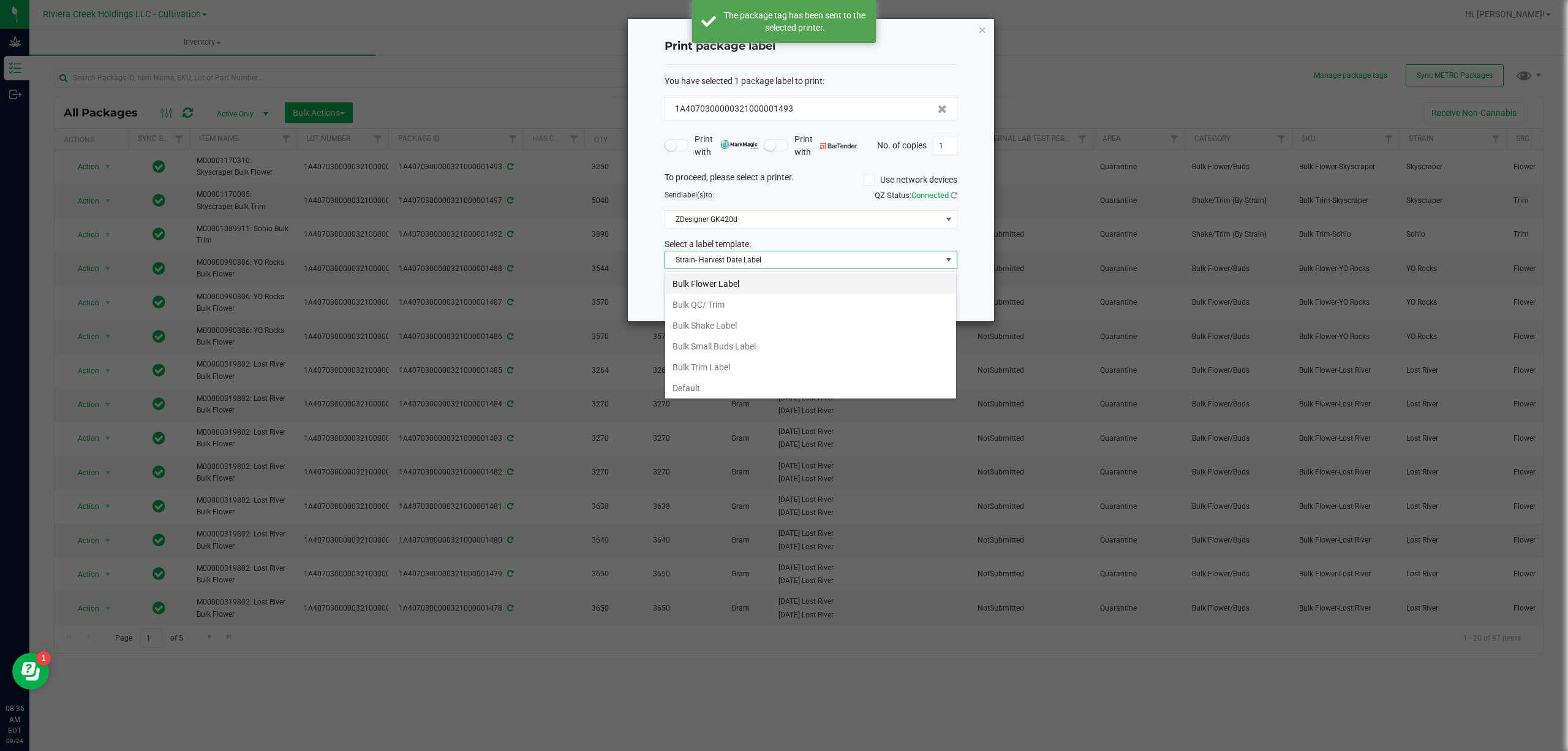
click at [714, 286] on li "Bulk Flower Label" at bounding box center [810, 284] width 291 height 21
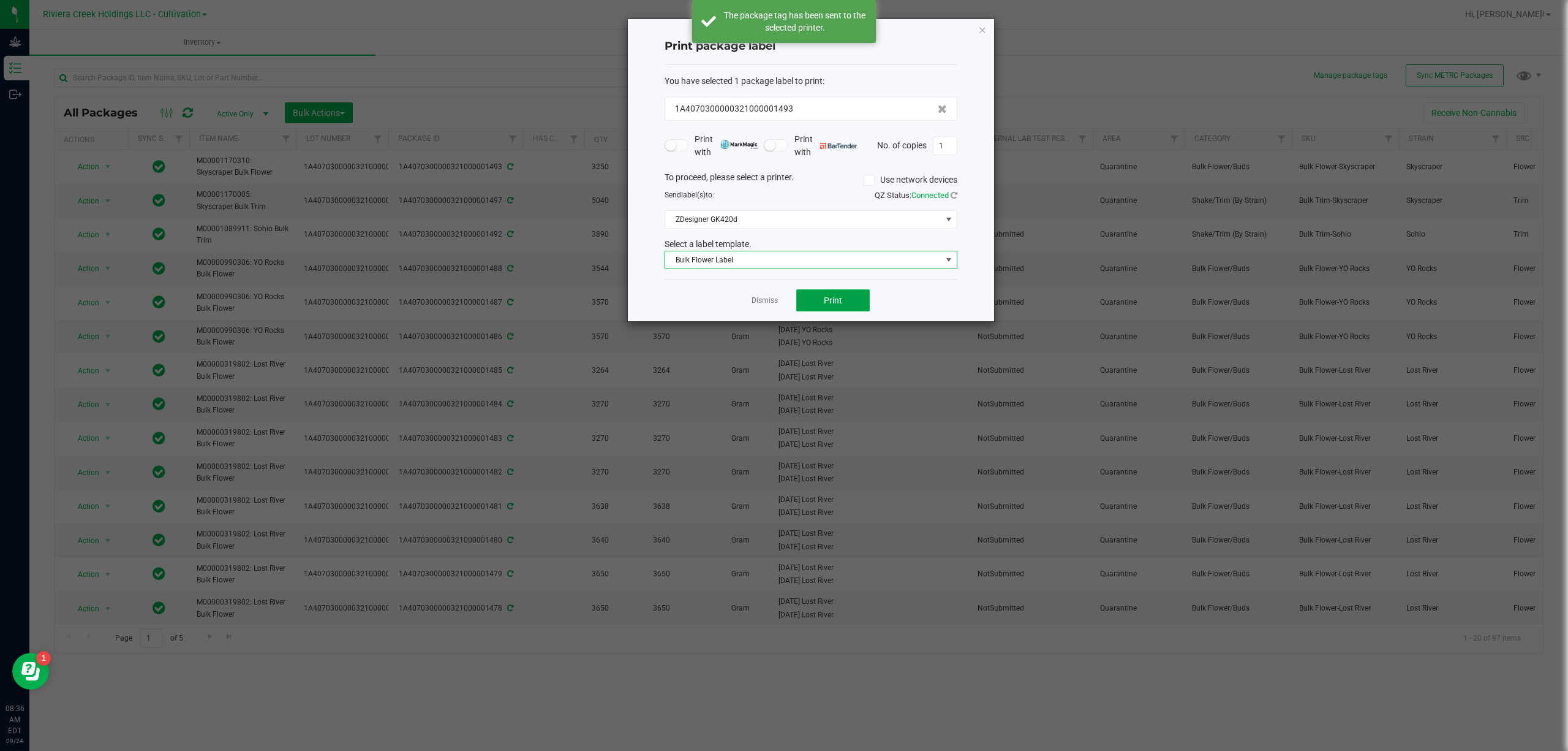
click at [829, 296] on span "Print" at bounding box center [833, 300] width 19 height 10
click at [855, 295] on button "Print" at bounding box center [832, 300] width 73 height 22
click at [971, 26] on div "Print package label You have selected 1 package label to print : 1A407030000032…" at bounding box center [811, 169] width 366 height 302
click at [975, 31] on div "Print package label You have selected 1 package label to print : 1A407030000032…" at bounding box center [811, 169] width 366 height 302
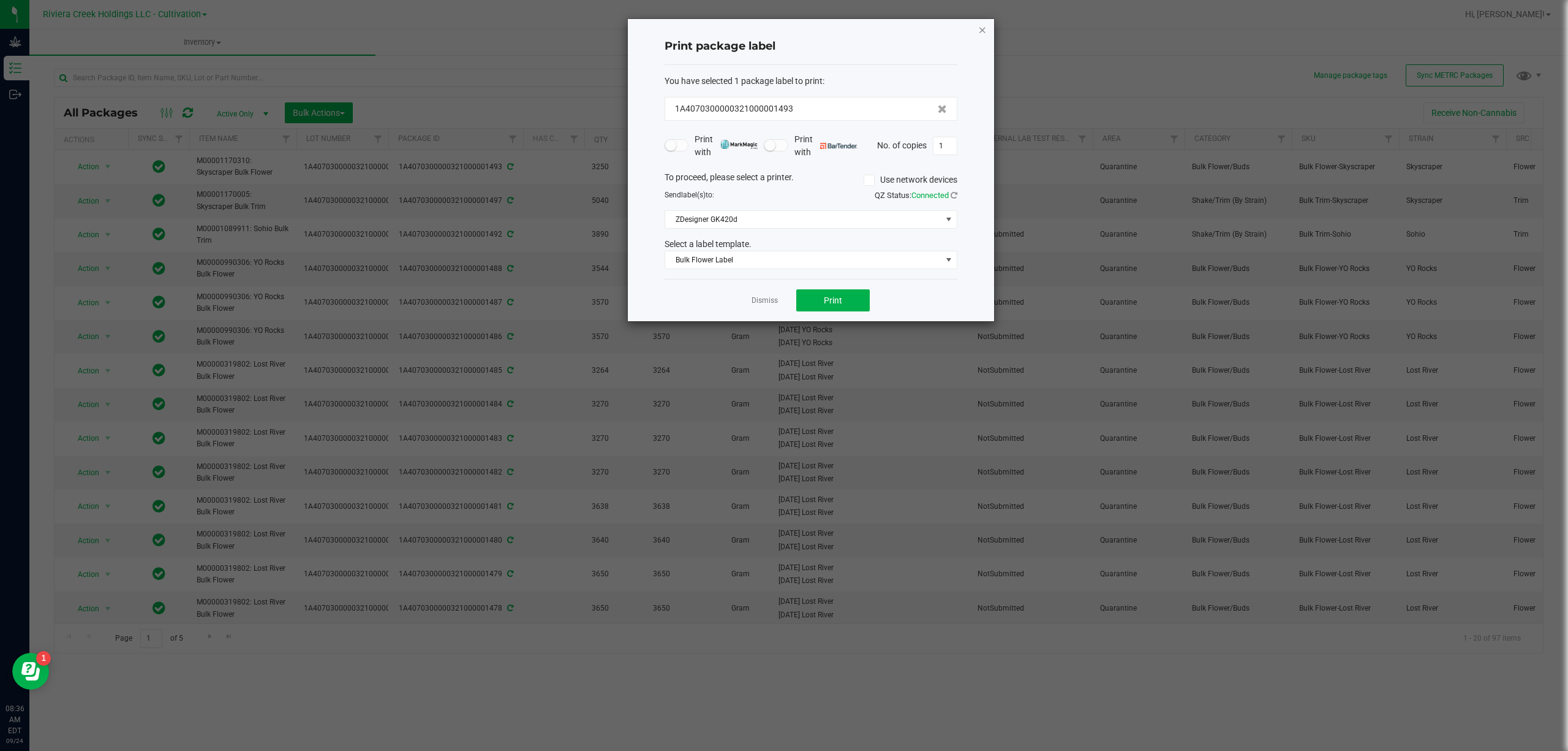
click at [981, 30] on icon "button" at bounding box center [983, 29] width 9 height 15
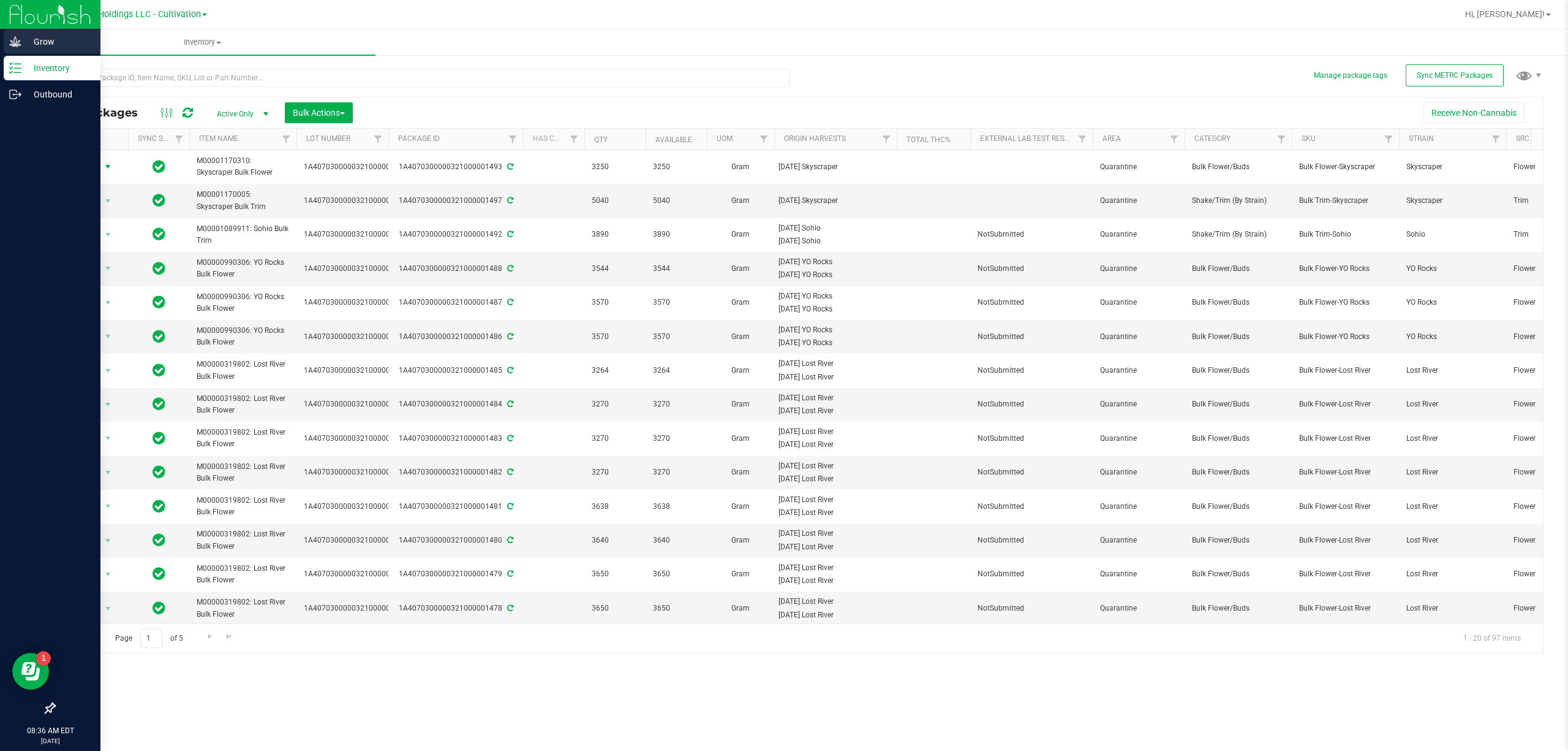
click at [13, 45] on icon at bounding box center [15, 42] width 12 height 12
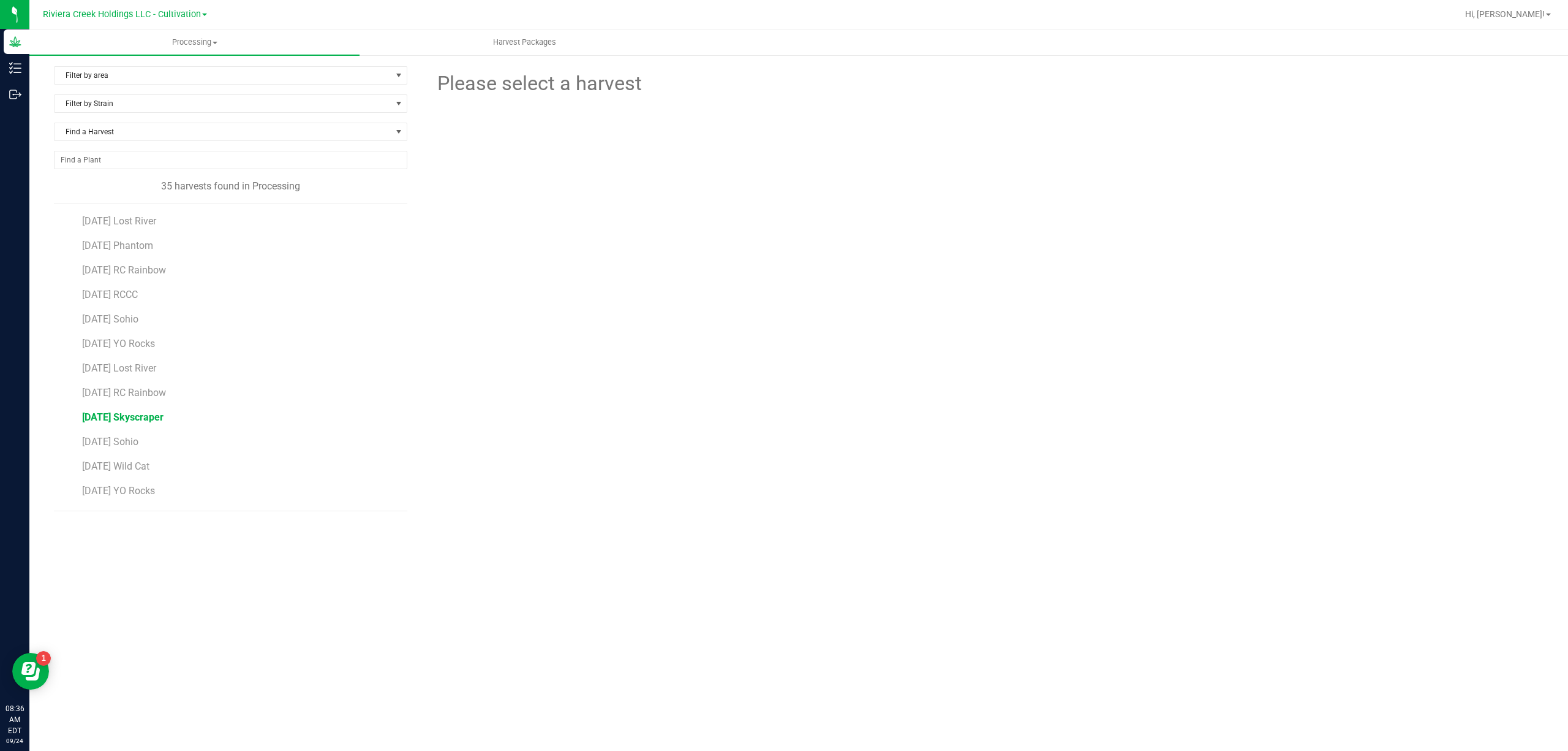
click at [164, 420] on span "[DATE] Skyscraper" at bounding box center [123, 417] width 81 height 11
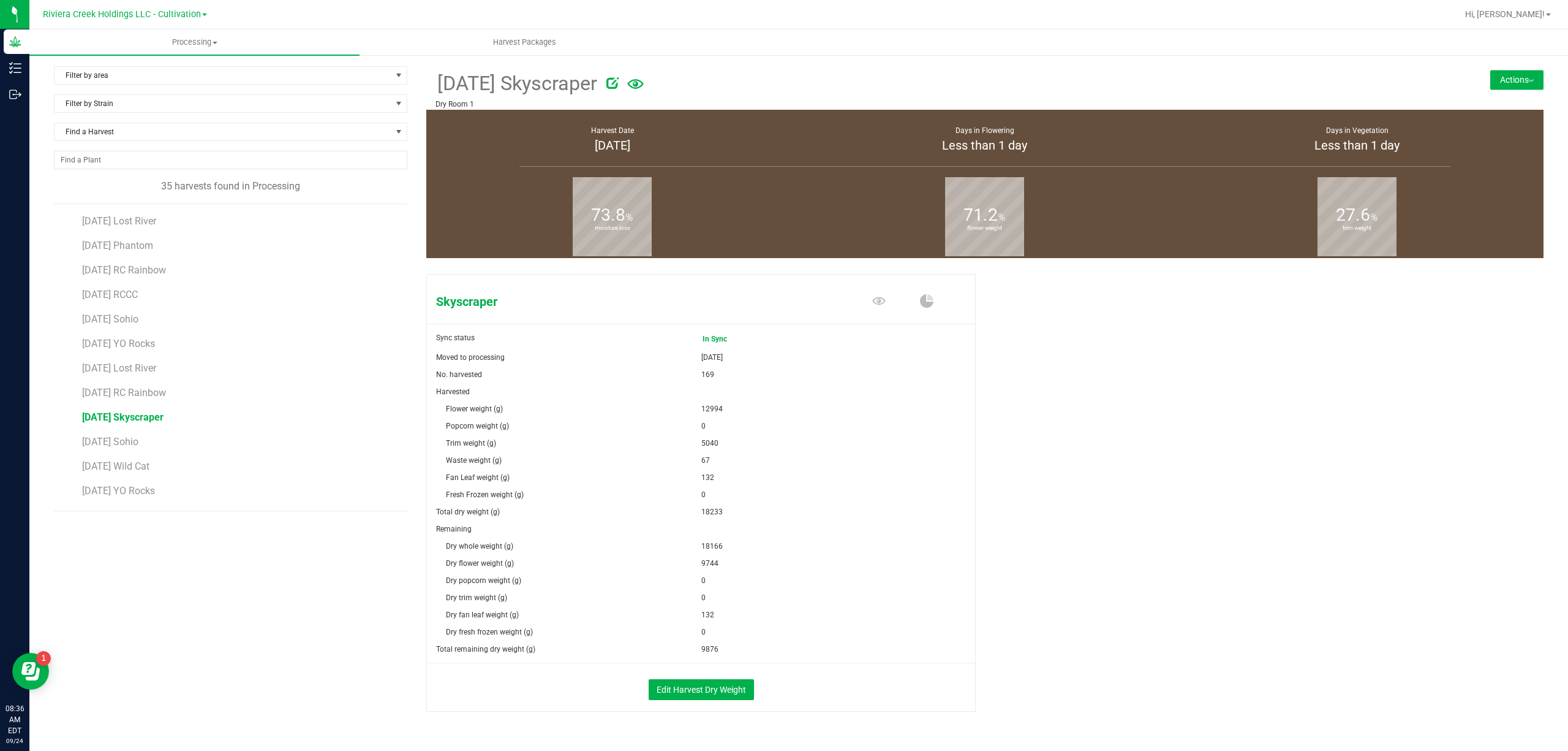
click at [1498, 80] on button "Actions" at bounding box center [1517, 80] width 53 height 19
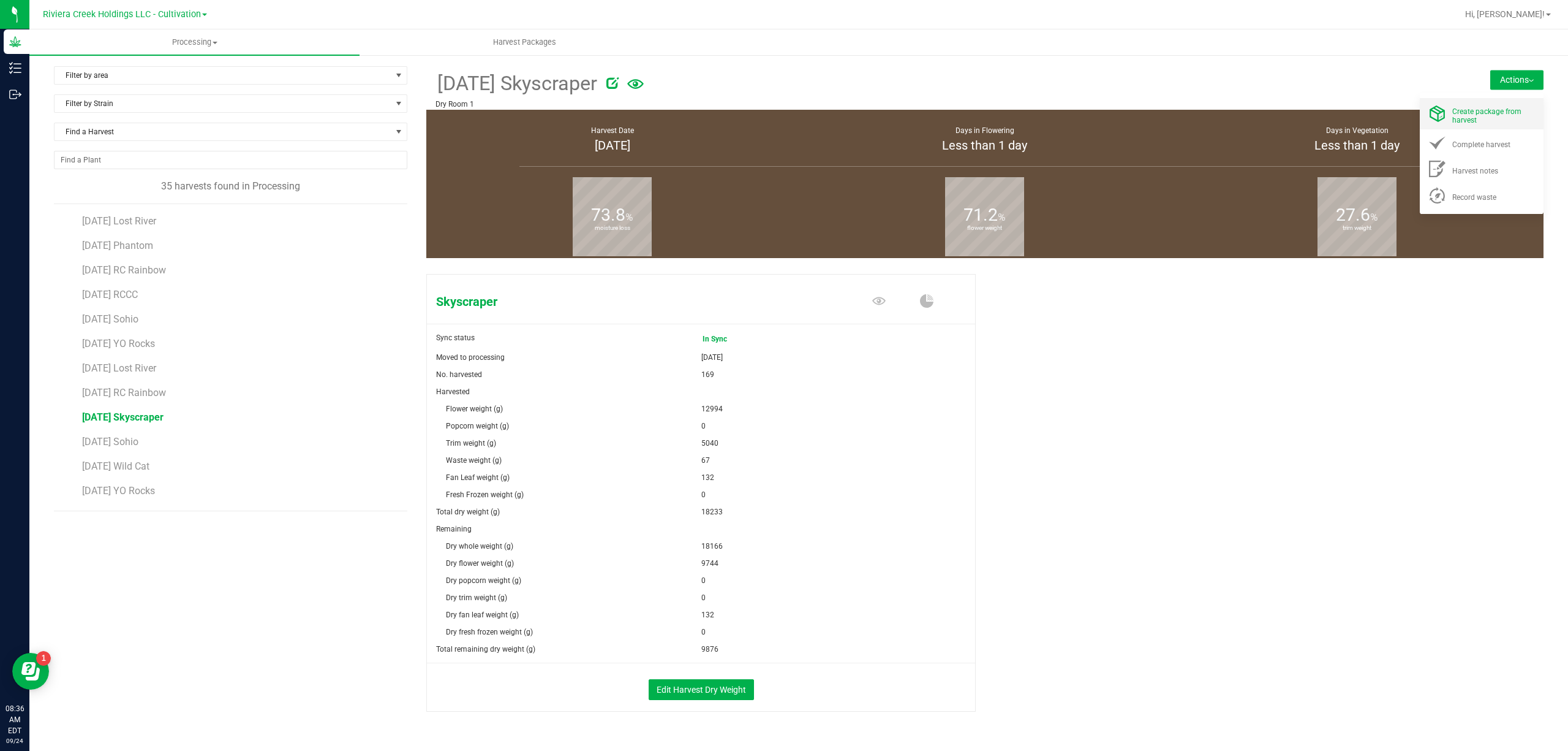
click at [1469, 111] on span "Create package from harvest" at bounding box center [1487, 115] width 69 height 17
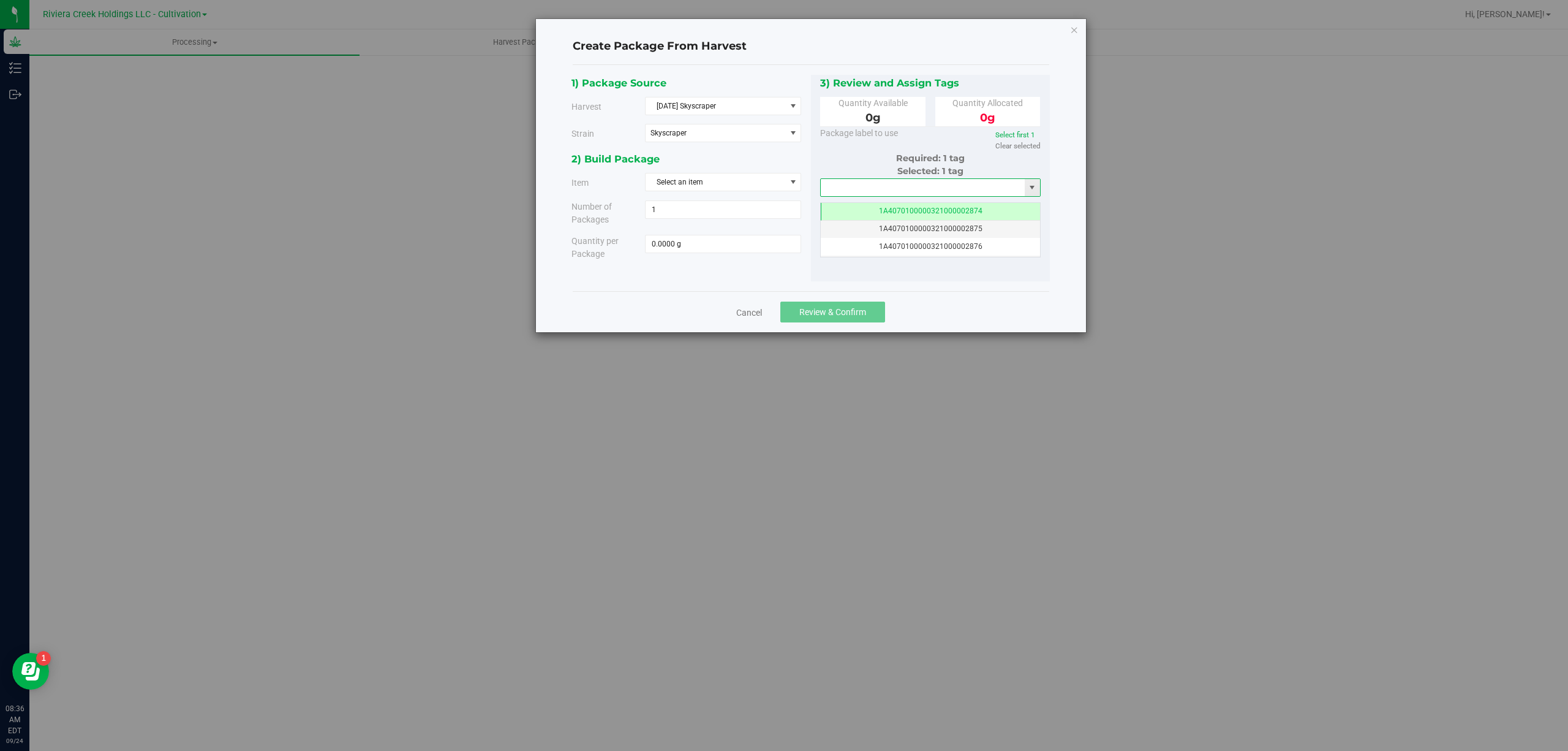
click at [996, 194] on input "text" at bounding box center [922, 187] width 204 height 17
click at [940, 244] on li "1A4070300000321000001494" at bounding box center [930, 246] width 219 height 19
type input "1A4070300000321000001494"
click at [780, 180] on span "Select an item" at bounding box center [715, 181] width 140 height 17
click at [776, 289] on span "M00001170310: Skyscraper Bulk Flower" at bounding box center [719, 287] width 133 height 16
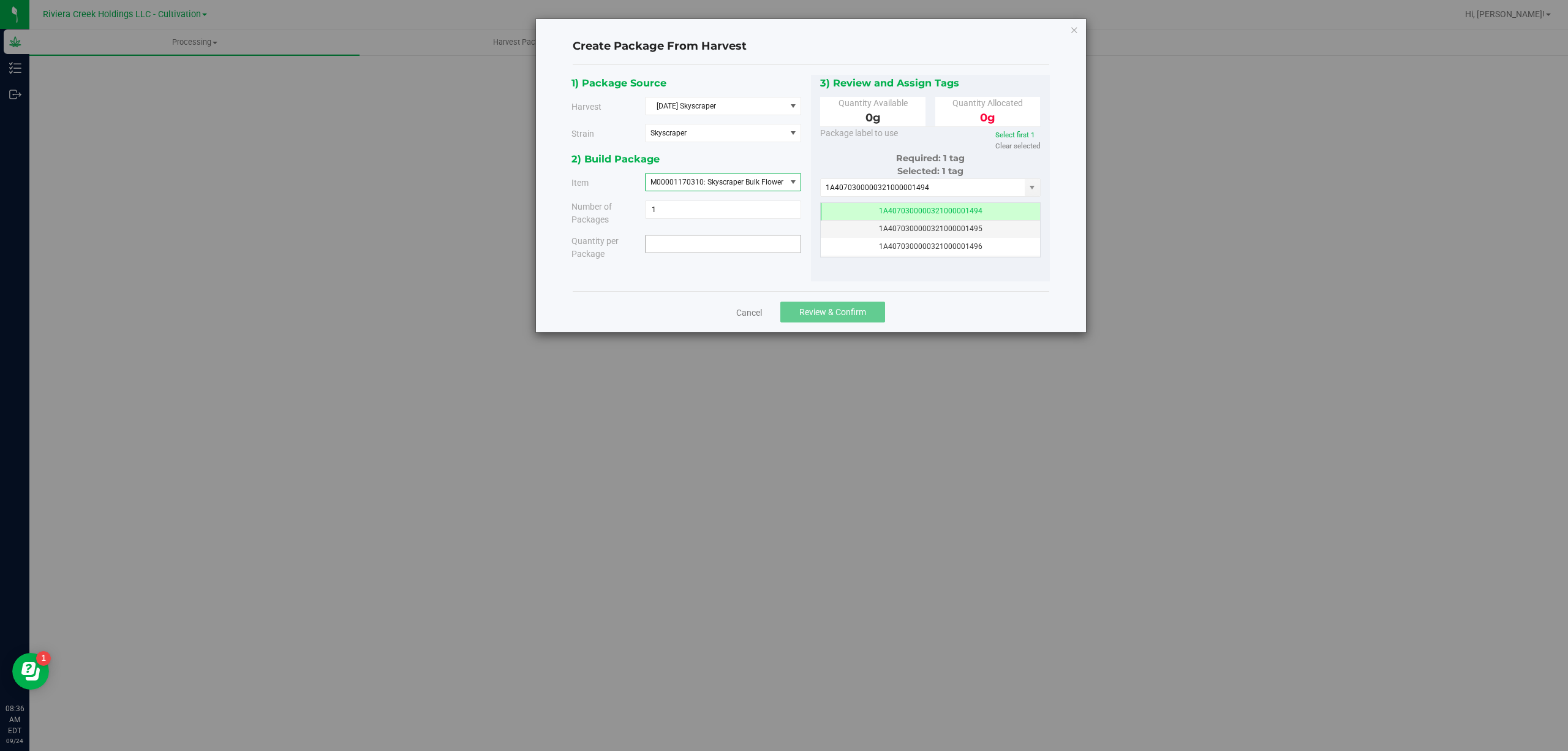
click at [753, 246] on span at bounding box center [723, 243] width 157 height 19
type input "3250"
type input "3250.0000 g"
click at [958, 312] on div "Cancel Review & Confirm" at bounding box center [811, 311] width 477 height 41
click at [858, 310] on span "Review & Confirm" at bounding box center [832, 311] width 66 height 10
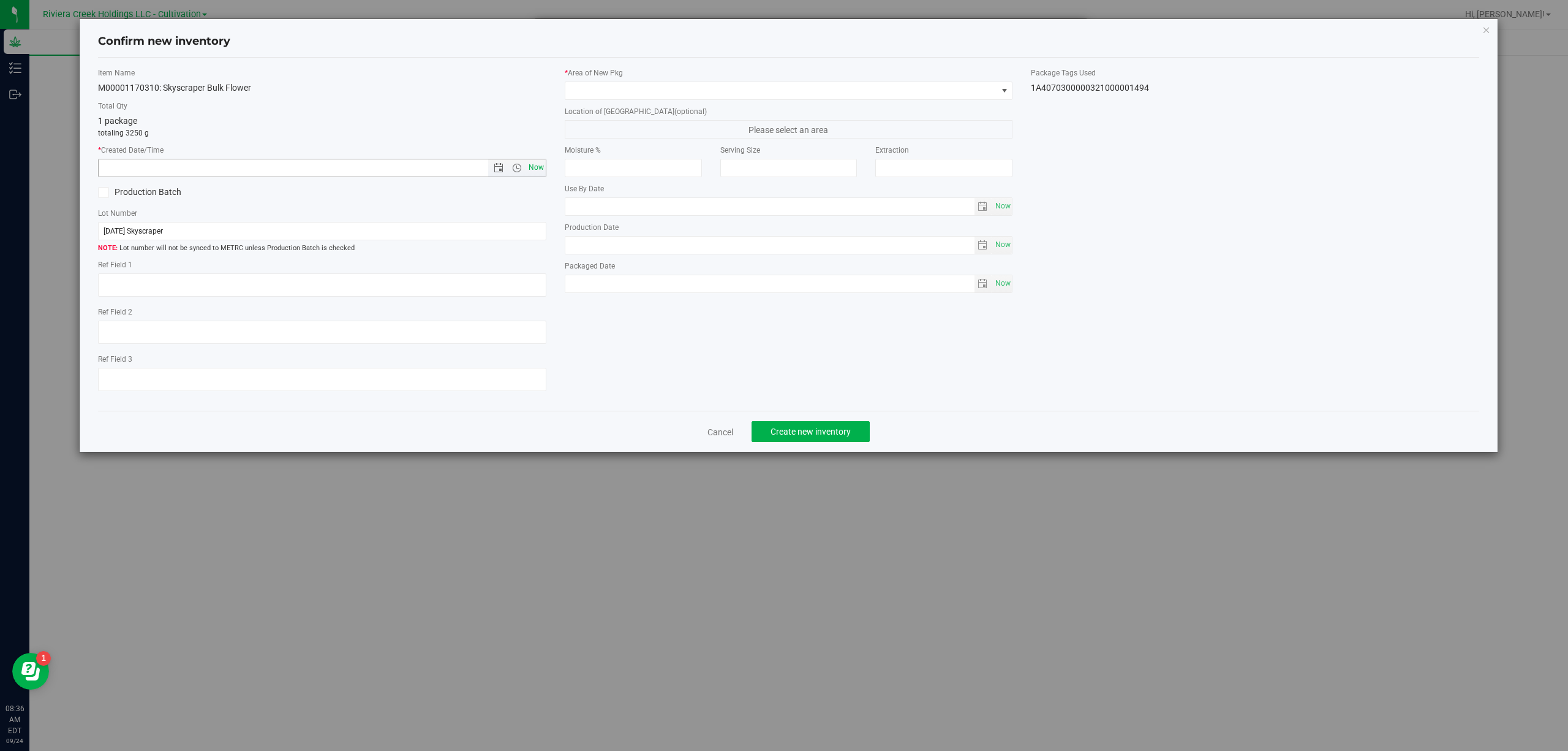
click at [531, 170] on span "Now" at bounding box center [536, 167] width 21 height 18
type input "[DATE] 8:36 AM"
click at [623, 91] on span at bounding box center [781, 90] width 432 height 17
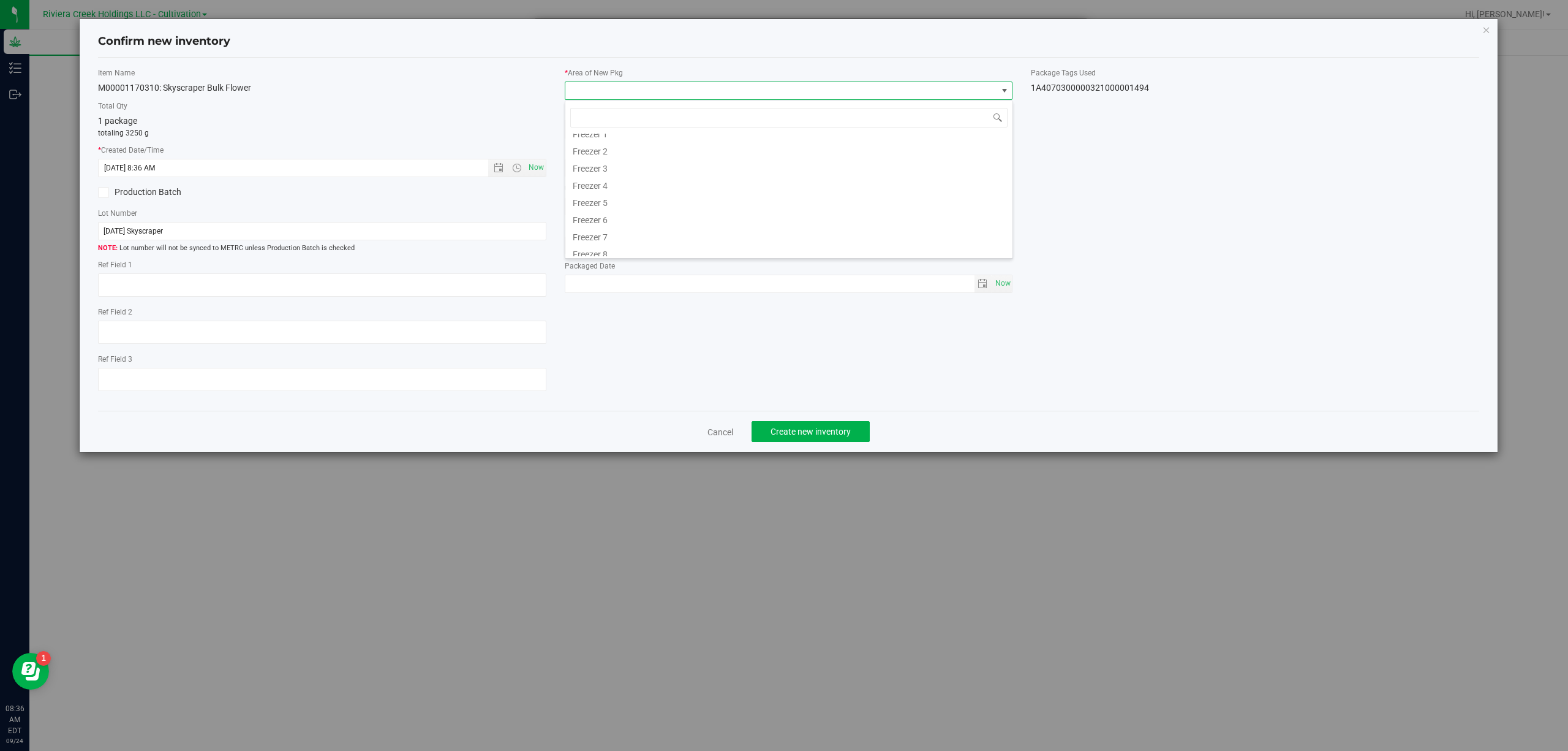
scroll to position [272, 0]
click at [621, 211] on li "Quarantine" at bounding box center [789, 212] width 447 height 17
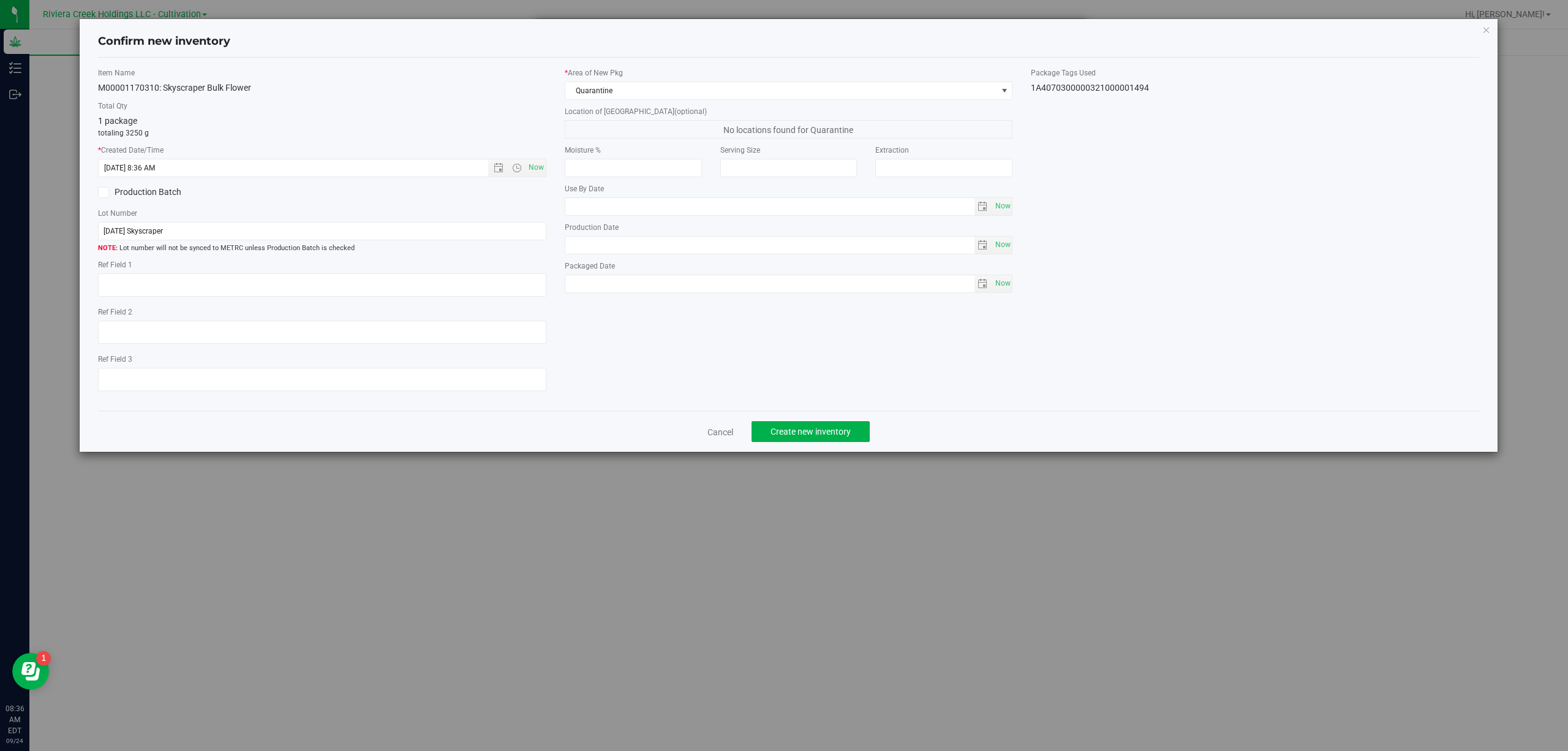
click at [1086, 88] on div "1A4070300000321000001494" at bounding box center [1255, 88] width 448 height 13
copy body "1A4070300000321000001494 Cancel Create new inventory"
click at [368, 224] on input "[DATE] Skyscraper" at bounding box center [322, 231] width 448 height 19
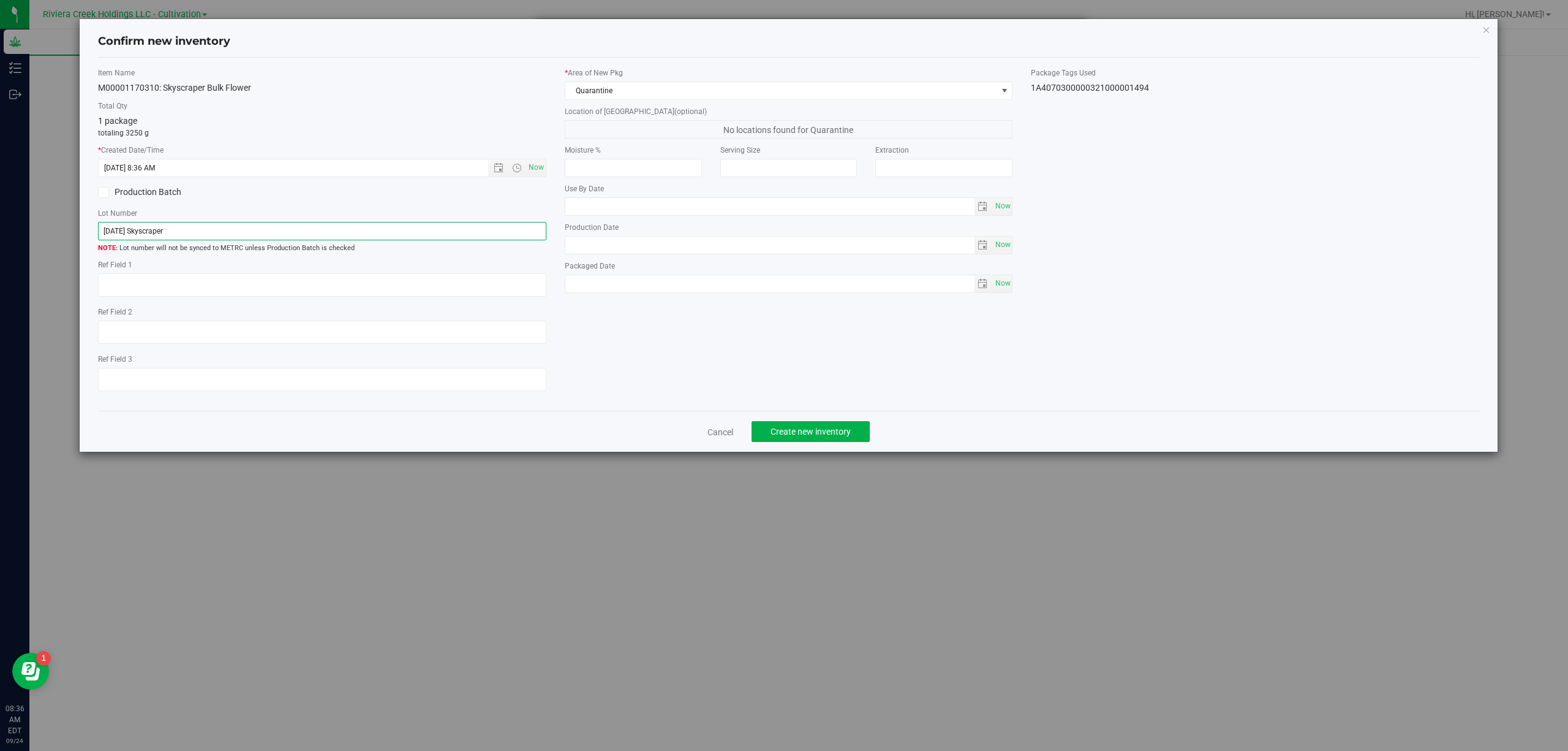
click at [368, 224] on input "[DATE] Skyscraper" at bounding box center [322, 231] width 448 height 19
paste input "1A4070300000321000001494"
type input "1A4070300000321000001494"
click at [333, 296] on textarea at bounding box center [322, 285] width 448 height 23
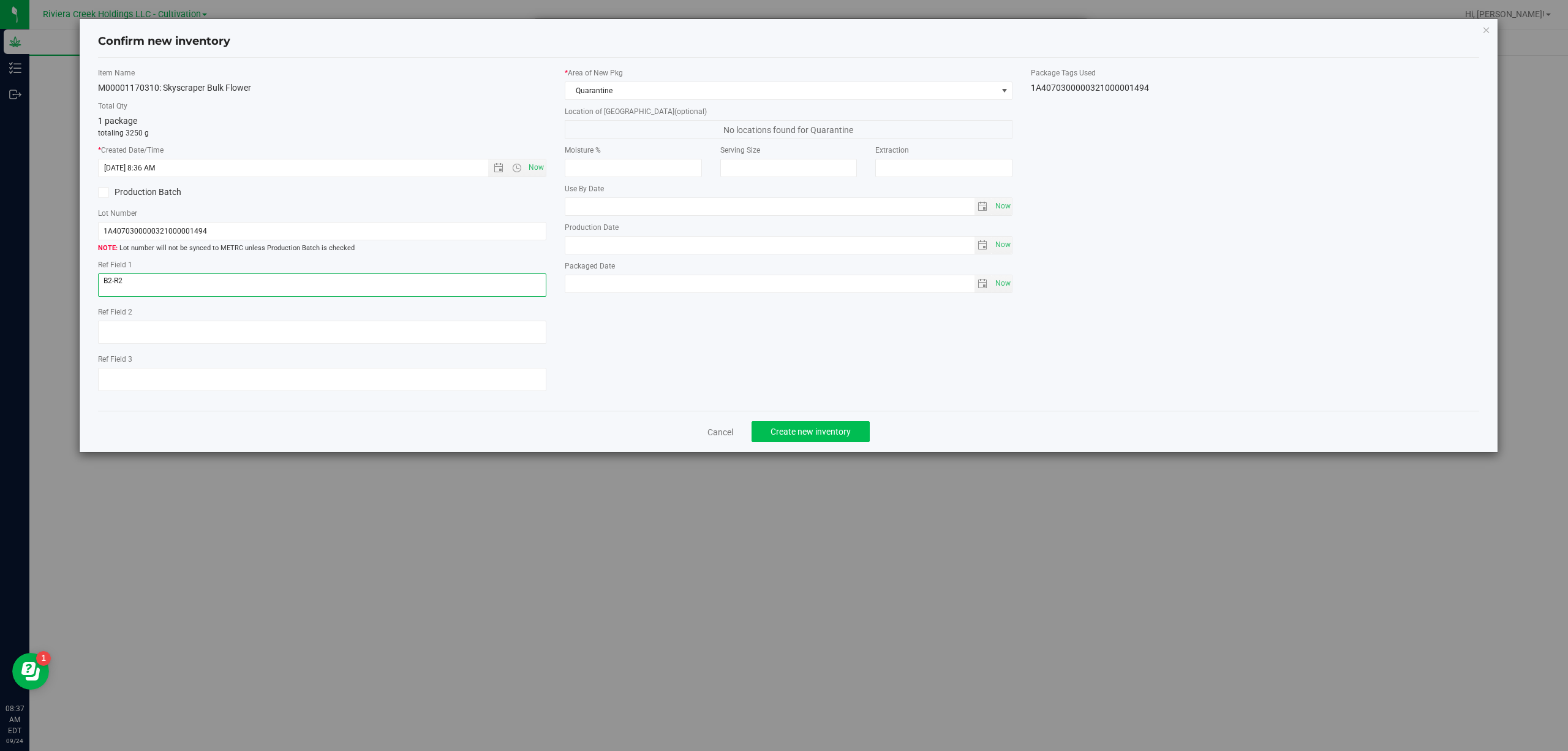
type textarea "B2-R2"
click at [798, 436] on span "Create new inventory" at bounding box center [810, 431] width 80 height 10
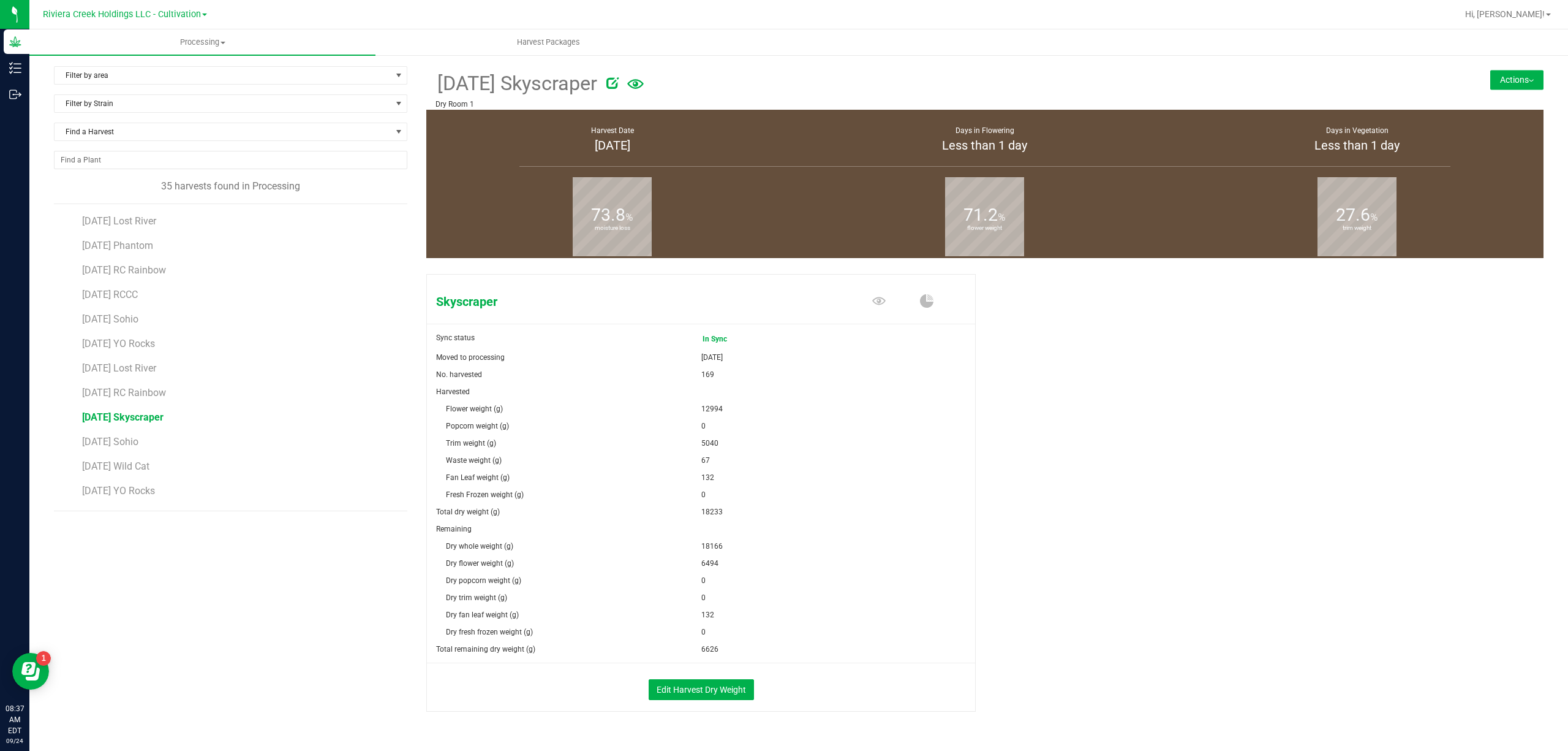
click at [1529, 86] on button "Actions" at bounding box center [1517, 80] width 53 height 19
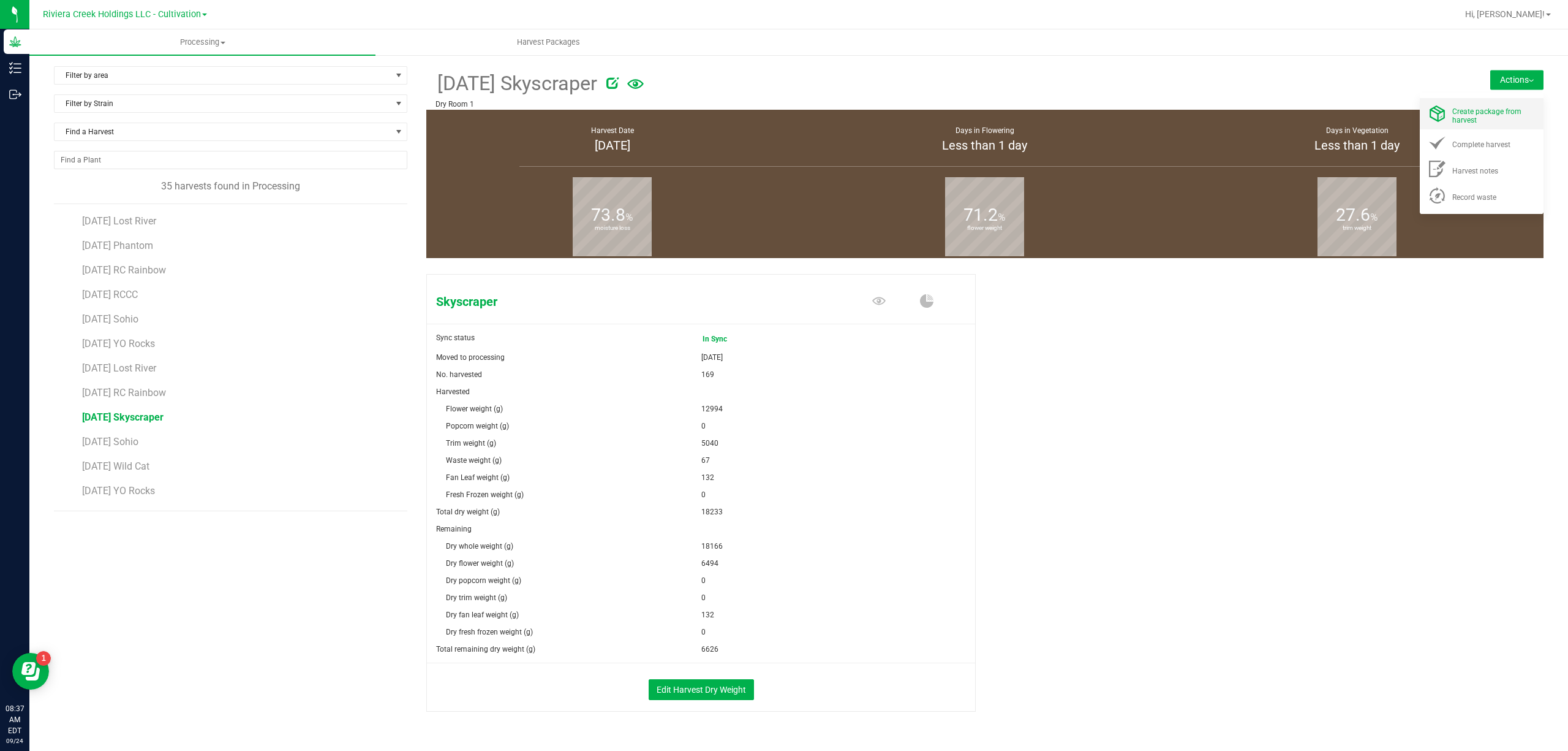
click at [1466, 109] on span "Create package from harvest" at bounding box center [1487, 115] width 69 height 17
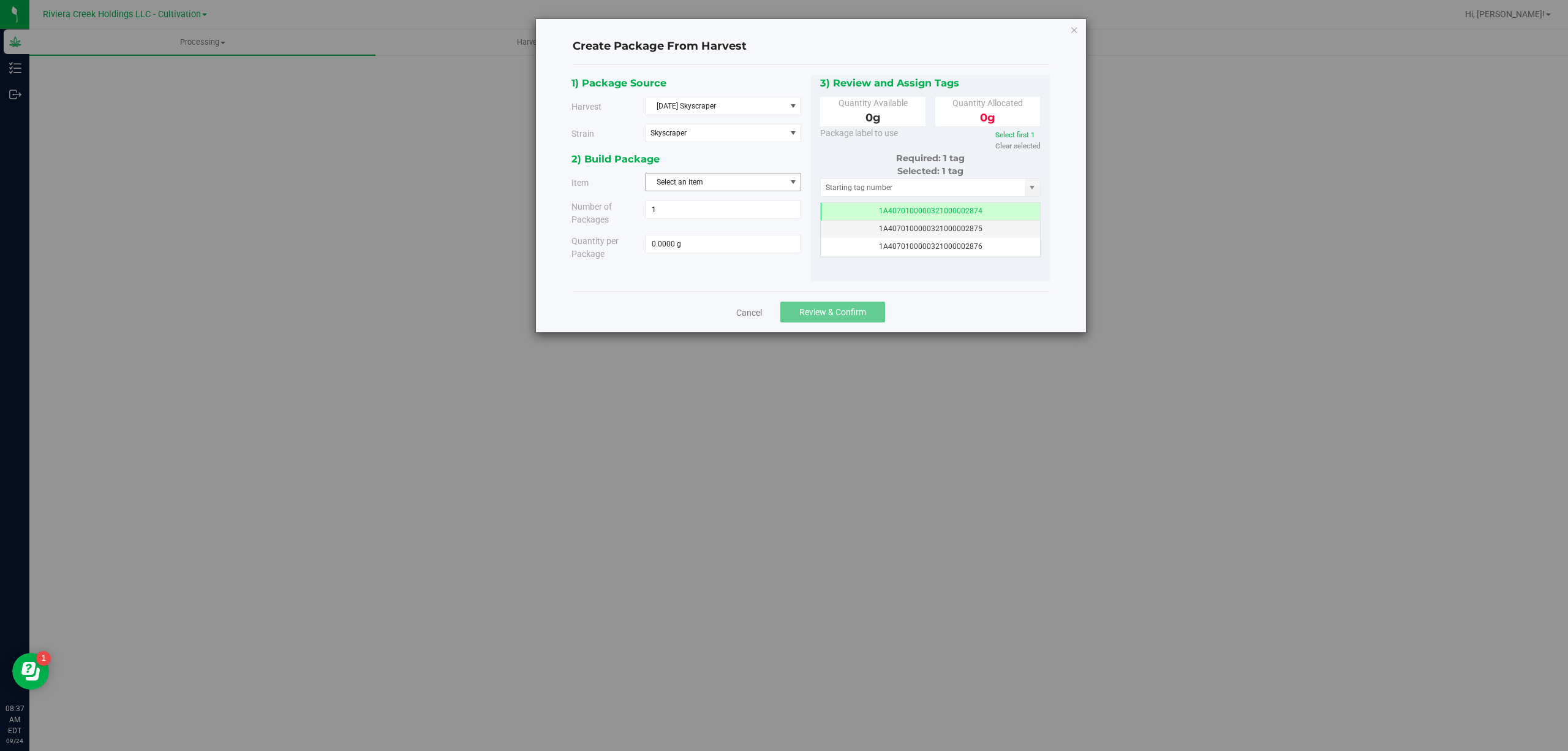
click at [788, 181] on span "select" at bounding box center [792, 181] width 10 height 10
click at [770, 290] on span "M00001170310: Skyscraper Bulk Flower" at bounding box center [719, 287] width 133 height 16
click at [744, 252] on span at bounding box center [723, 243] width 157 height 19
type input "3250"
type input "3250.0000 g"
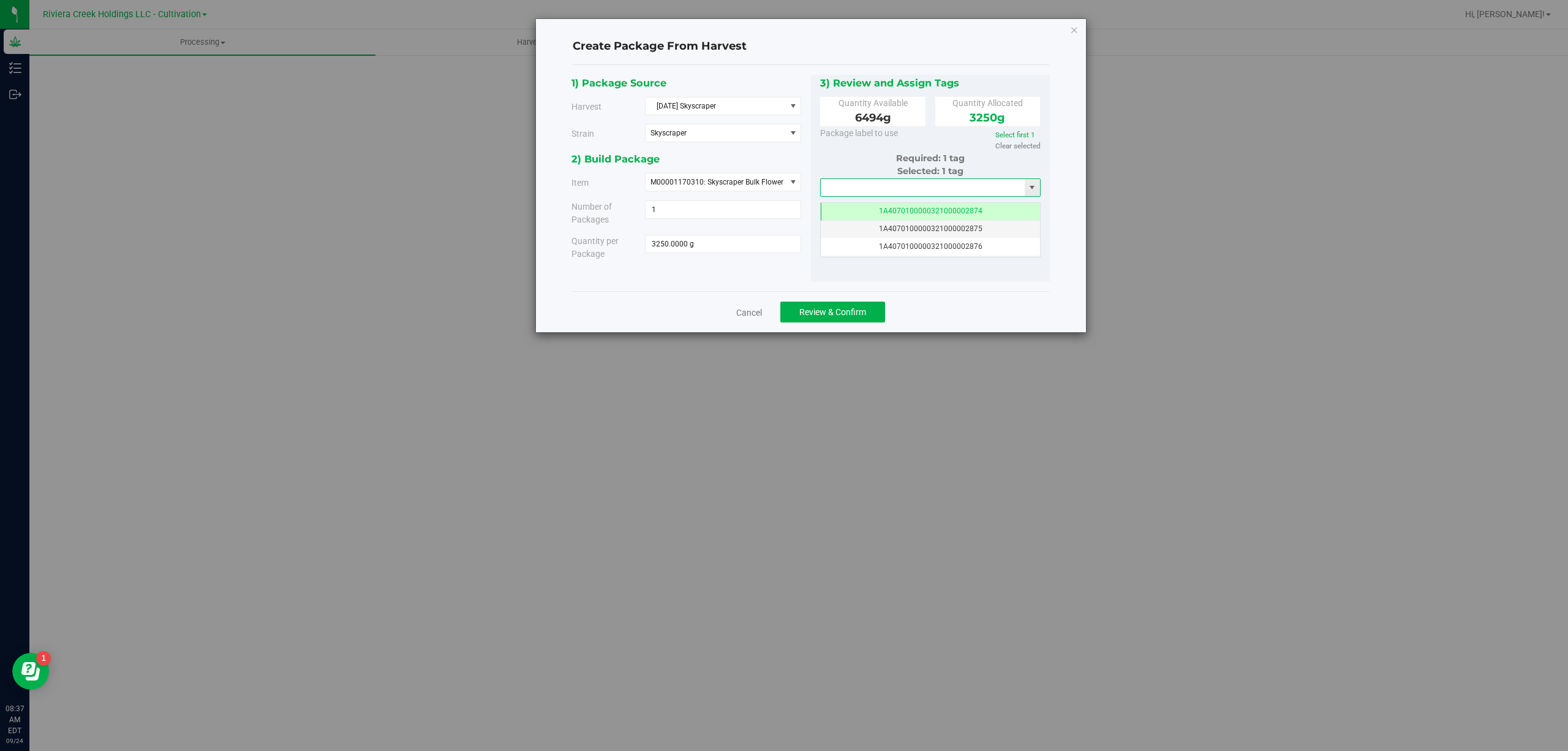
click at [845, 182] on input "text" at bounding box center [922, 187] width 204 height 17
click at [908, 213] on li "1A4070300000321000001495" at bounding box center [930, 209] width 219 height 19
type input "1A4070300000321000001495"
click at [862, 311] on span "Review & Confirm" at bounding box center [832, 311] width 66 height 10
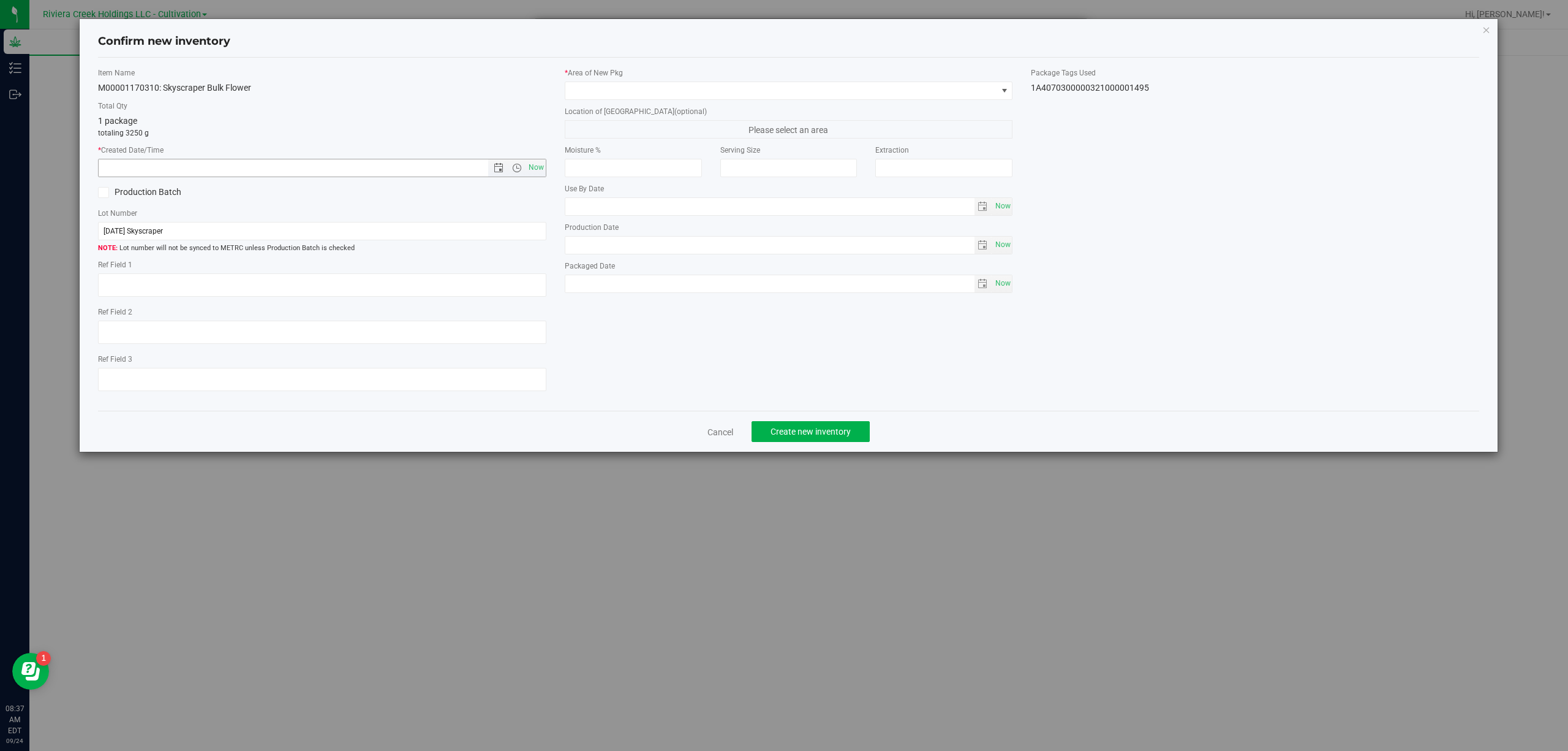
click at [535, 167] on span "Now" at bounding box center [536, 167] width 21 height 18
type input "[DATE] 8:37 AM"
click at [630, 92] on span at bounding box center [781, 90] width 432 height 17
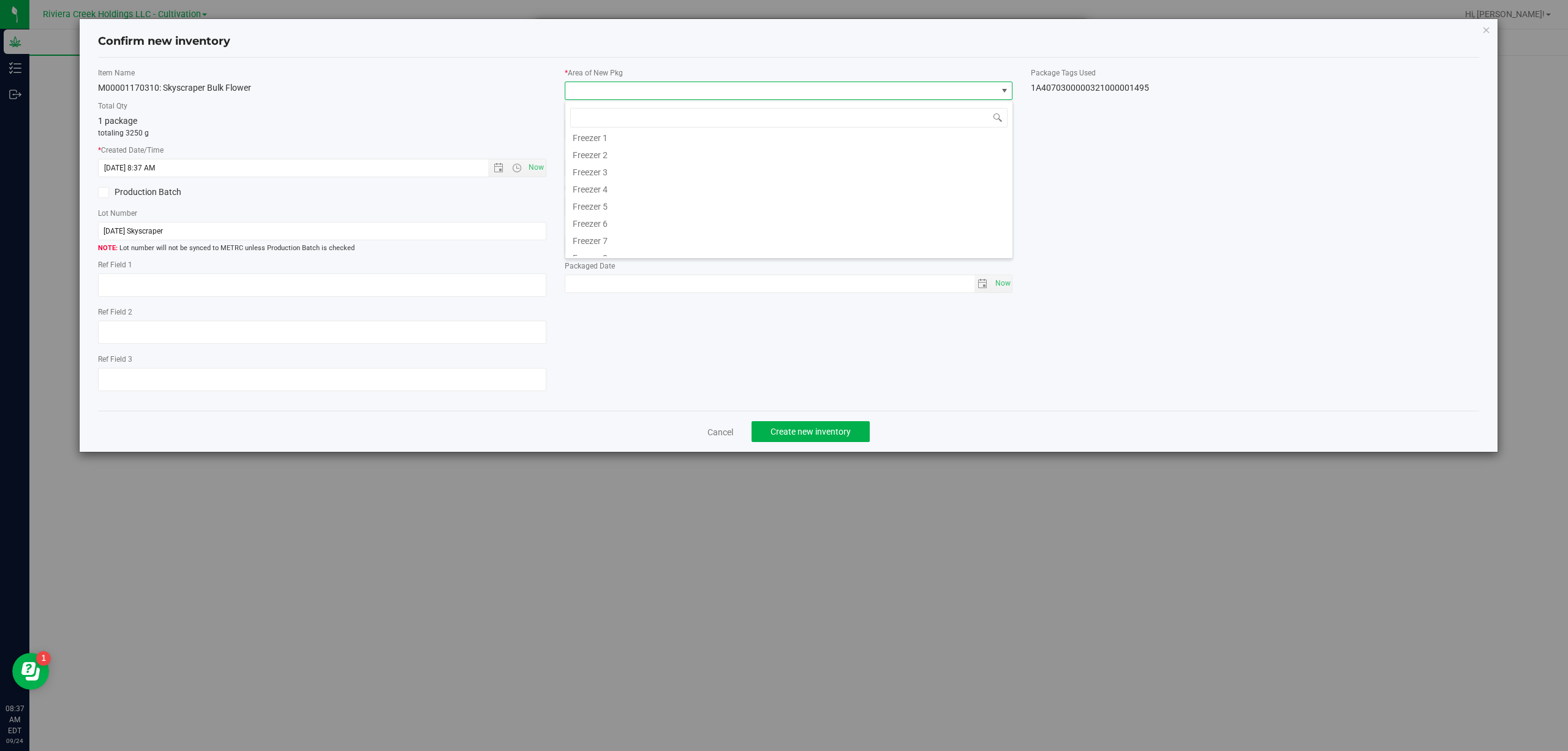
scroll to position [272, 0]
click at [623, 211] on li "Quarantine" at bounding box center [789, 212] width 447 height 17
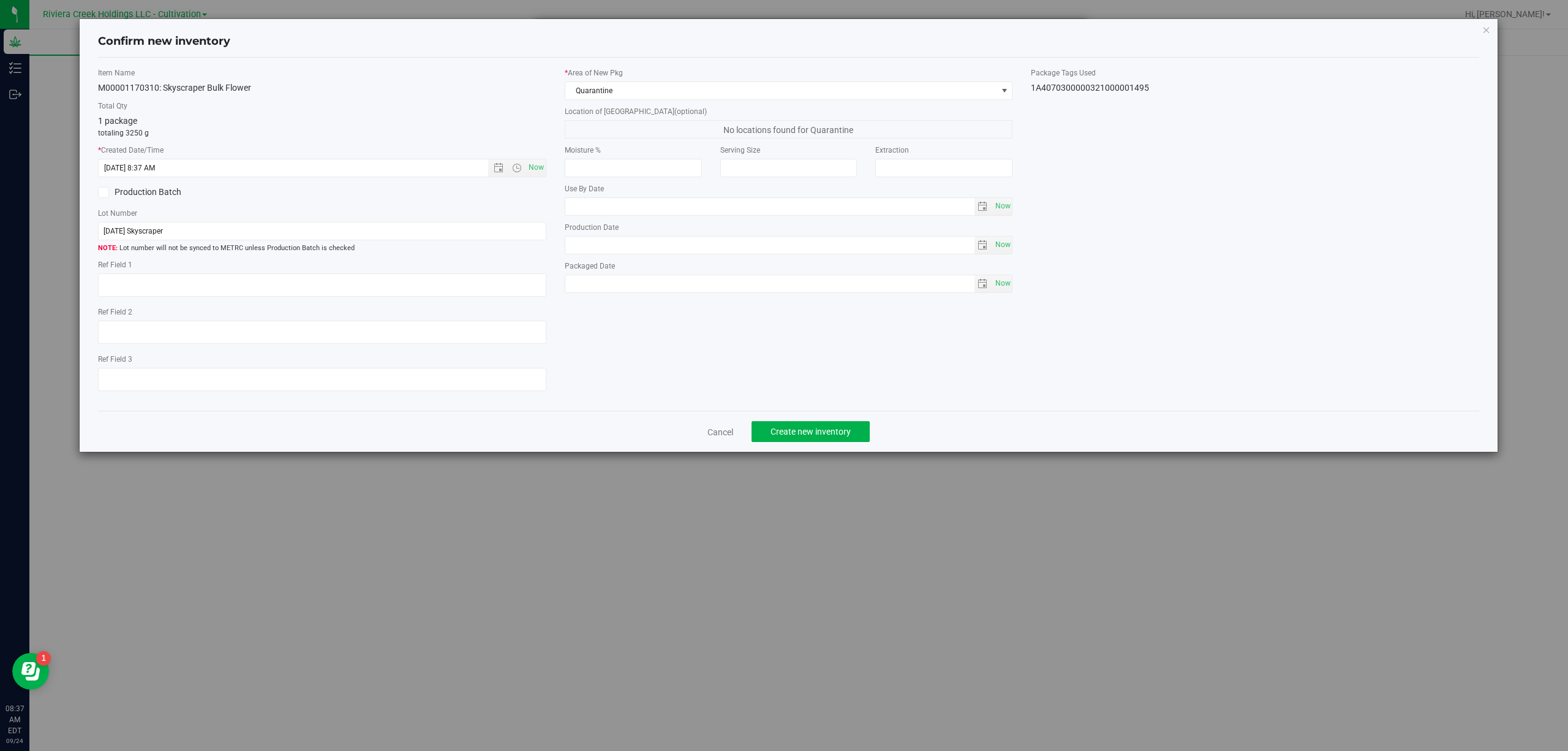
click at [1116, 86] on div "1A4070300000321000001495" at bounding box center [1255, 88] width 448 height 13
copy body "1A4070300000321000001495 Cancel Create new inventory"
click at [328, 228] on input "[DATE] Skyscraper" at bounding box center [322, 231] width 448 height 19
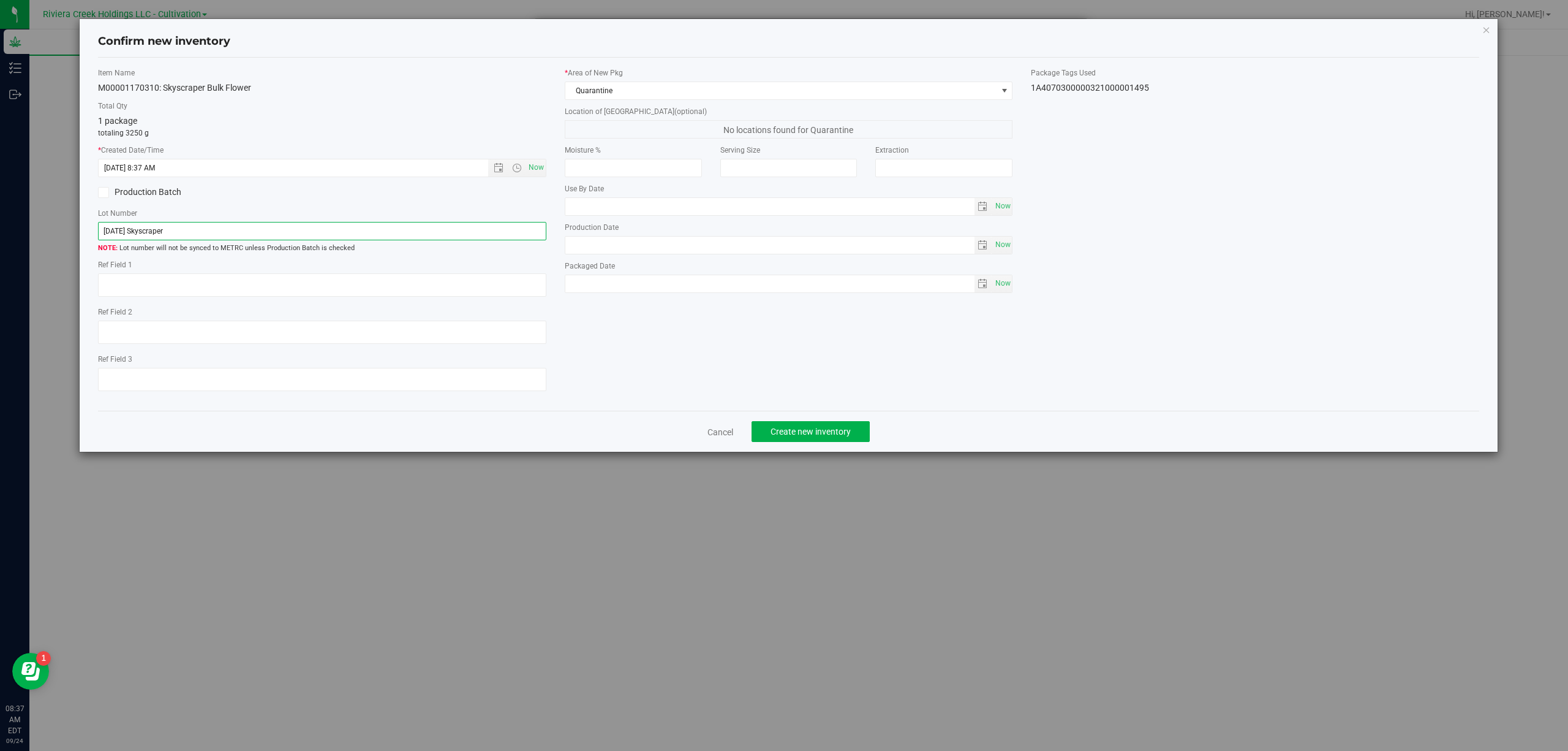
click at [328, 228] on input "[DATE] Skyscraper" at bounding box center [322, 231] width 448 height 19
paste input "1A4070300000321000001495"
type input "1A4070300000321000001495"
click at [311, 290] on textarea at bounding box center [322, 285] width 448 height 23
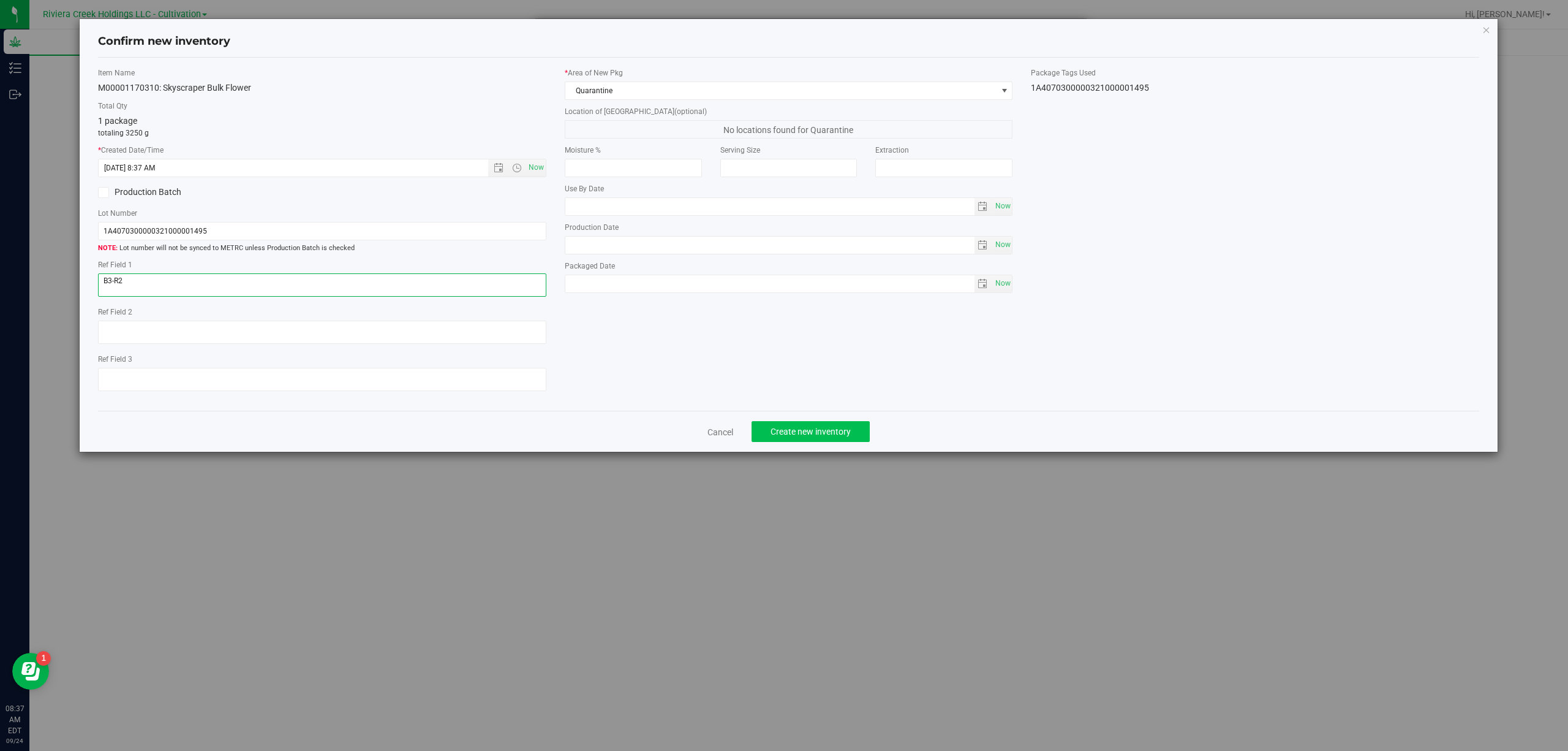
type textarea "B3-R2"
click at [836, 434] on span "Create new inventory" at bounding box center [810, 431] width 80 height 10
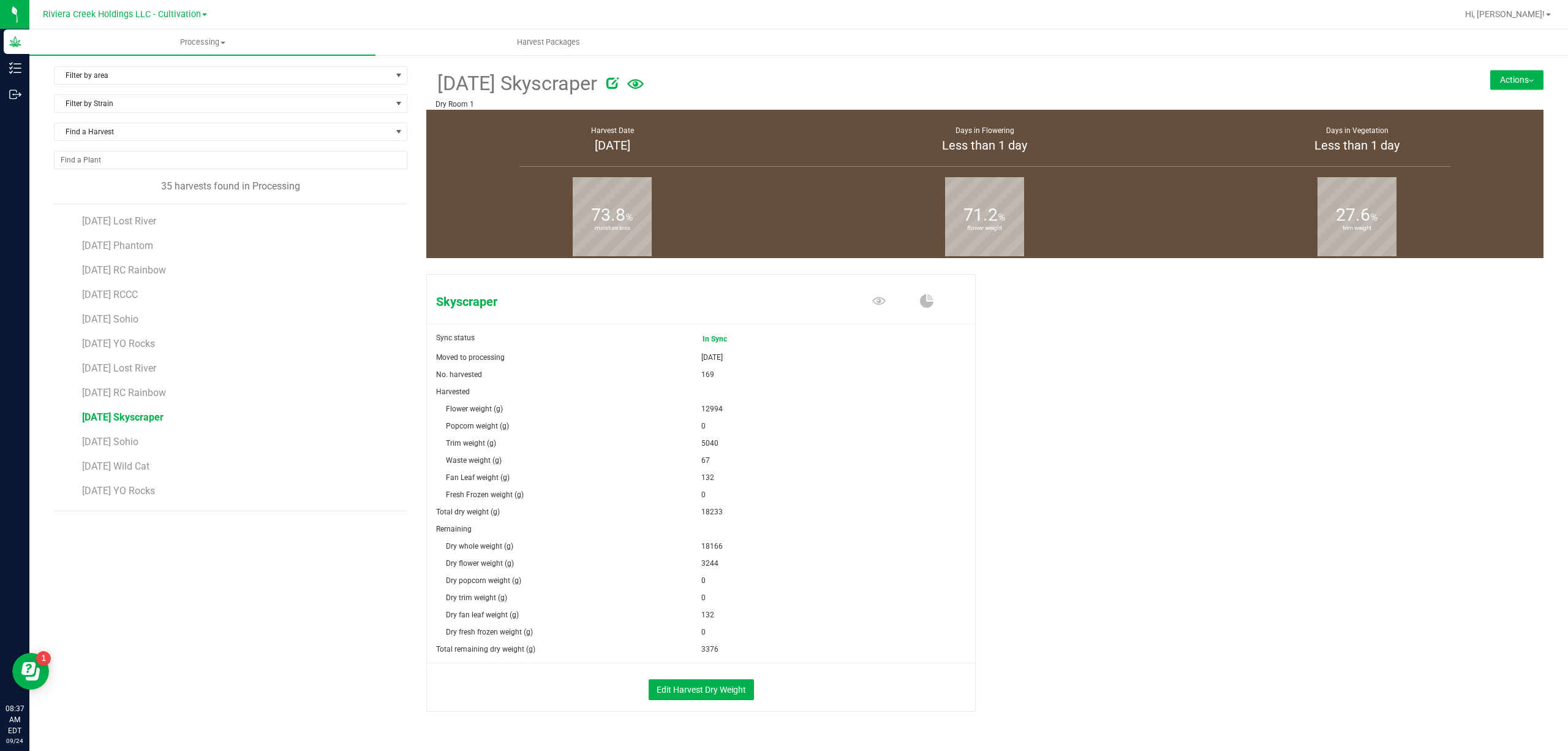
click at [1522, 82] on button "Actions" at bounding box center [1517, 80] width 53 height 19
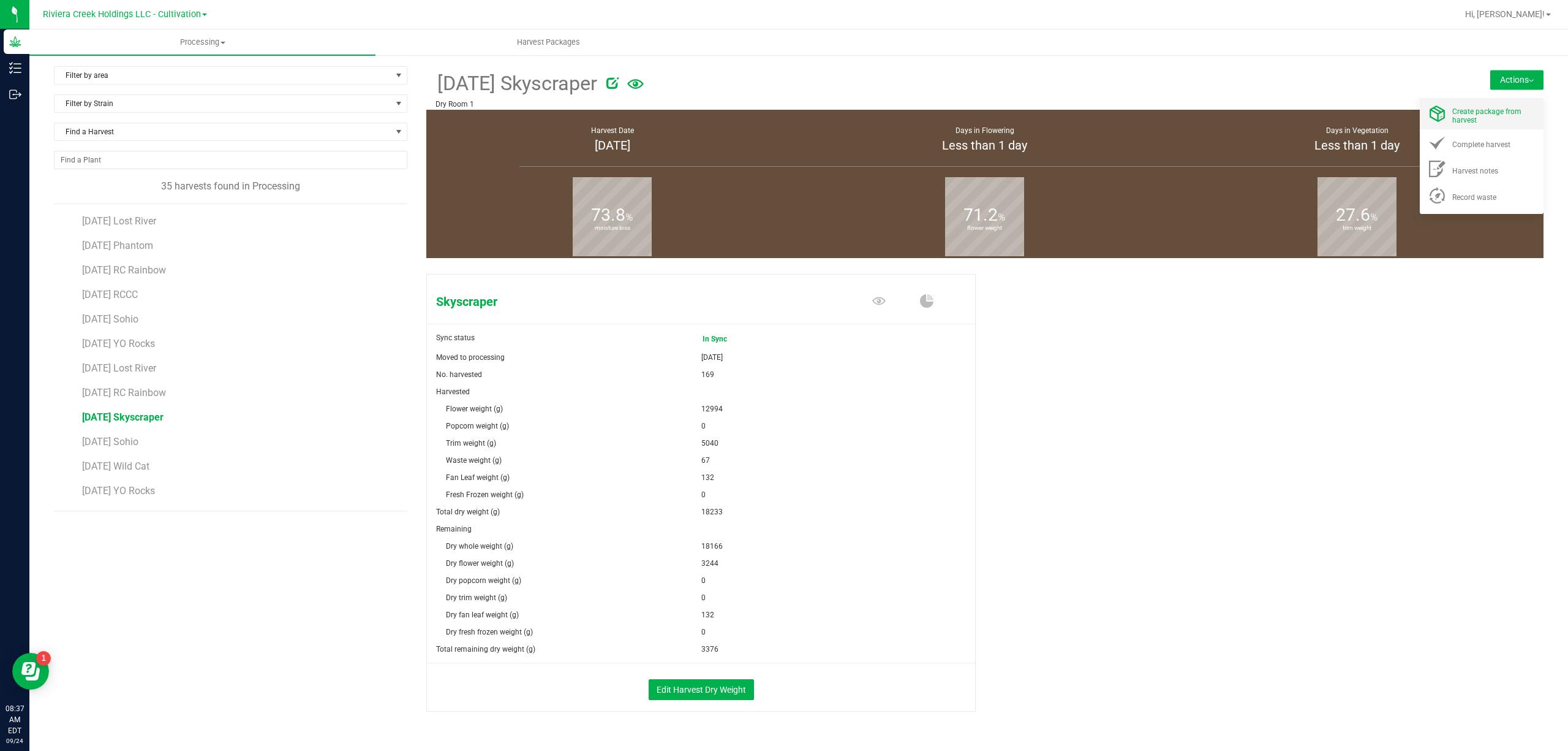
click at [1490, 120] on div "Create package from harvest" at bounding box center [1494, 113] width 83 height 21
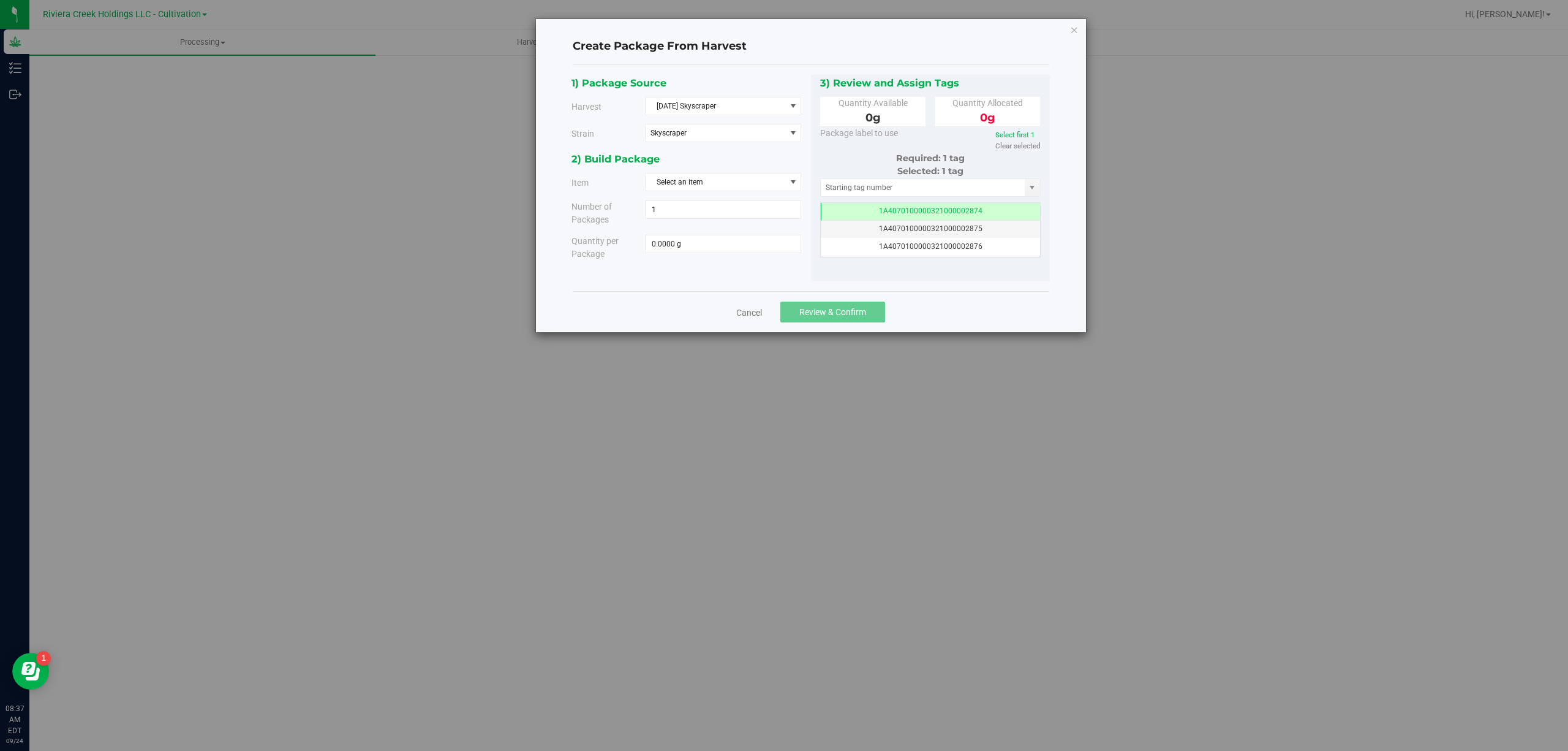
click at [738, 172] on div "2) Build Package Item Select an item M00001170005: Skyscraper Bulk Trim M000011…" at bounding box center [691, 210] width 240 height 119
click at [738, 178] on span "Select an item" at bounding box center [715, 181] width 140 height 17
click at [776, 284] on span "M00001170310: Skyscraper Bulk Flower" at bounding box center [719, 287] width 133 height 16
click at [697, 244] on span at bounding box center [723, 243] width 157 height 19
type input "3244"
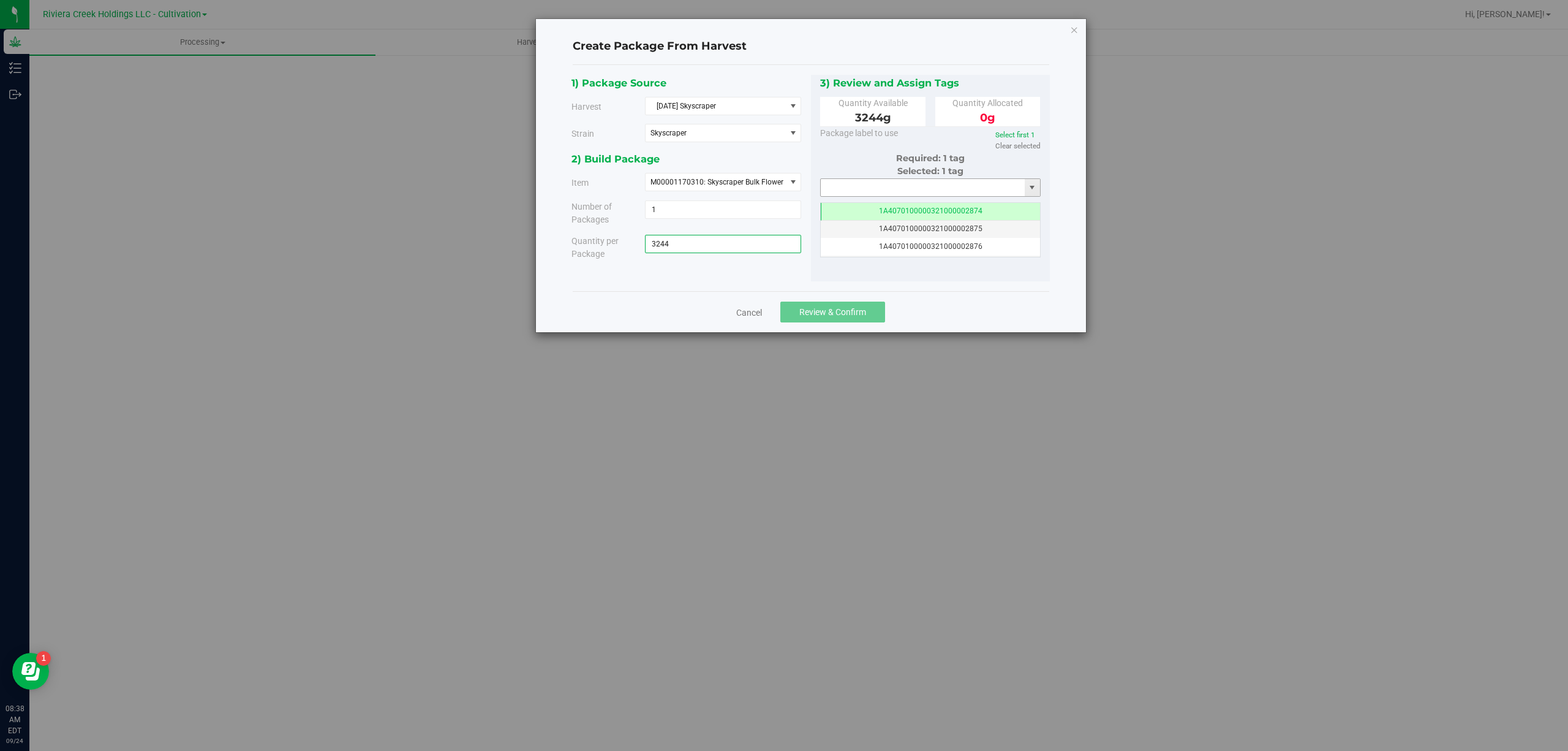
type input "3244.0000 g"
click at [855, 189] on input "text" at bounding box center [922, 187] width 204 height 17
click at [880, 206] on li "1A4070300000321000001496" at bounding box center [930, 209] width 219 height 19
type input "1A4070300000321000001496"
click at [850, 305] on button "Review & Confirm" at bounding box center [832, 312] width 104 height 21
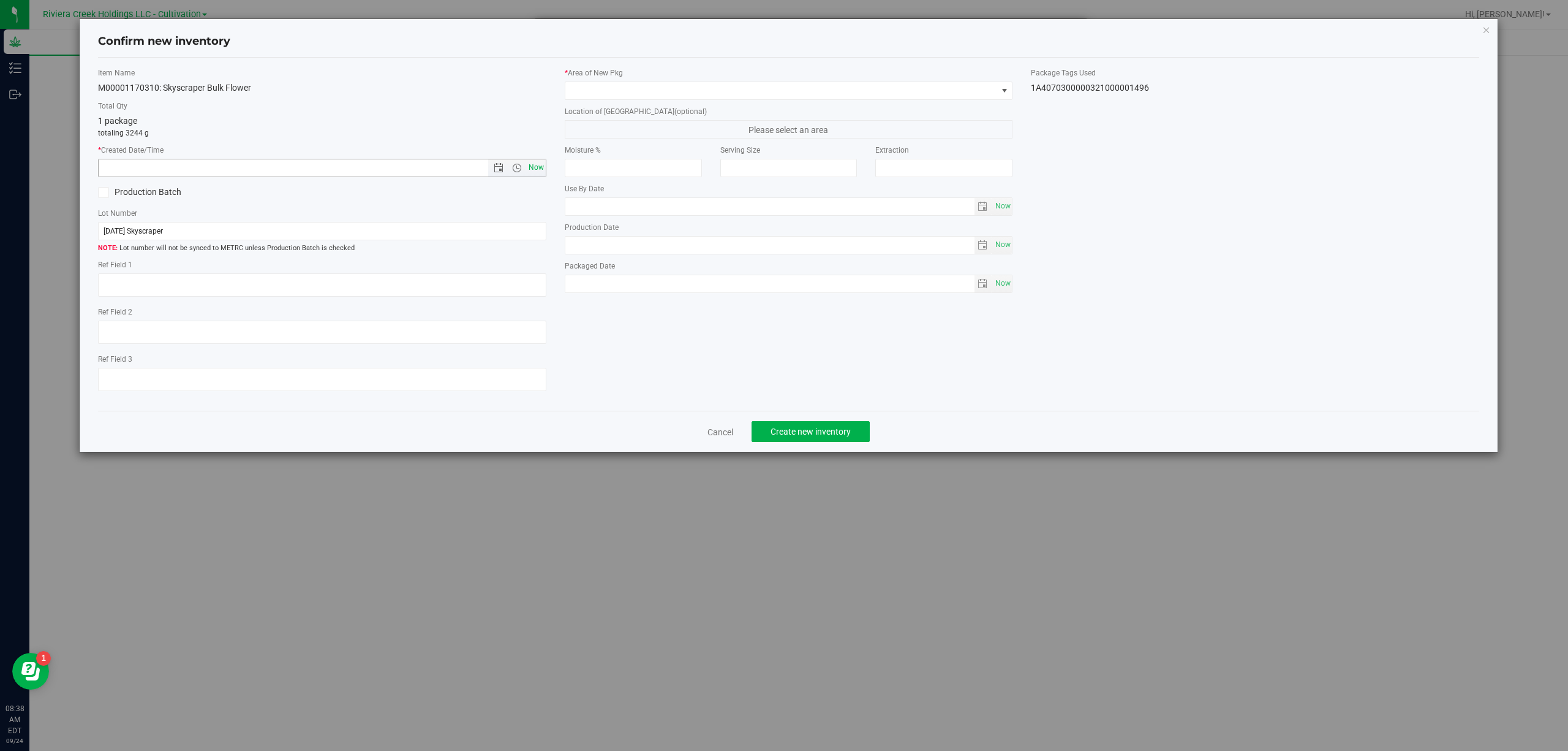
click at [532, 165] on span "Now" at bounding box center [536, 167] width 21 height 18
type input "[DATE] 8:38 AM"
click at [592, 96] on span at bounding box center [781, 90] width 432 height 17
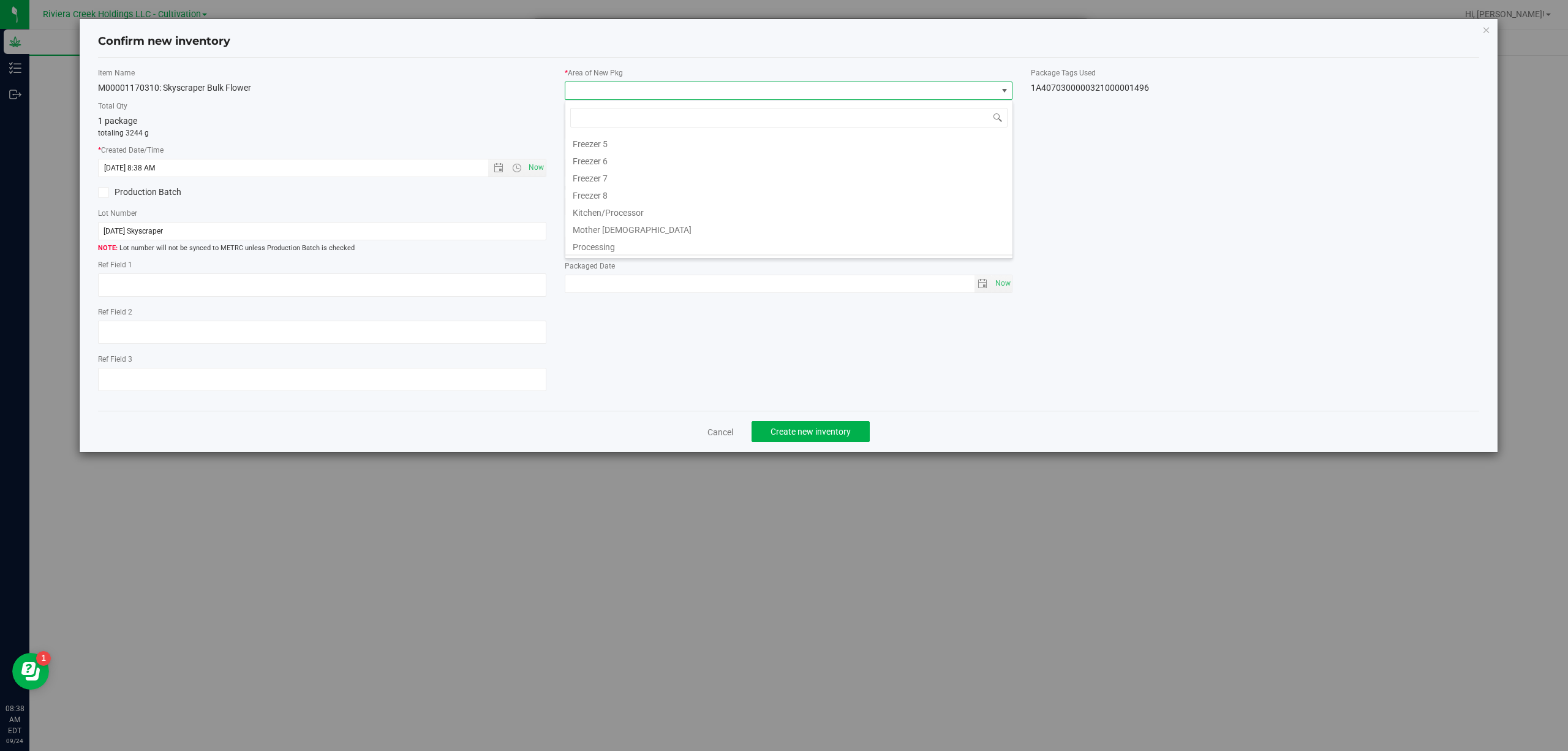
scroll to position [272, 0]
click at [616, 211] on li "Quarantine" at bounding box center [789, 212] width 447 height 17
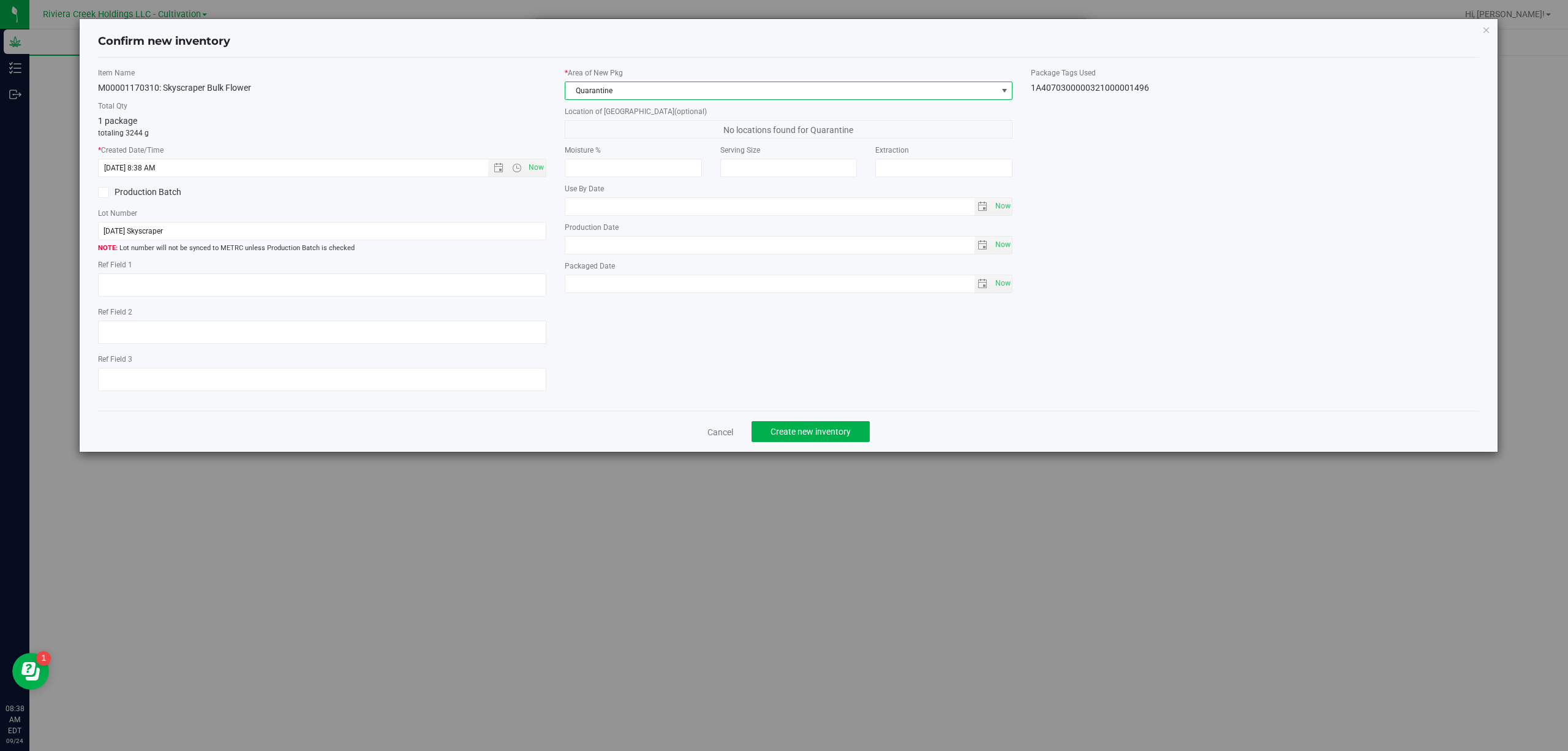
click at [1093, 83] on div "1A4070300000321000001496" at bounding box center [1255, 88] width 448 height 13
copy body "1A4070300000321000001496 Cancel Create new inventory"
click at [423, 233] on input "[DATE] Skyscraper" at bounding box center [322, 231] width 448 height 19
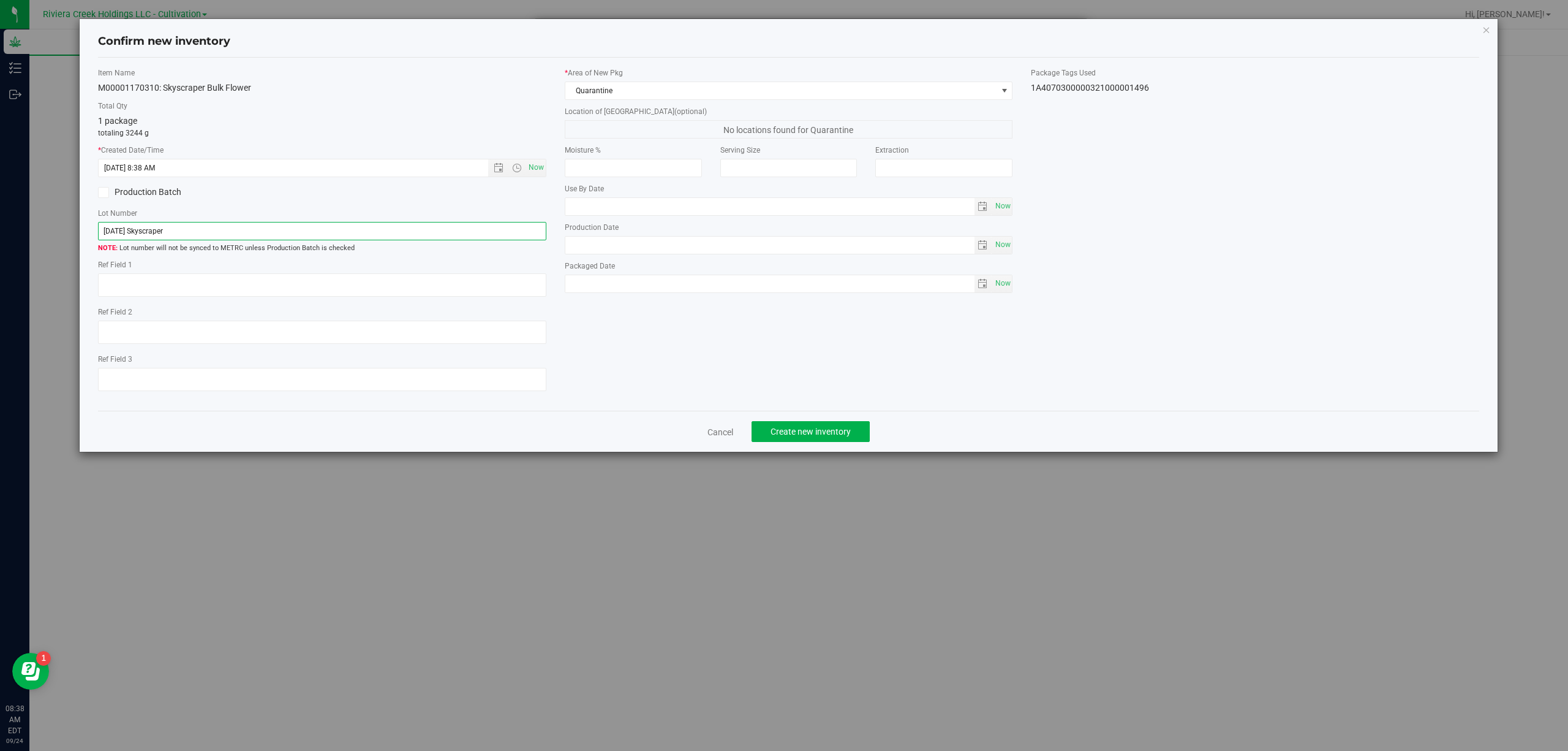
click at [423, 233] on input "[DATE] Skyscraper" at bounding box center [322, 231] width 448 height 19
paste input "1A4070300000321000001496"
type input "1A4070300000321000001496"
click at [300, 295] on textarea at bounding box center [322, 285] width 448 height 23
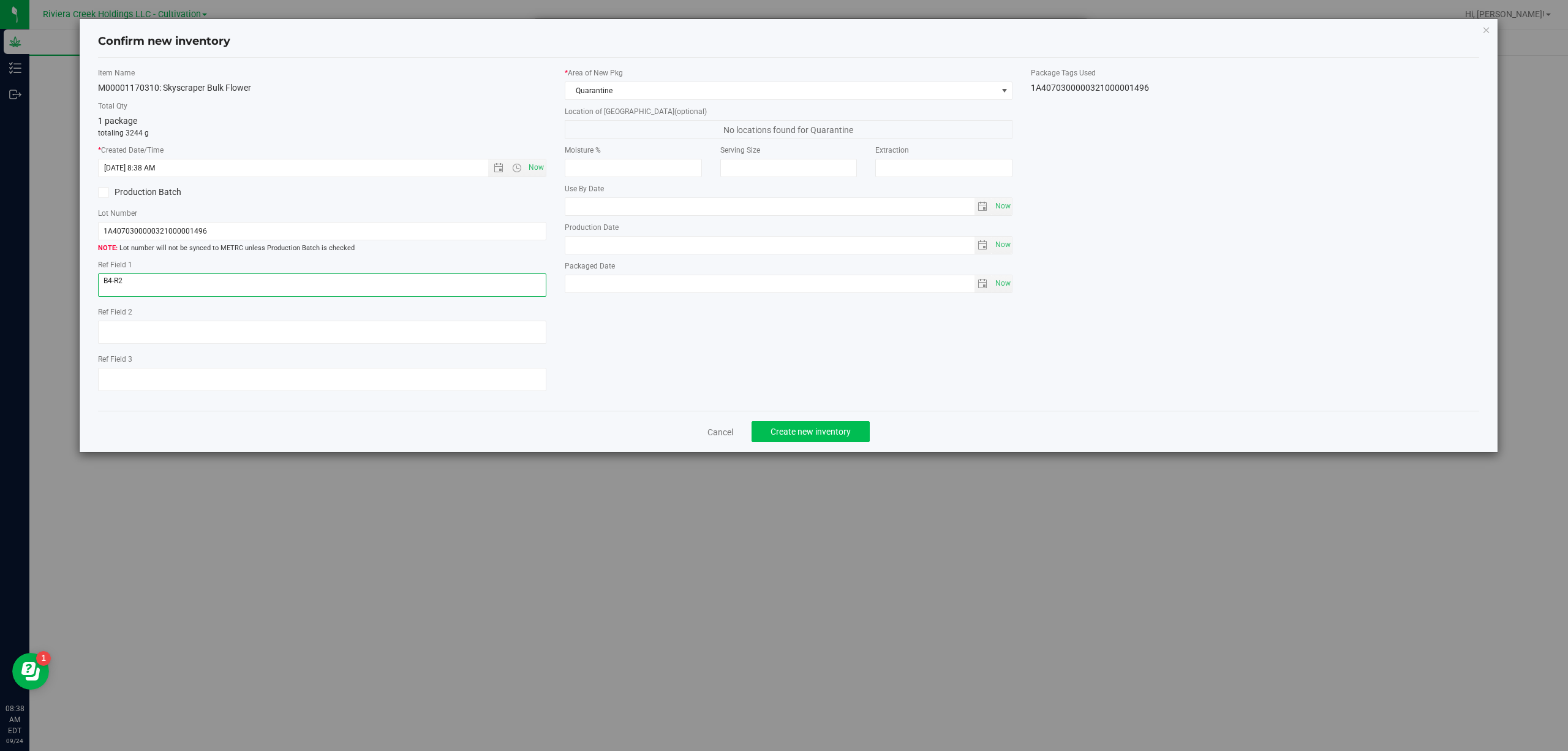
type textarea "B4-R2"
click at [829, 427] on button "Create new inventory" at bounding box center [811, 432] width 119 height 21
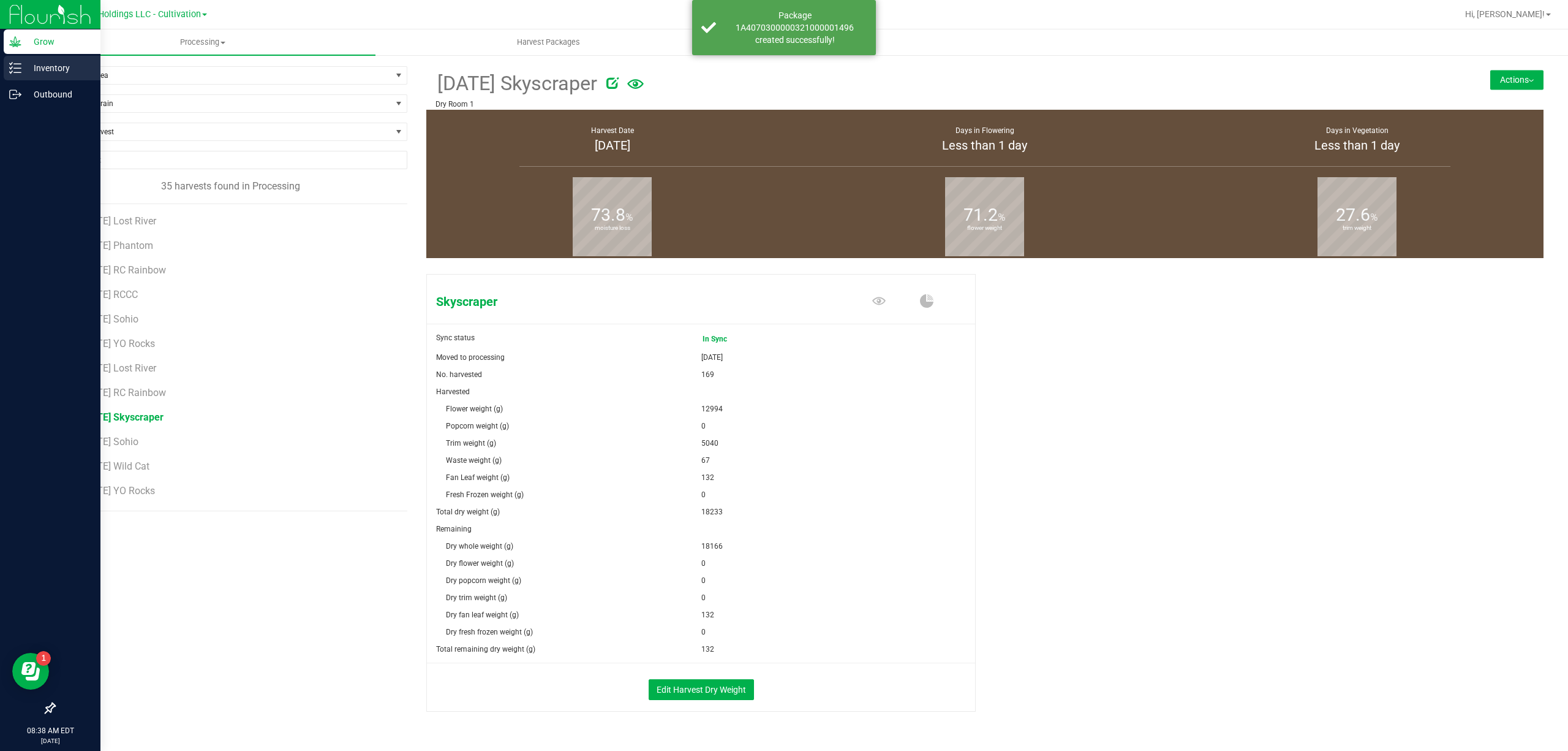
click at [21, 73] on p "Inventory" at bounding box center [57, 68] width 73 height 15
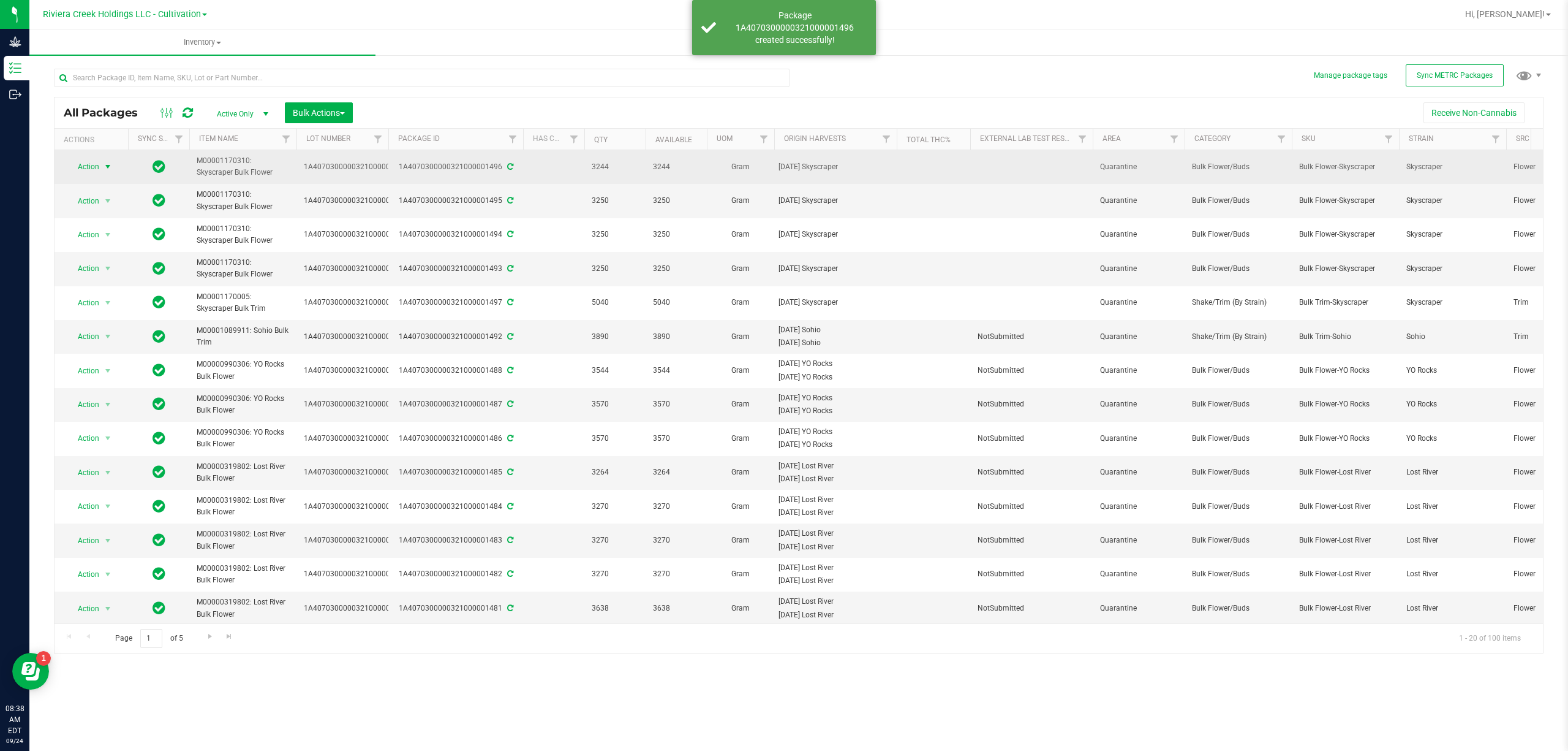
click at [87, 171] on span "Action" at bounding box center [82, 166] width 33 height 17
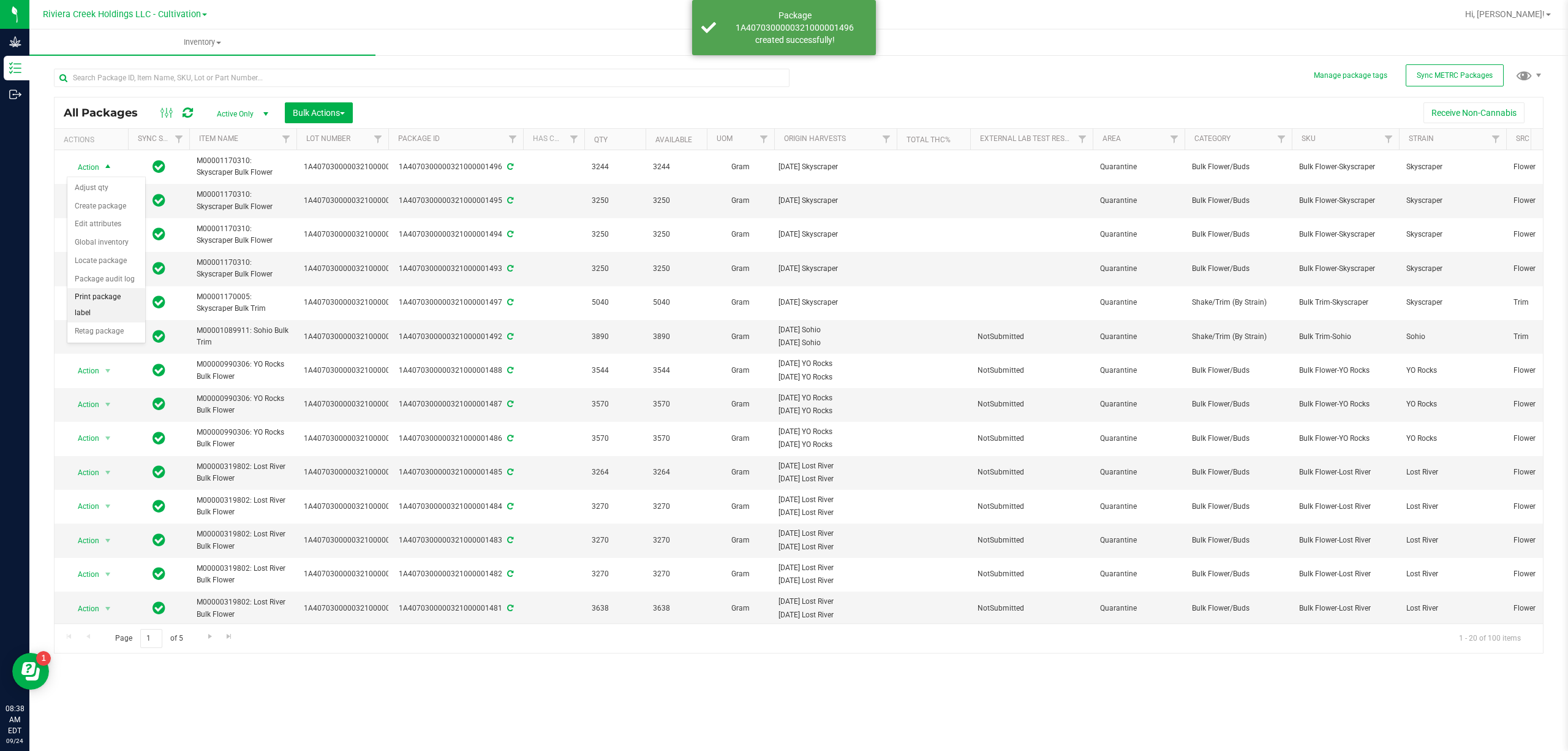
click at [111, 302] on li "Print package label" at bounding box center [106, 305] width 78 height 34
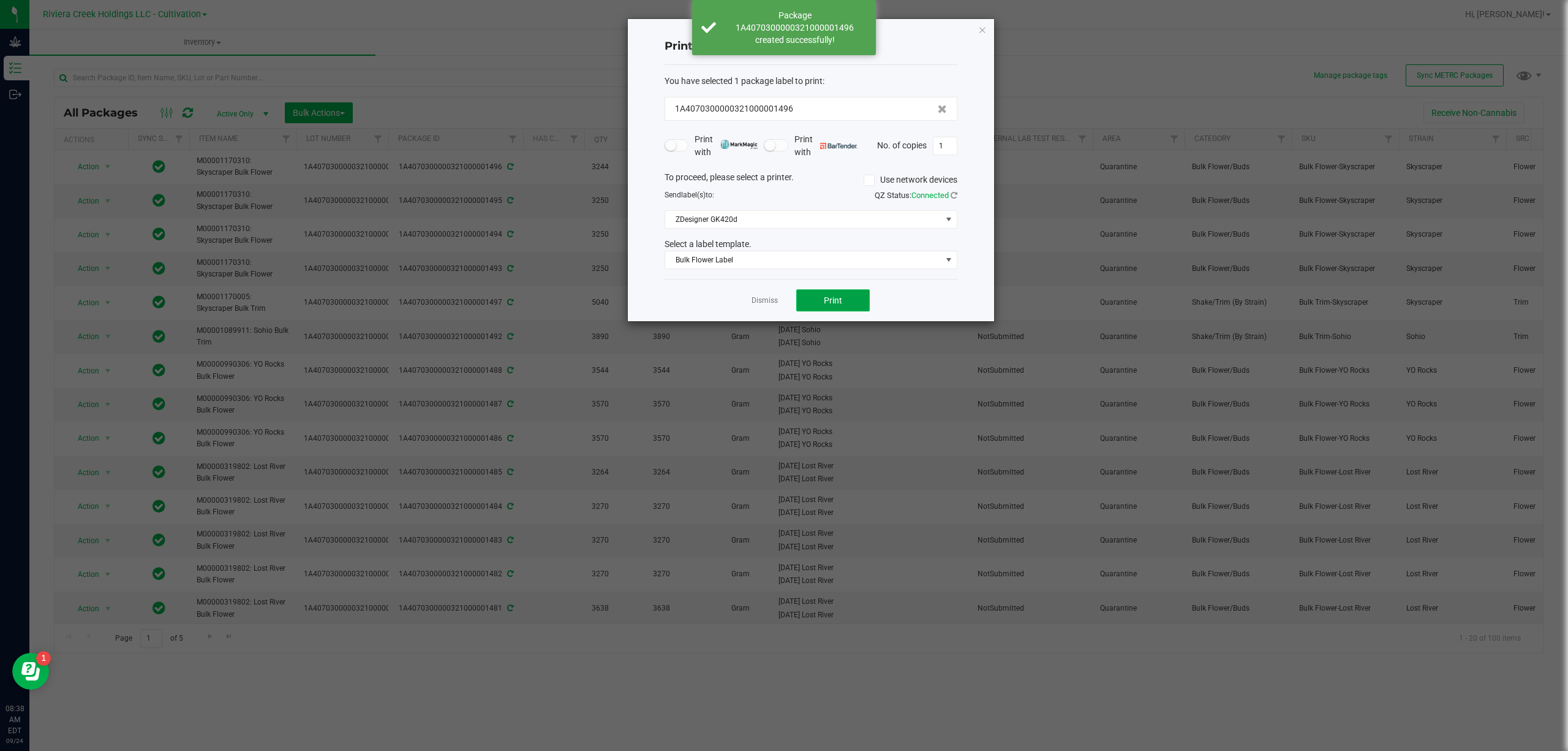
click at [834, 292] on button "Print" at bounding box center [832, 300] width 73 height 22
click at [983, 32] on icon "button" at bounding box center [983, 29] width 9 height 15
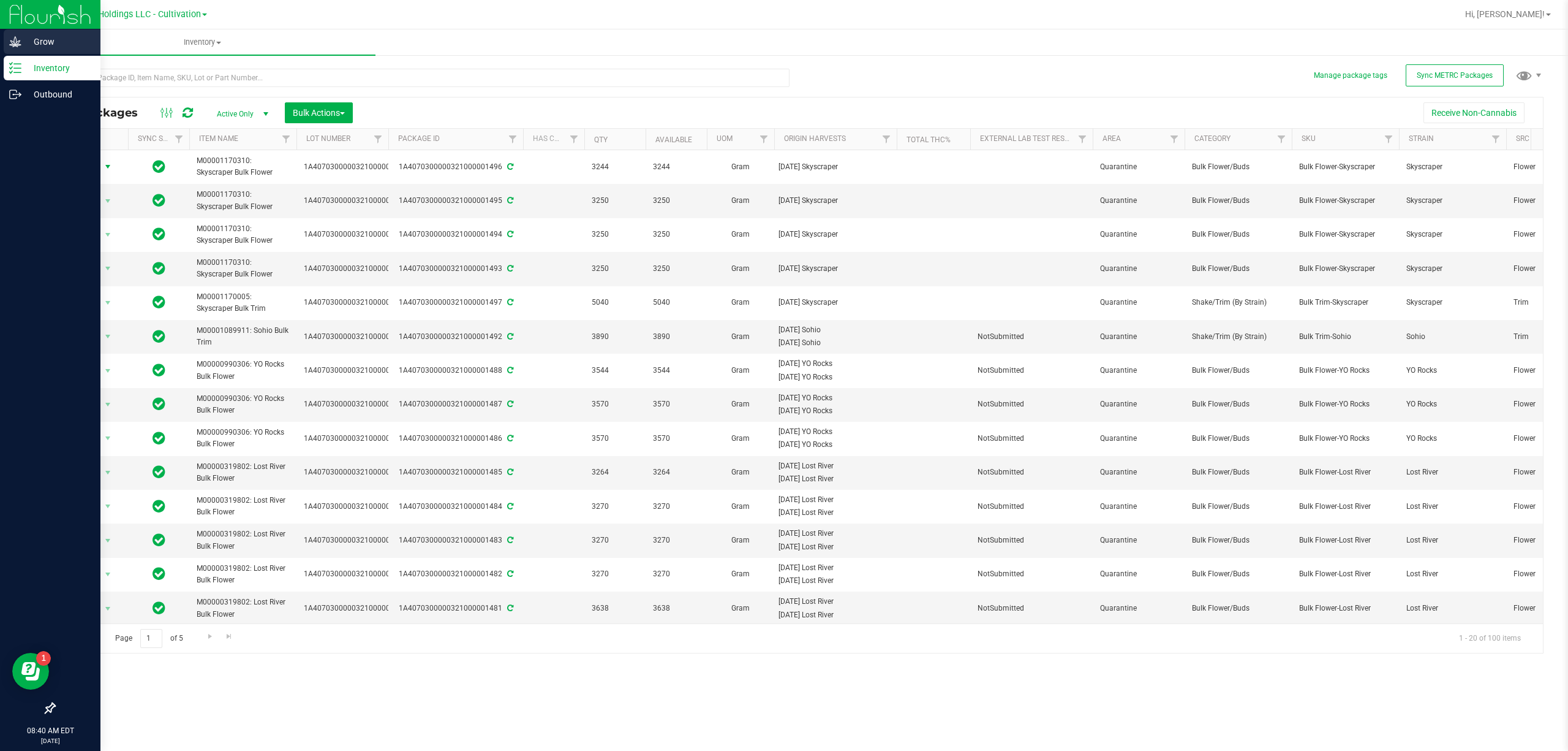
click at [15, 47] on icon at bounding box center [15, 42] width 12 height 12
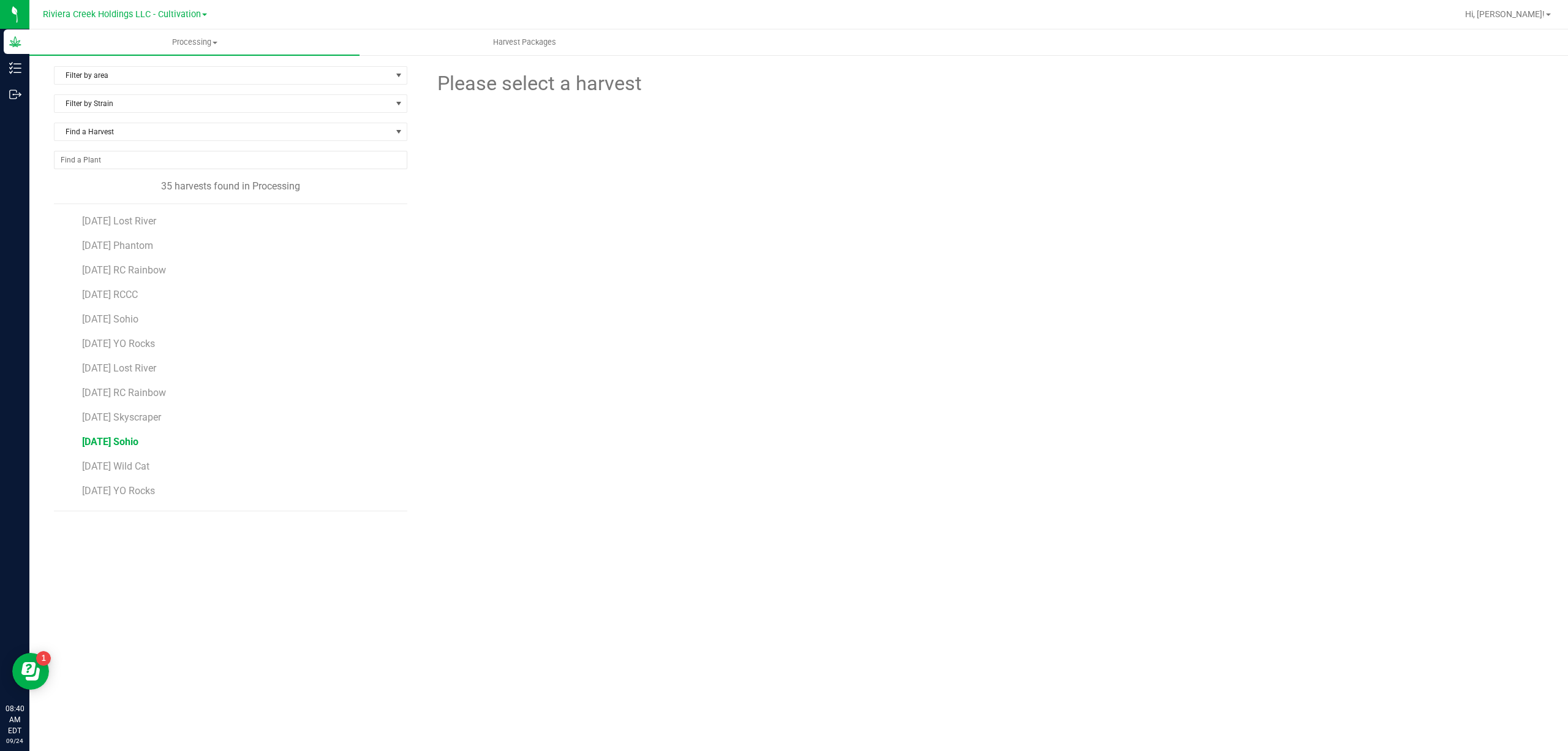
click at [139, 445] on span "[DATE] Sohio" at bounding box center [111, 441] width 57 height 11
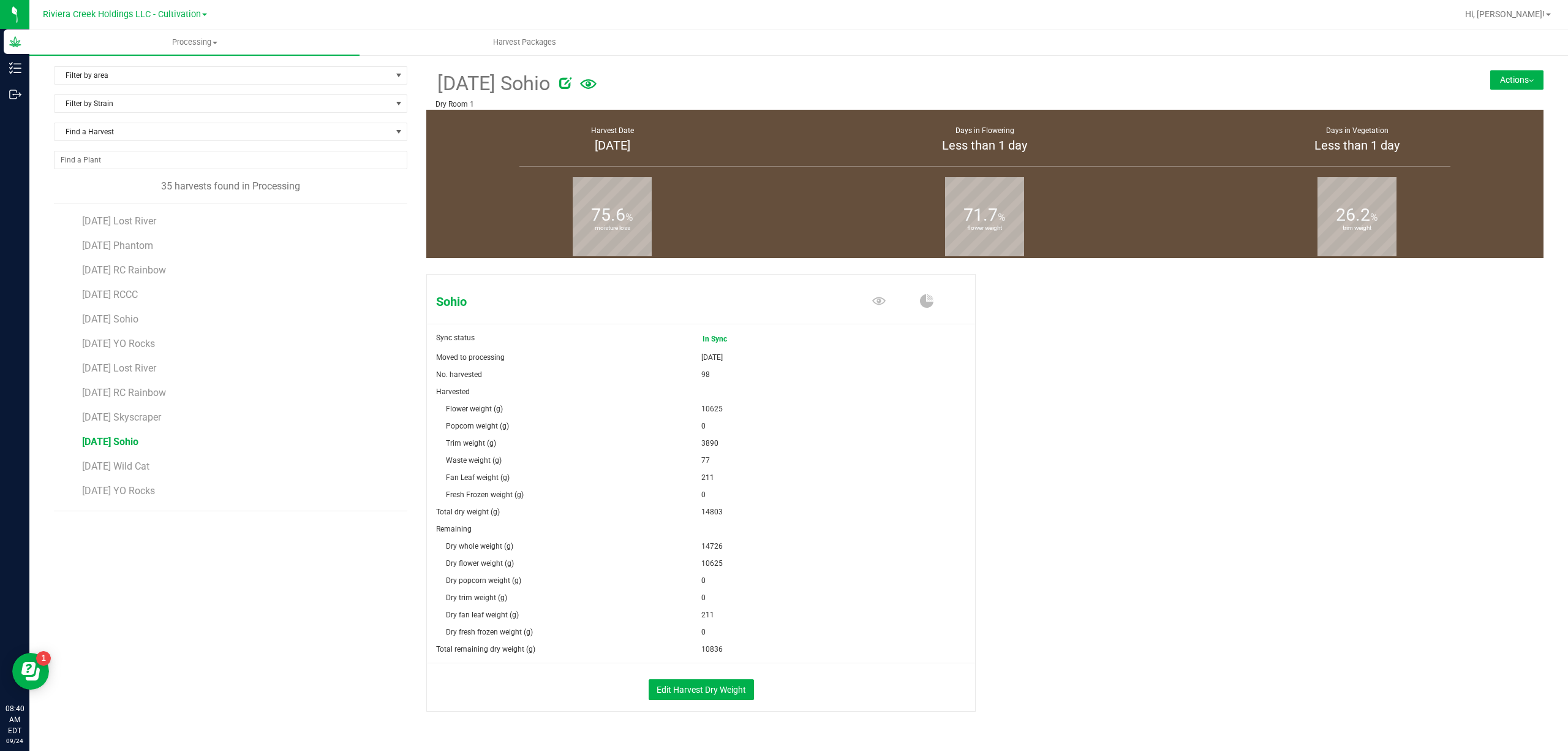
click at [1492, 79] on button "Actions" at bounding box center [1517, 80] width 53 height 19
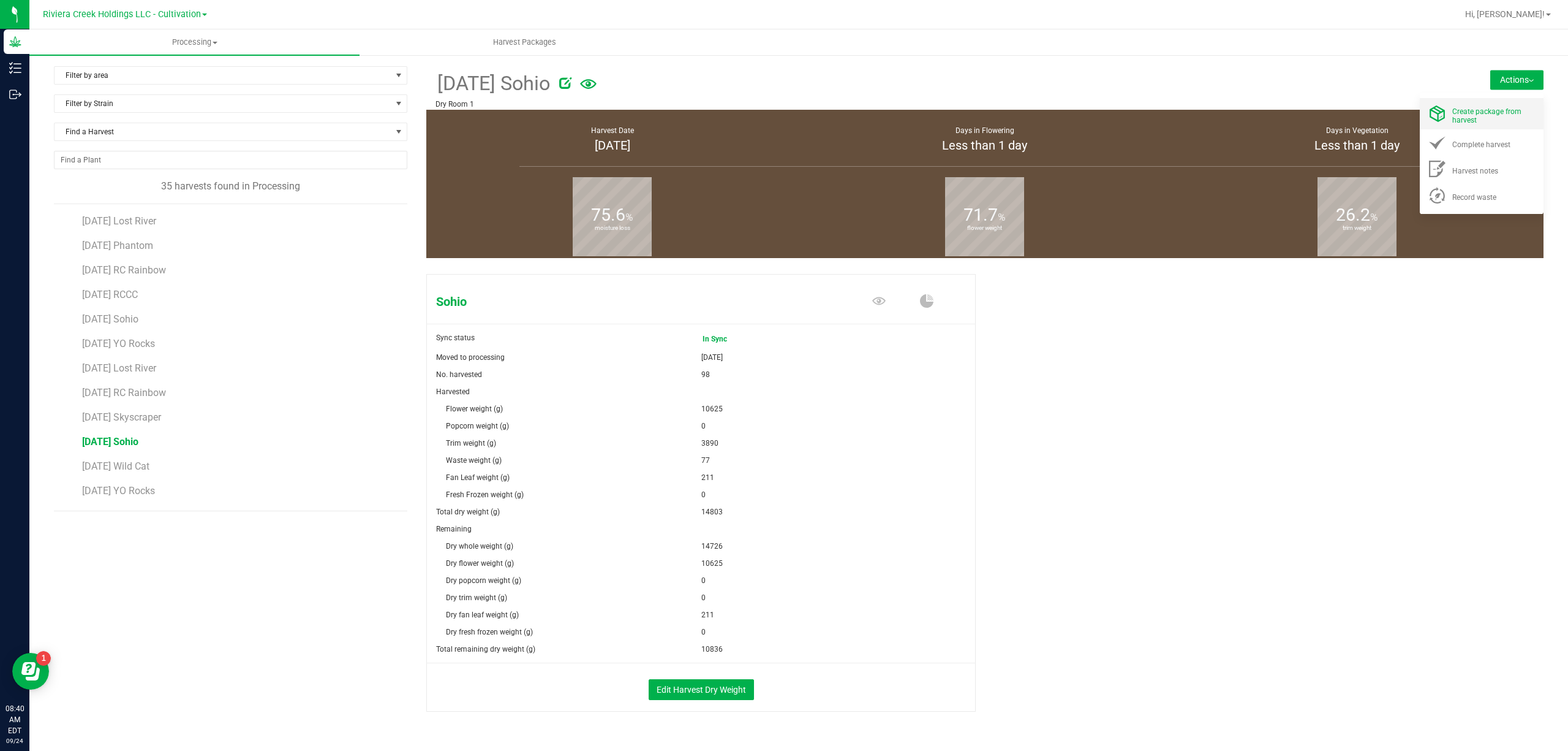
click at [1486, 107] on span "Create package from harvest" at bounding box center [1487, 115] width 69 height 17
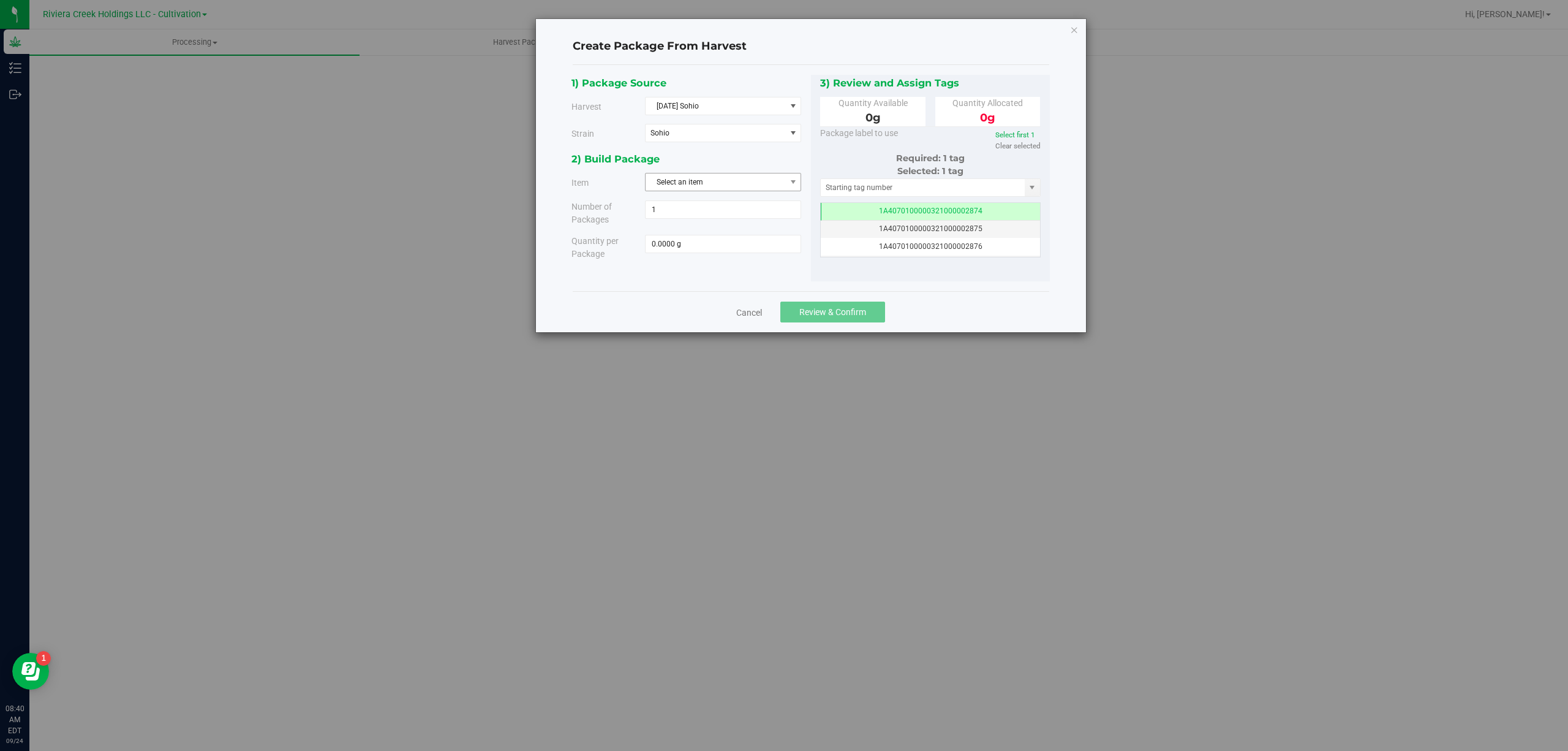
click at [746, 180] on span "Select an item" at bounding box center [715, 181] width 140 height 17
click at [770, 238] on li "M00001089804: Sohio Bulk Flower" at bounding box center [723, 235] width 155 height 19
click at [765, 251] on span at bounding box center [723, 243] width 157 height 19
type input "3550"
type input "3550.0000 g"
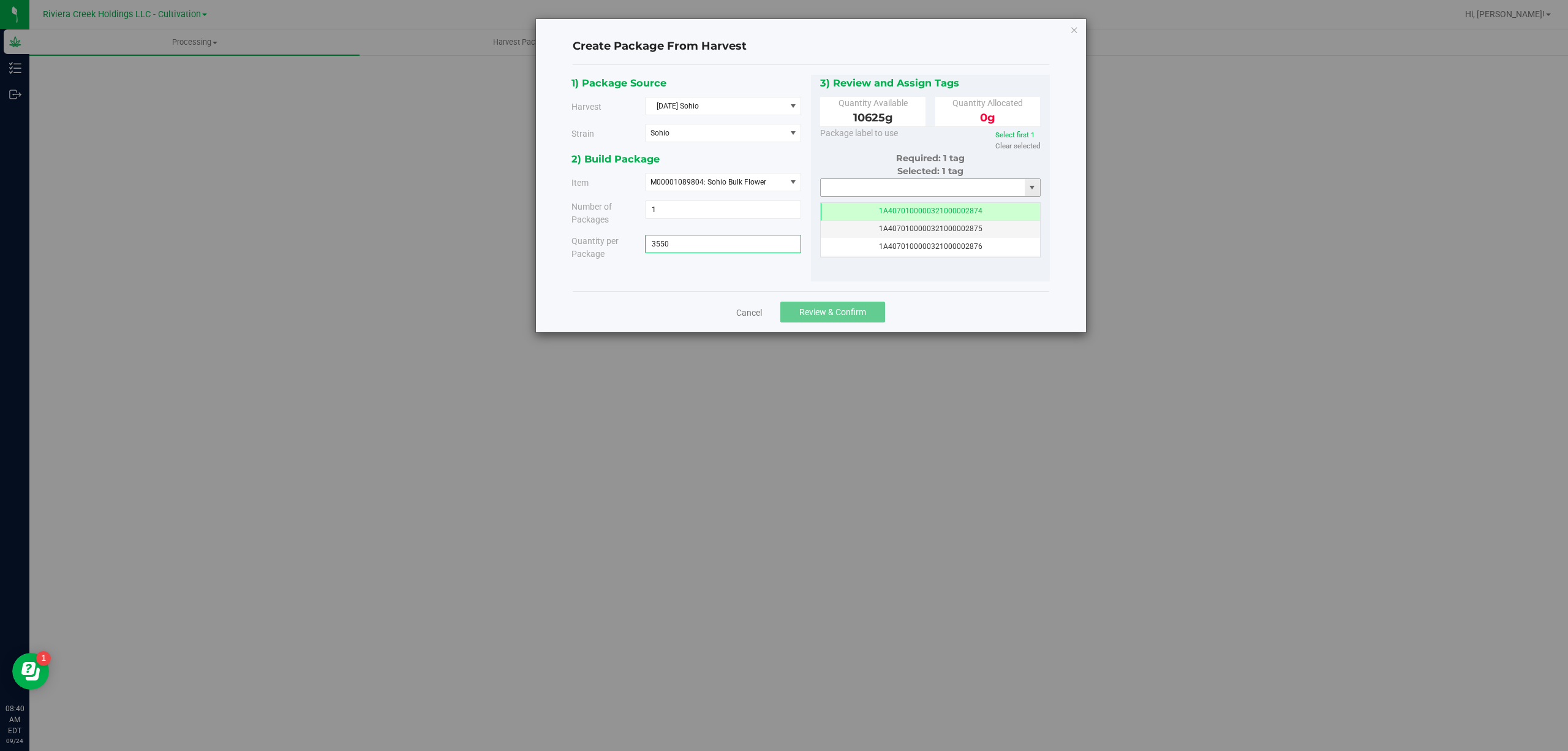
click at [914, 188] on input "text" at bounding box center [922, 187] width 204 height 17
click at [942, 226] on li "1A4070300000321000001489" at bounding box center [930, 227] width 219 height 19
type input "1A4070300000321000001489"
click at [853, 312] on span "Review & Confirm" at bounding box center [832, 311] width 66 height 10
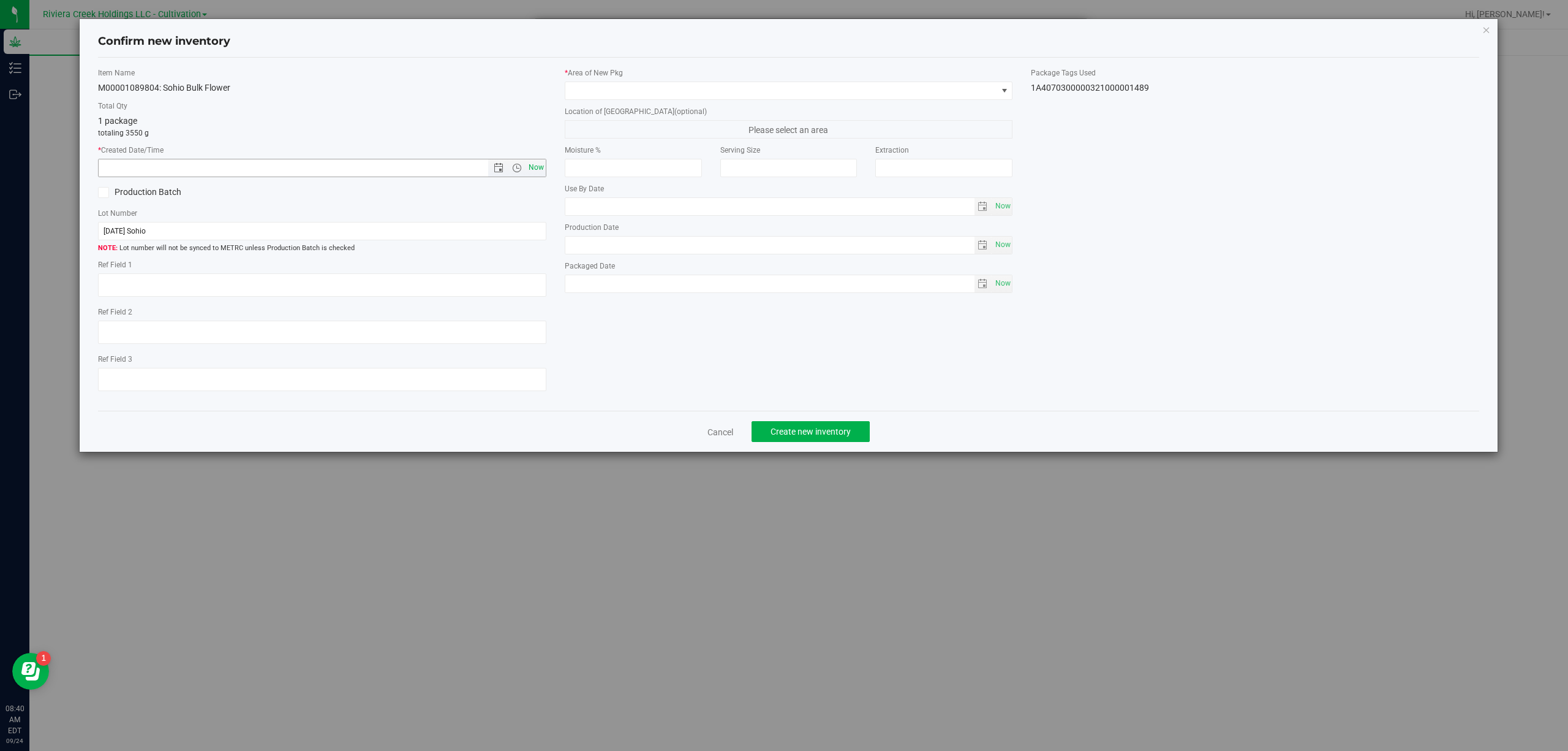
click at [539, 165] on span "Now" at bounding box center [536, 167] width 21 height 18
type input "[DATE] 8:40 AM"
click at [654, 87] on span at bounding box center [781, 90] width 432 height 17
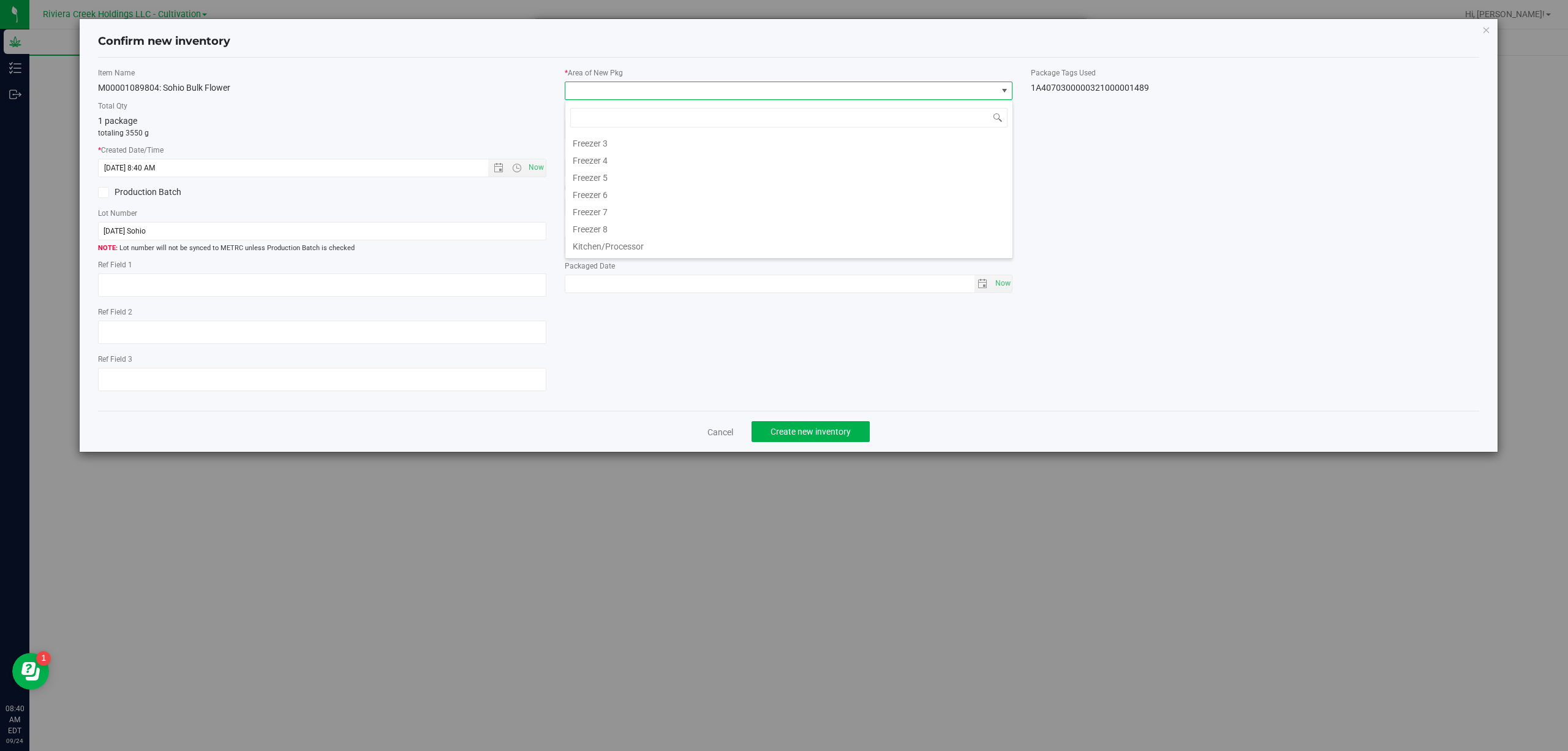
scroll to position [272, 0]
click at [632, 214] on li "Quarantine" at bounding box center [789, 212] width 447 height 17
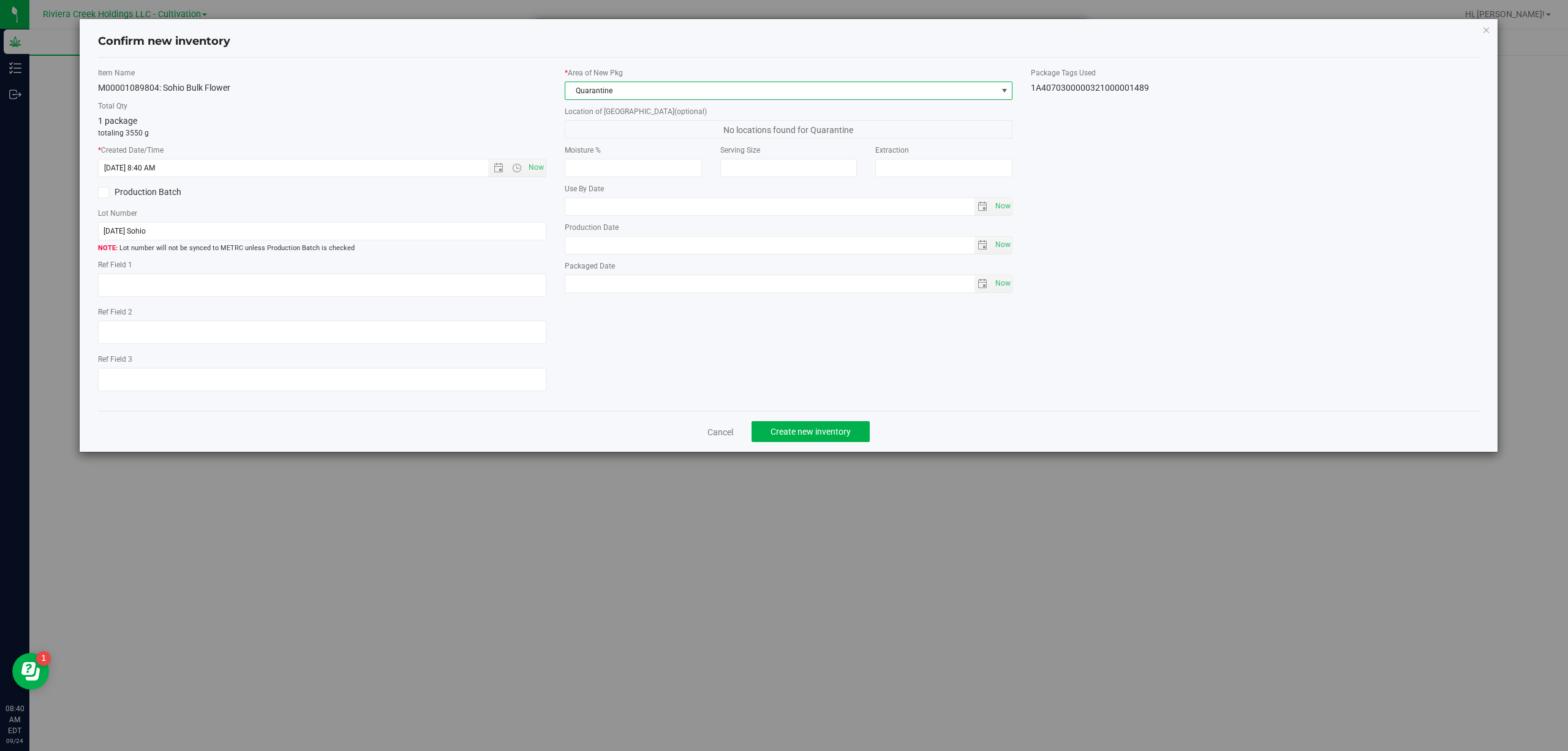
click at [1141, 85] on div "1A4070300000321000001489" at bounding box center [1255, 88] width 448 height 13
copy body "1A4070300000321000001489 Cancel Create new inventory"
click at [266, 238] on input "[DATE] Sohio" at bounding box center [322, 231] width 448 height 19
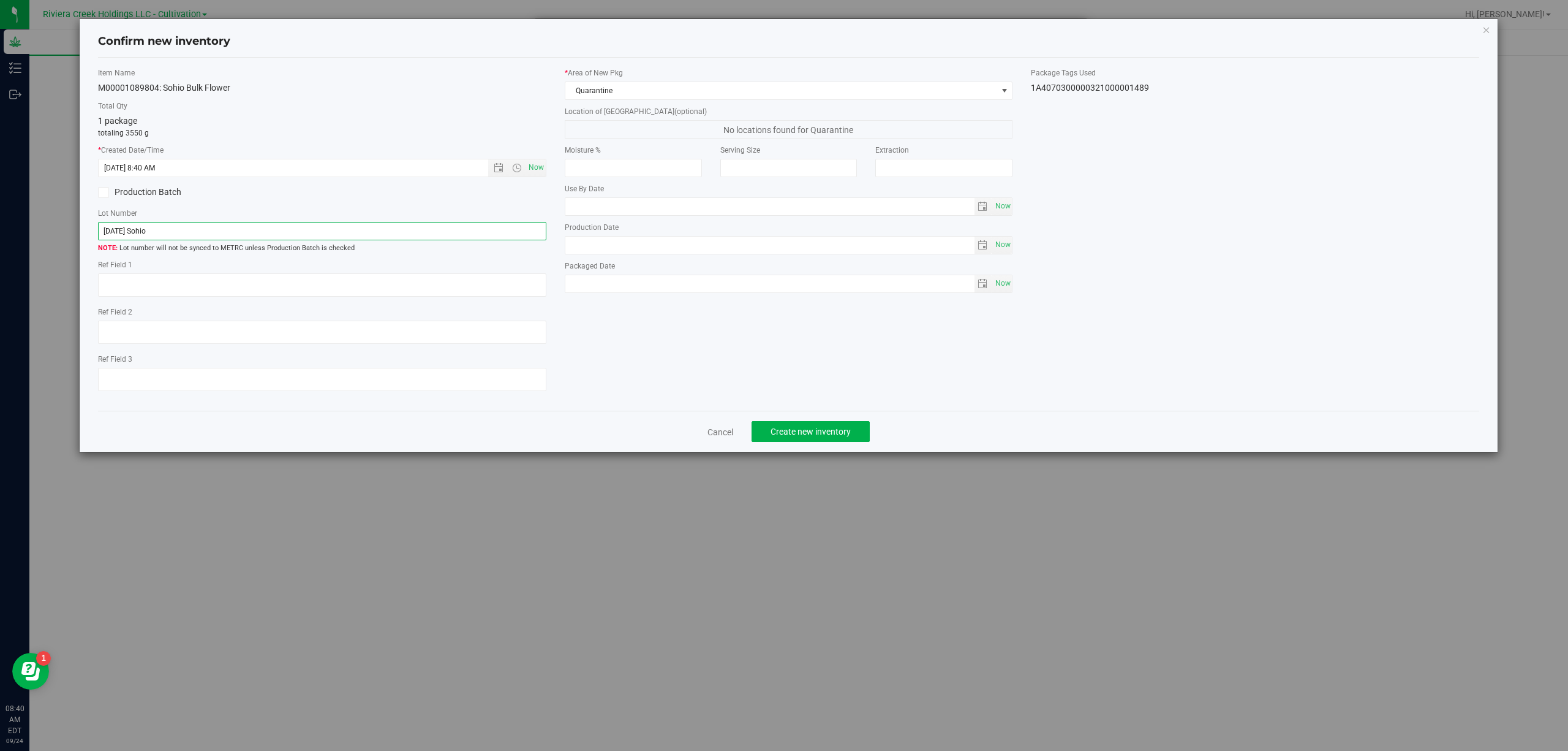
click at [266, 238] on input "[DATE] Sohio" at bounding box center [322, 231] width 448 height 19
paste input "1A4070300000321000001489"
type input "1A4070300000321000001489"
click at [270, 286] on textarea at bounding box center [322, 285] width 448 height 23
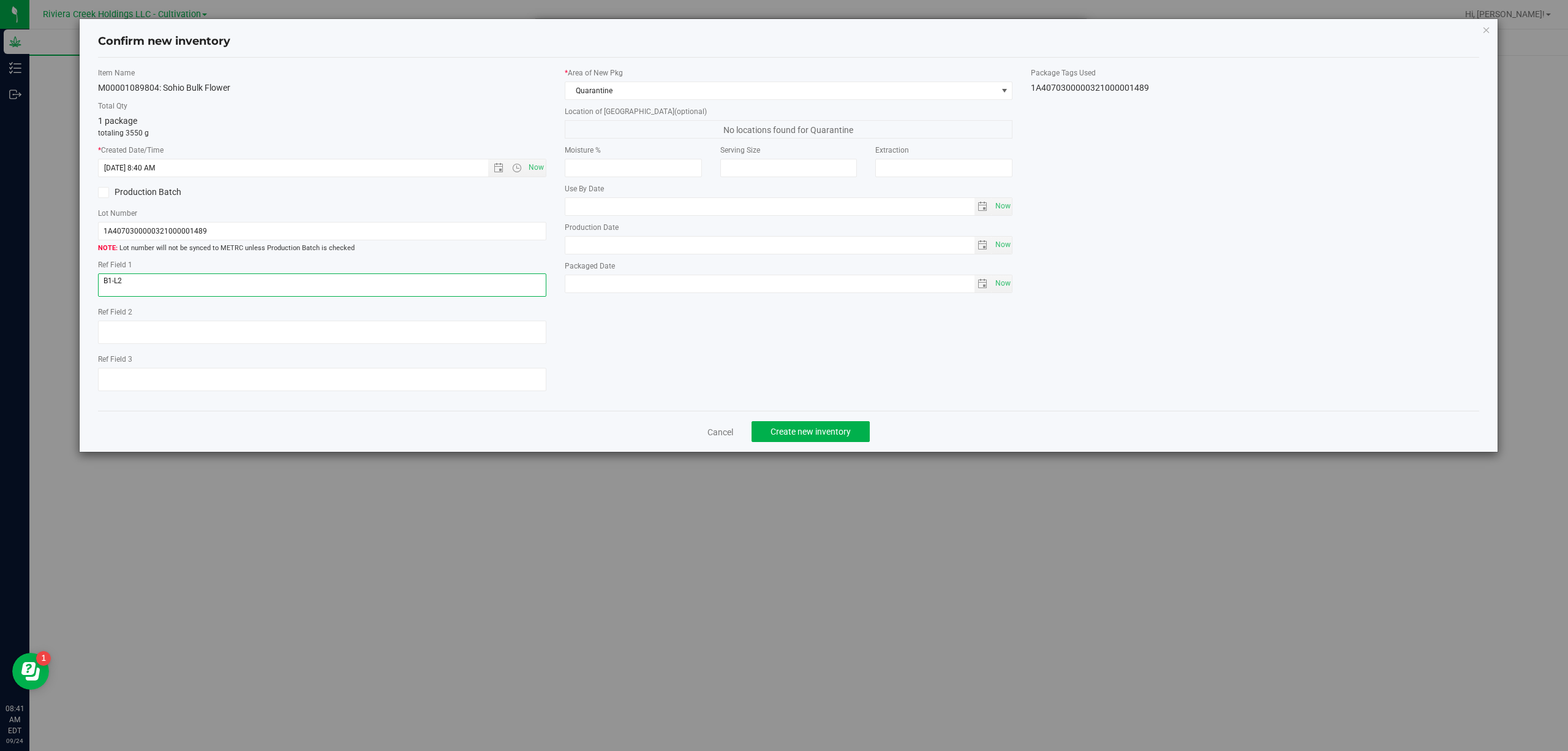
type textarea "B1-L2"
click at [830, 452] on div "Confirm new inventory Item Name M00001089804: Sohio Bulk Flower Total Qty 1 pac…" at bounding box center [789, 235] width 1420 height 433
click at [834, 436] on span "Create new inventory" at bounding box center [810, 431] width 80 height 10
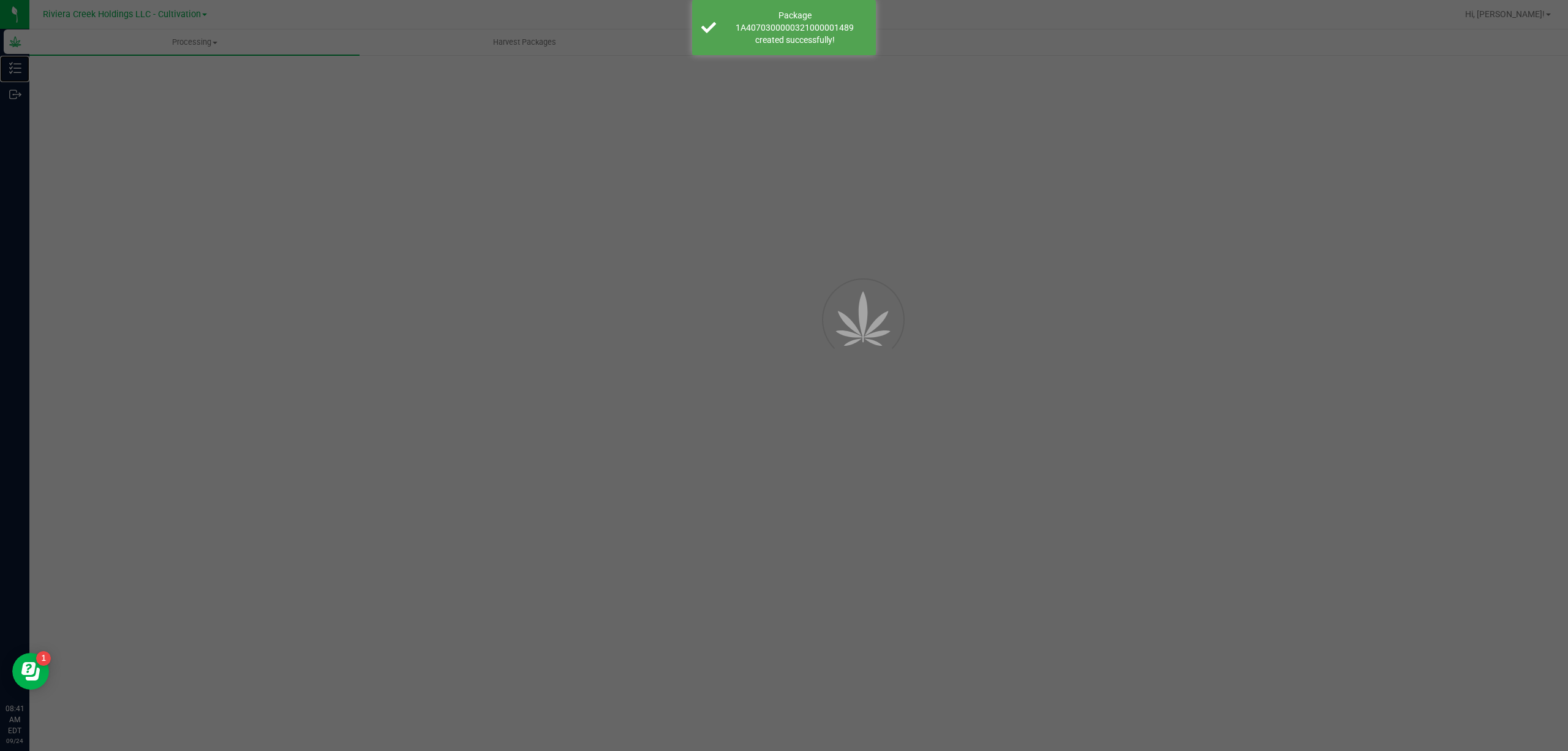
click at [16, 68] on line at bounding box center [18, 68] width 7 height 0
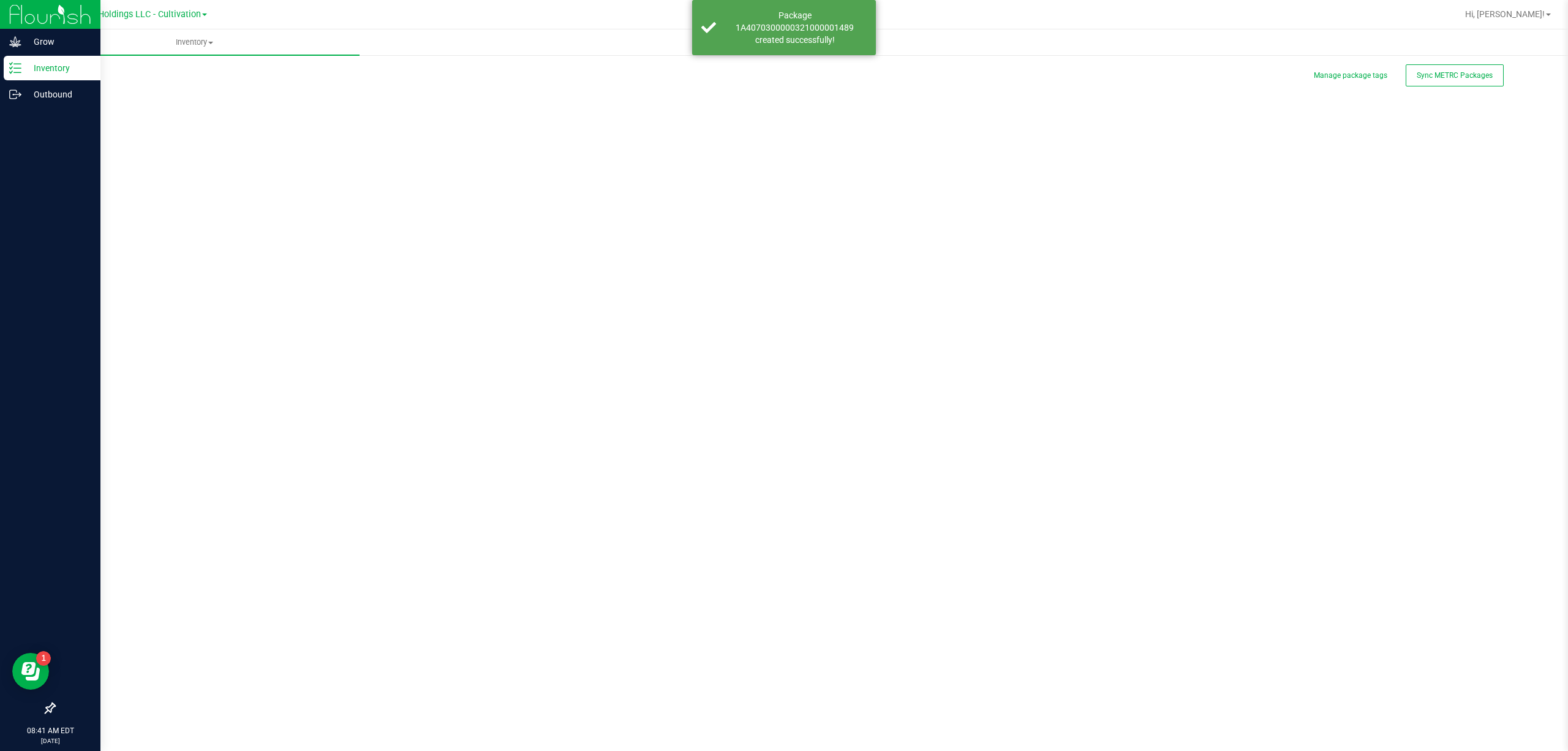
click at [16, 65] on icon at bounding box center [15, 68] width 12 height 12
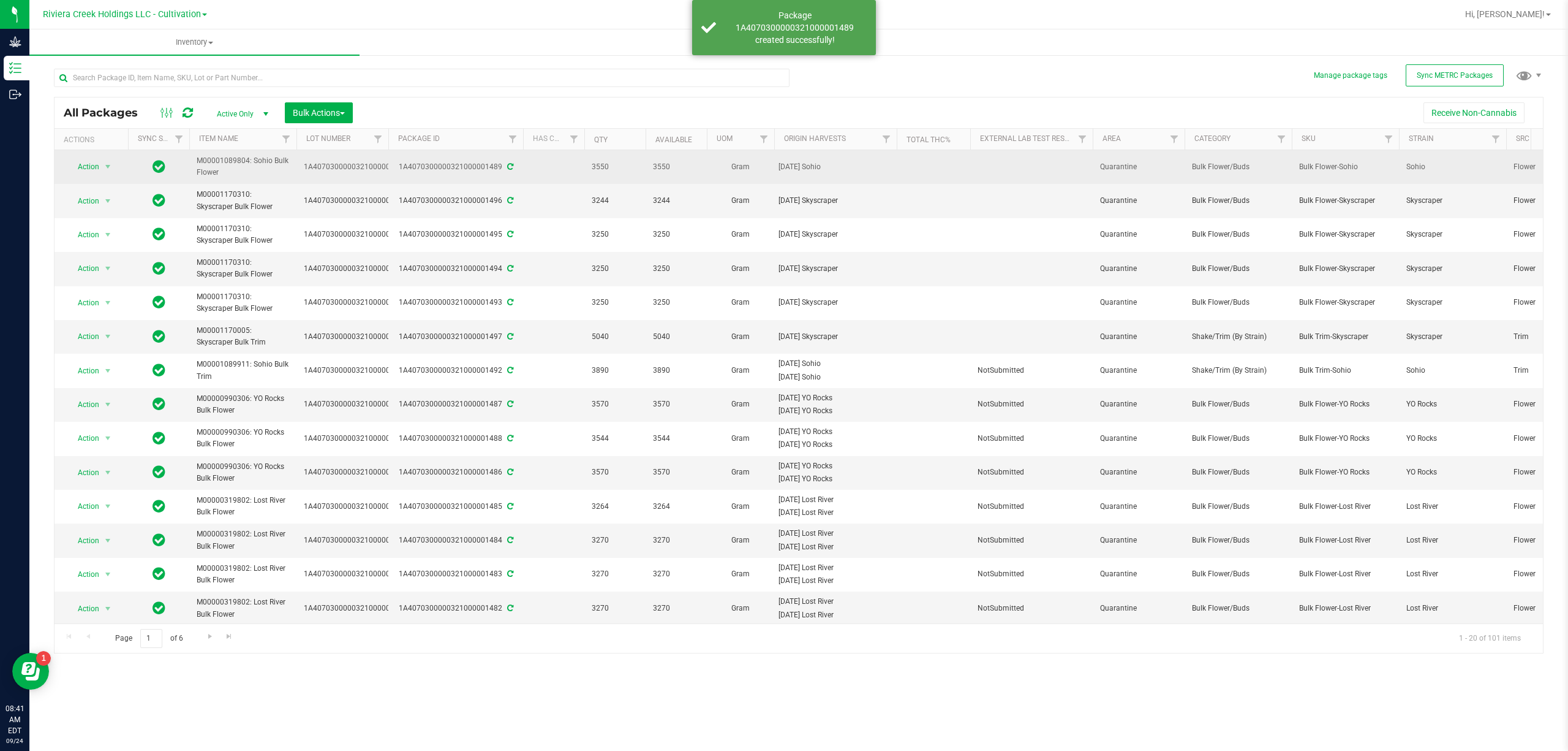
drag, startPoint x: 119, startPoint y: 163, endPoint x: 88, endPoint y: 163, distance: 31.0
click at [112, 163] on div "Action Action Adjust qty Create package Edit attributes Global inventory Locate…" at bounding box center [91, 166] width 58 height 17
click at [88, 163] on span "Action" at bounding box center [82, 166] width 33 height 17
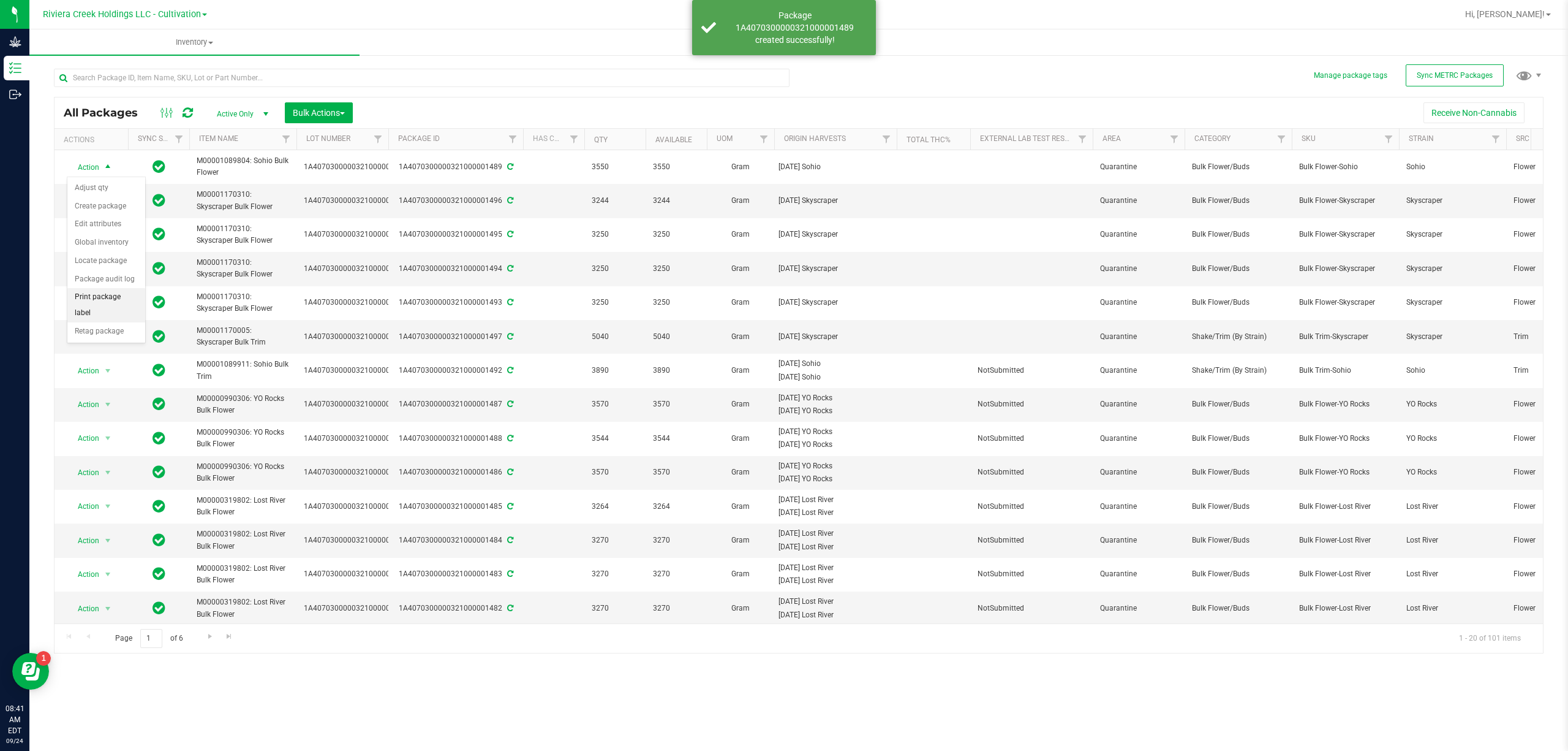
click at [113, 302] on li "Print package label" at bounding box center [106, 305] width 78 height 34
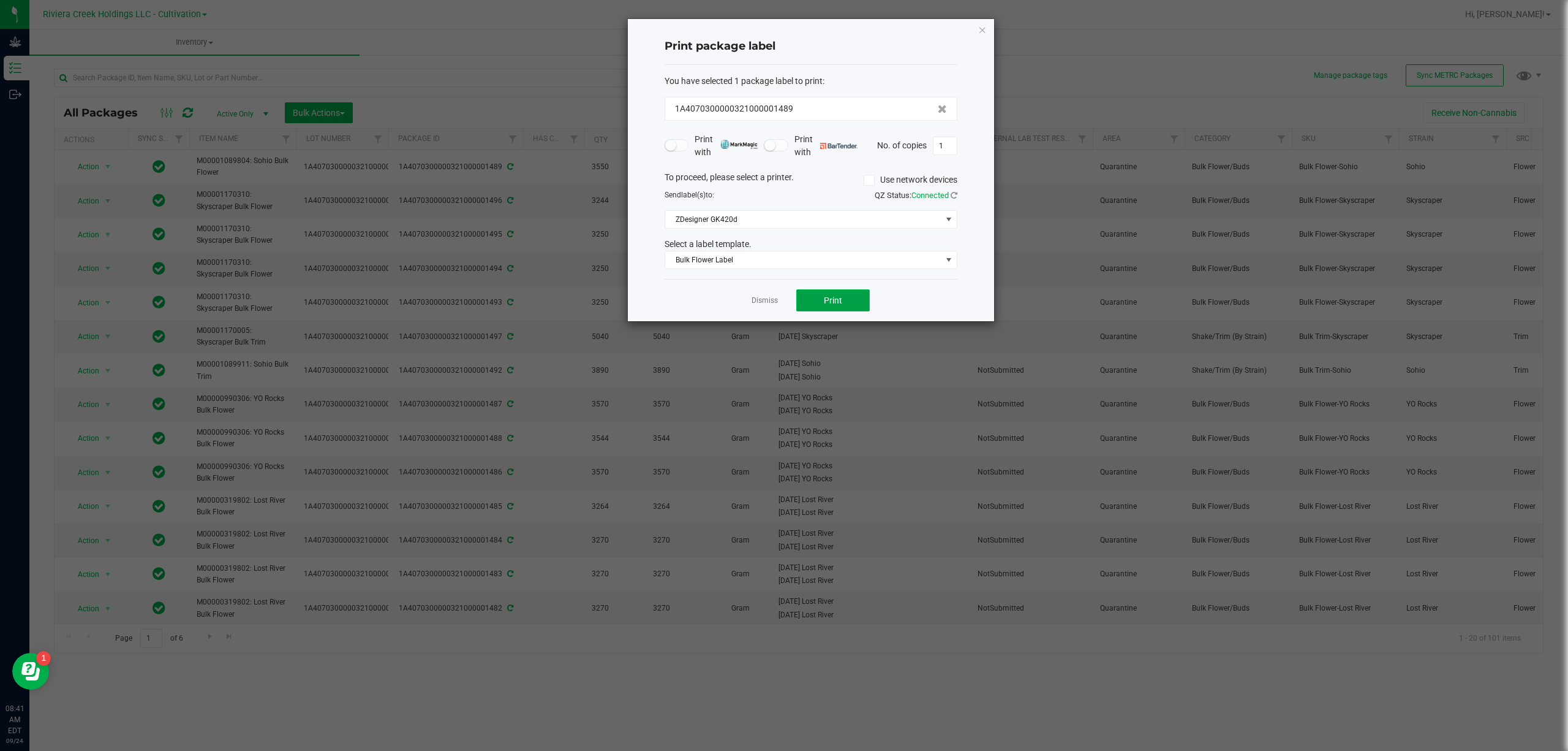
click at [832, 296] on span "Print" at bounding box center [833, 300] width 19 height 10
drag, startPoint x: 808, startPoint y: 258, endPoint x: 804, endPoint y: 266, distance: 8.9
click at [808, 258] on span "Bulk Flower Label" at bounding box center [803, 259] width 276 height 17
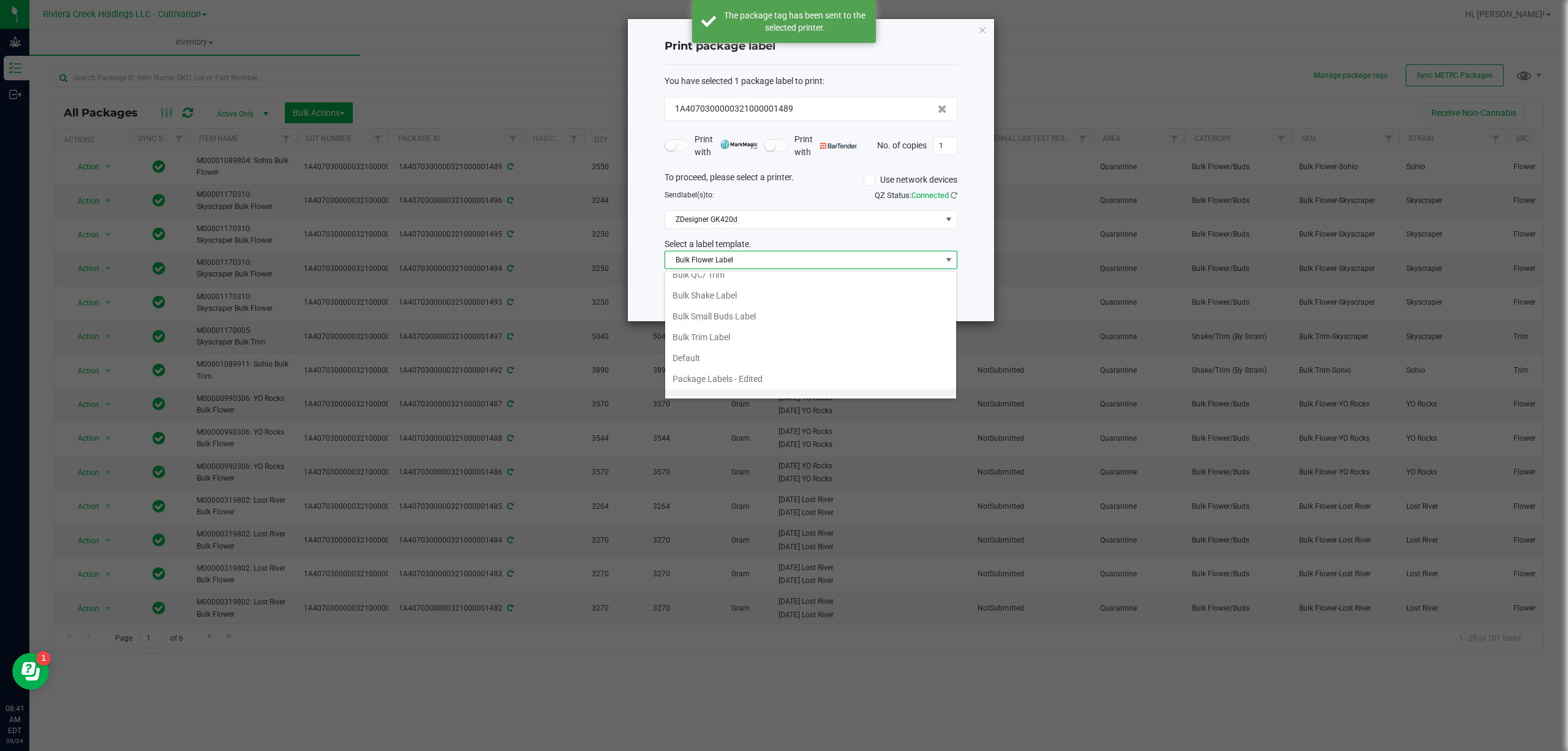
scroll to position [47, 0]
click at [751, 379] on li "Strain- Harvest Date Label" at bounding box center [810, 386] width 291 height 21
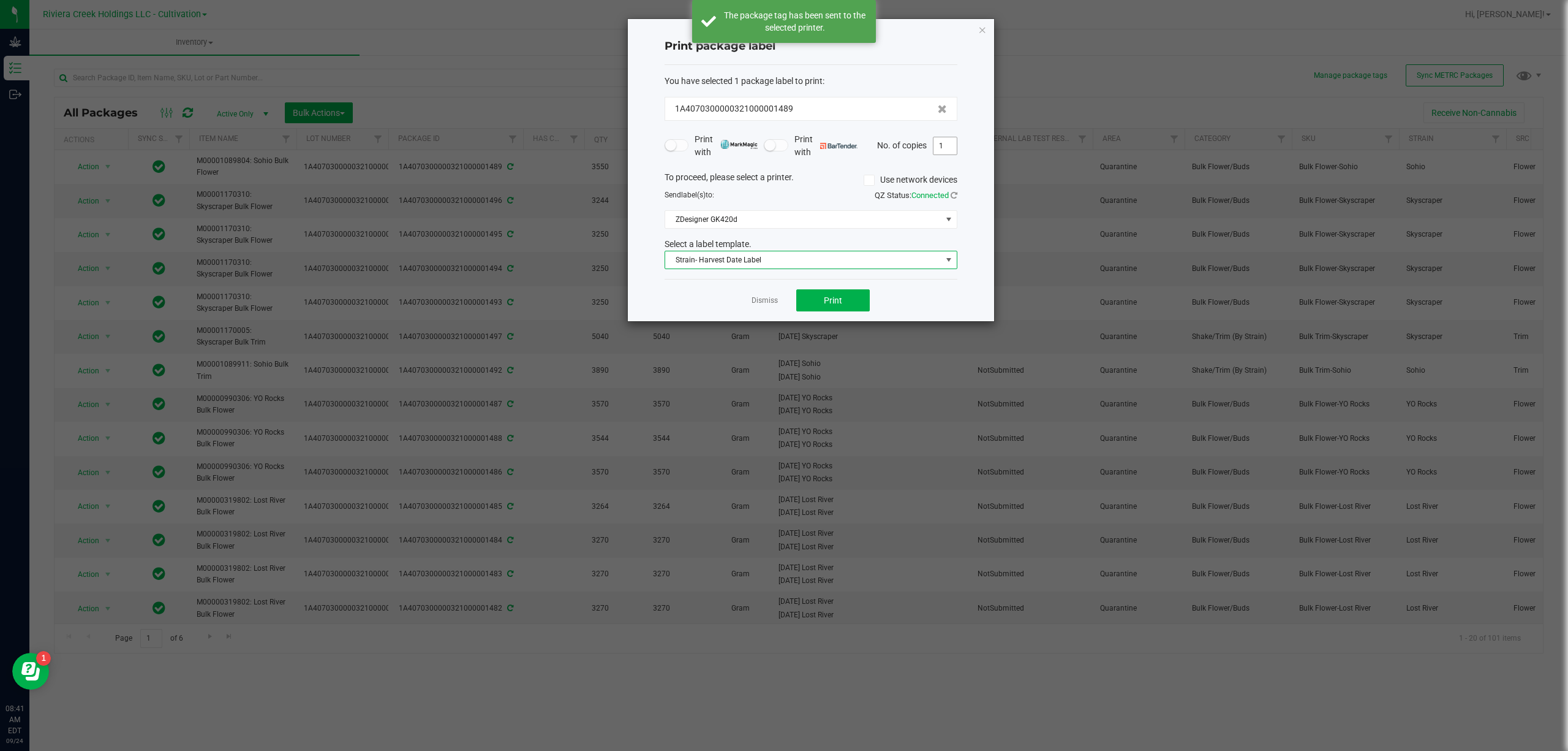
click at [945, 142] on input "1" at bounding box center [945, 145] width 23 height 17
click at [854, 302] on button "Print" at bounding box center [832, 300] width 73 height 22
click at [844, 260] on span "Strain- Harvest Date Label" at bounding box center [803, 259] width 276 height 17
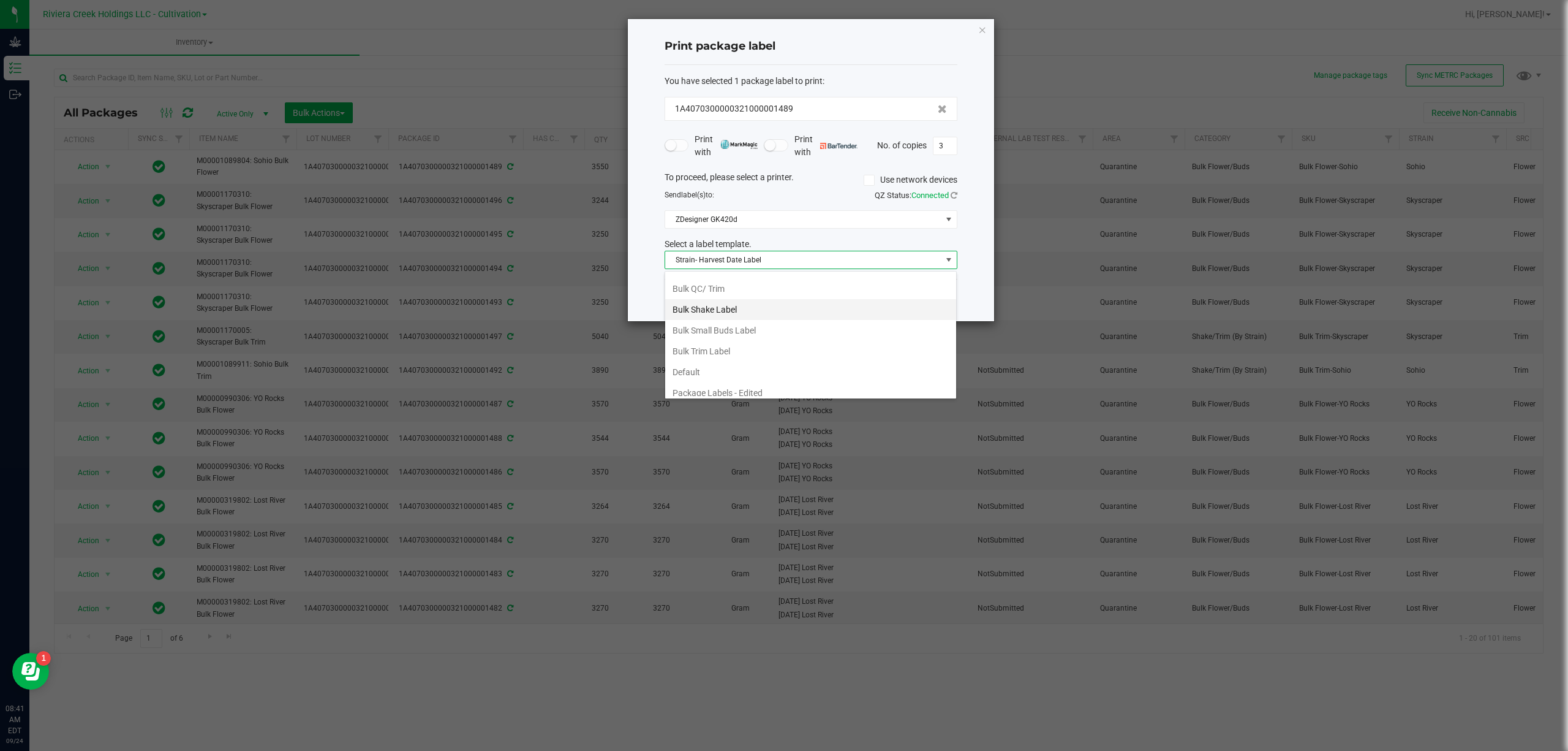
scroll to position [0, 0]
click at [745, 292] on li "Bulk Flower Label" at bounding box center [810, 284] width 291 height 21
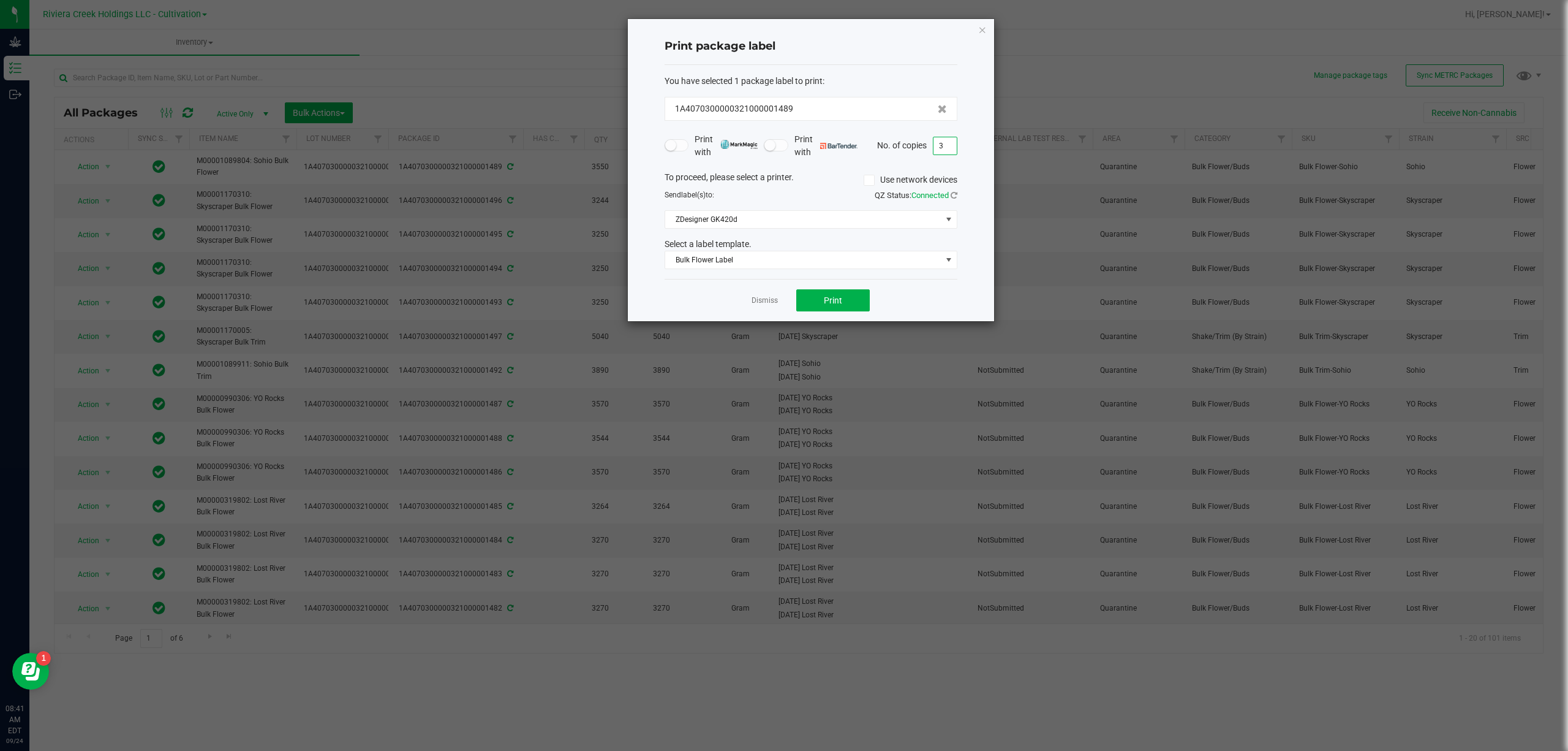
click at [945, 150] on input "3" at bounding box center [945, 145] width 23 height 17
type input "1"
click at [852, 315] on div "Dismiss Print" at bounding box center [811, 300] width 293 height 42
click at [851, 303] on button "Print" at bounding box center [832, 300] width 73 height 22
click at [986, 29] on div "Print package label You have selected 1 package label to print : 1A407030000032…" at bounding box center [811, 169] width 366 height 302
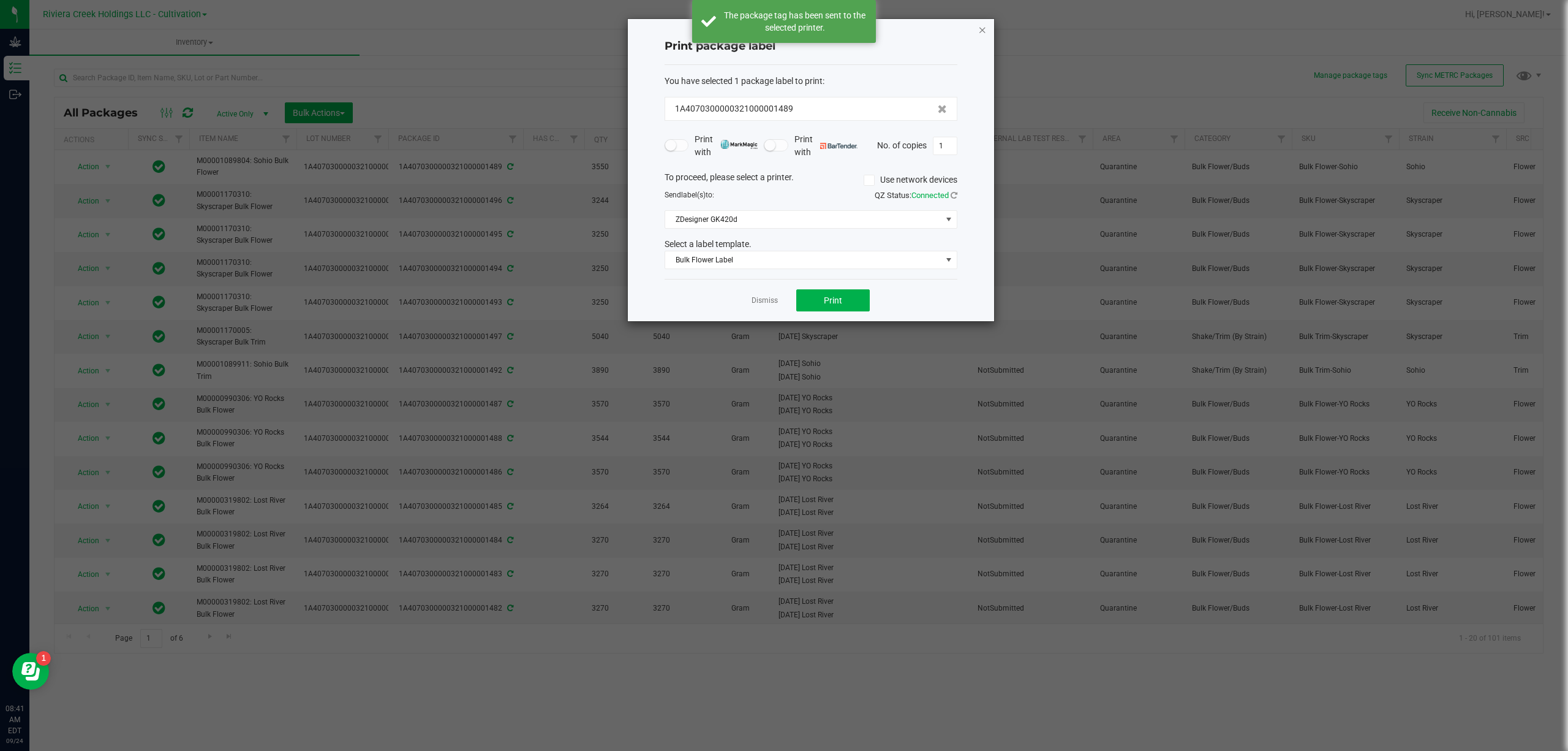
click at [978, 30] on icon "button" at bounding box center [983, 29] width 9 height 15
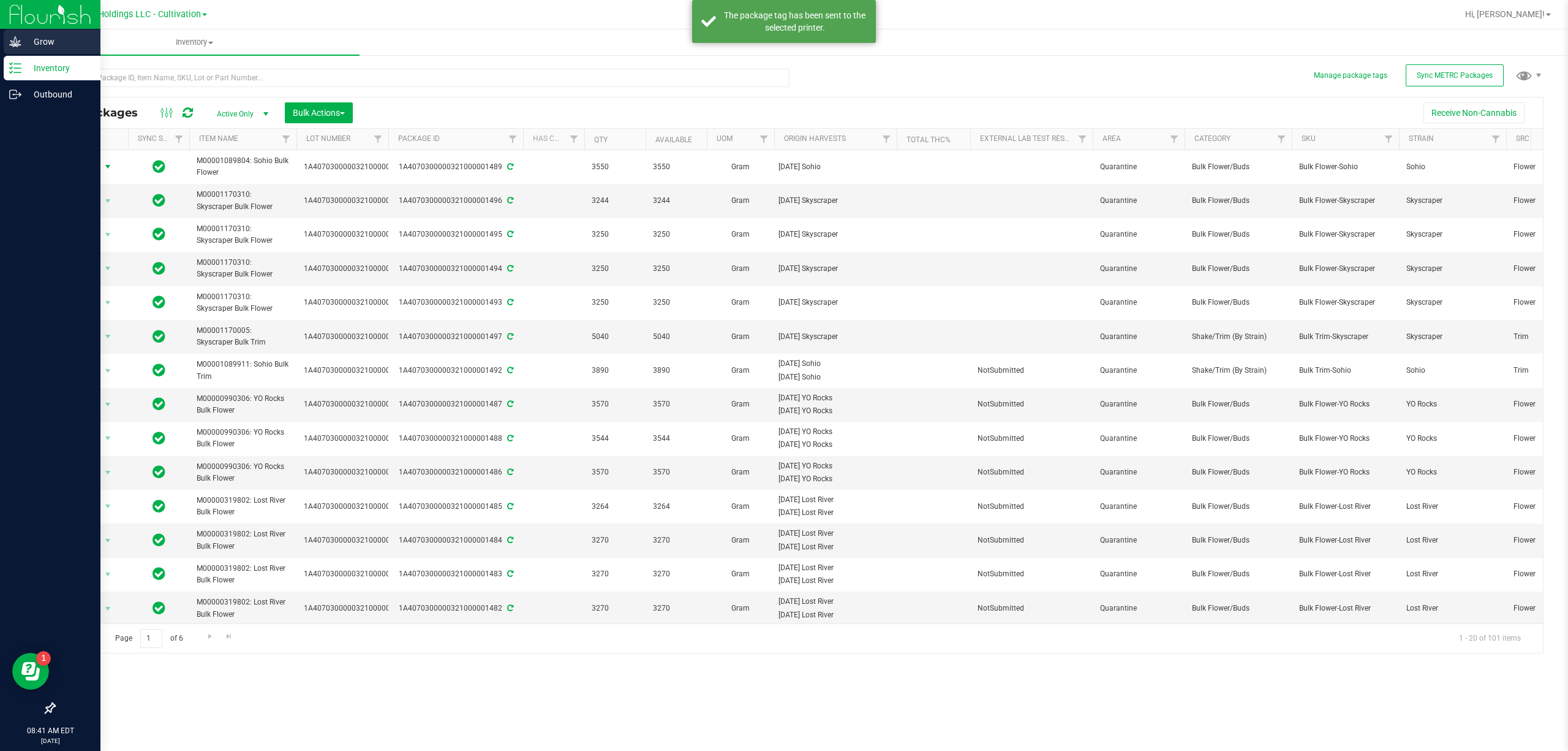
click at [15, 39] on icon at bounding box center [15, 42] width 12 height 12
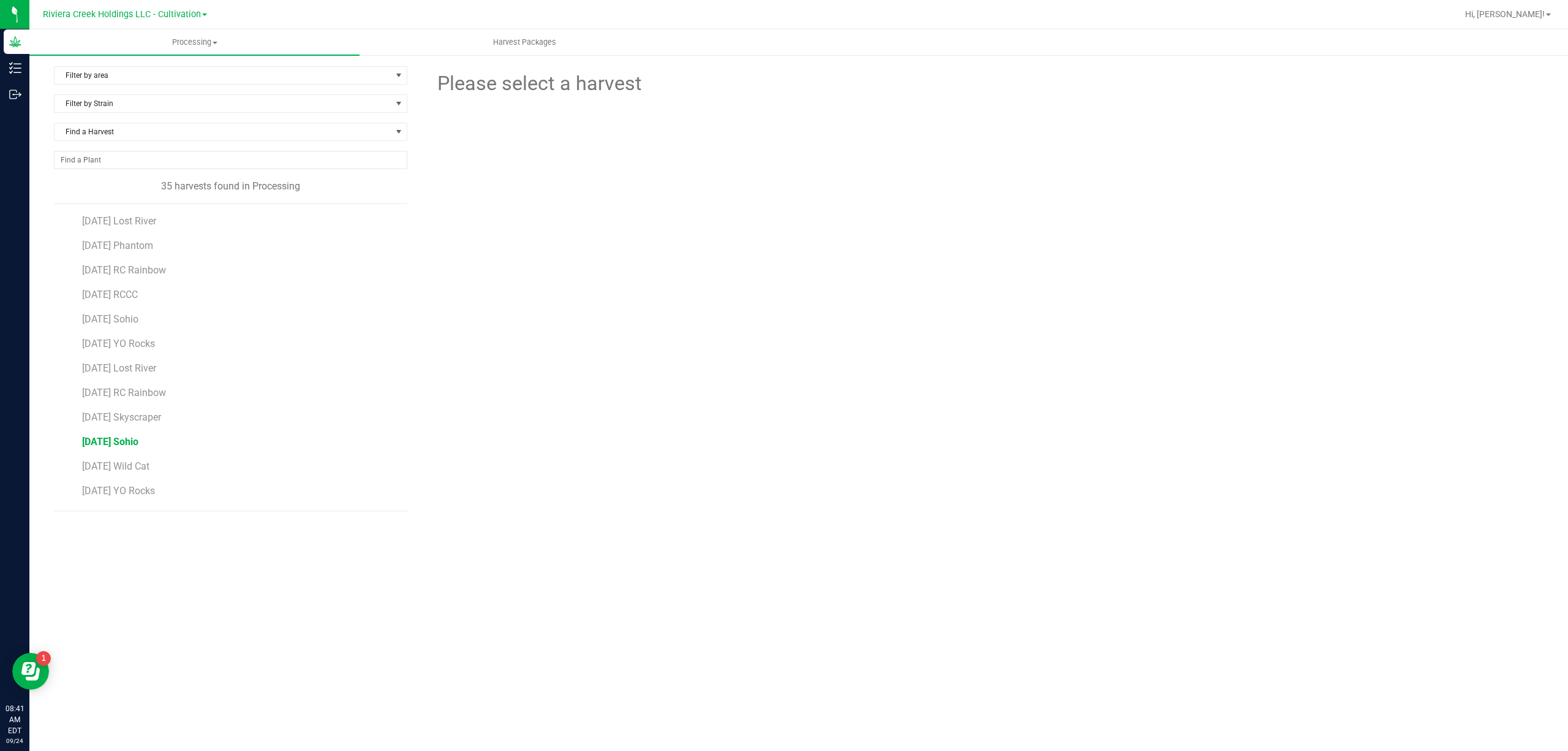
click at [139, 443] on span "[DATE] Sohio" at bounding box center [111, 441] width 57 height 11
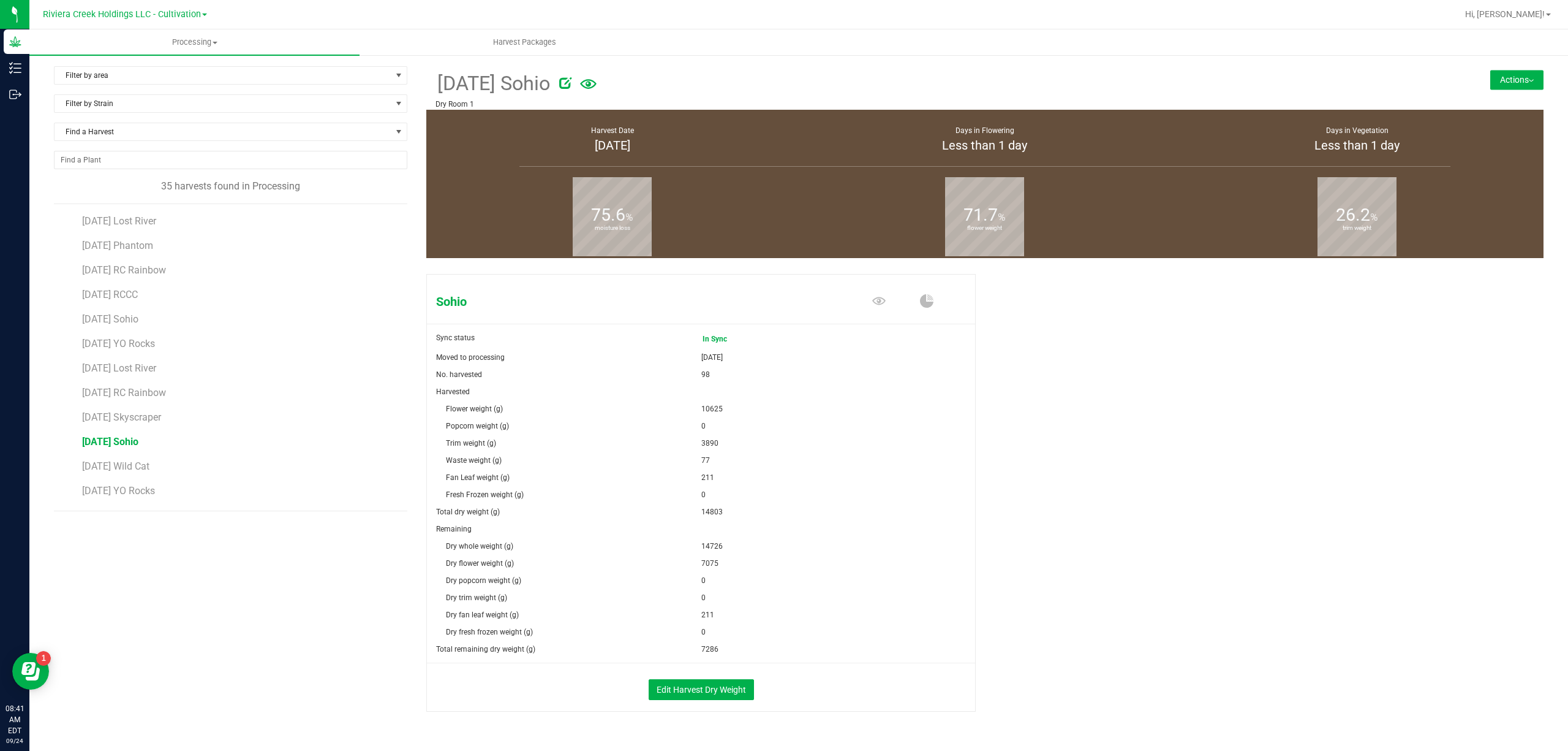
click at [1512, 70] on button "Actions" at bounding box center [1517, 80] width 53 height 19
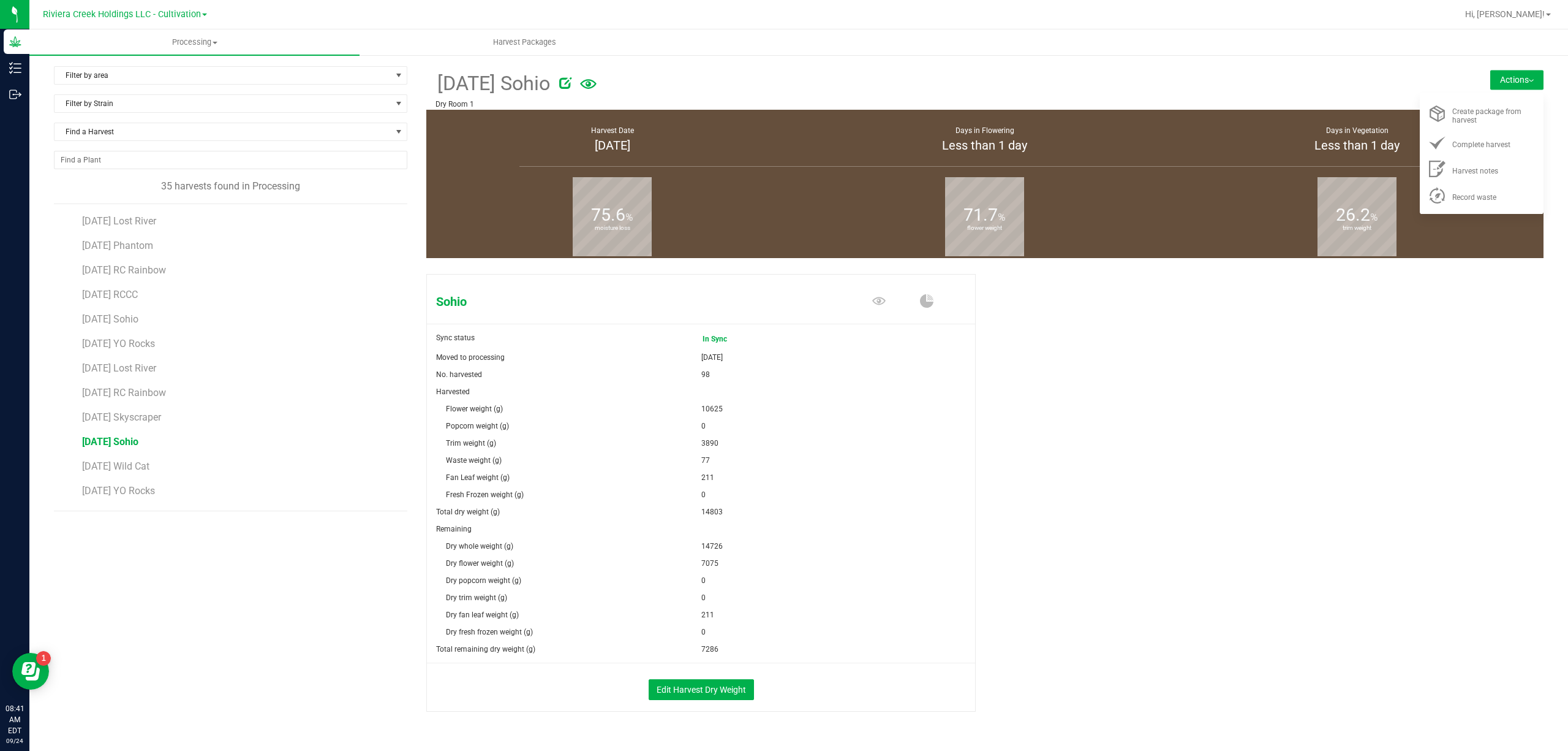
click at [1513, 73] on button "Actions" at bounding box center [1517, 80] width 53 height 19
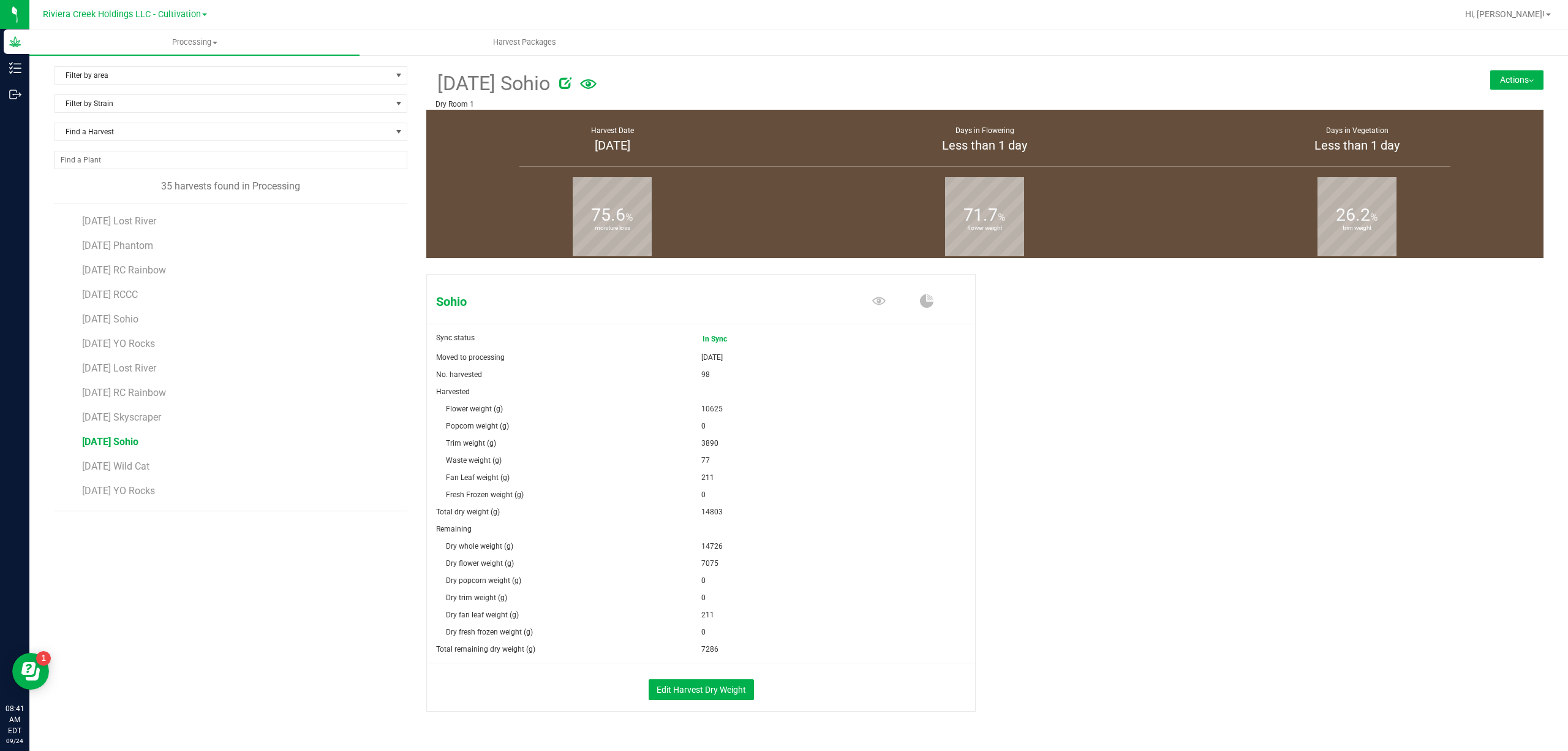
click at [1513, 73] on button "Actions" at bounding box center [1517, 80] width 53 height 19
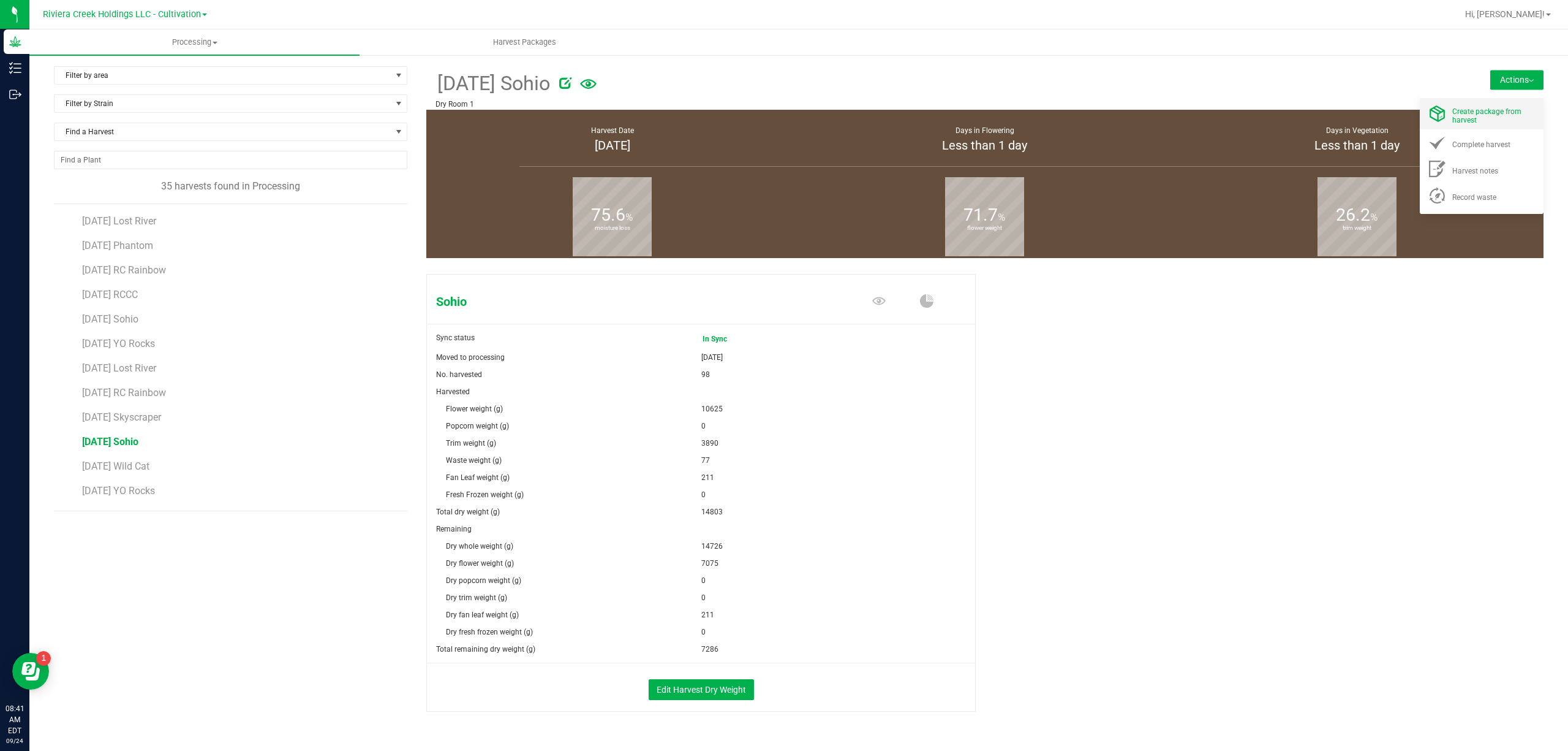
click at [1475, 111] on span "Create package from harvest" at bounding box center [1487, 115] width 69 height 17
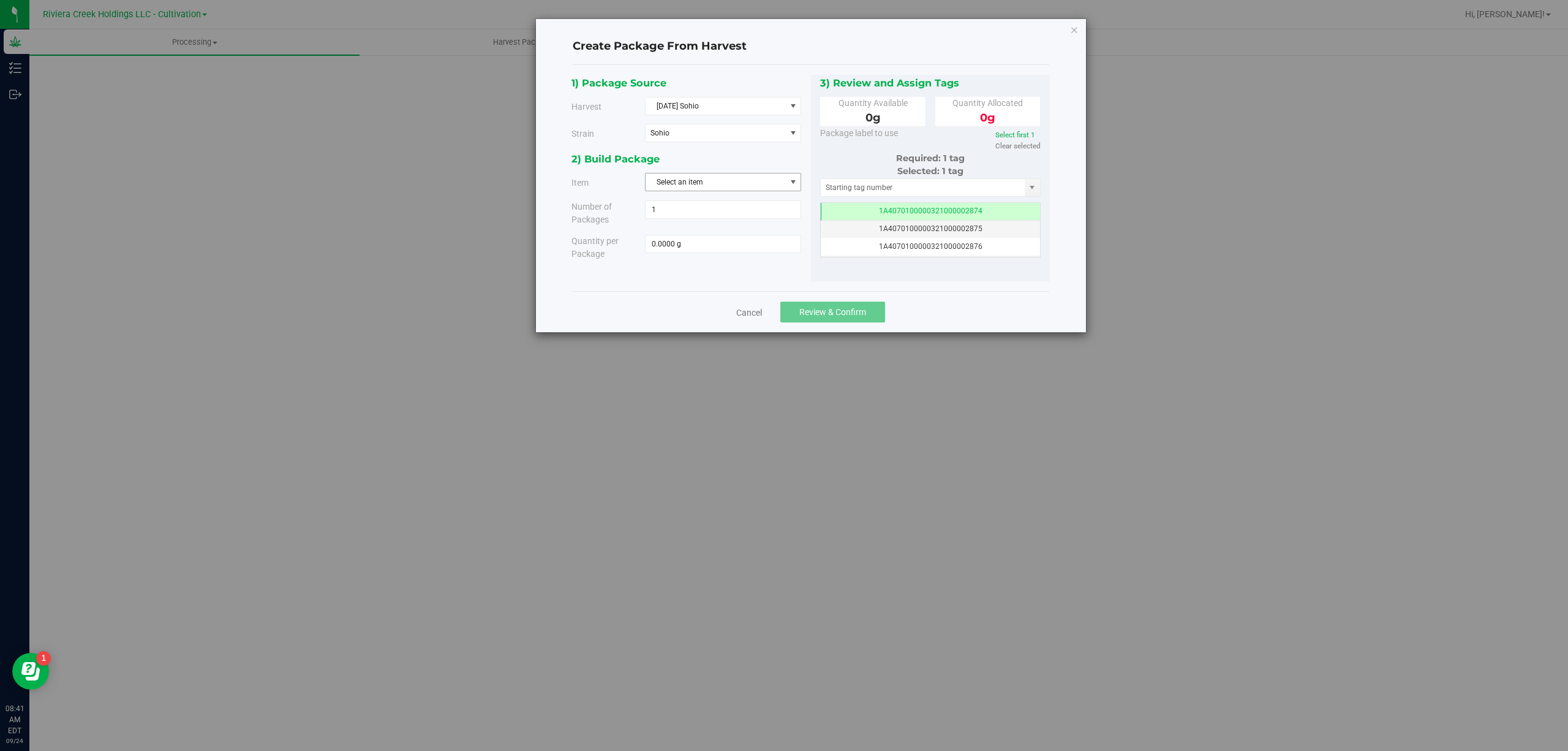
click at [699, 184] on span "Select an item" at bounding box center [715, 181] width 140 height 17
click at [785, 236] on li "M00001089804: Sohio Bulk Flower" at bounding box center [723, 235] width 155 height 19
click at [761, 245] on span at bounding box center [723, 243] width 157 height 19
type input "3550"
type input "3550.0000 g"
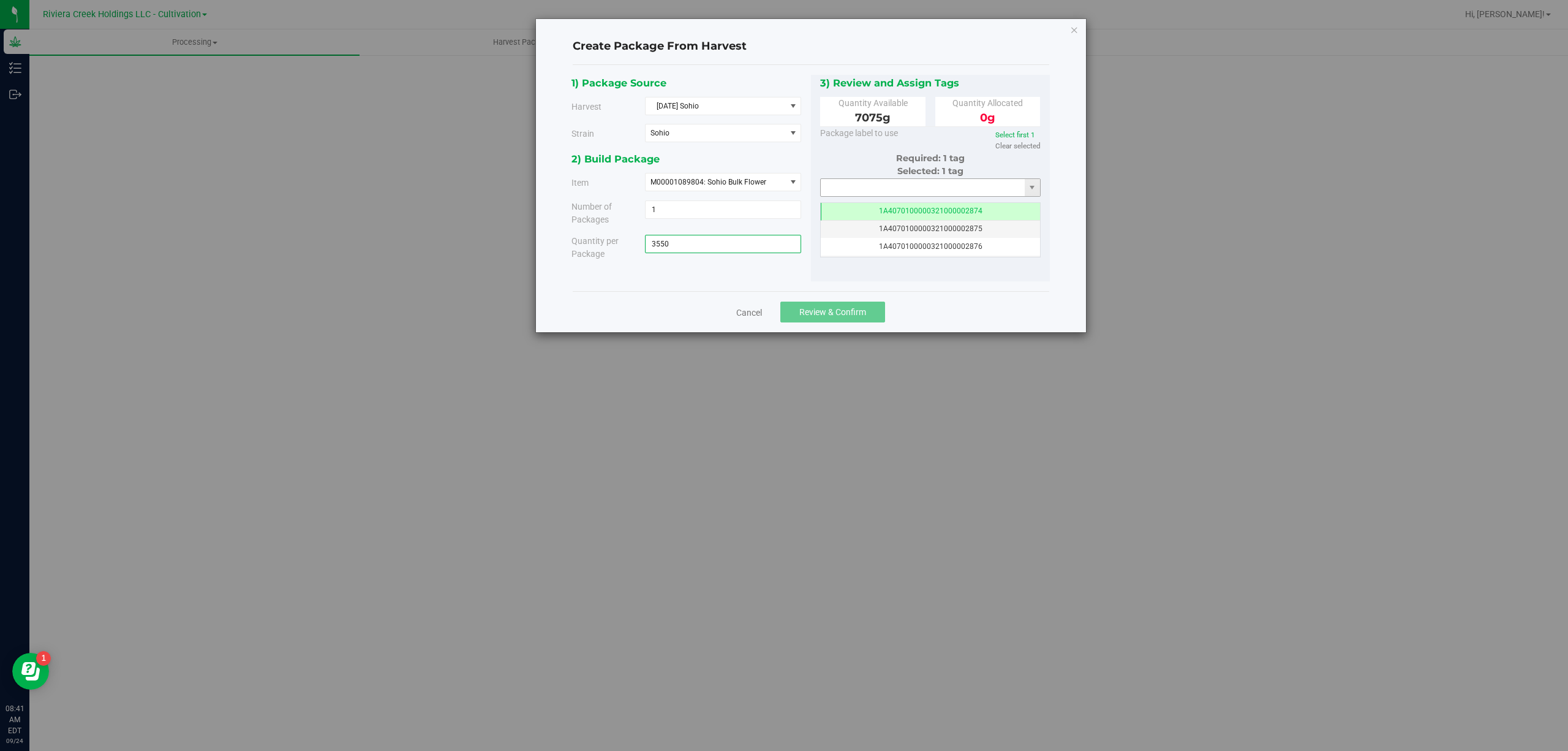
click at [876, 181] on span at bounding box center [930, 188] width 221 height 19
click at [877, 184] on input "text" at bounding box center [922, 187] width 204 height 17
click at [920, 206] on li "1A4070300000321000001490" at bounding box center [930, 209] width 219 height 19
type input "1A4070300000321000001490"
click at [874, 304] on button "Review & Confirm" at bounding box center [832, 312] width 104 height 21
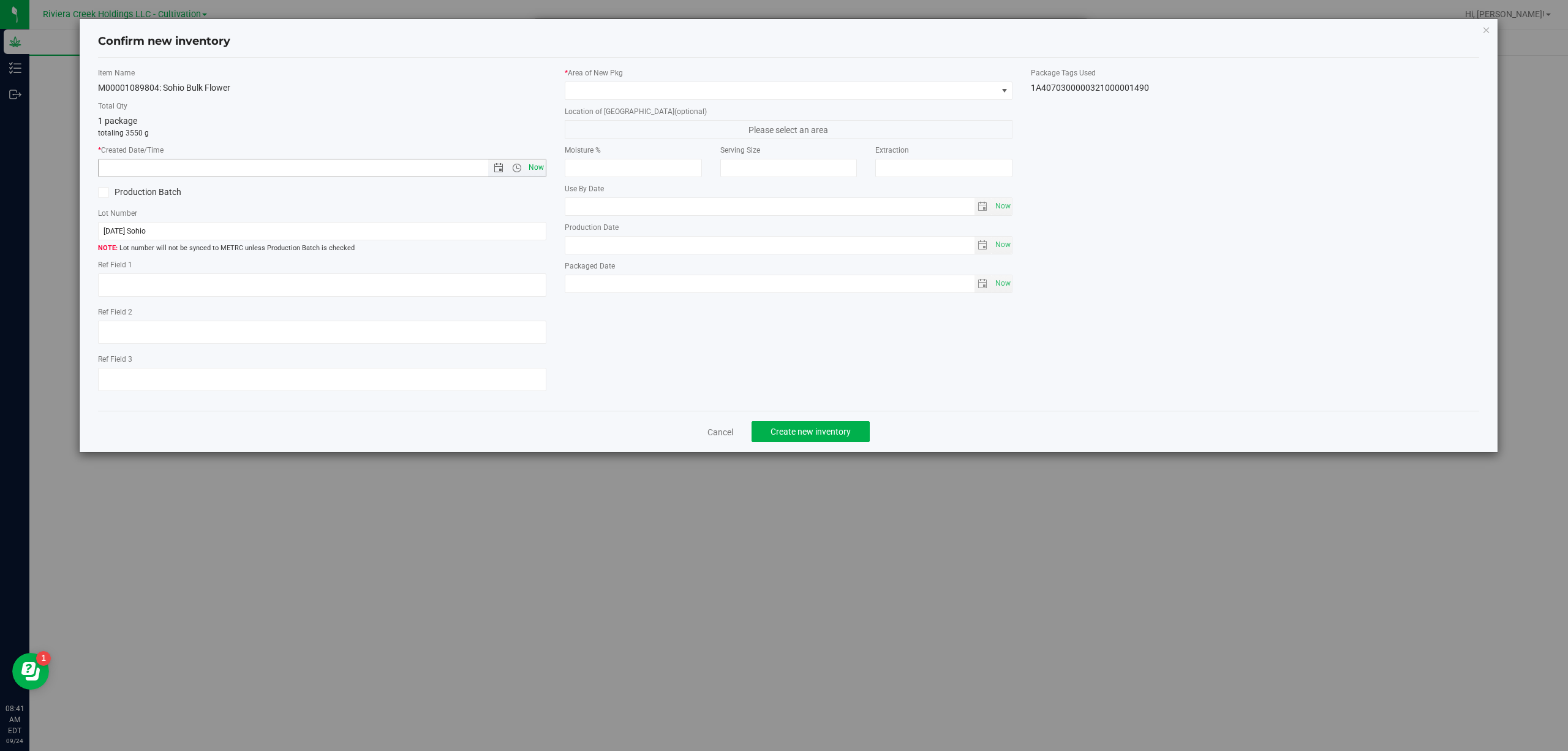
click at [534, 166] on span "Now" at bounding box center [536, 167] width 21 height 18
type input "[DATE] 8:41 AM"
click at [651, 92] on span at bounding box center [781, 90] width 432 height 17
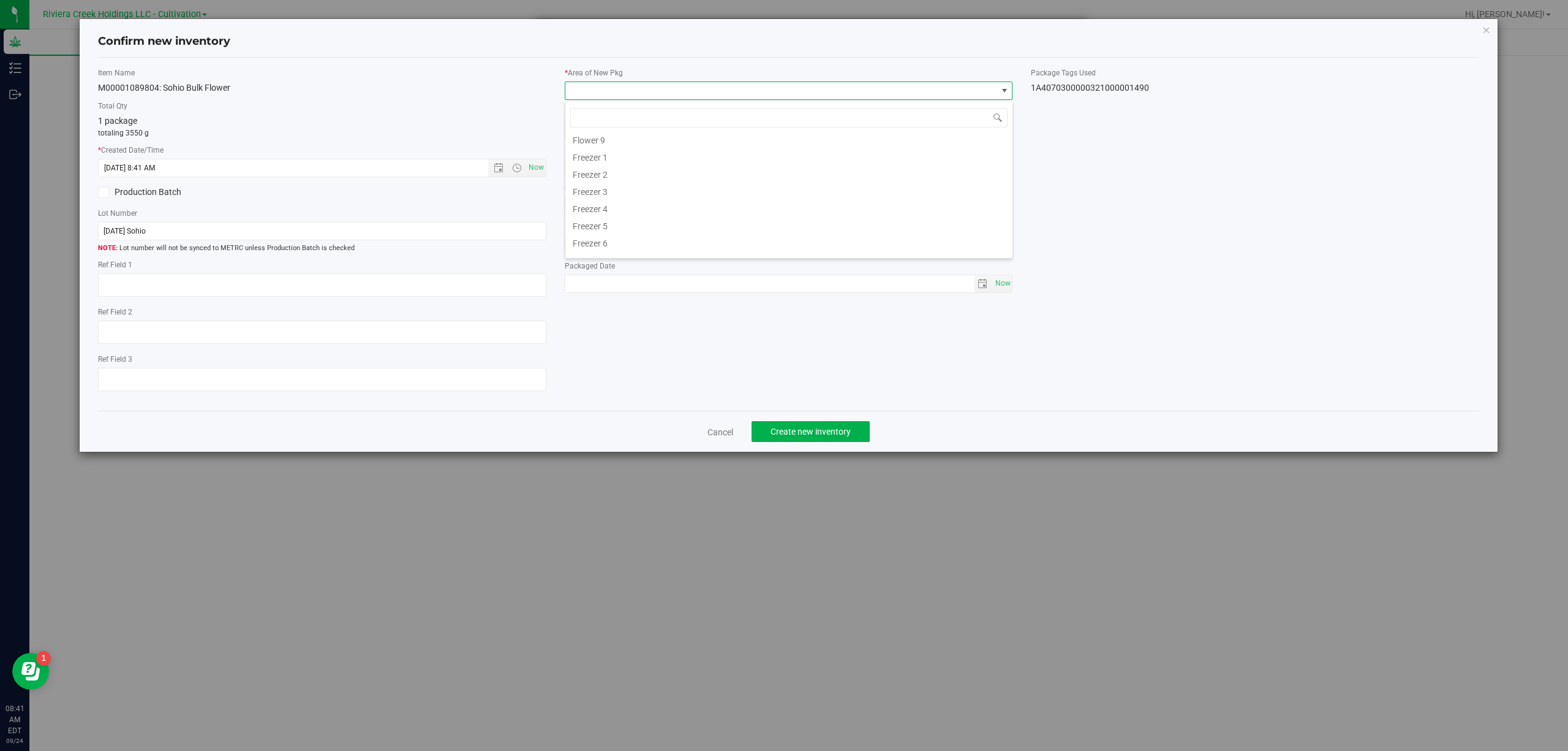
scroll to position [272, 0]
click at [627, 220] on li "Quarantine" at bounding box center [789, 212] width 447 height 17
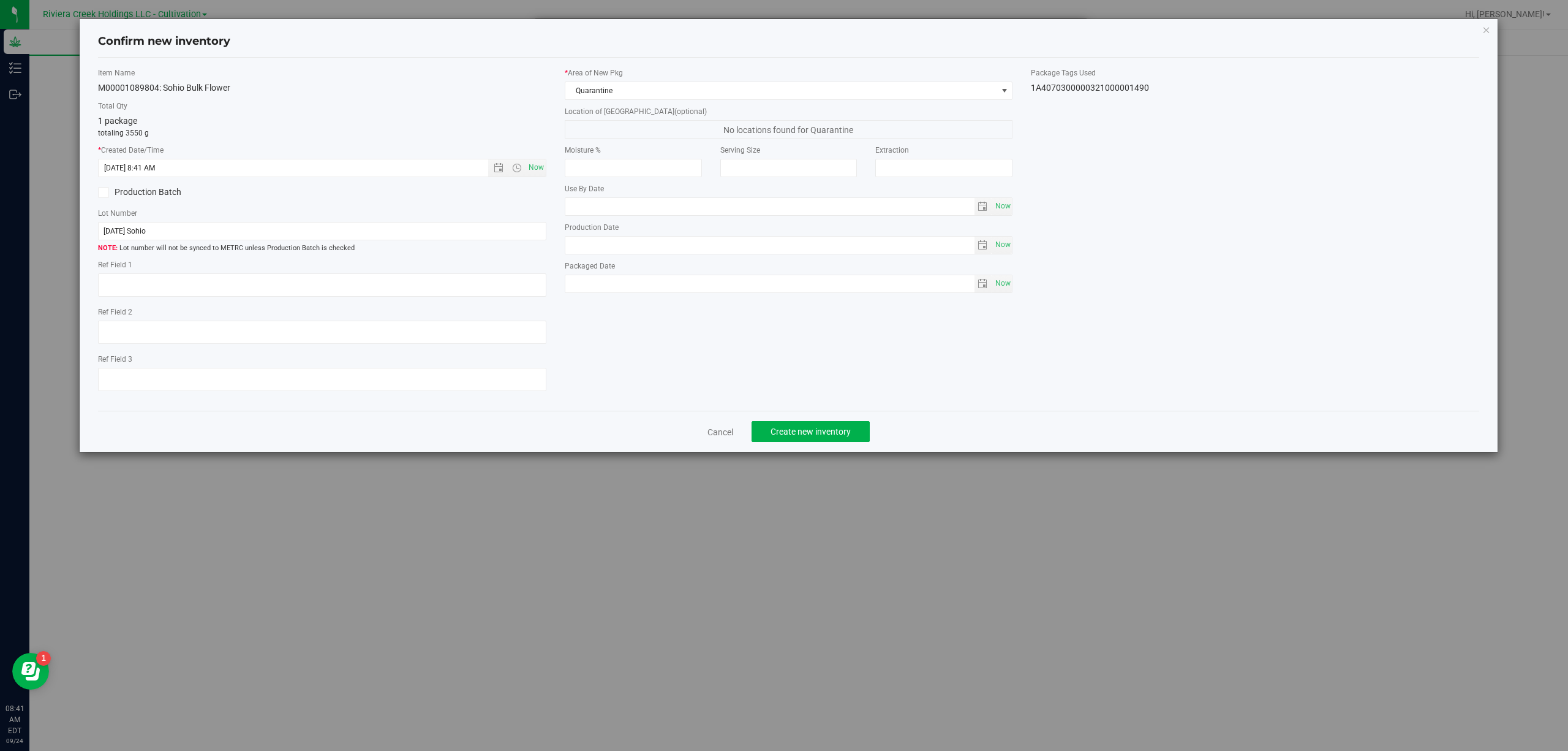
click at [1121, 82] on div "1A4070300000321000001490" at bounding box center [1255, 88] width 448 height 13
copy body "1A4070300000321000001490 Cancel Create new inventory"
click at [232, 239] on input "[DATE] Sohio" at bounding box center [322, 231] width 448 height 19
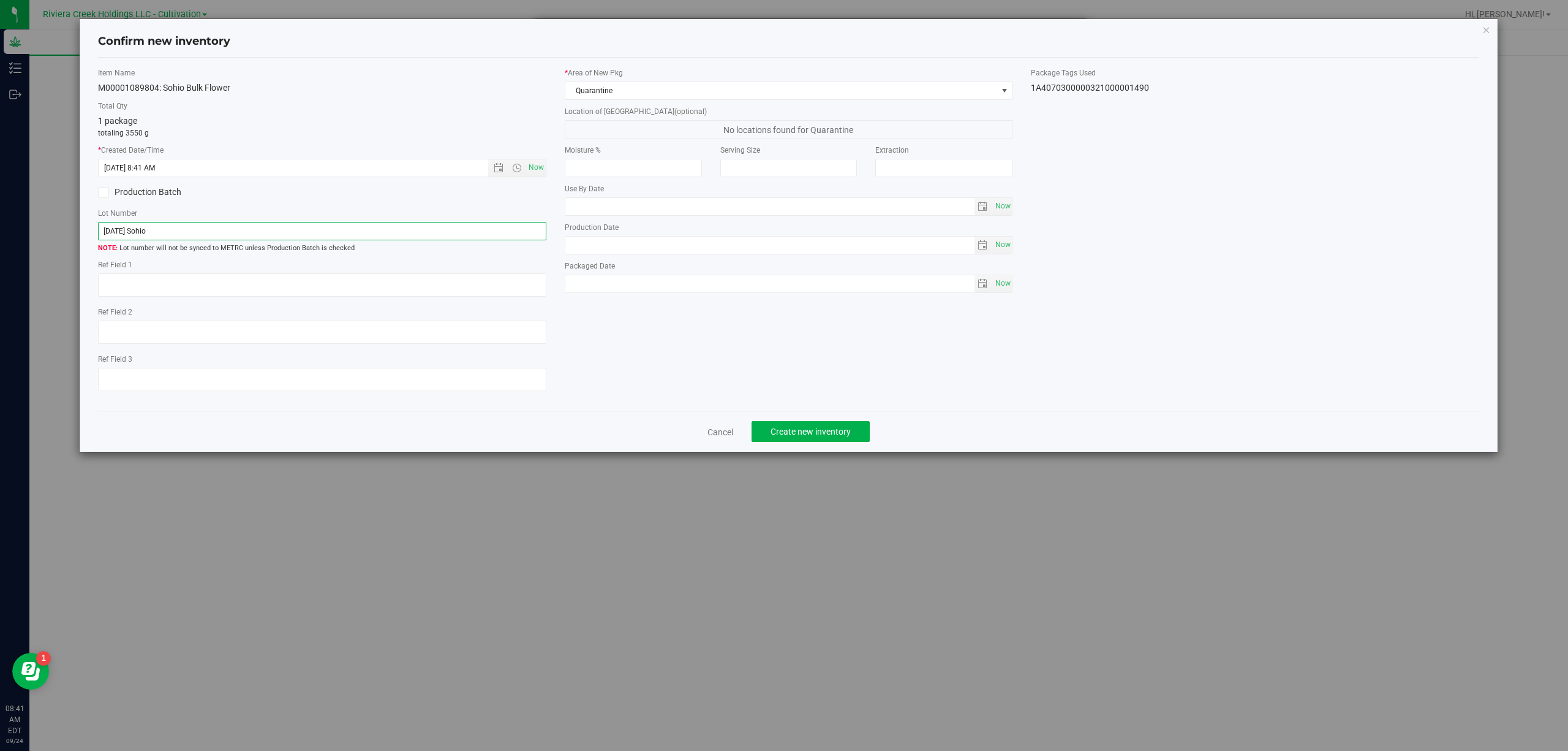
click at [231, 231] on input "[DATE] Sohio" at bounding box center [322, 231] width 448 height 19
paste input "1A4070300000321000001490"
type input "1A4070300000321000001490"
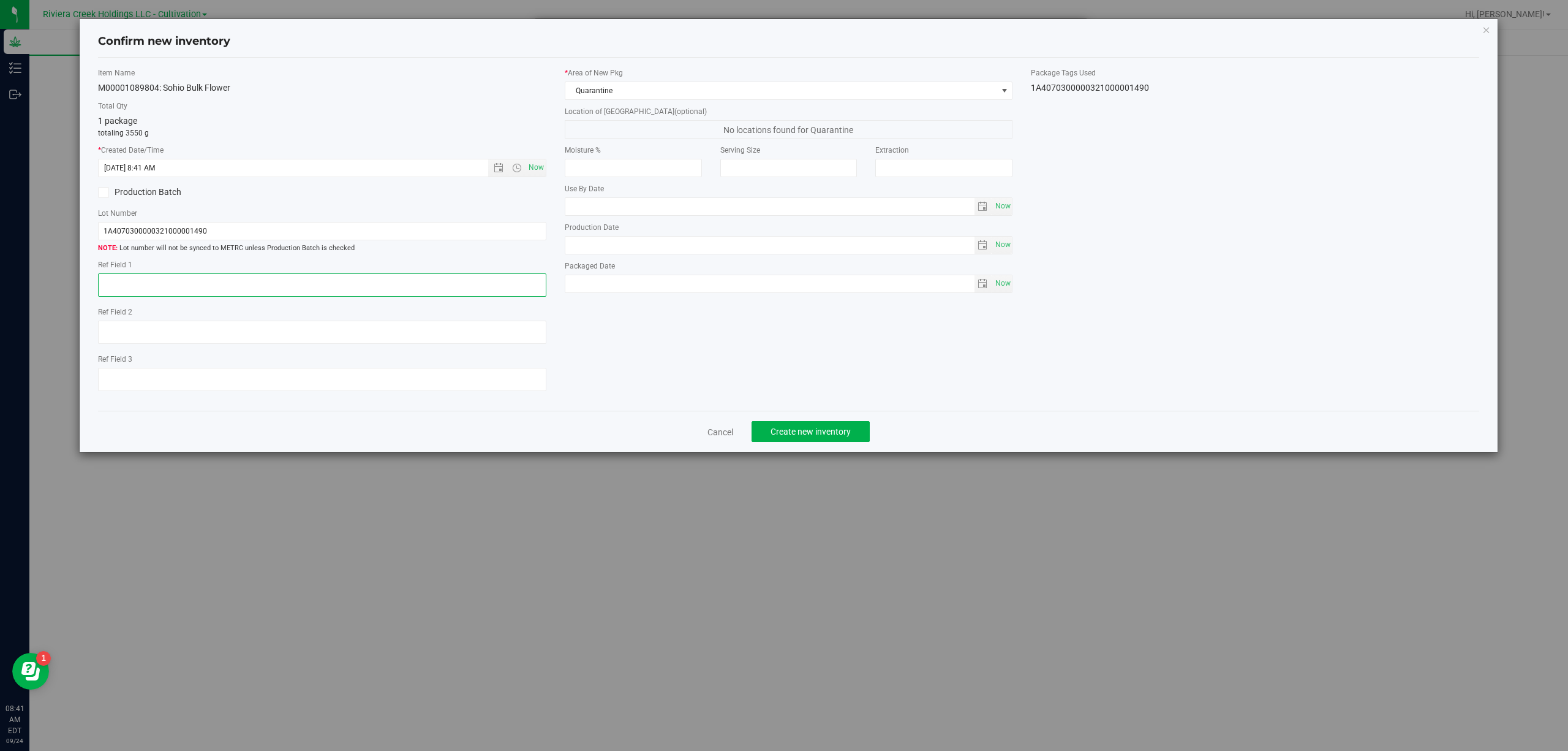
click at [257, 286] on textarea at bounding box center [322, 285] width 448 height 23
type textarea "B2-L2"
click at [854, 438] on button "Create new inventory" at bounding box center [811, 432] width 119 height 21
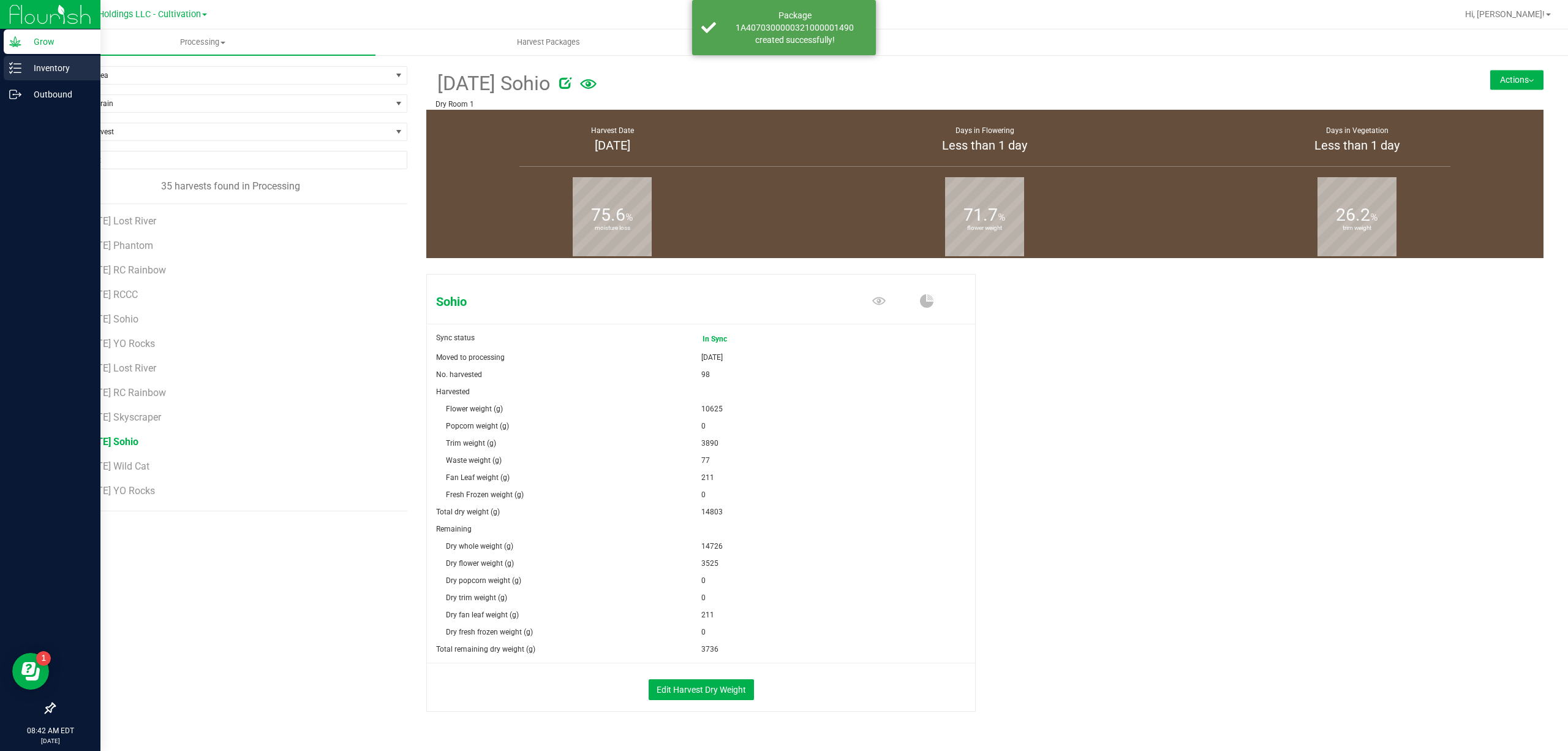
click at [8, 67] on div "Inventory" at bounding box center [51, 68] width 96 height 25
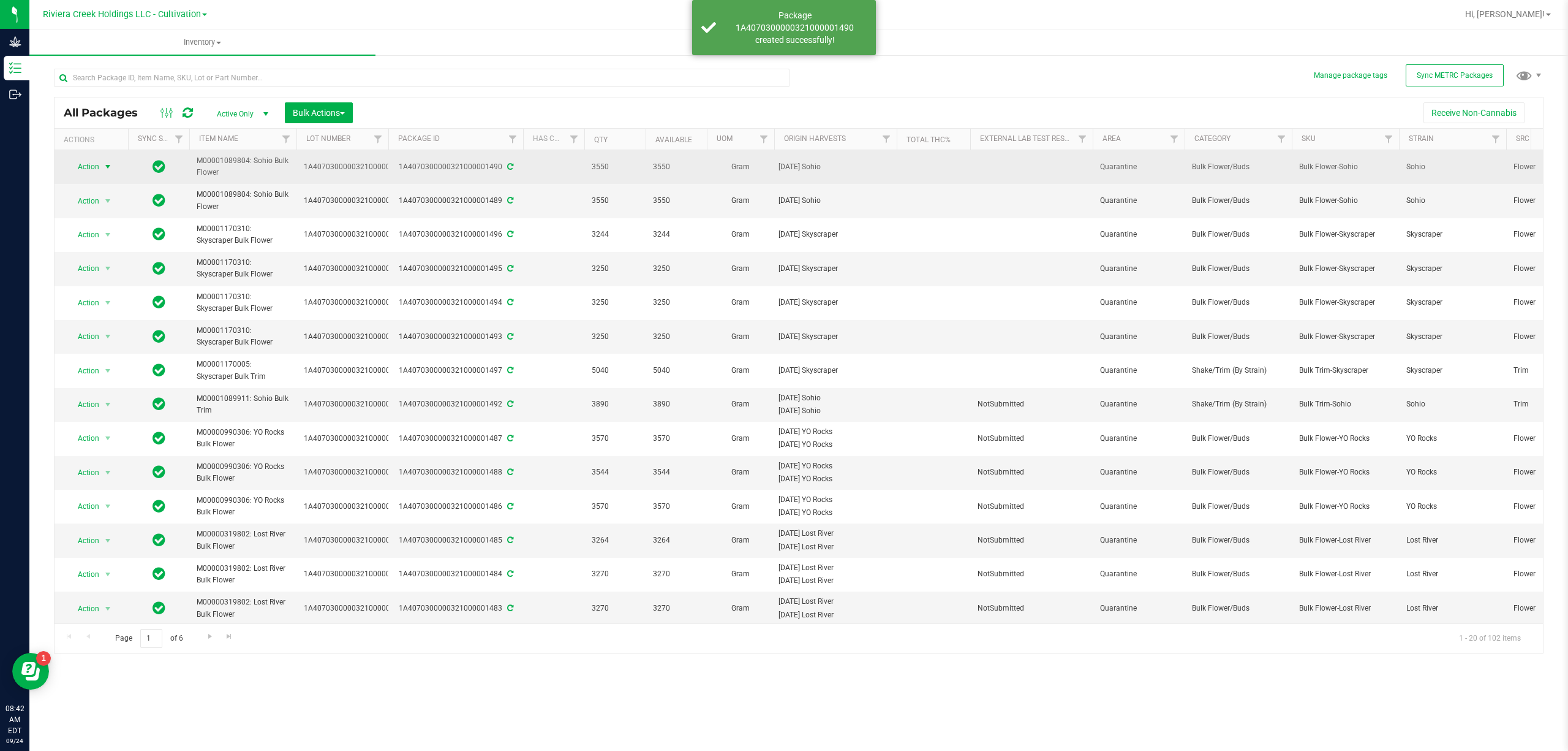
click at [96, 167] on span "Action" at bounding box center [82, 166] width 33 height 17
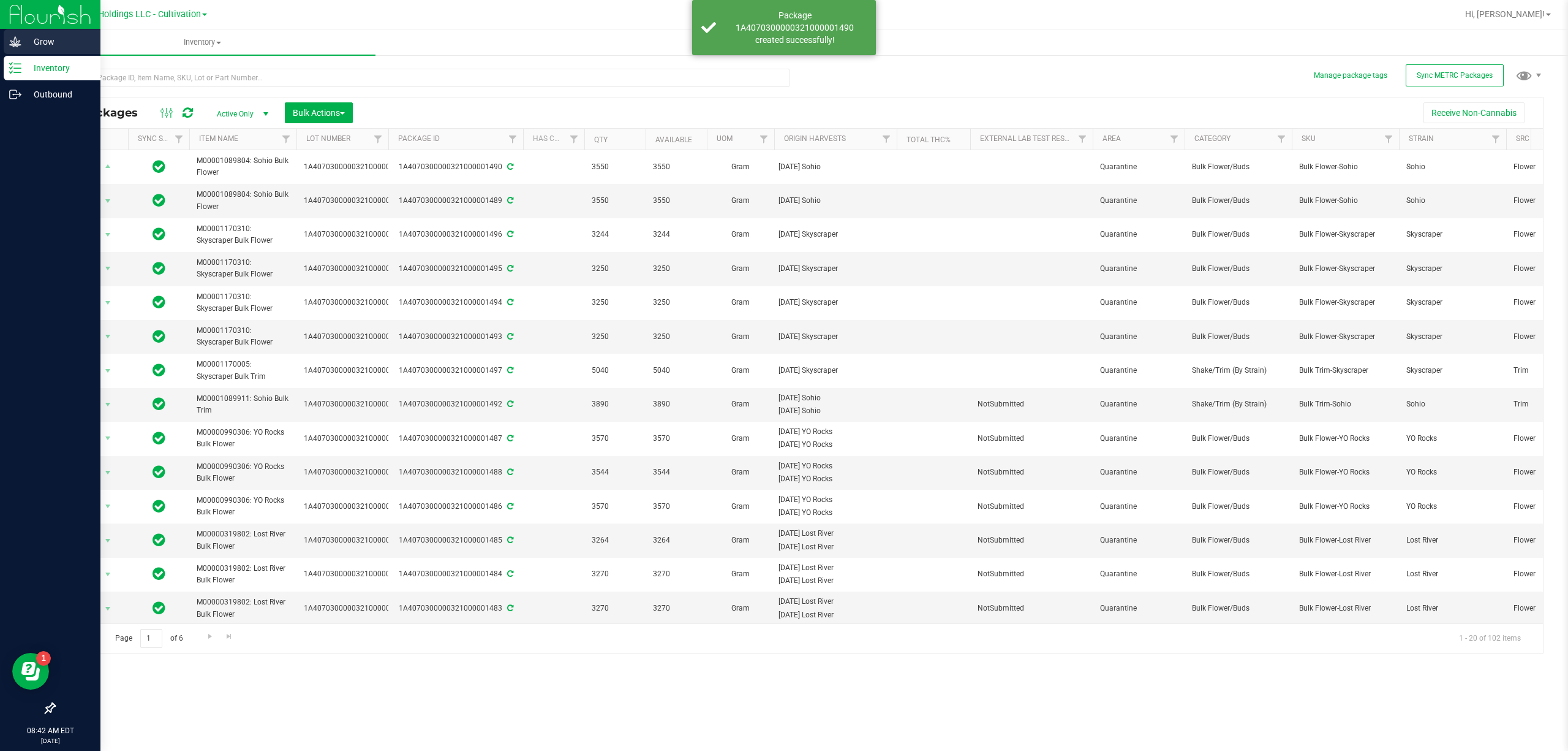
click at [27, 39] on p "Grow" at bounding box center [57, 42] width 73 height 15
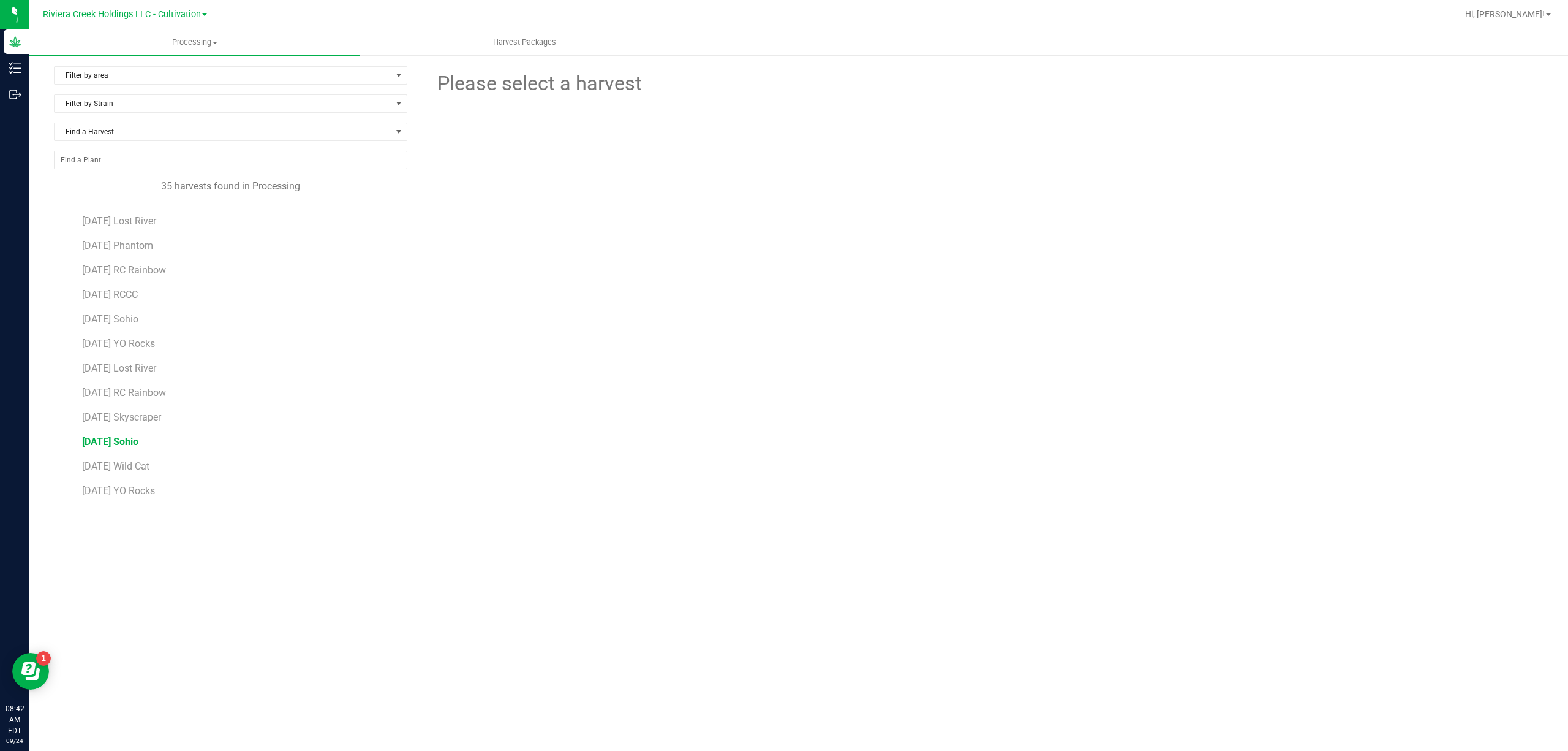
click at [138, 442] on span "[DATE] Sohio" at bounding box center [111, 441] width 57 height 11
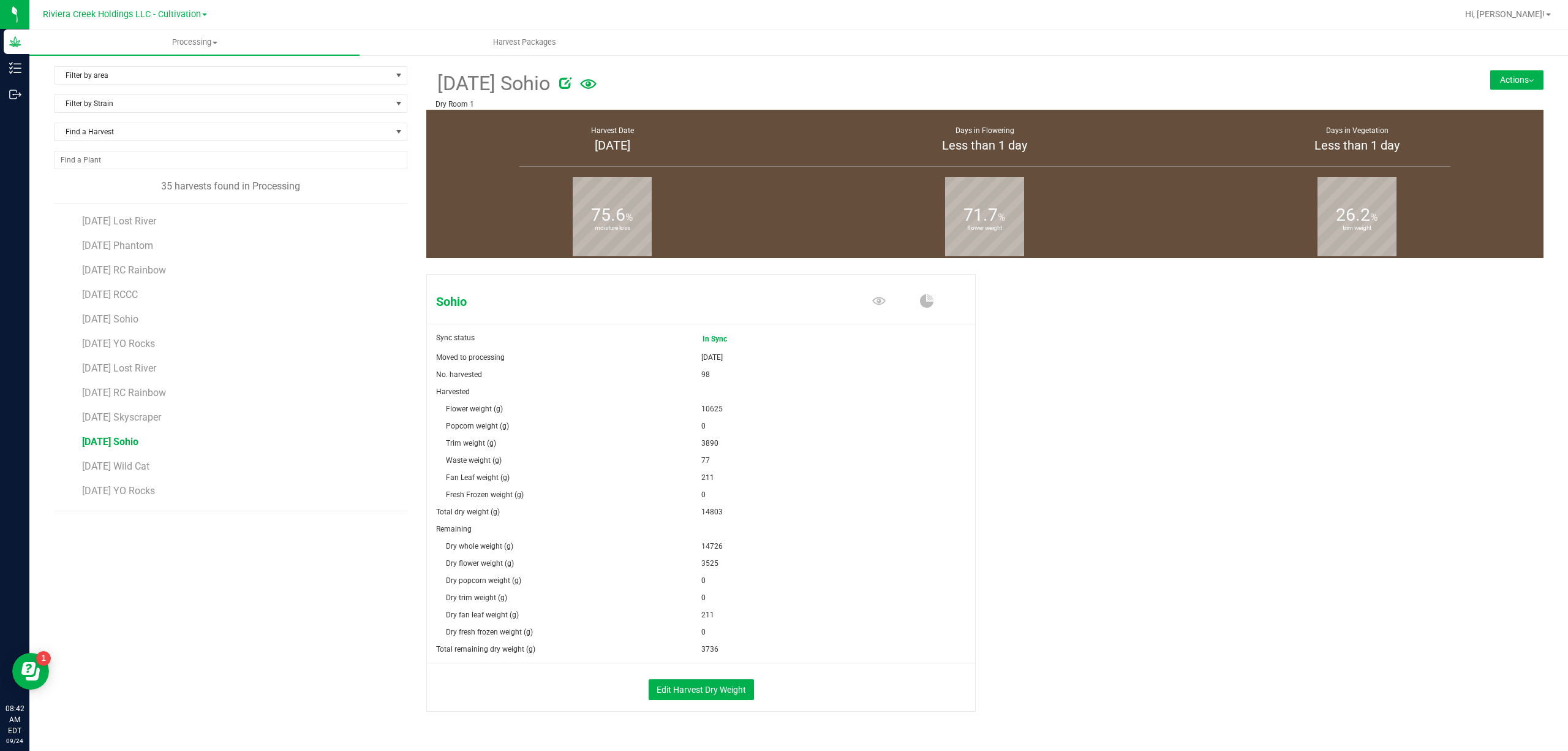
click at [1524, 75] on button "Actions" at bounding box center [1517, 80] width 53 height 19
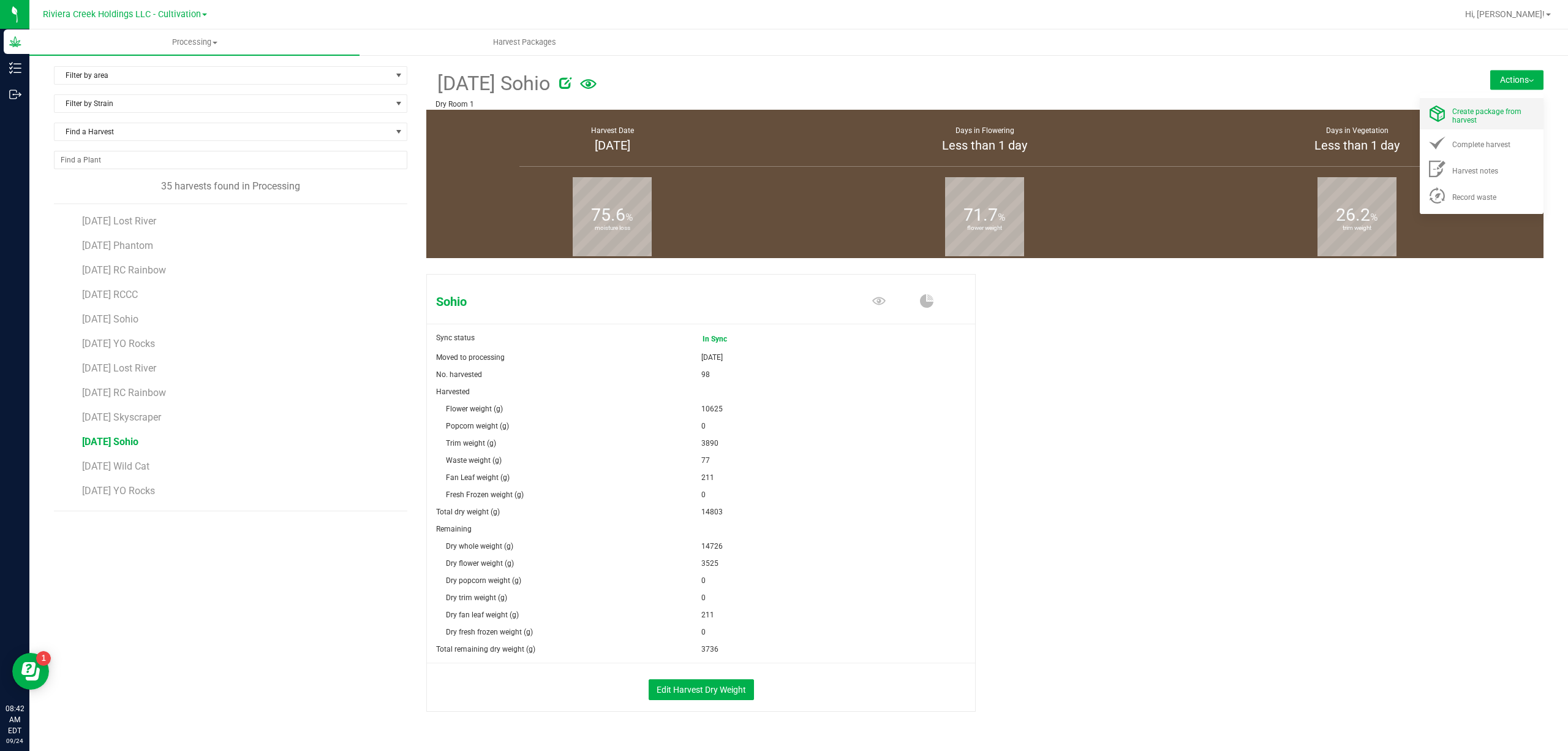
click at [1465, 117] on div "Create package from harvest" at bounding box center [1494, 113] width 83 height 21
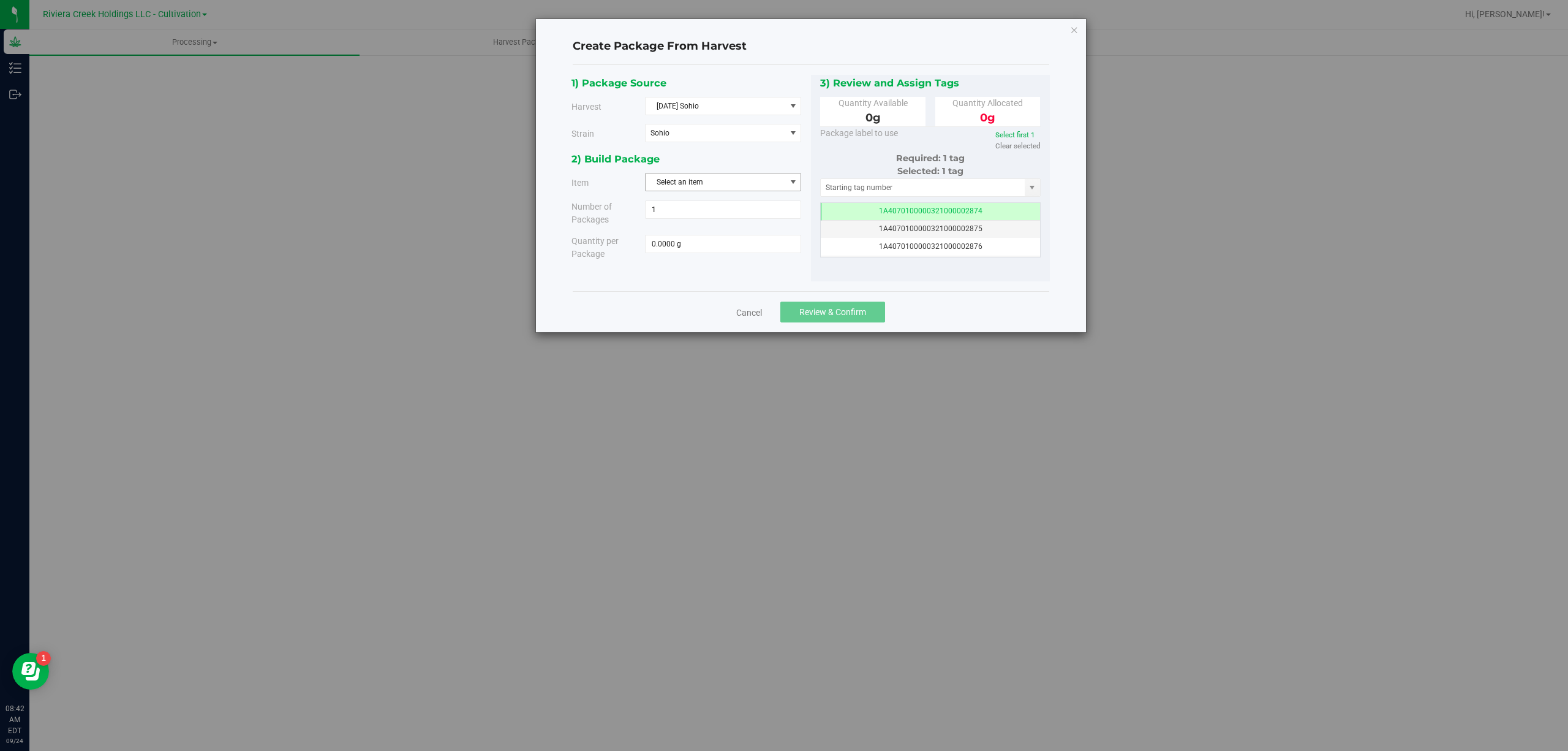
click at [780, 187] on span "Select an item" at bounding box center [715, 181] width 140 height 17
click at [772, 236] on li "M00001089804: Sohio Bulk Flower" at bounding box center [723, 235] width 155 height 19
click at [772, 241] on span at bounding box center [723, 243] width 157 height 19
type input "3525"
type input "3525.0000 g"
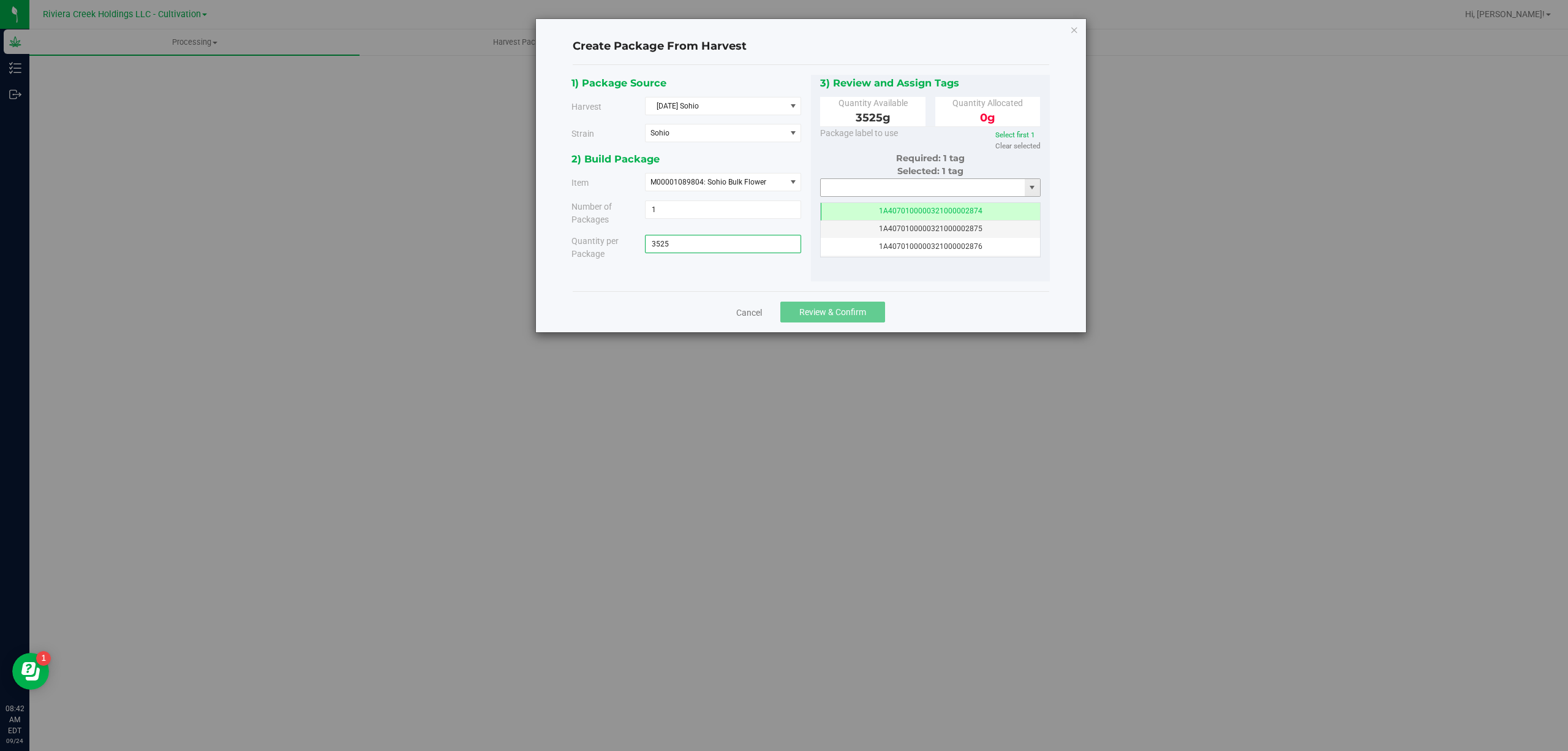
click at [837, 187] on input "text" at bounding box center [922, 187] width 204 height 17
click at [938, 229] on li "1A4070300000321000001491" at bounding box center [930, 227] width 219 height 19
type input "1A4070300000321000001491"
click at [880, 316] on button "Review & Confirm" at bounding box center [832, 312] width 104 height 21
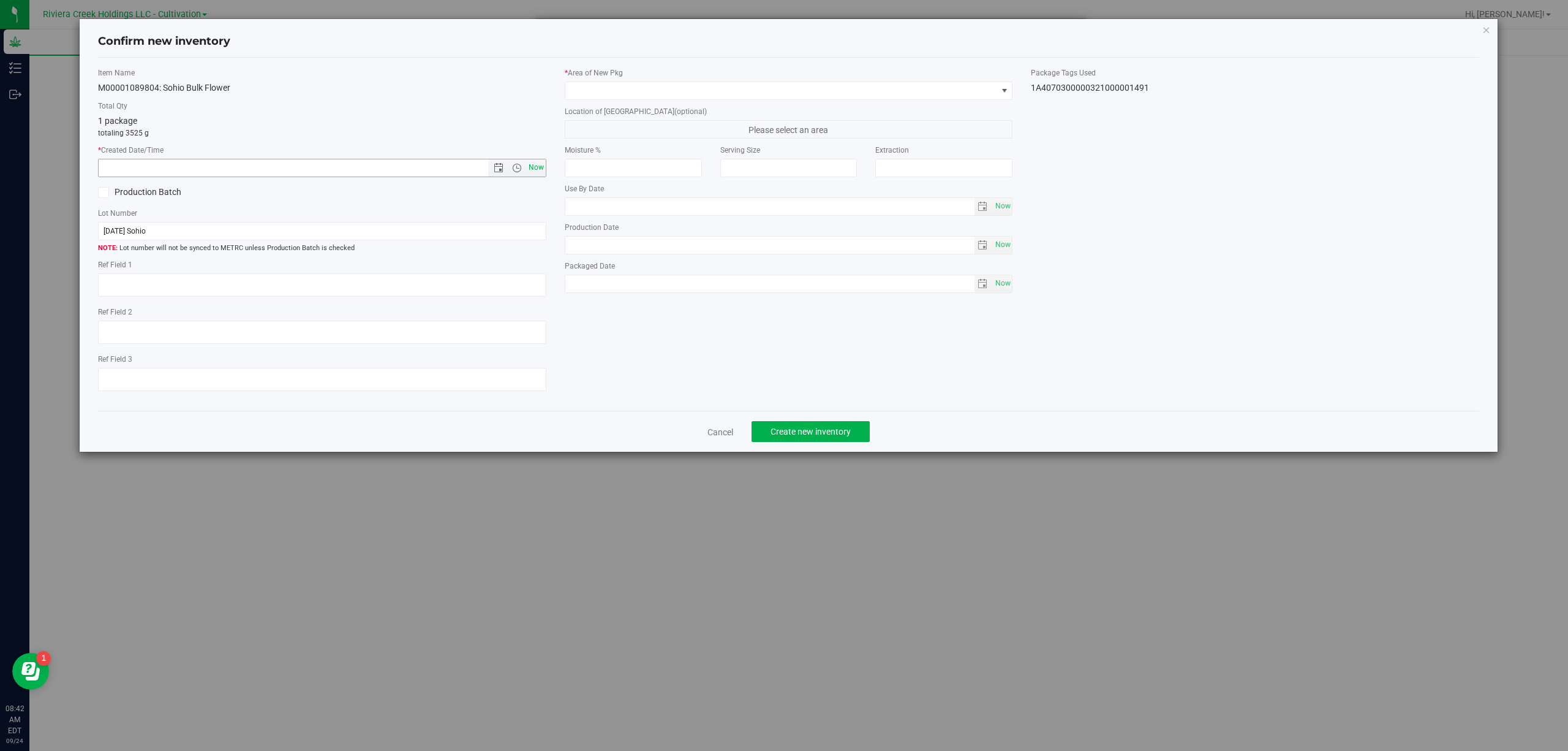
click at [525, 166] on span "Now" at bounding box center [536, 167] width 21 height 18
type input "[DATE] 8:42 AM"
click at [662, 80] on div "* Area of [GEOGRAPHIC_DATA]" at bounding box center [789, 83] width 448 height 33
click at [673, 87] on span at bounding box center [781, 90] width 432 height 17
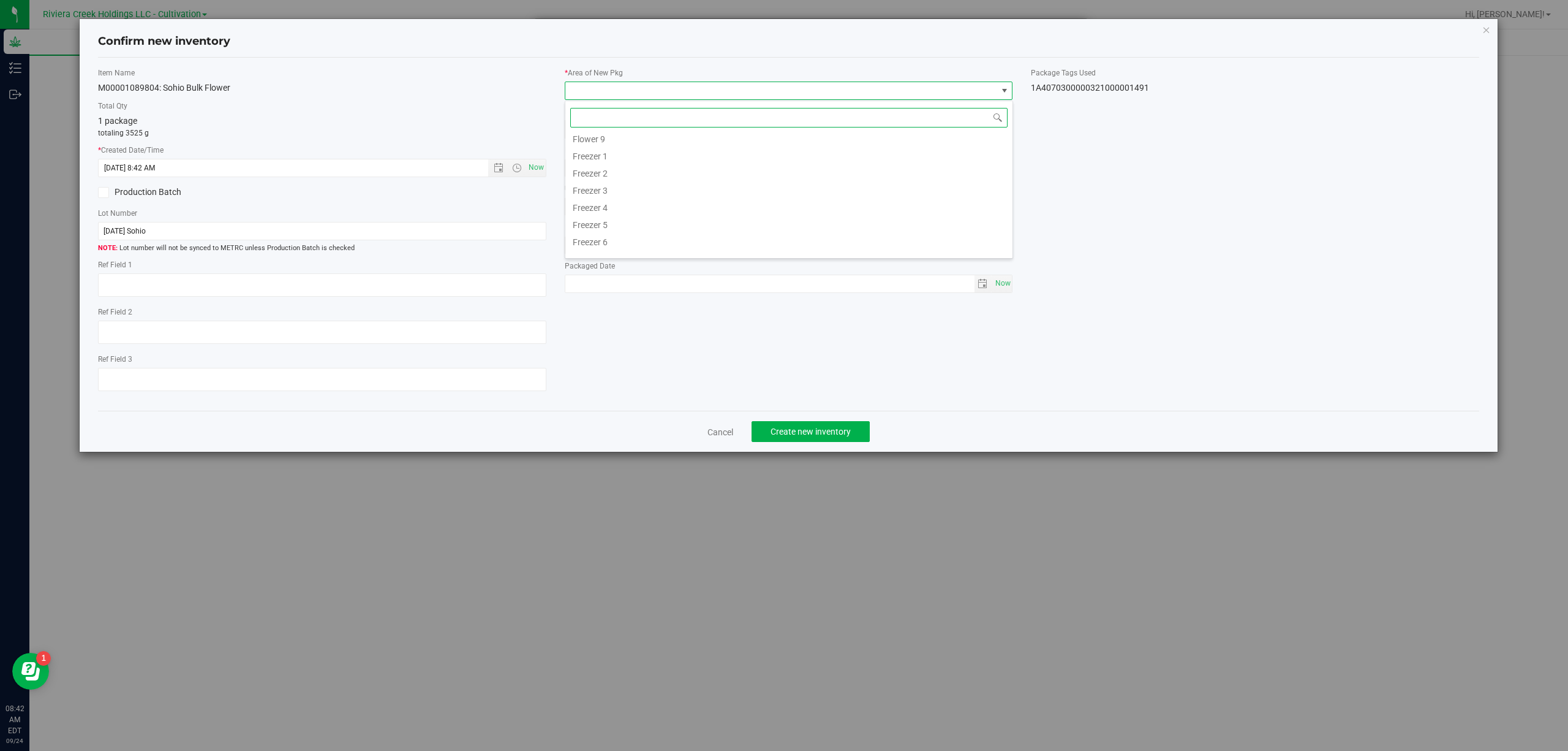
scroll to position [272, 0]
click at [631, 212] on li "Quarantine" at bounding box center [789, 212] width 447 height 17
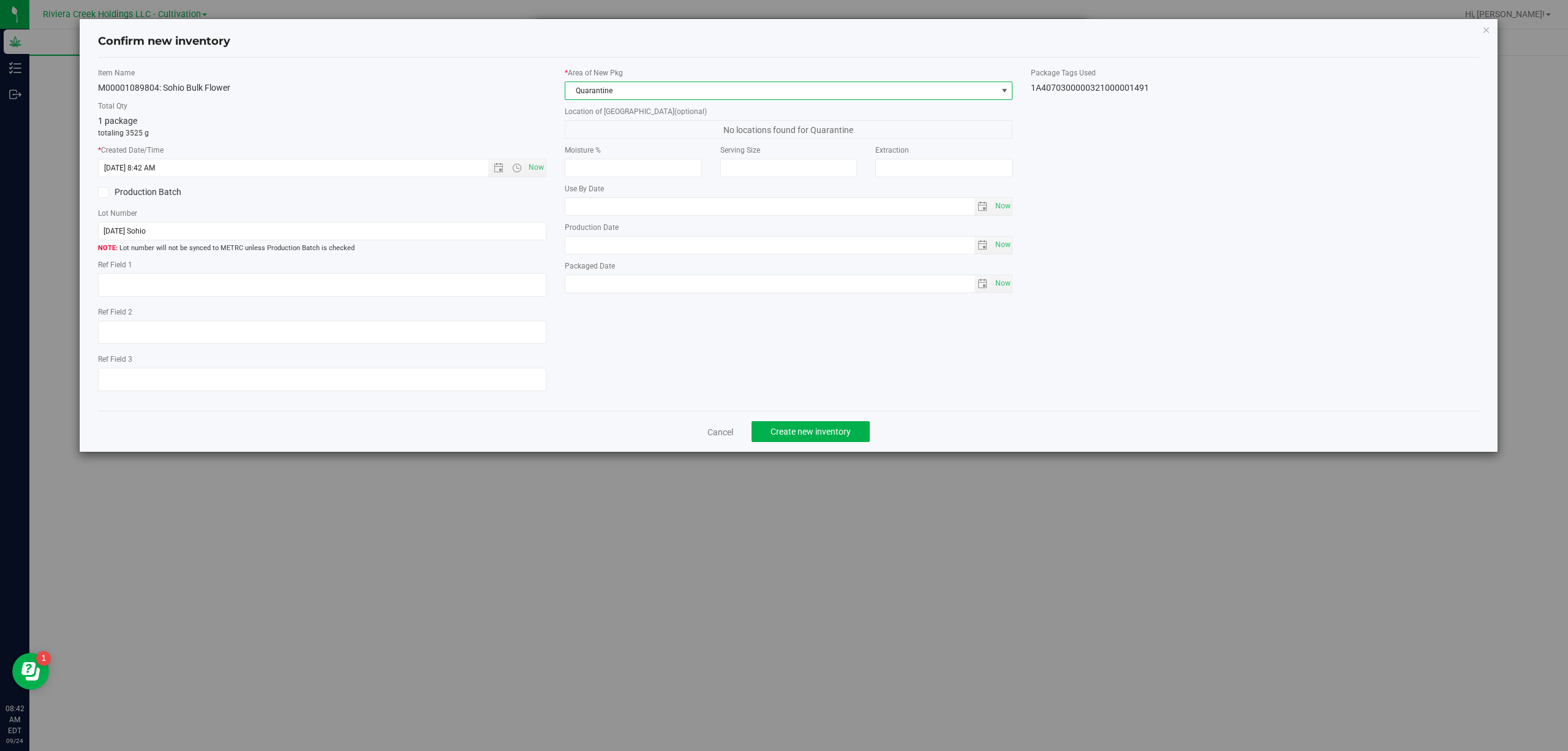
click at [1128, 85] on div "1A4070300000321000001491" at bounding box center [1255, 88] width 448 height 13
copy body "1A4070300000321000001491 Cancel Create new inventory"
click at [248, 233] on input "[DATE] Sohio" at bounding box center [322, 231] width 448 height 19
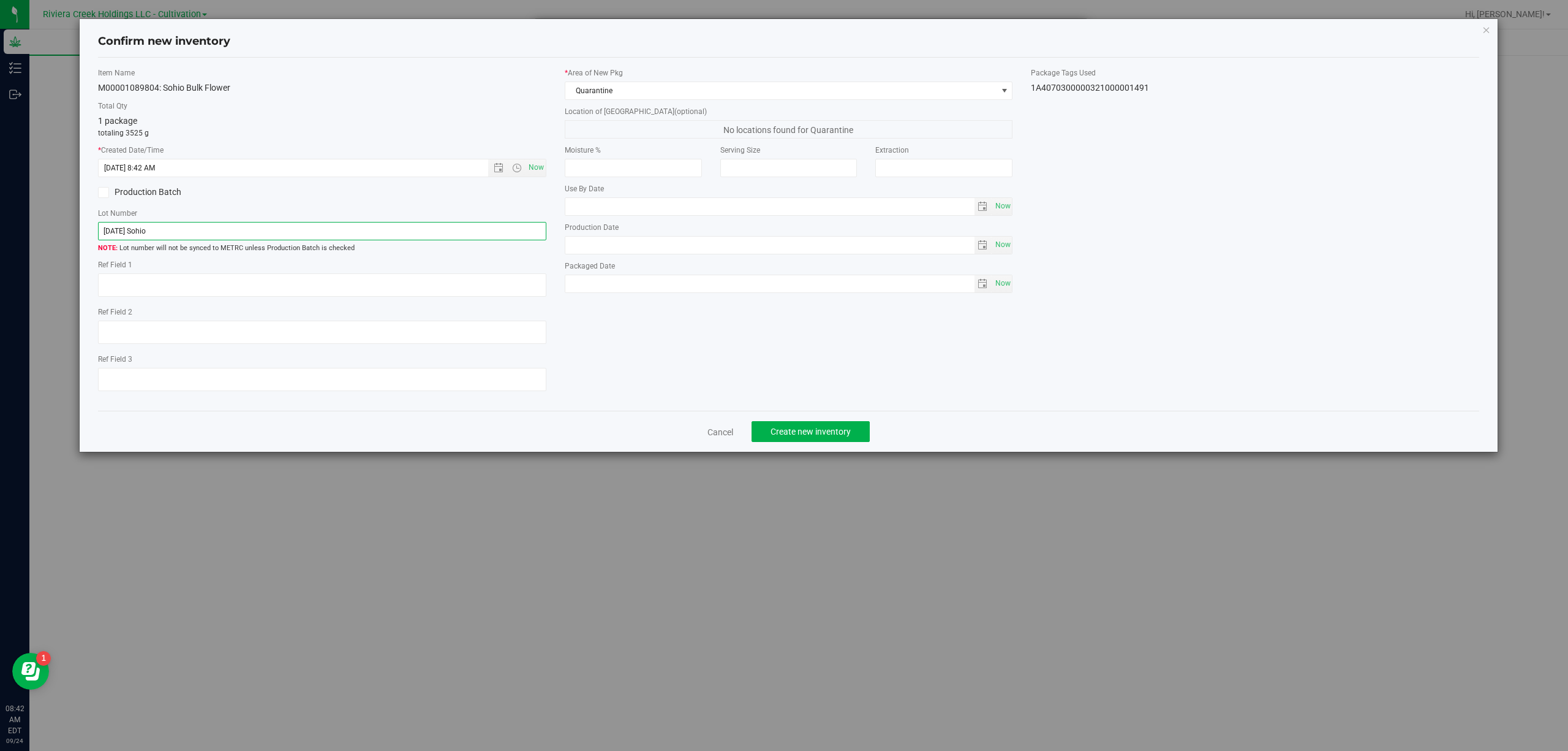
click at [248, 233] on input "[DATE] Sohio" at bounding box center [322, 231] width 448 height 19
paste input "1A4070300000321000001491"
type input "1A4070300000321000001491"
click at [264, 292] on textarea at bounding box center [322, 285] width 448 height 23
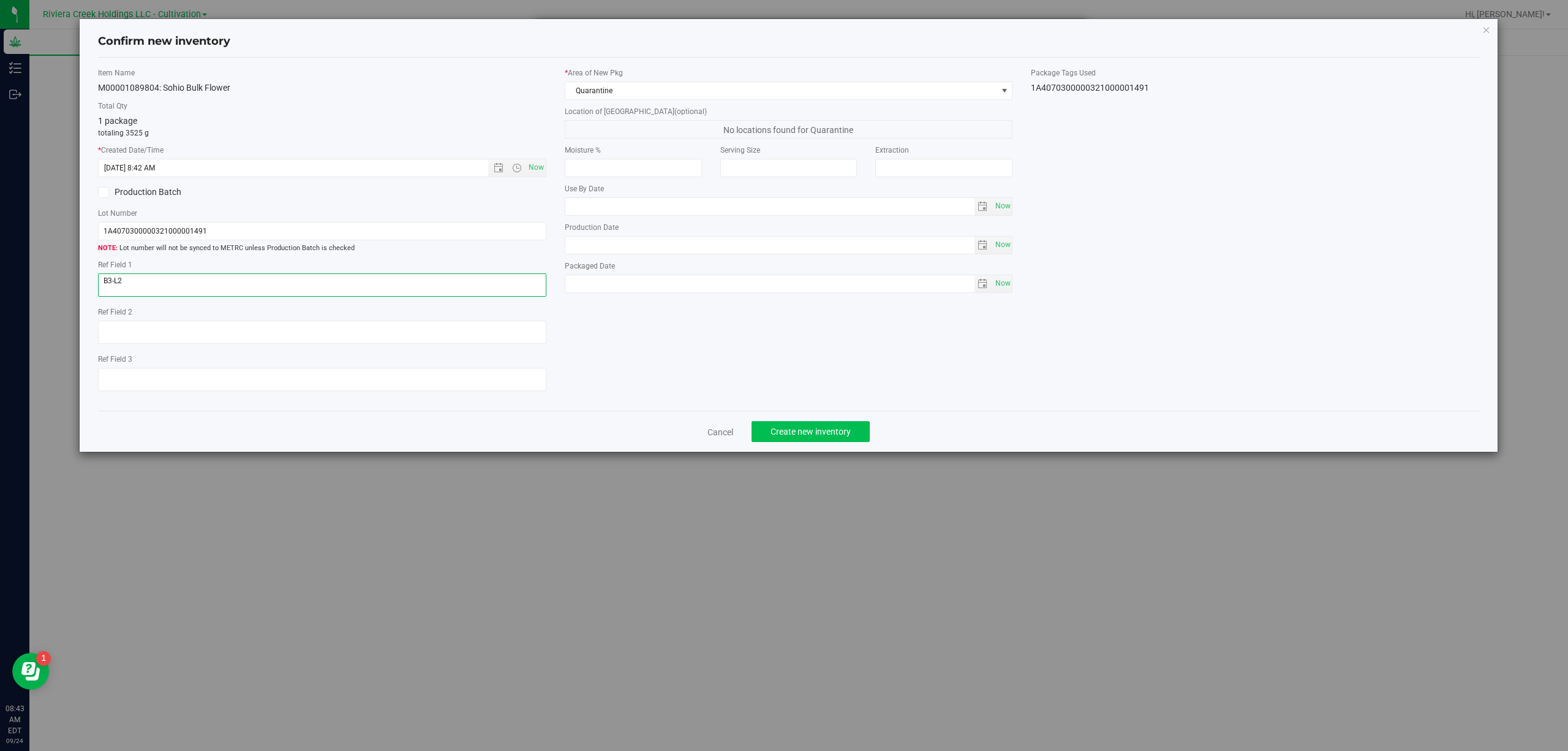
type textarea "B3-L2"
click at [828, 427] on button "Create new inventory" at bounding box center [811, 432] width 119 height 21
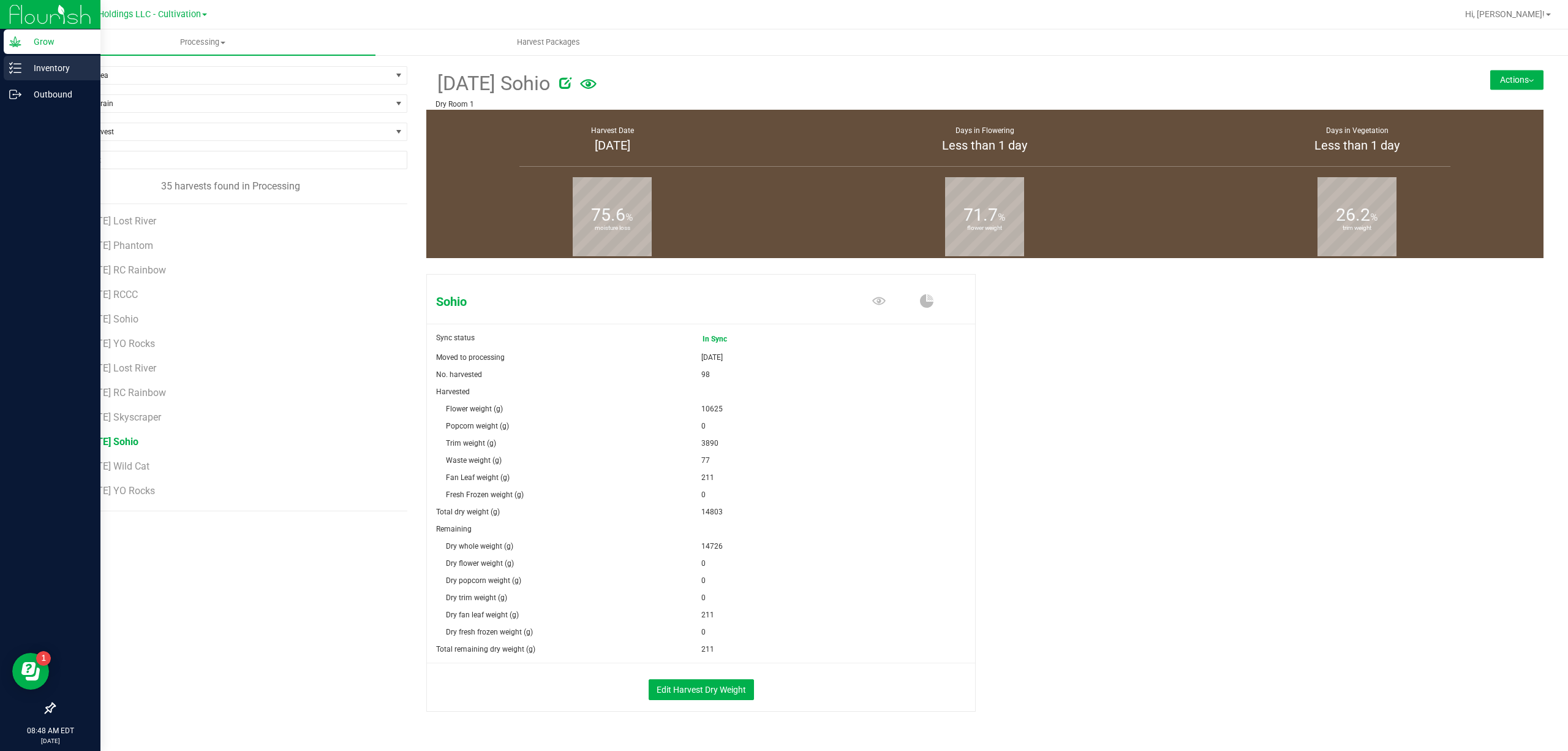
click at [25, 67] on p "Inventory" at bounding box center [57, 68] width 73 height 15
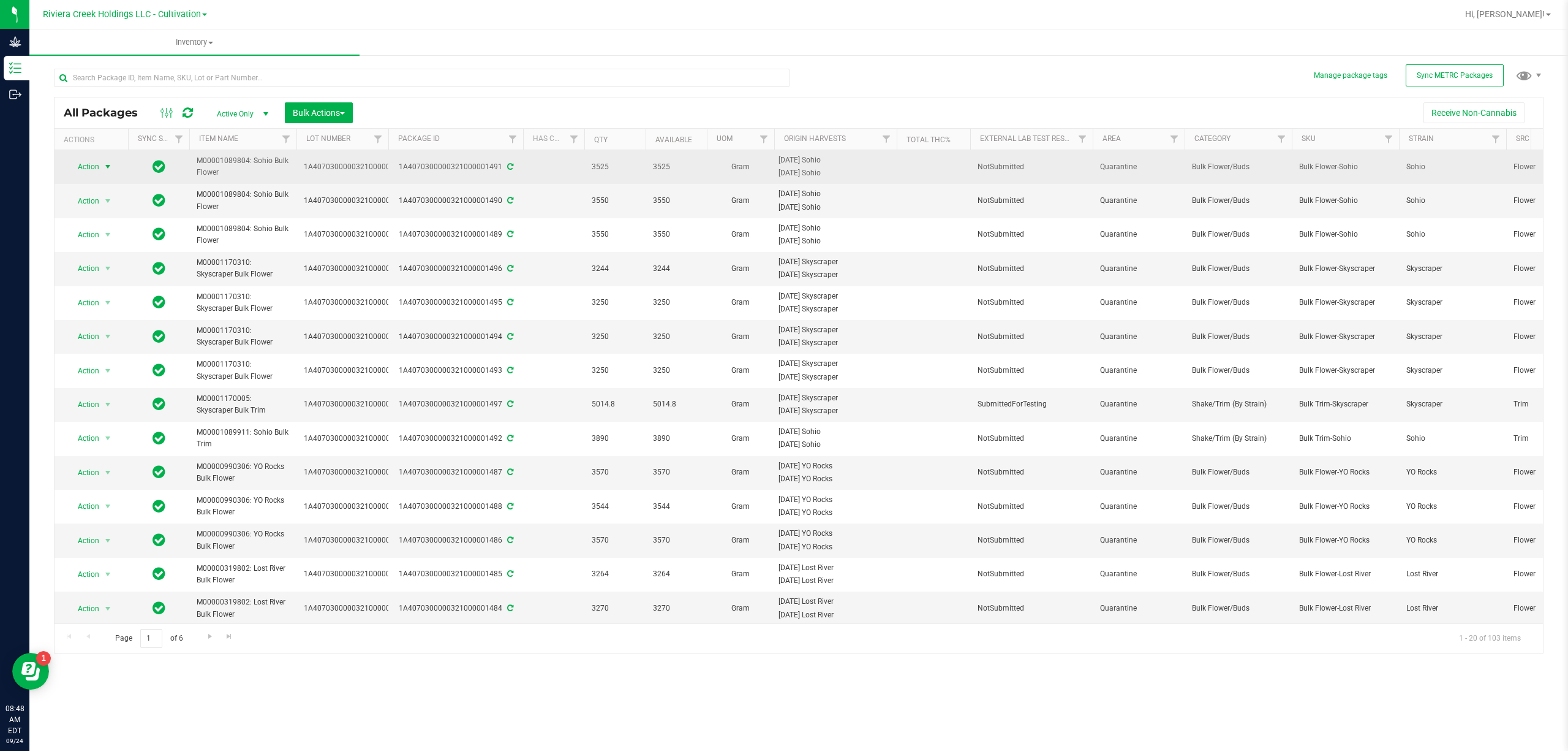
click at [108, 166] on span "select" at bounding box center [107, 166] width 10 height 10
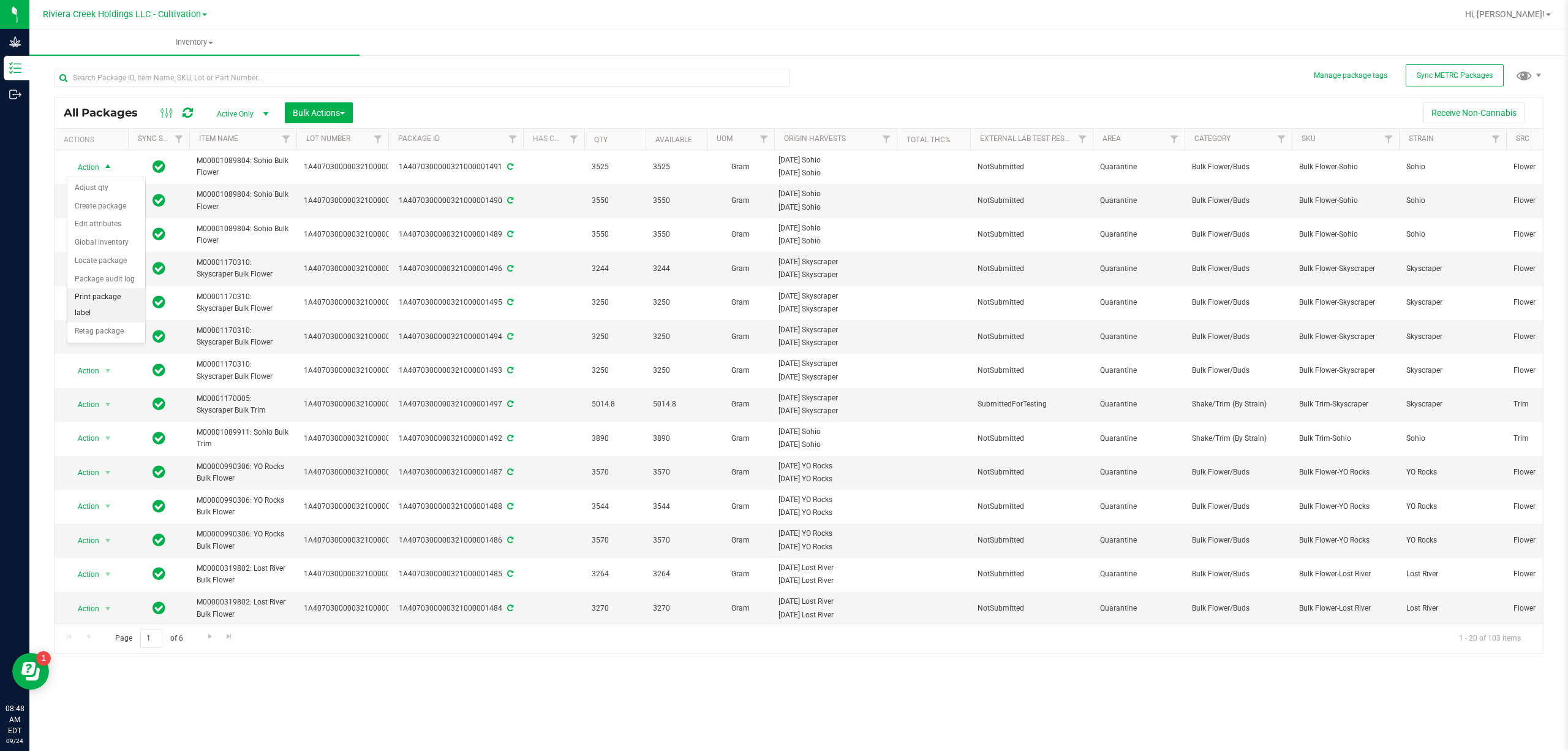
click at [107, 314] on li "Print package label" at bounding box center [106, 305] width 78 height 34
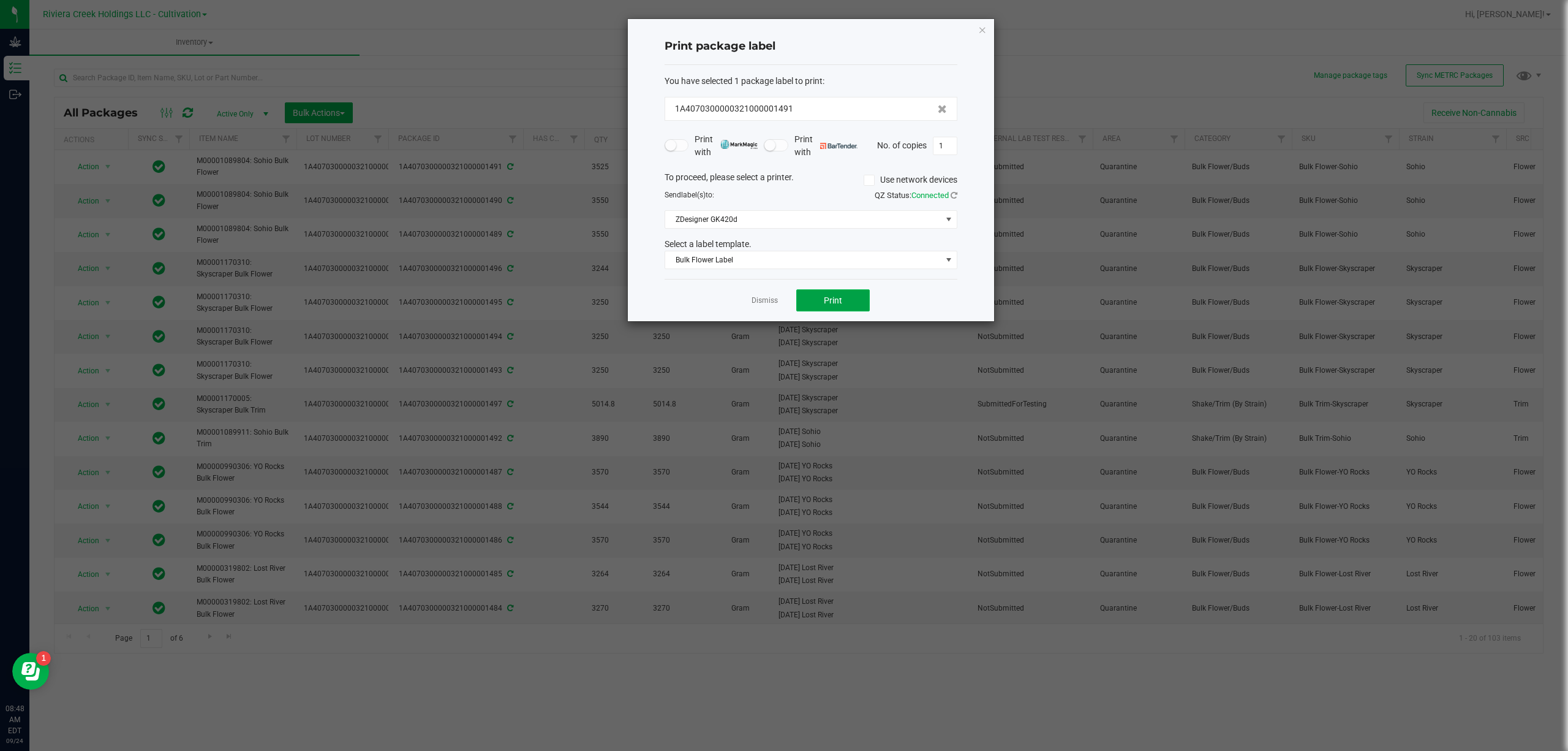
click at [828, 302] on span "Print" at bounding box center [833, 300] width 19 height 10
